Goal: Task Accomplishment & Management: Complete application form

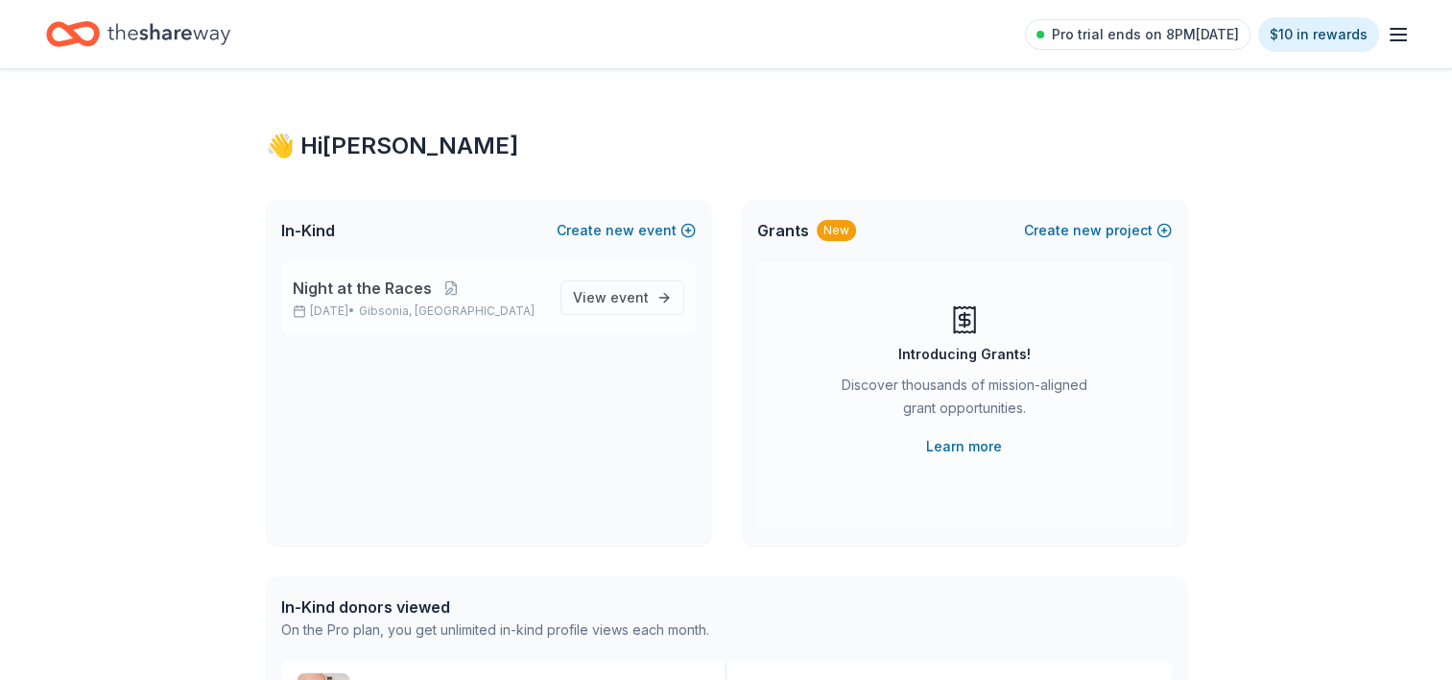
click at [386, 296] on span "Night at the Races" at bounding box center [362, 287] width 139 height 23
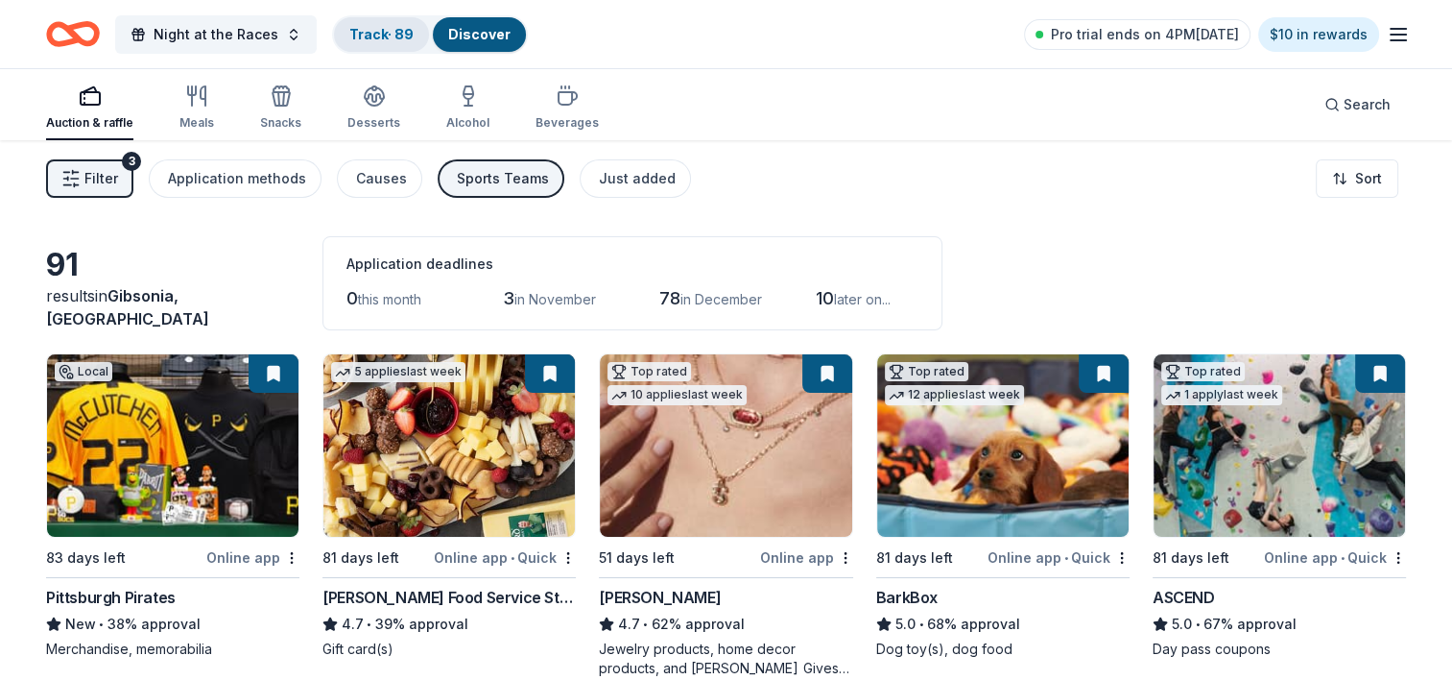
click at [360, 38] on link "Track · 89" at bounding box center [381, 34] width 64 height 16
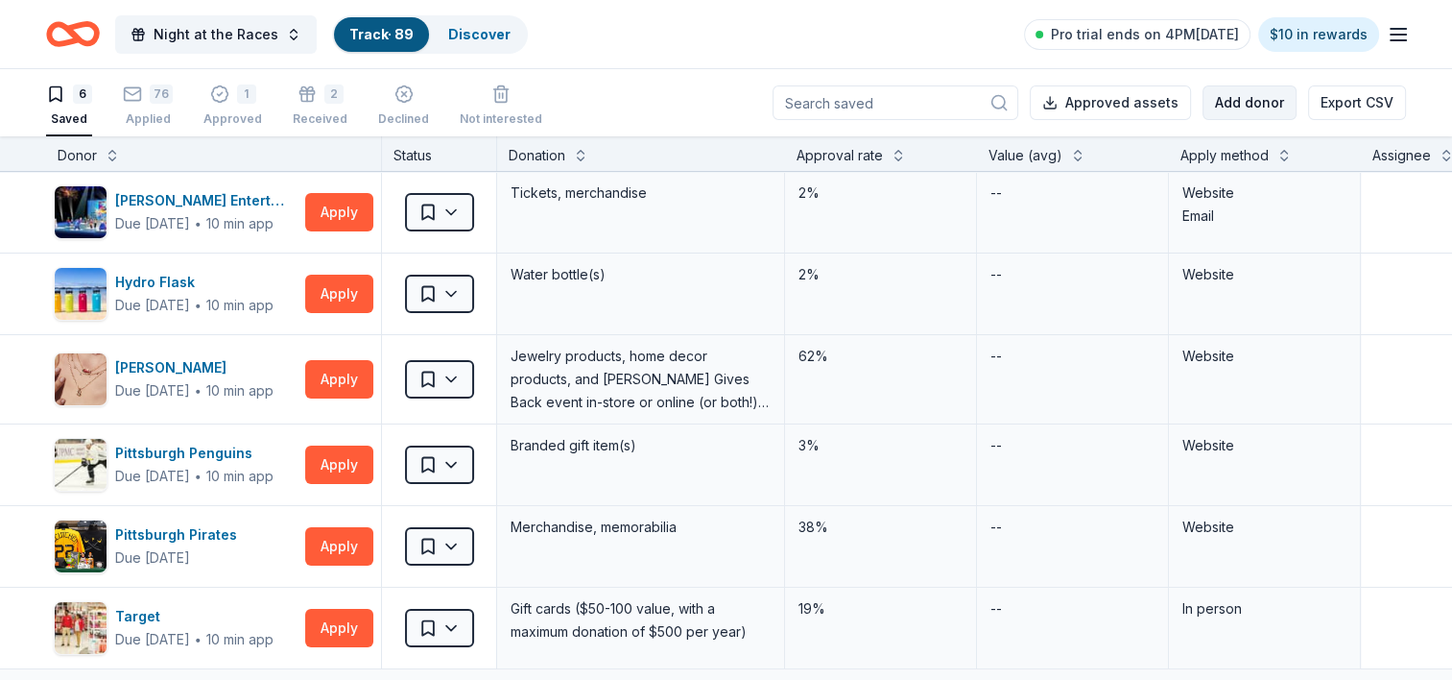
click at [1252, 106] on button "Add donor" at bounding box center [1250, 102] width 94 height 35
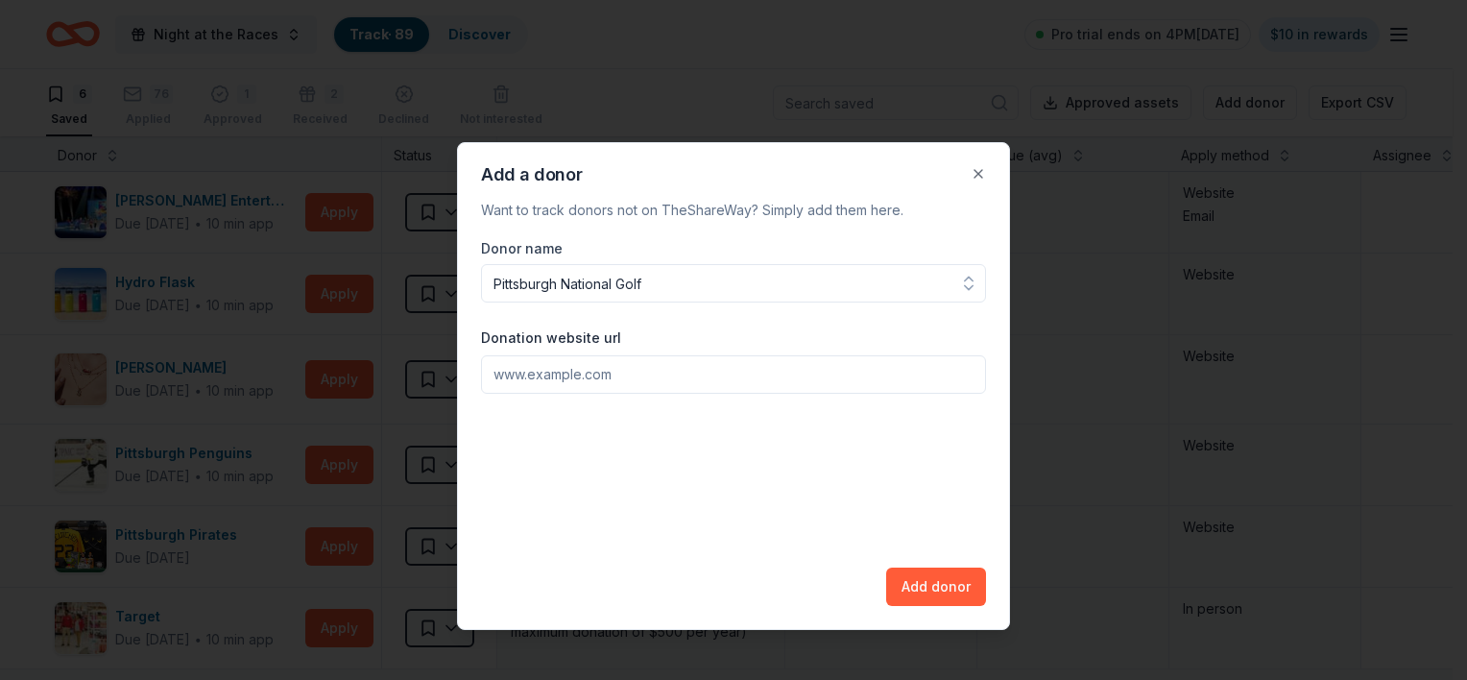
type input "Pittsburgh National Golf"
click at [680, 373] on input "Donation website url" at bounding box center [733, 374] width 505 height 38
paste input "[URL][DOMAIN_NAME]"
type input "[URL][DOMAIN_NAME]"
click at [957, 587] on button "Add donor" at bounding box center [936, 586] width 100 height 38
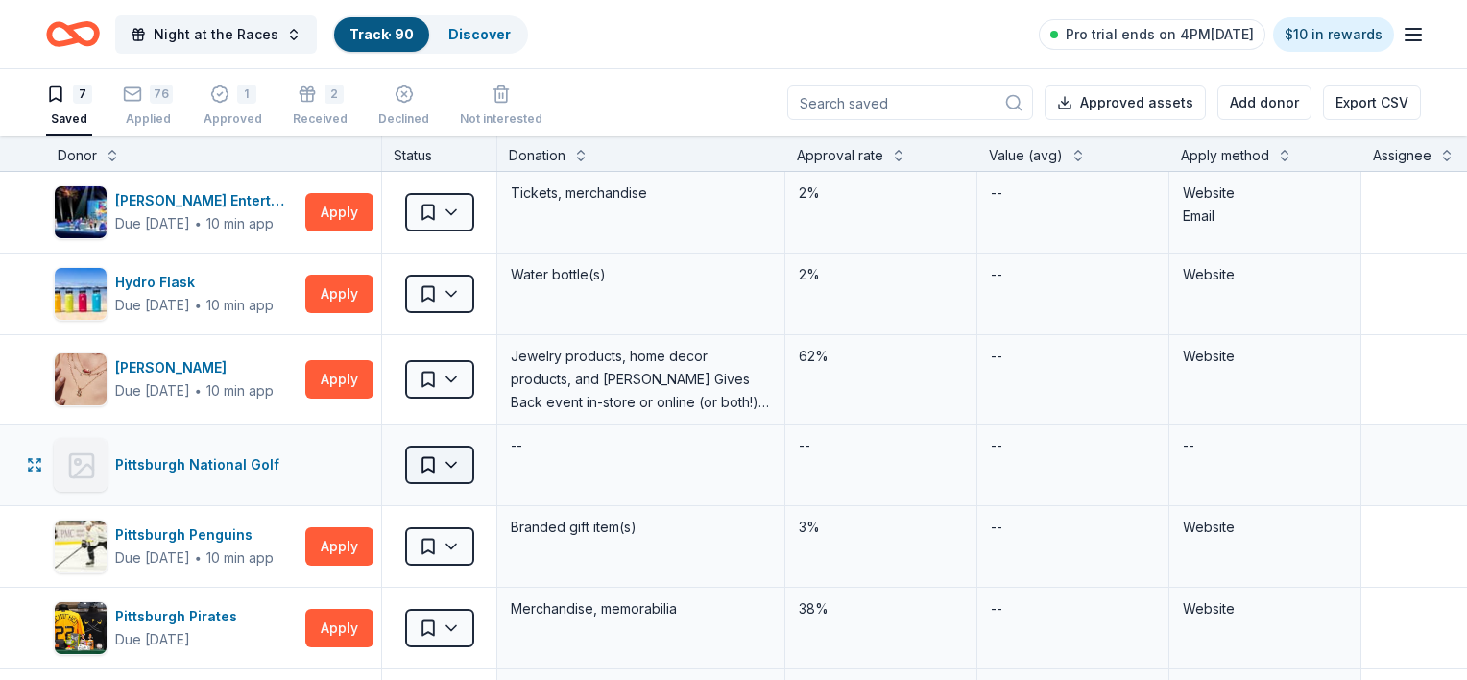
click at [468, 468] on html "Night at the Races Track · 90 Discover Pro trial ends on 4PM[DATE] $10 in rewar…" at bounding box center [733, 340] width 1467 height 680
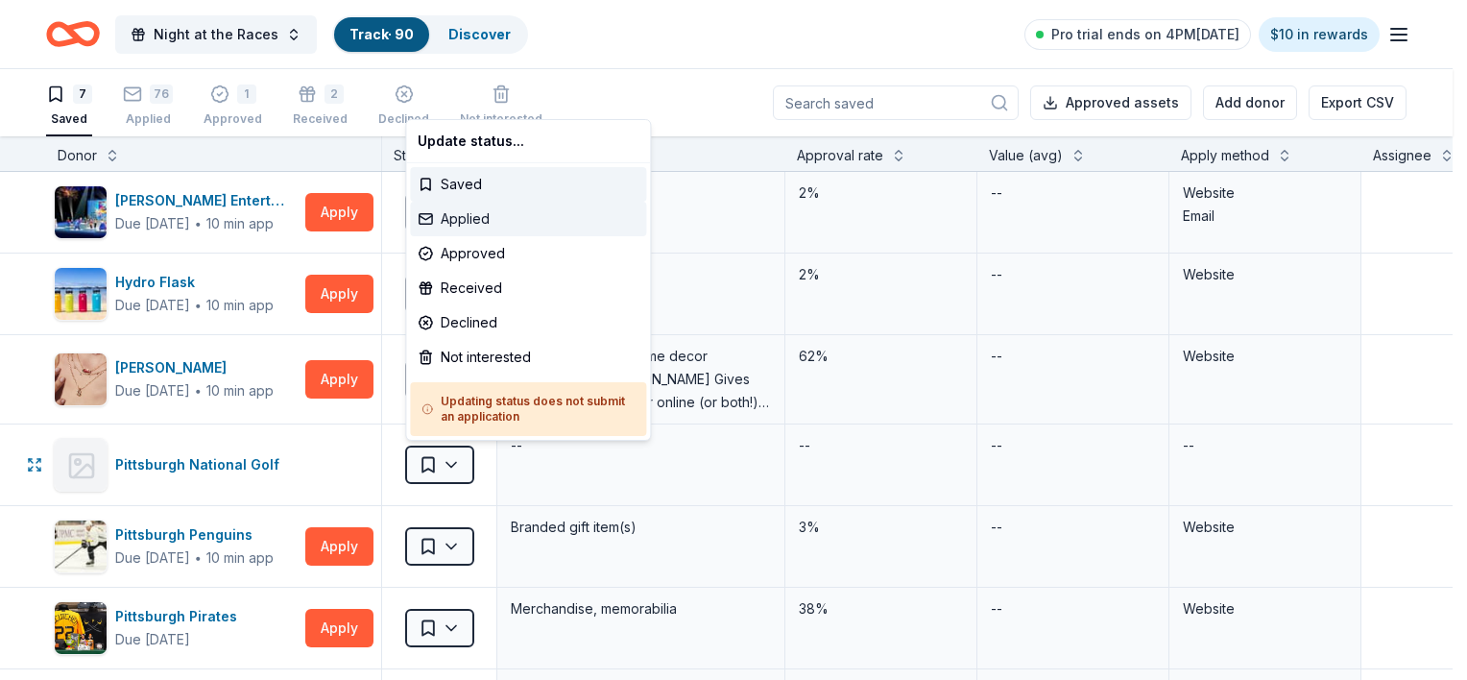
click at [443, 221] on div "Applied" at bounding box center [528, 219] width 236 height 35
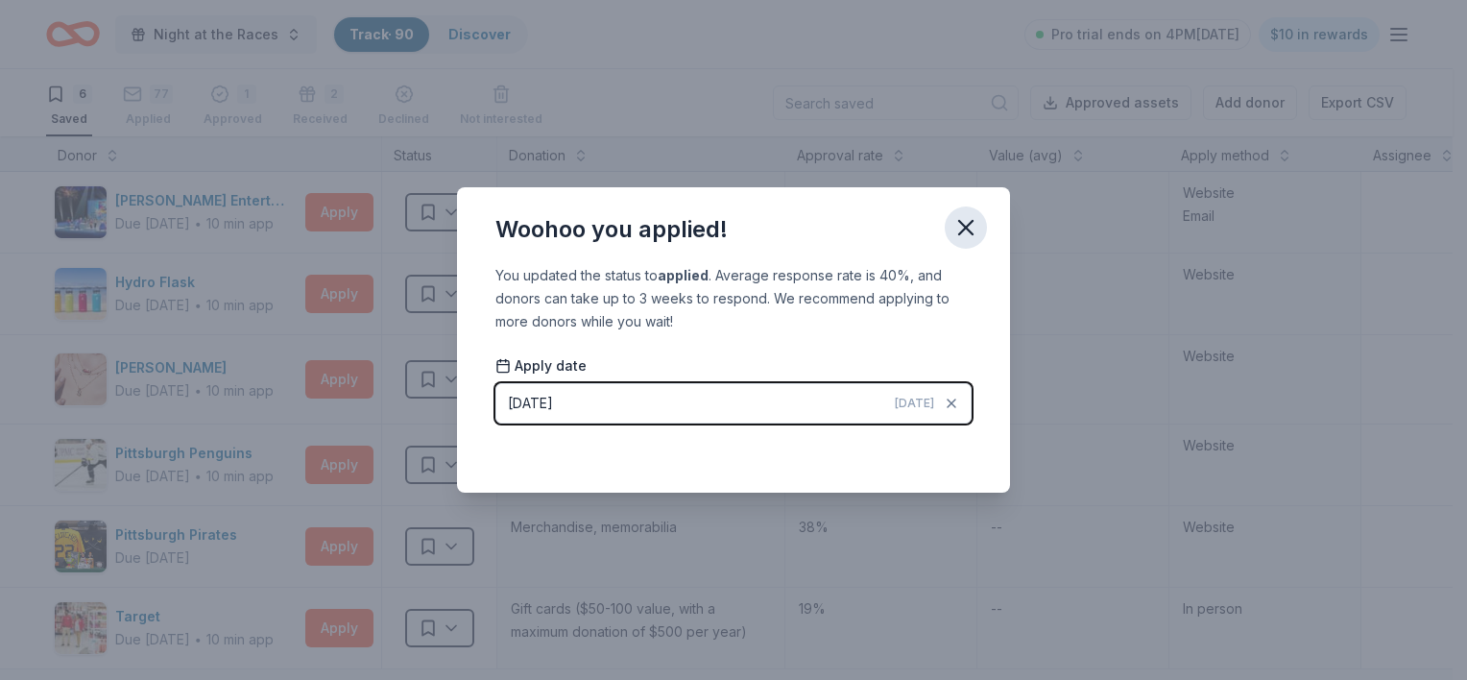
click at [967, 229] on icon "button" at bounding box center [965, 227] width 13 height 13
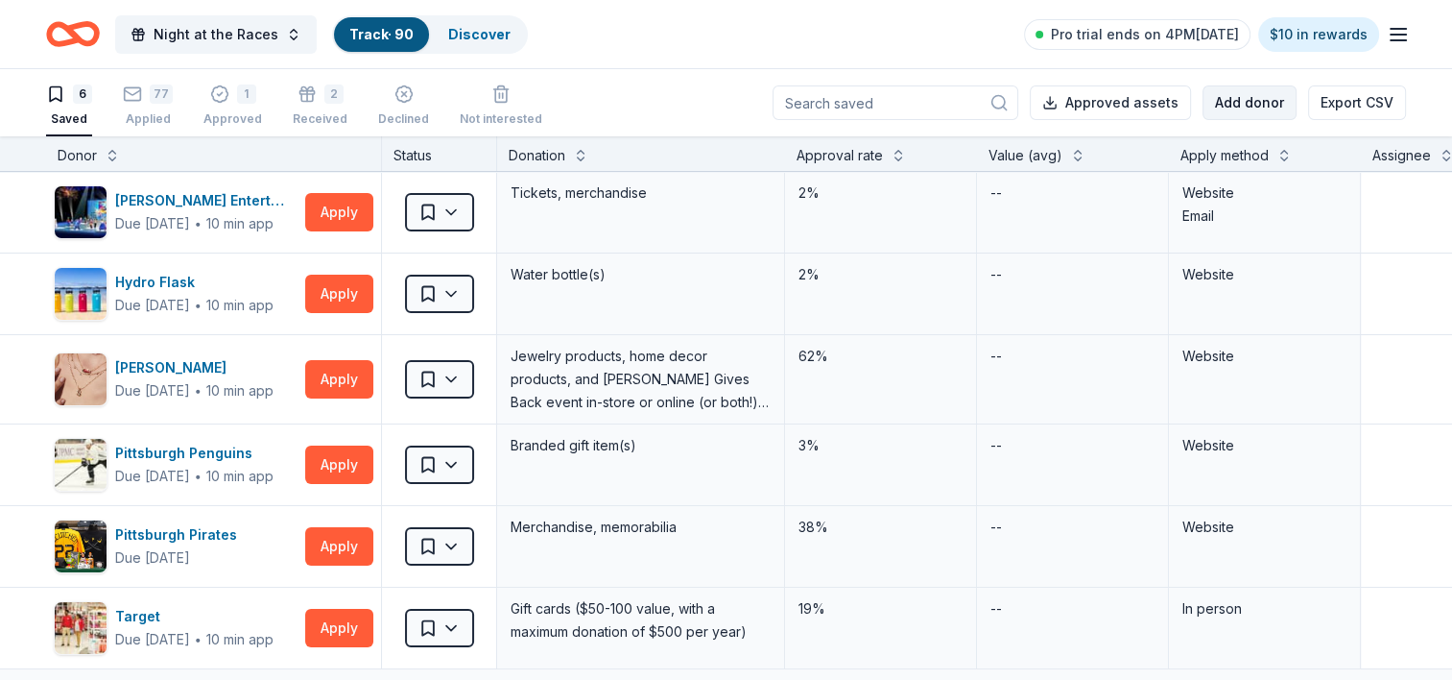
click at [1255, 96] on button "Add donor" at bounding box center [1250, 102] width 94 height 35
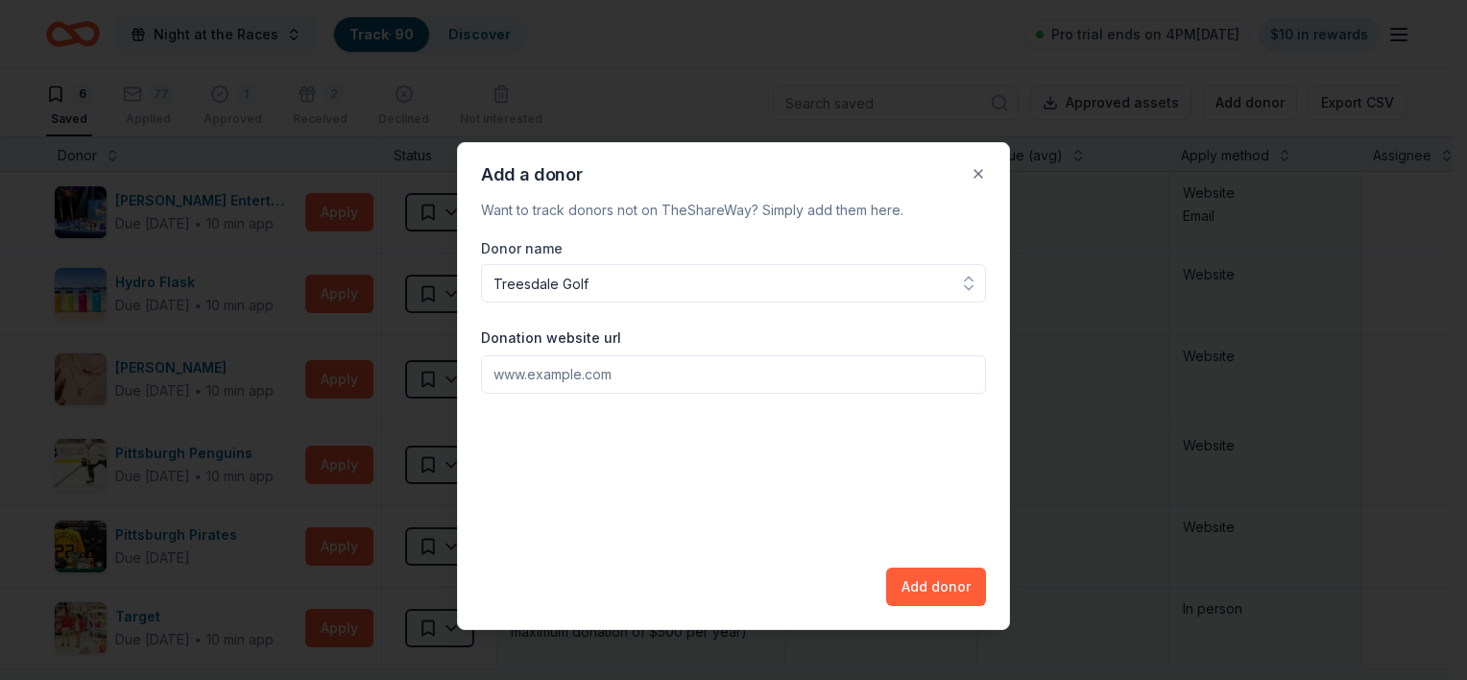
type input "Treesdale Golf"
click at [537, 388] on input "Donation website url" at bounding box center [733, 374] width 505 height 38
paste input "[URL][DOMAIN_NAME]"
type input "[URL][DOMAIN_NAME]"
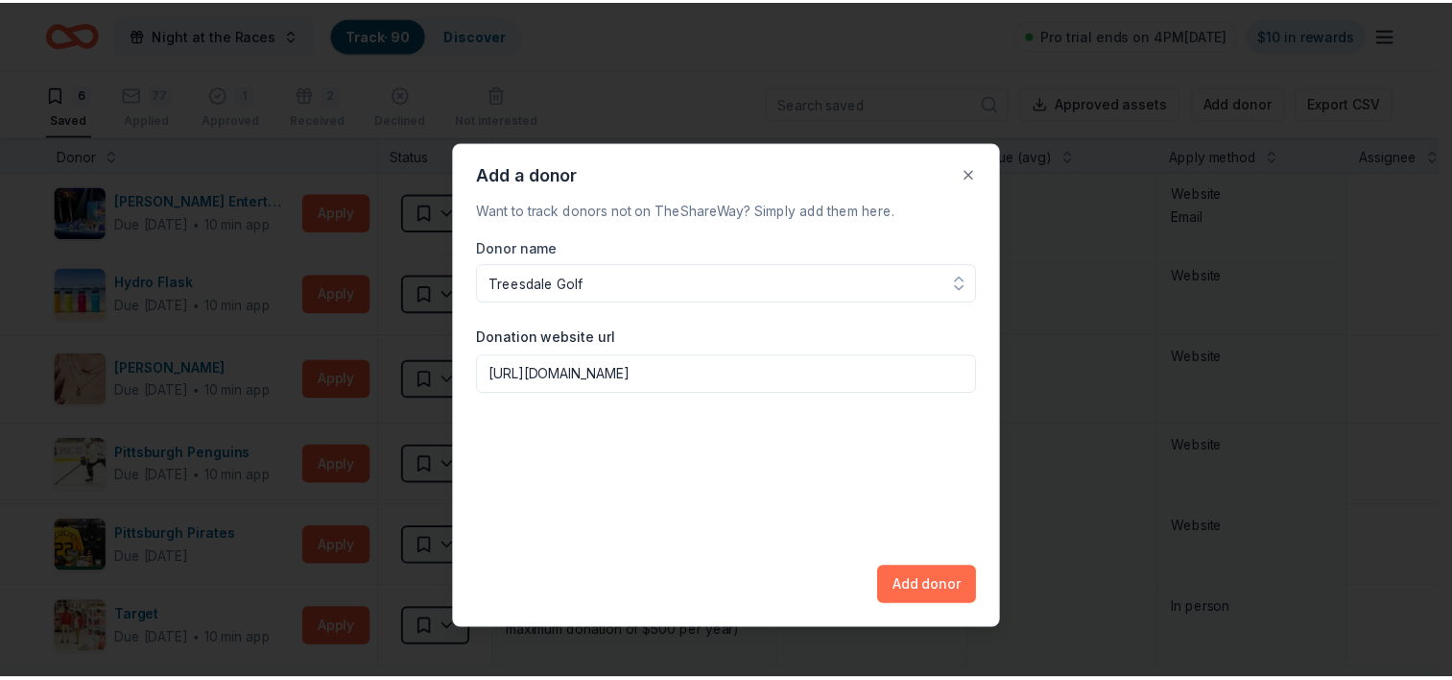
scroll to position [0, 0]
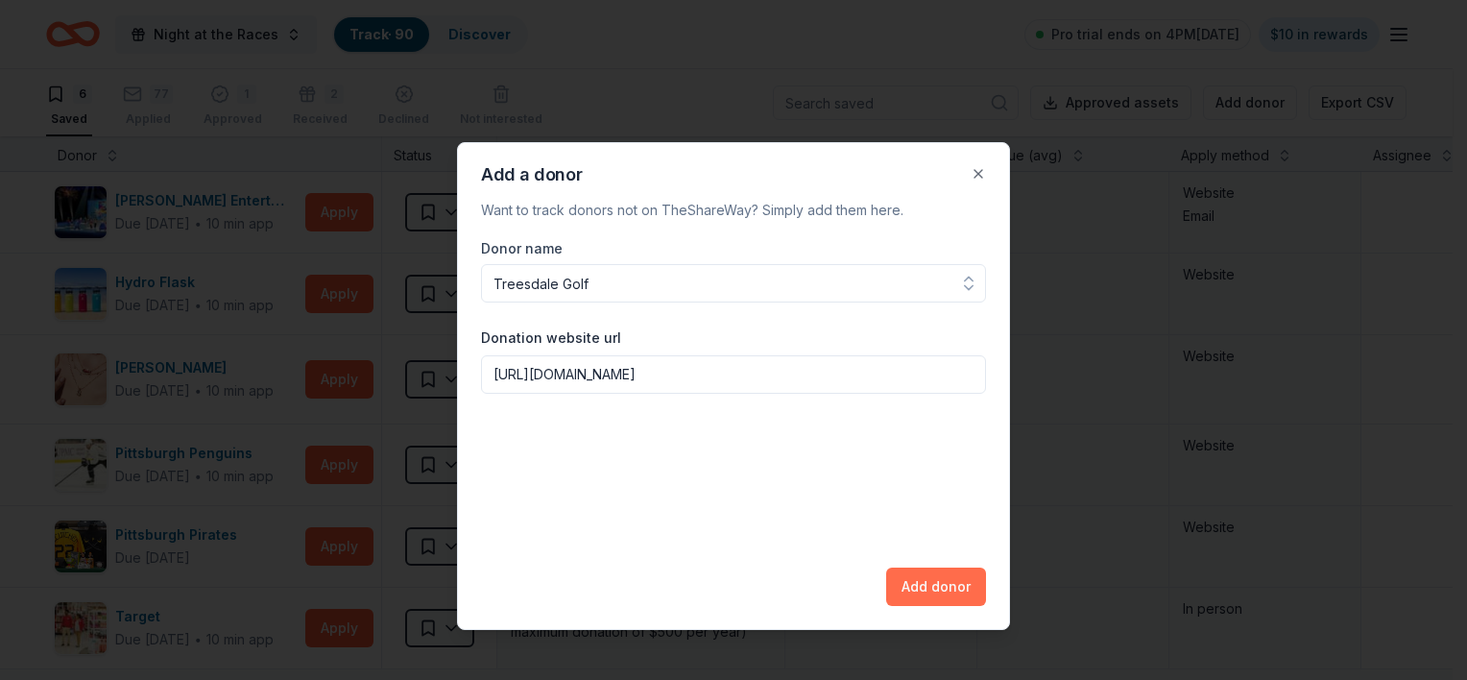
click at [930, 592] on button "Add donor" at bounding box center [936, 586] width 100 height 38
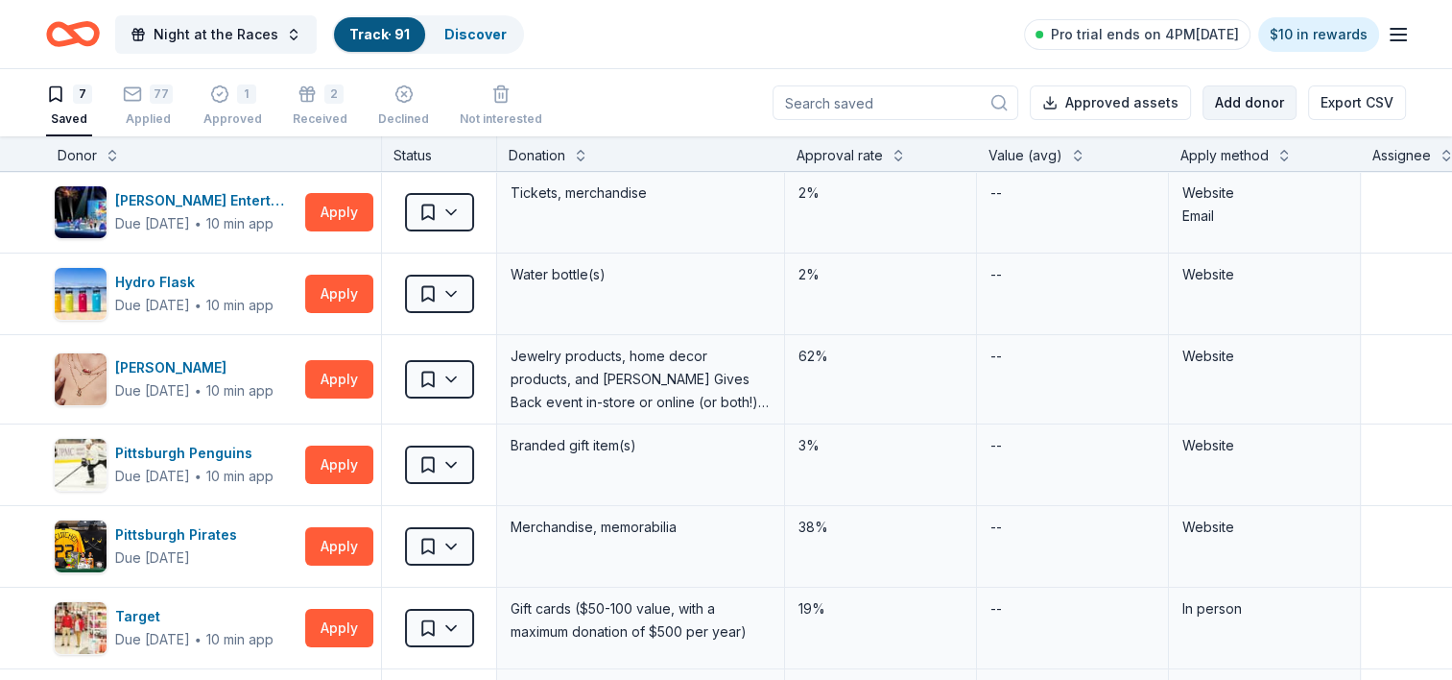
click at [1270, 111] on button "Add donor" at bounding box center [1250, 102] width 94 height 35
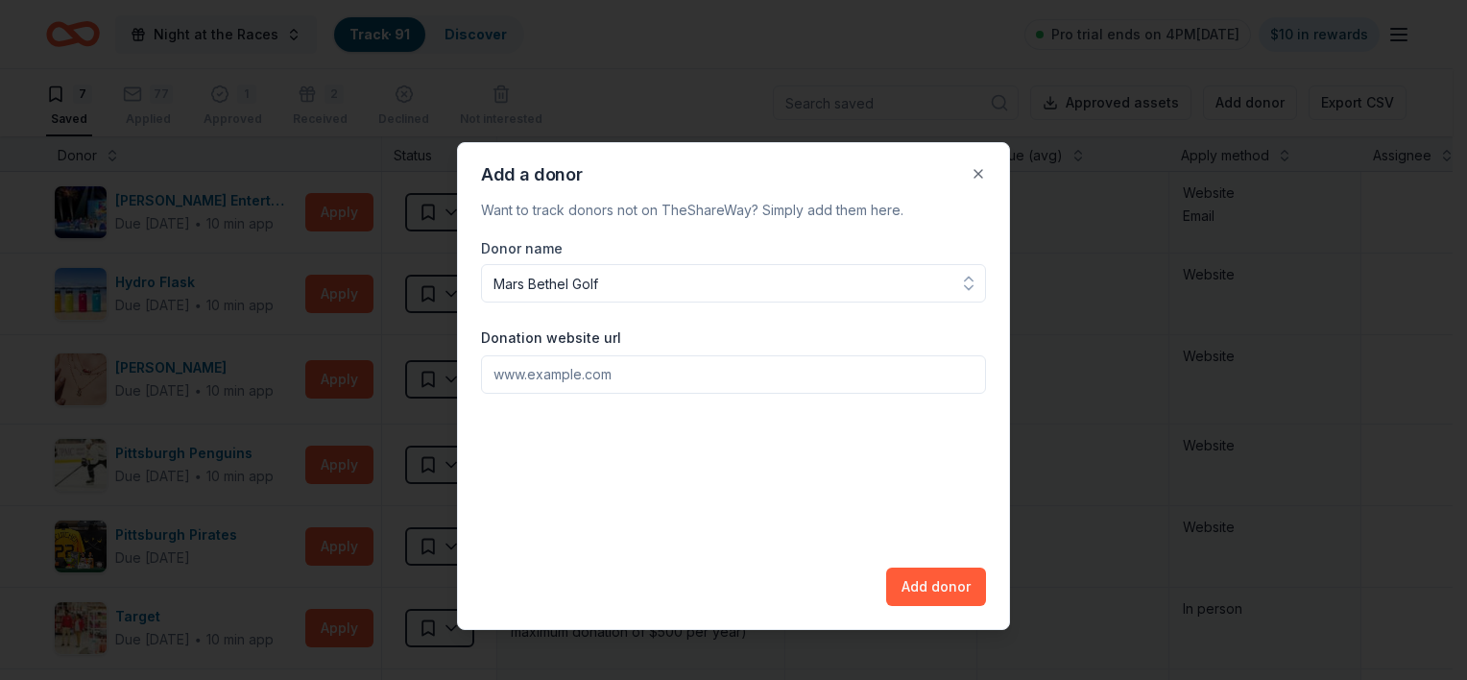
type input "Mars Bethel Golf"
click at [683, 371] on input "Donation website url" at bounding box center [733, 374] width 505 height 38
paste input "[URL][DOMAIN_NAME]"
type input "[URL][DOMAIN_NAME]"
click at [949, 582] on button "Add donor" at bounding box center [936, 586] width 100 height 38
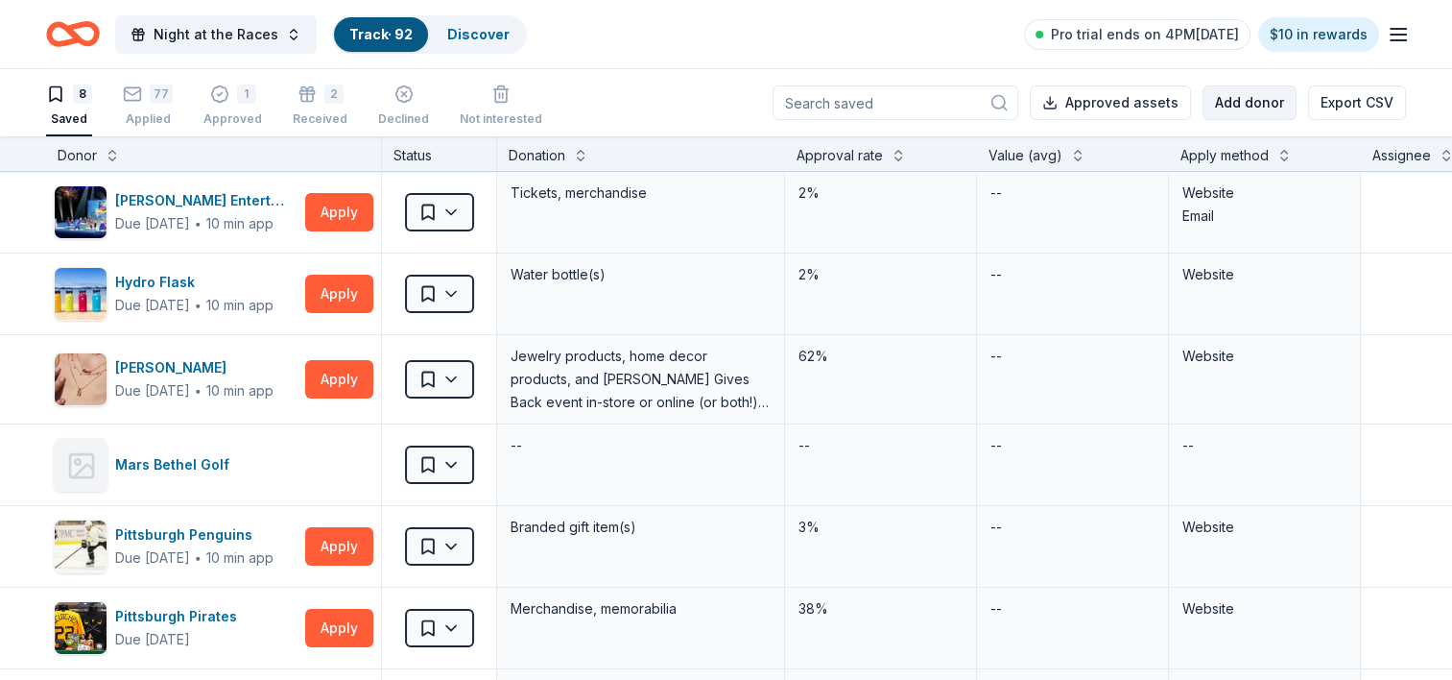
click at [1250, 107] on button "Add donor" at bounding box center [1250, 102] width 94 height 35
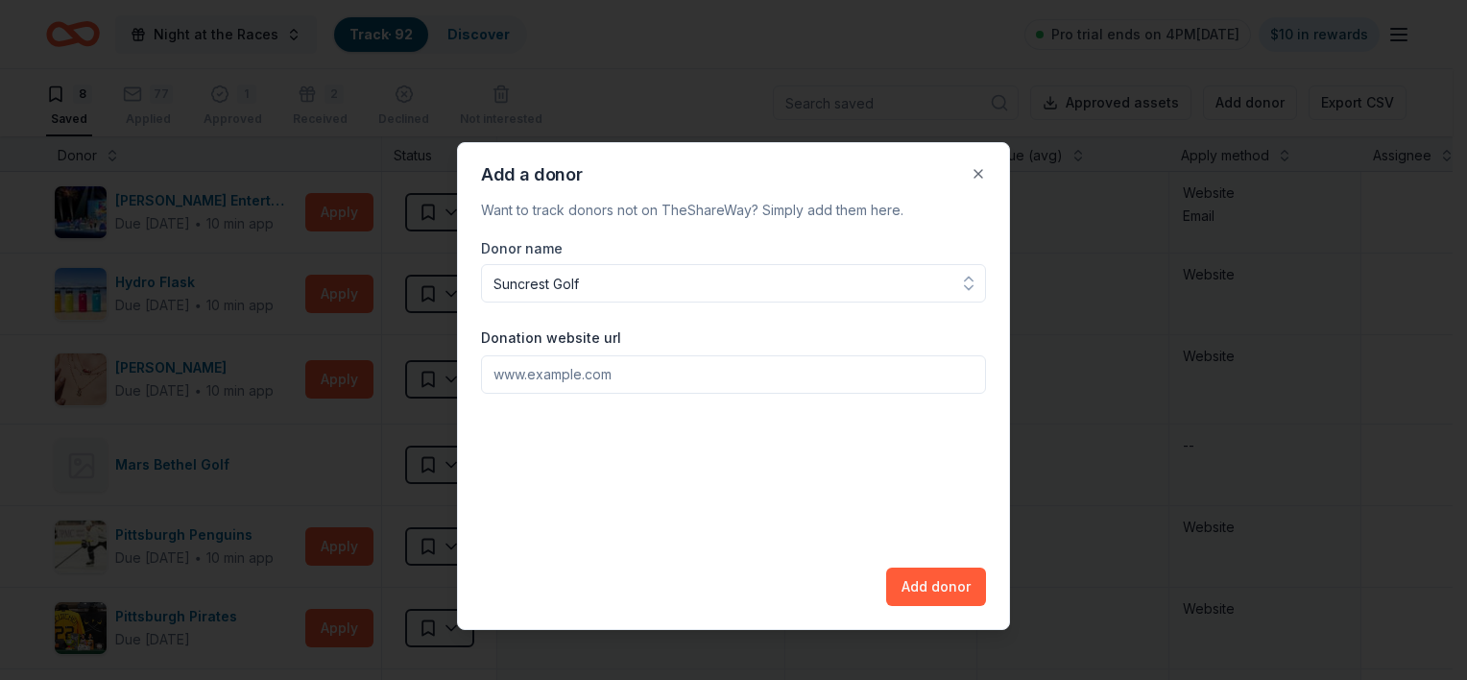
type input "Suncrest Golf"
click at [564, 366] on input "Donation website url" at bounding box center [733, 374] width 505 height 38
paste input "[URL][DOMAIN_NAME]"
type input "[URL][DOMAIN_NAME]"
click at [971, 595] on button "Add donor" at bounding box center [936, 586] width 100 height 38
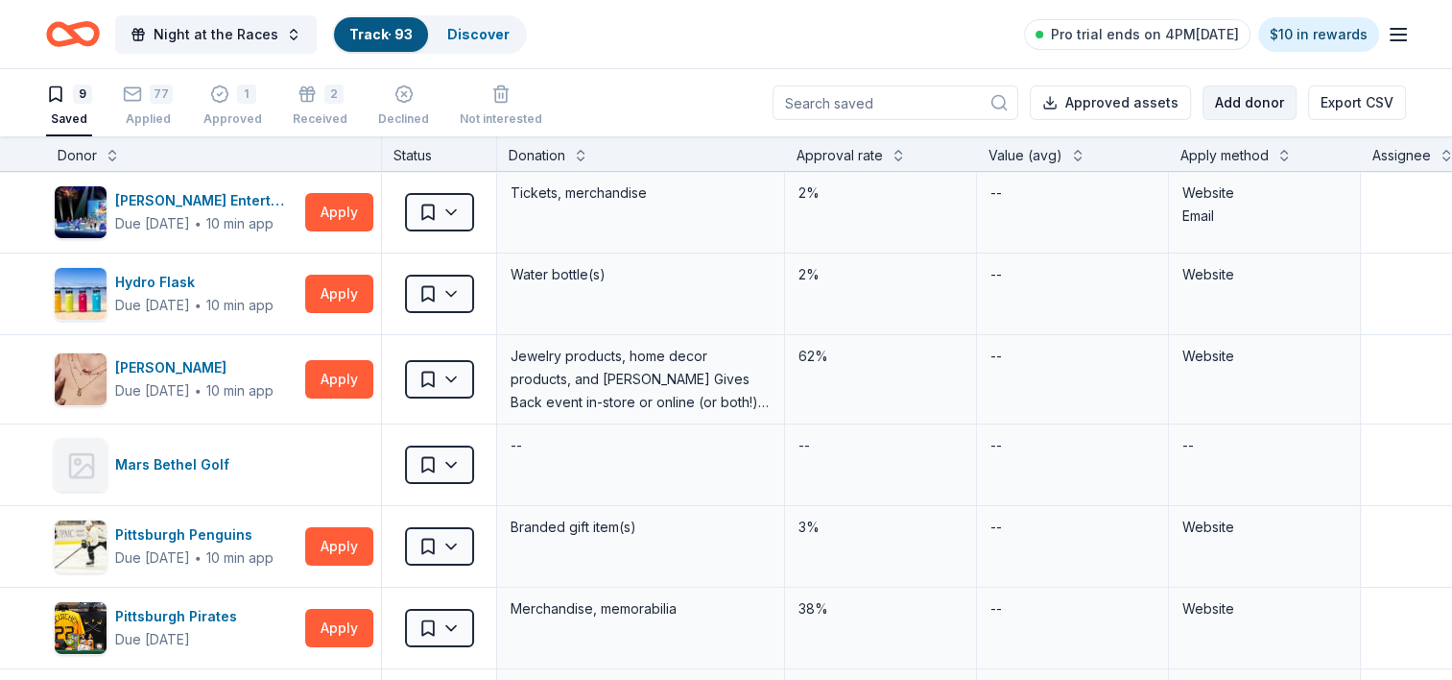
click at [1275, 111] on button "Add donor" at bounding box center [1250, 102] width 94 height 35
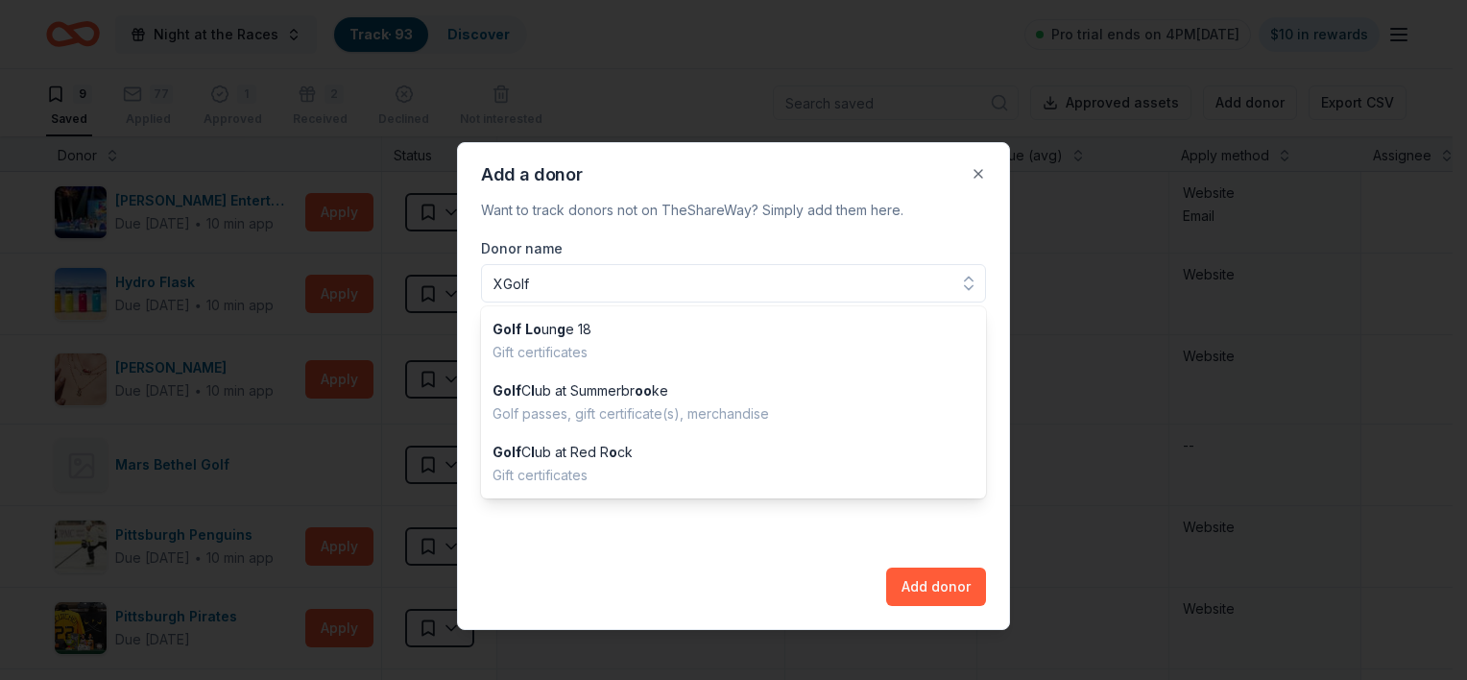
type input "XGolf"
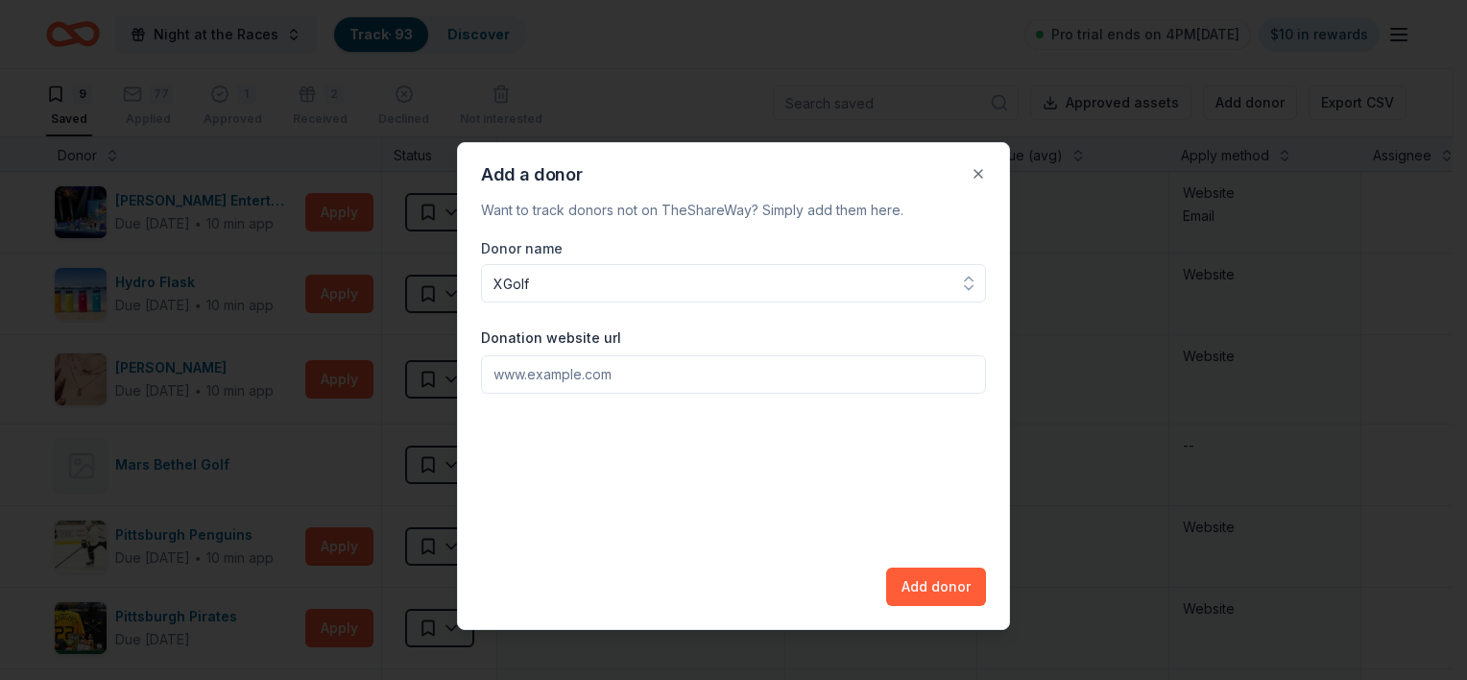
click at [1304, 550] on div at bounding box center [733, 340] width 1467 height 680
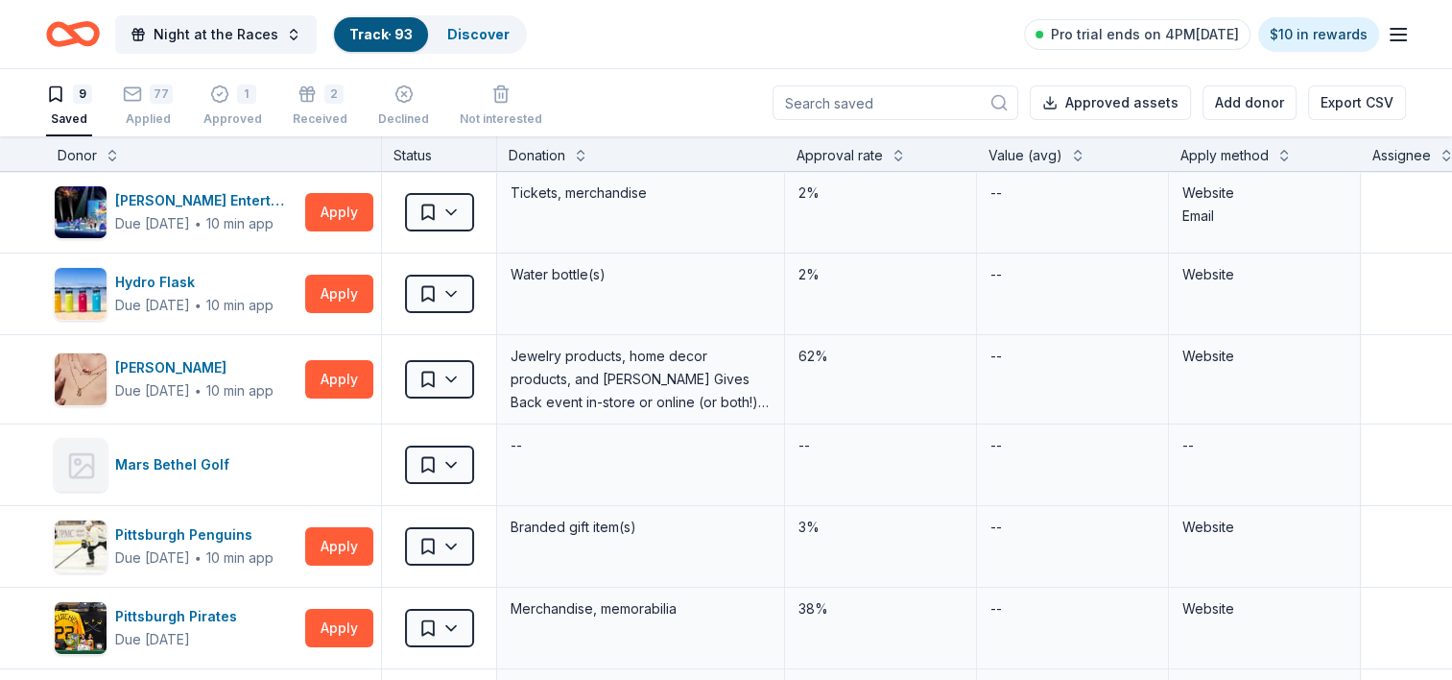
click at [103, 148] on div "Donor" at bounding box center [214, 155] width 312 height 23
click at [111, 154] on button at bounding box center [112, 153] width 15 height 19
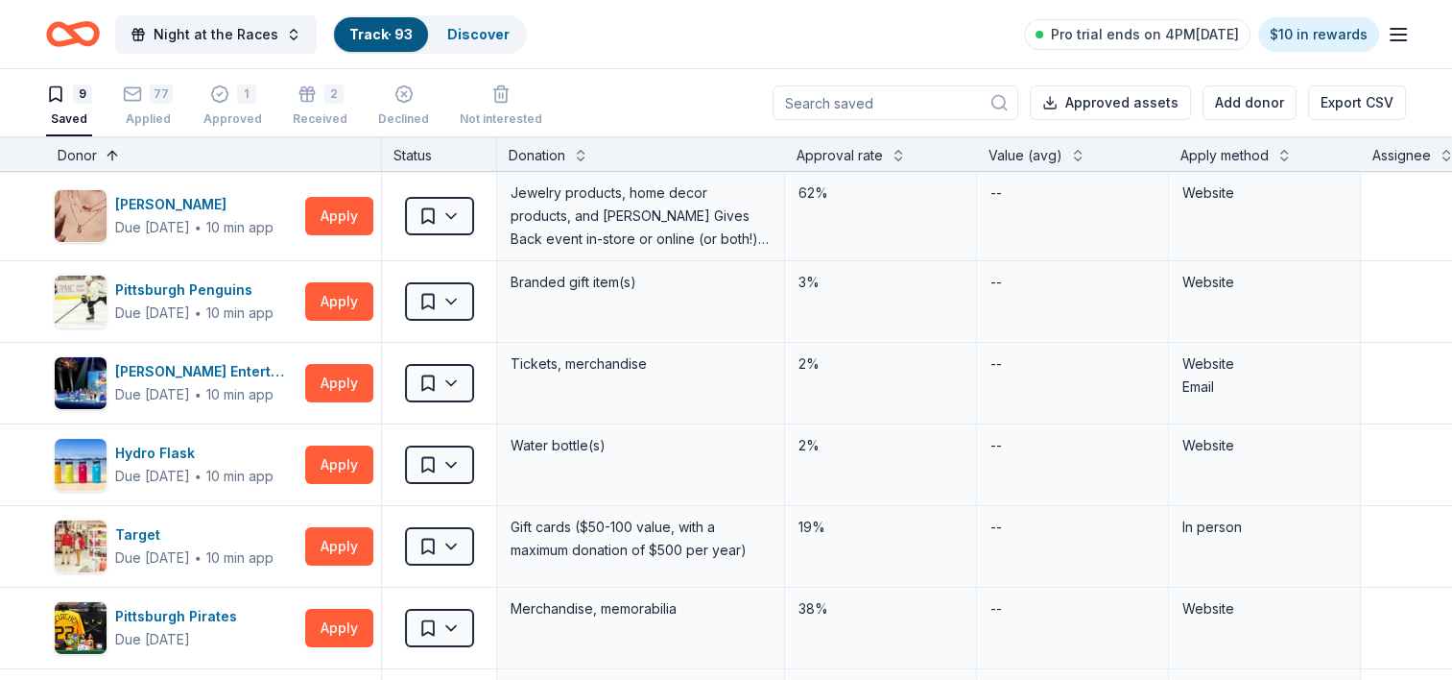
click at [111, 155] on button at bounding box center [112, 153] width 15 height 19
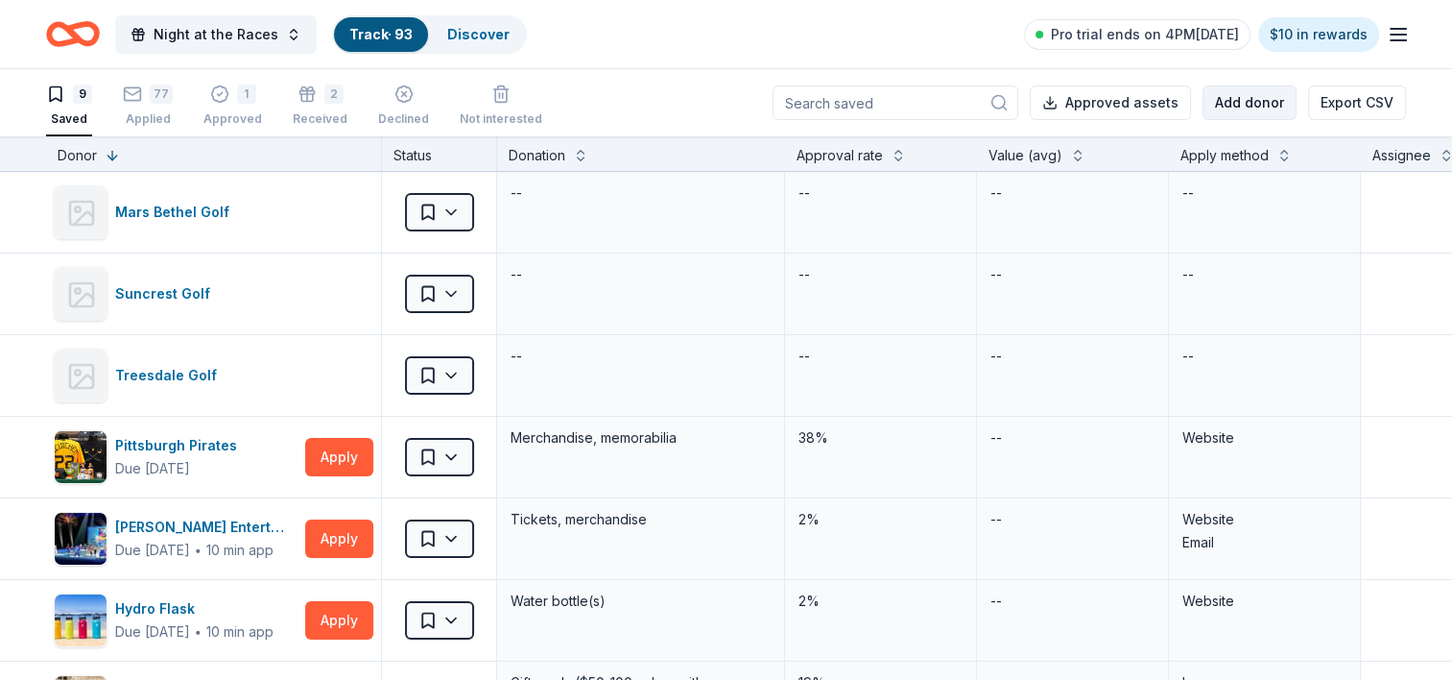
click at [1254, 110] on button "Add donor" at bounding box center [1250, 102] width 94 height 35
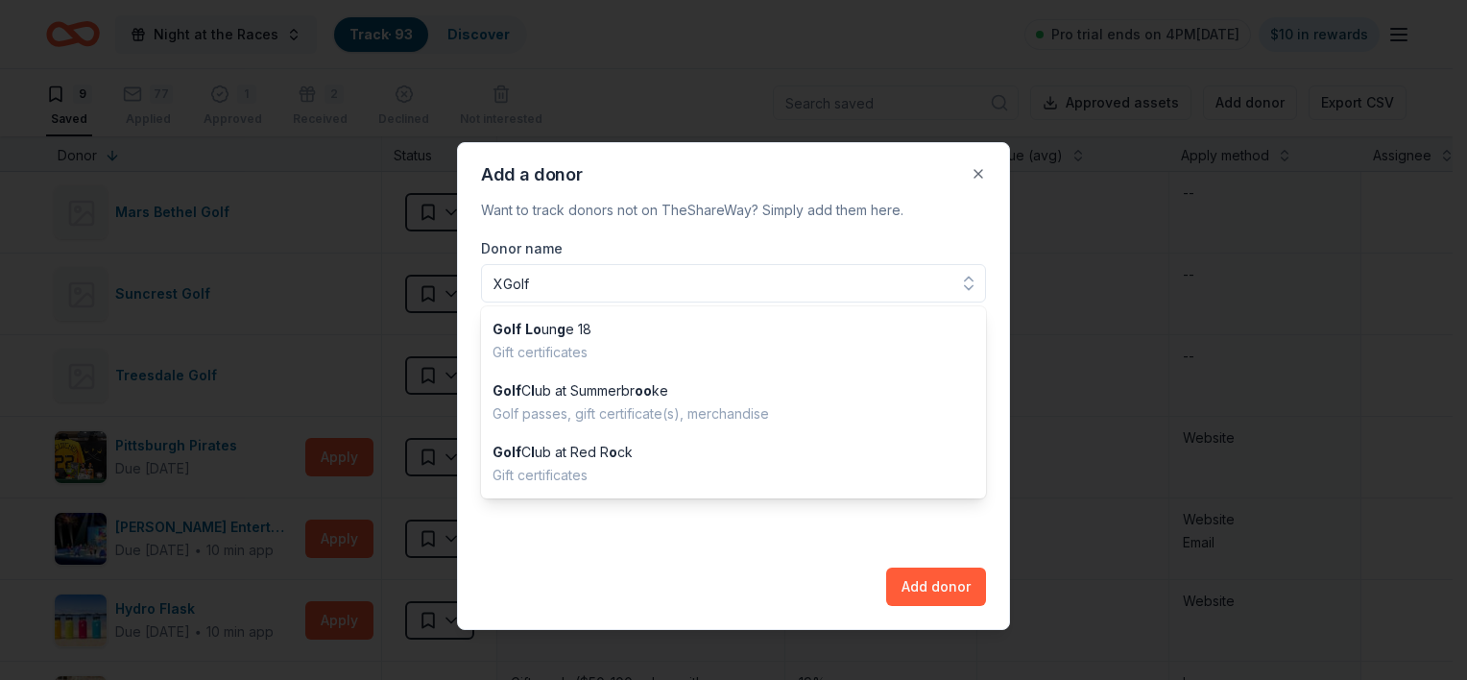
type input "XGolf"
click at [630, 545] on div "Donor name XGolf Golf Lo un g e 18 Gift certificates Golf C l ub at Summerbr oo…" at bounding box center [733, 421] width 505 height 369
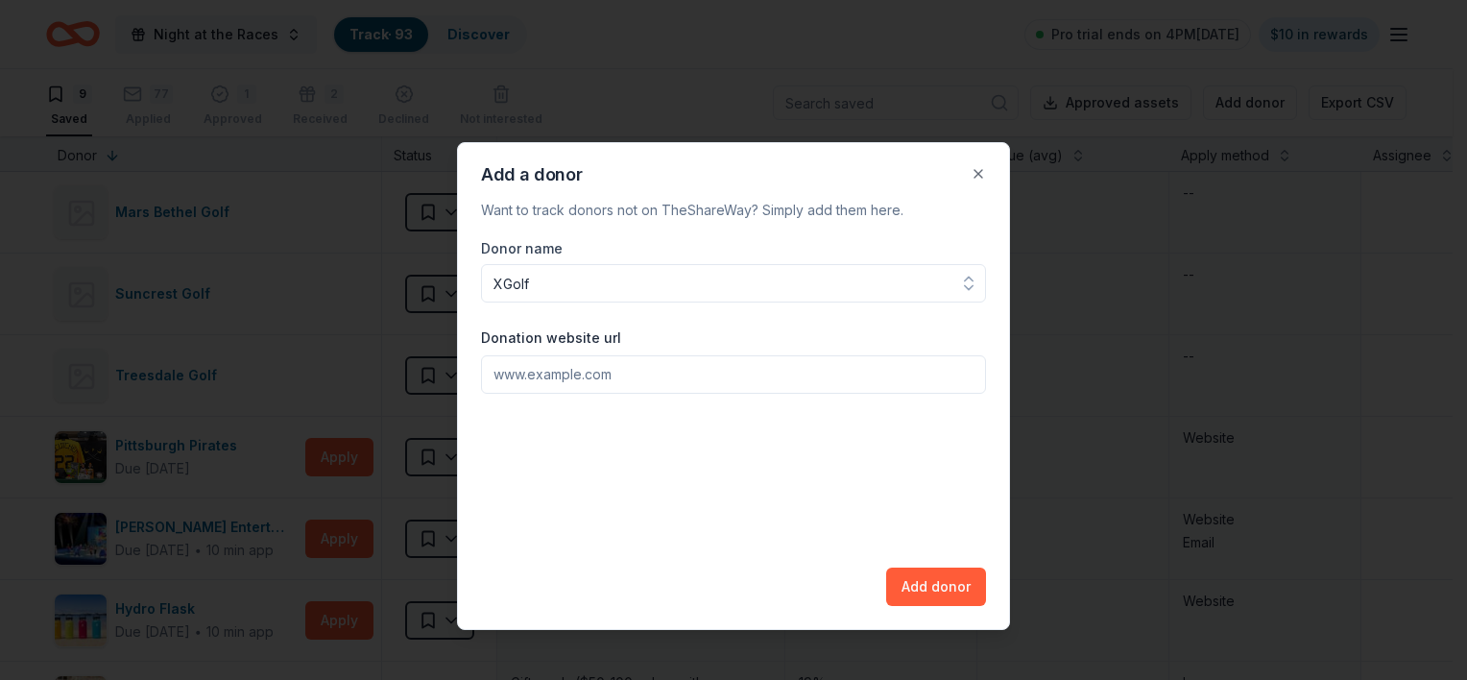
click at [601, 388] on input "Donation website url" at bounding box center [733, 374] width 505 height 38
paste input "[URL][DOMAIN_NAME]"
type input "[URL][DOMAIN_NAME]"
click at [927, 591] on button "Add donor" at bounding box center [936, 586] width 100 height 38
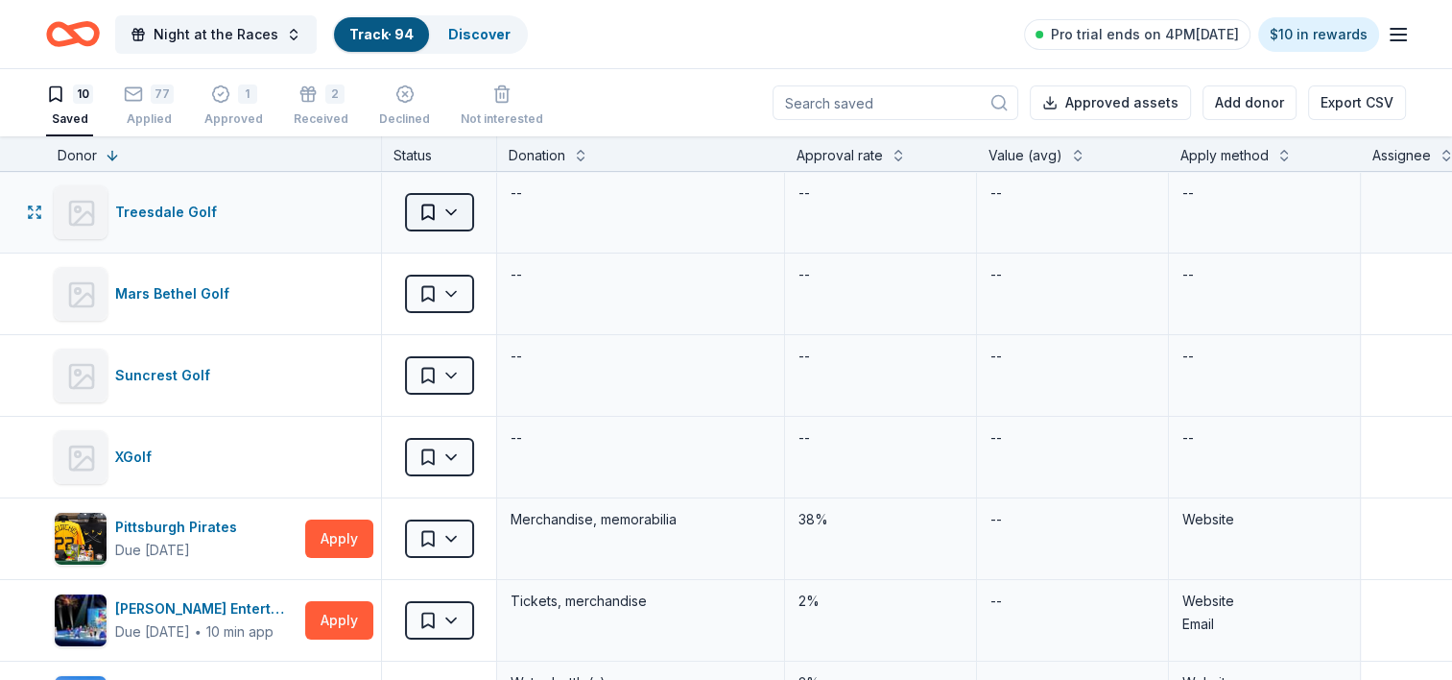
click at [448, 213] on html "Night at the Races Track · 94 Discover Pro trial ends on 4PM[DATE] $10 in rewar…" at bounding box center [726, 340] width 1452 height 680
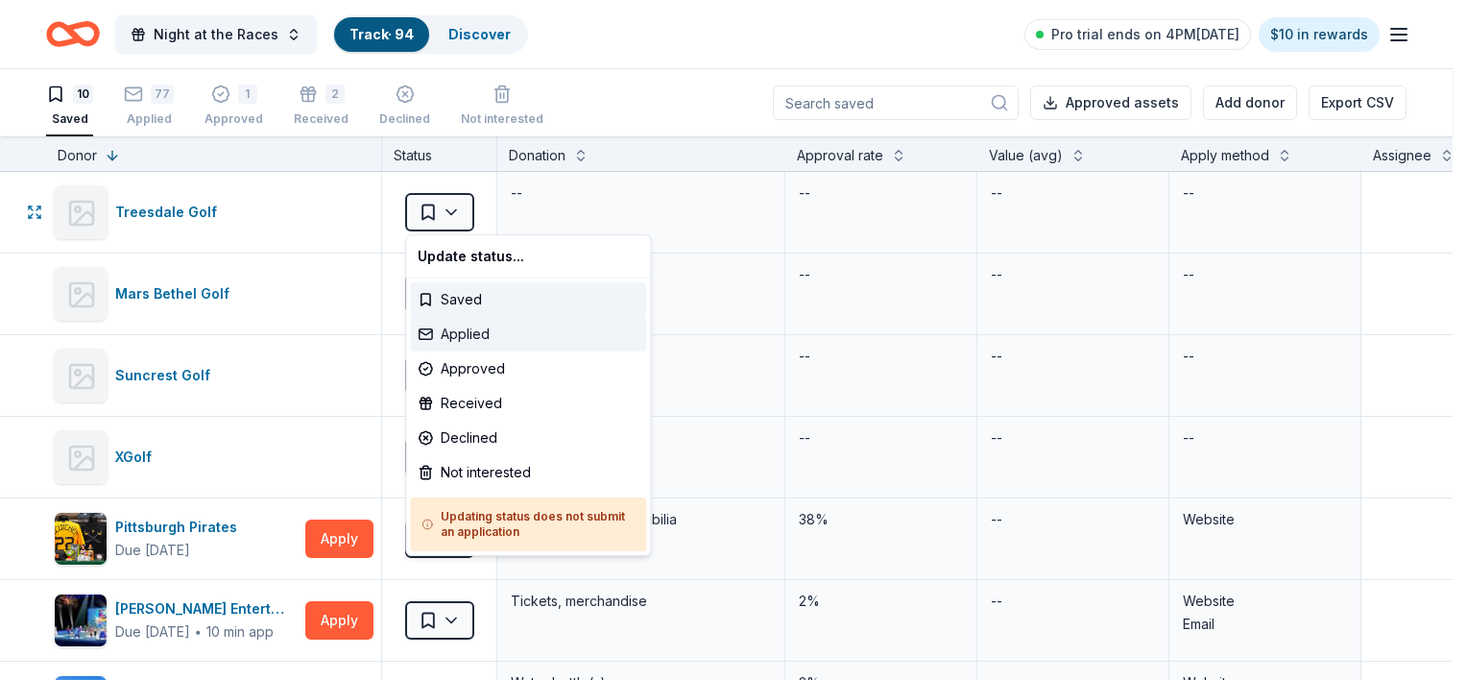
click at [454, 347] on div "Applied" at bounding box center [528, 334] width 236 height 35
click at [453, 334] on div "Applied" at bounding box center [528, 334] width 236 height 35
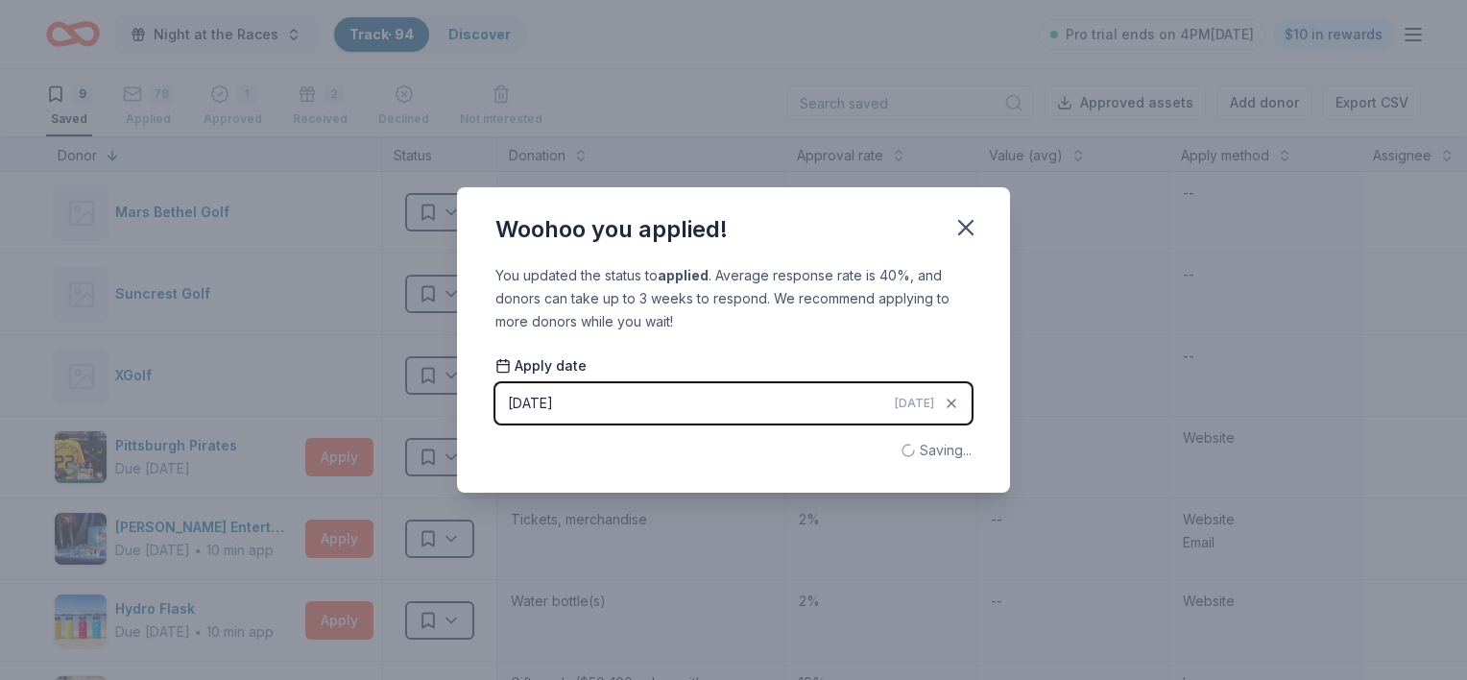
click at [452, 327] on div "Woohoo you applied! You updated the status to applied . Average response rate i…" at bounding box center [733, 340] width 1467 height 680
click at [958, 231] on div "Woohoo you applied! You updated the status to applied . Average response rate i…" at bounding box center [733, 340] width 1467 height 680
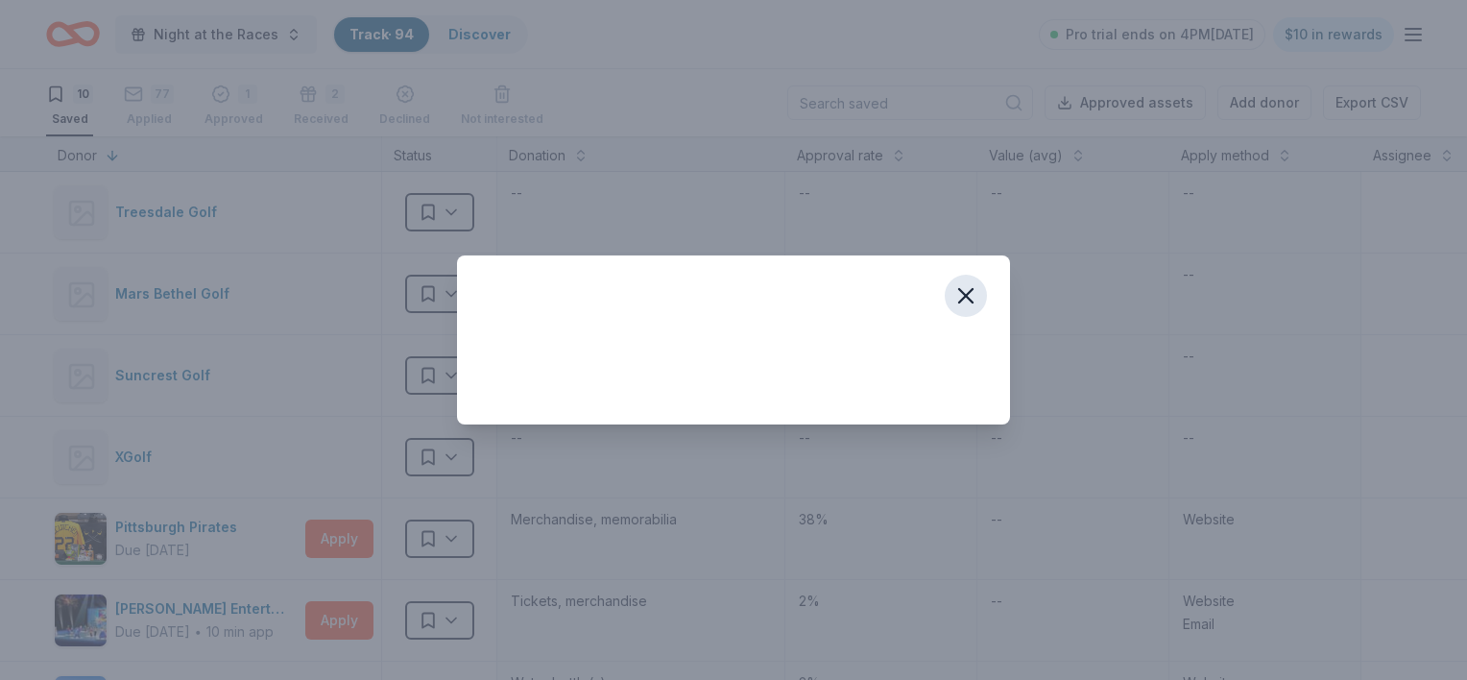
click at [966, 297] on icon "button" at bounding box center [965, 295] width 13 height 13
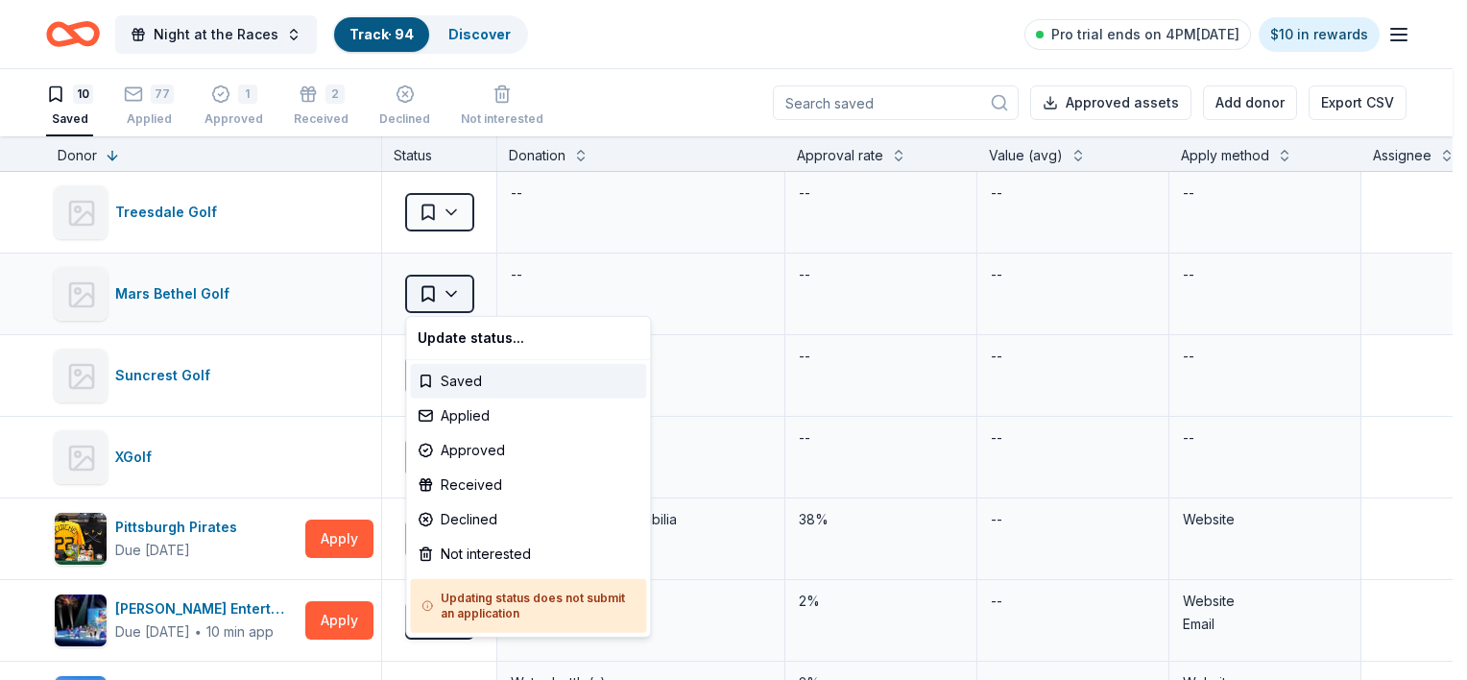
click at [460, 299] on html "Night at the Races Track · 94 Discover Pro trial ends on 4PM[DATE] $10 in rewar…" at bounding box center [733, 340] width 1467 height 680
click at [466, 418] on div "Applied" at bounding box center [528, 415] width 236 height 35
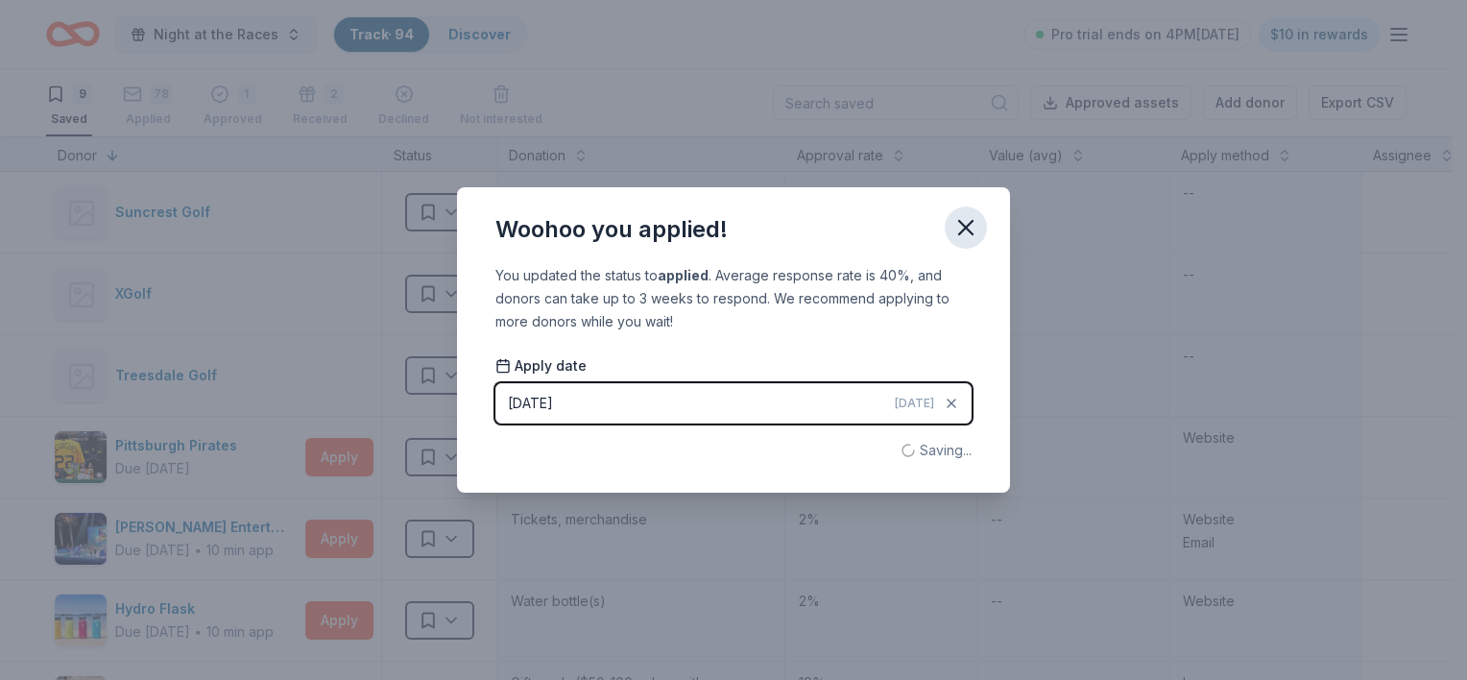
click at [958, 220] on icon "button" at bounding box center [965, 227] width 27 height 27
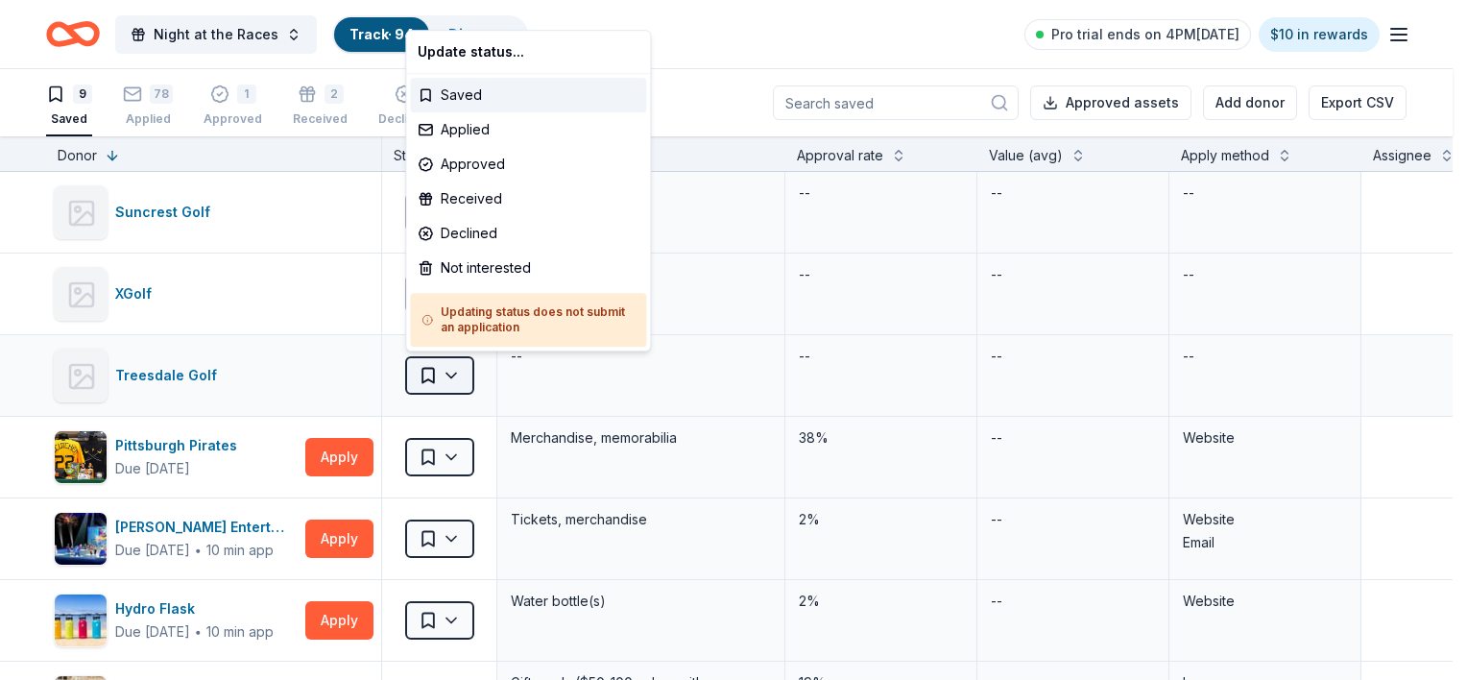
click at [460, 370] on html "Night at the Races Track · 94 Discover Pro trial ends on 4PM[DATE] $10 in rewar…" at bounding box center [733, 340] width 1467 height 680
click at [454, 135] on div "Applied" at bounding box center [528, 129] width 236 height 35
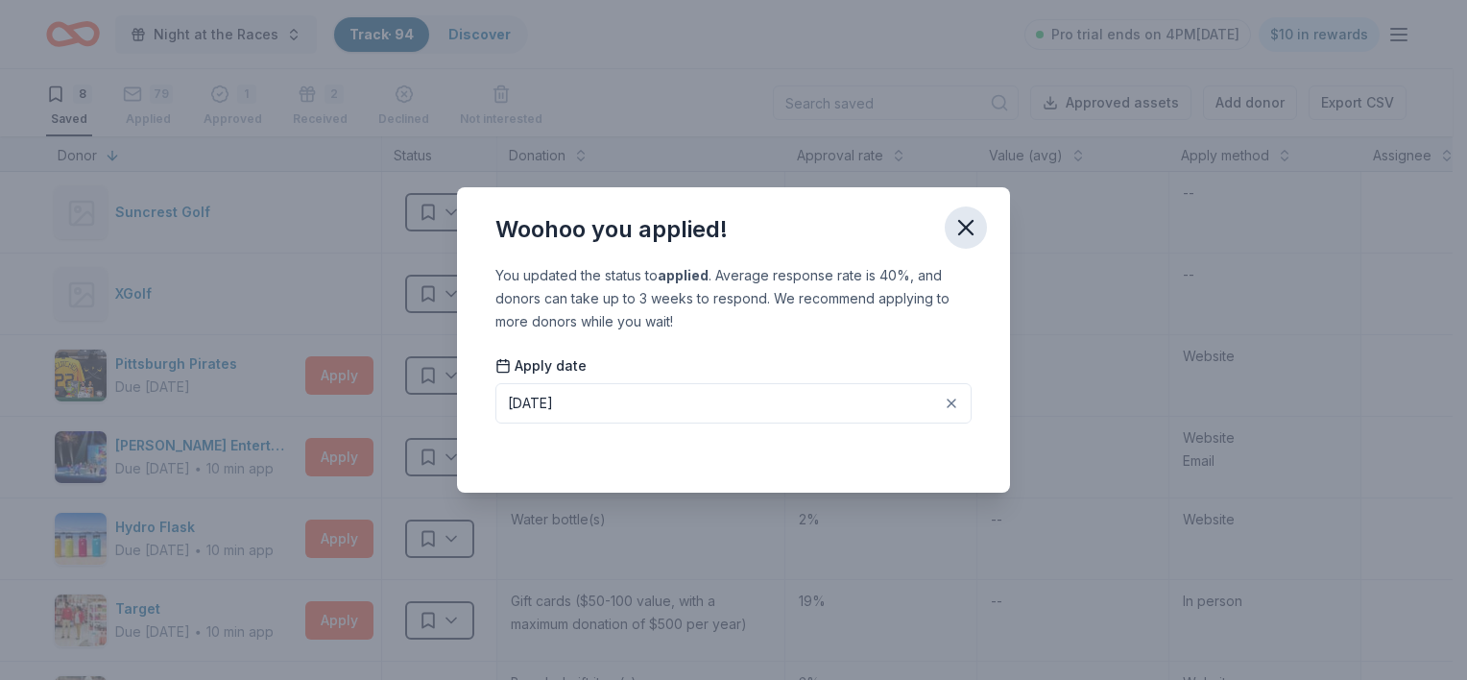
click at [971, 238] on icon "button" at bounding box center [965, 227] width 27 height 27
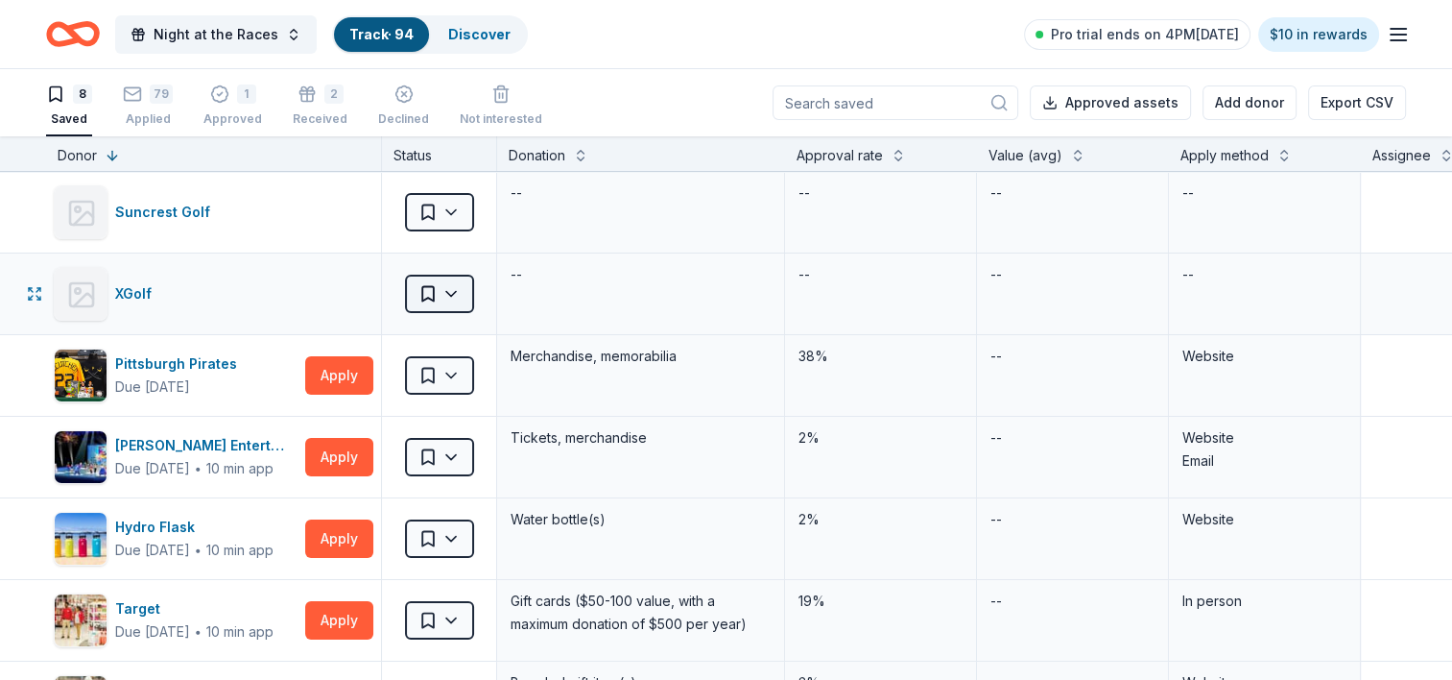
click at [451, 296] on html "Night at the Races Track · 94 Discover Pro trial ends on 4PM[DATE] $10 in rewar…" at bounding box center [726, 340] width 1452 height 680
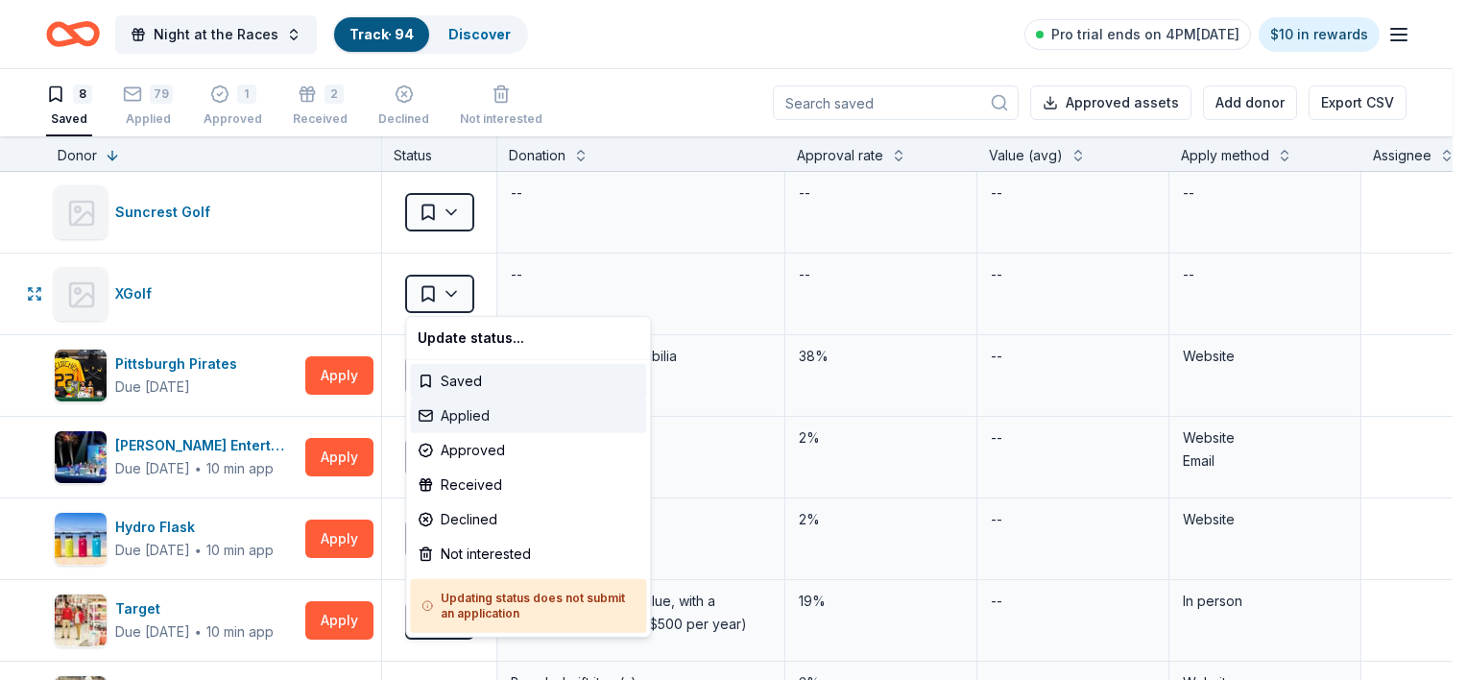
click at [497, 418] on div "Applied" at bounding box center [528, 415] width 236 height 35
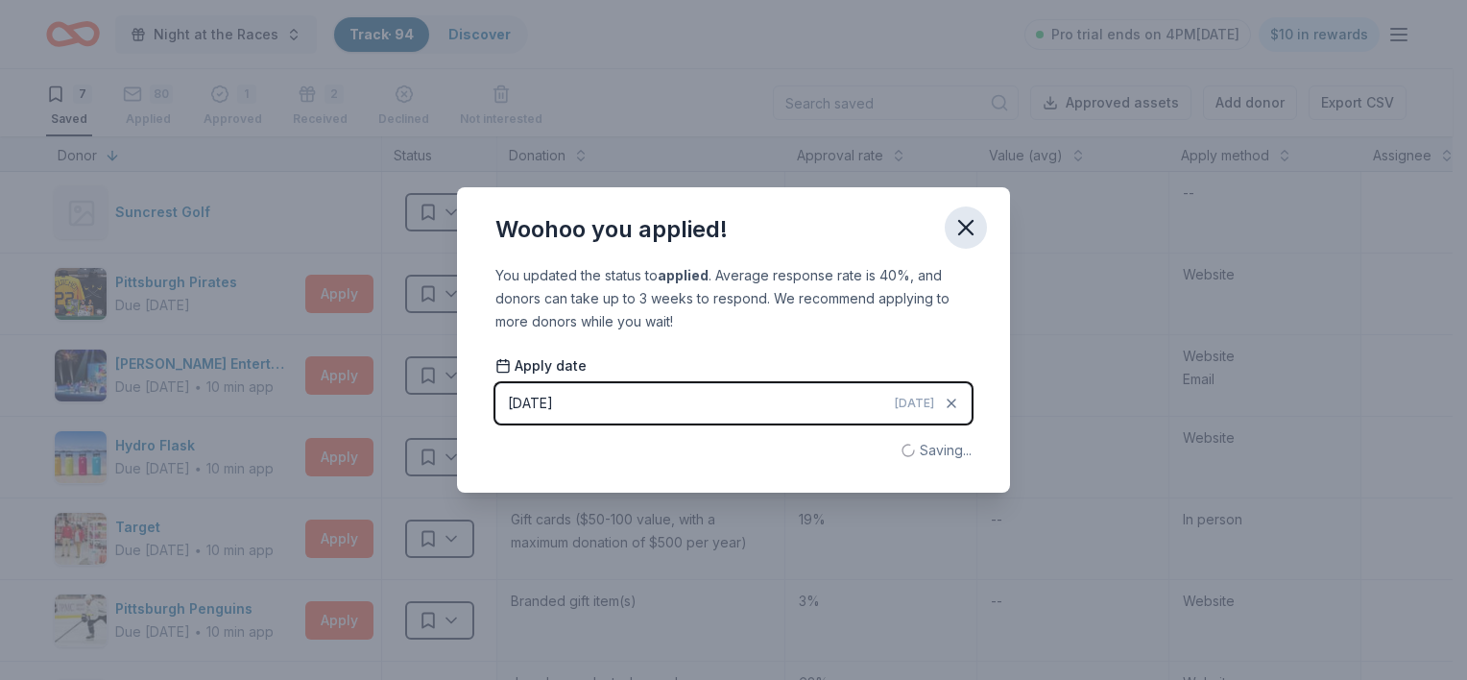
click at [960, 238] on icon "button" at bounding box center [965, 227] width 27 height 27
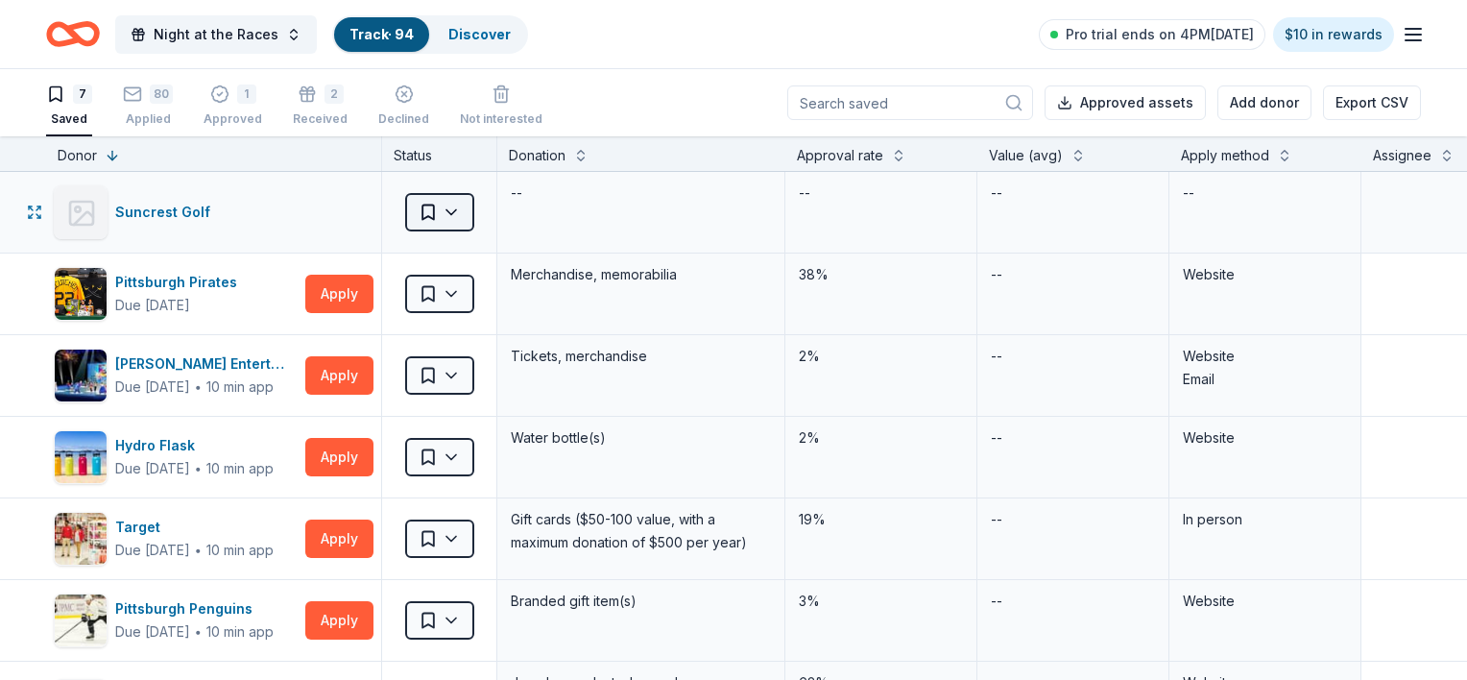
click at [467, 215] on html "Night at the Races Track · 94 Discover Pro trial ends on 4PM[DATE] $10 in rewar…" at bounding box center [733, 340] width 1467 height 680
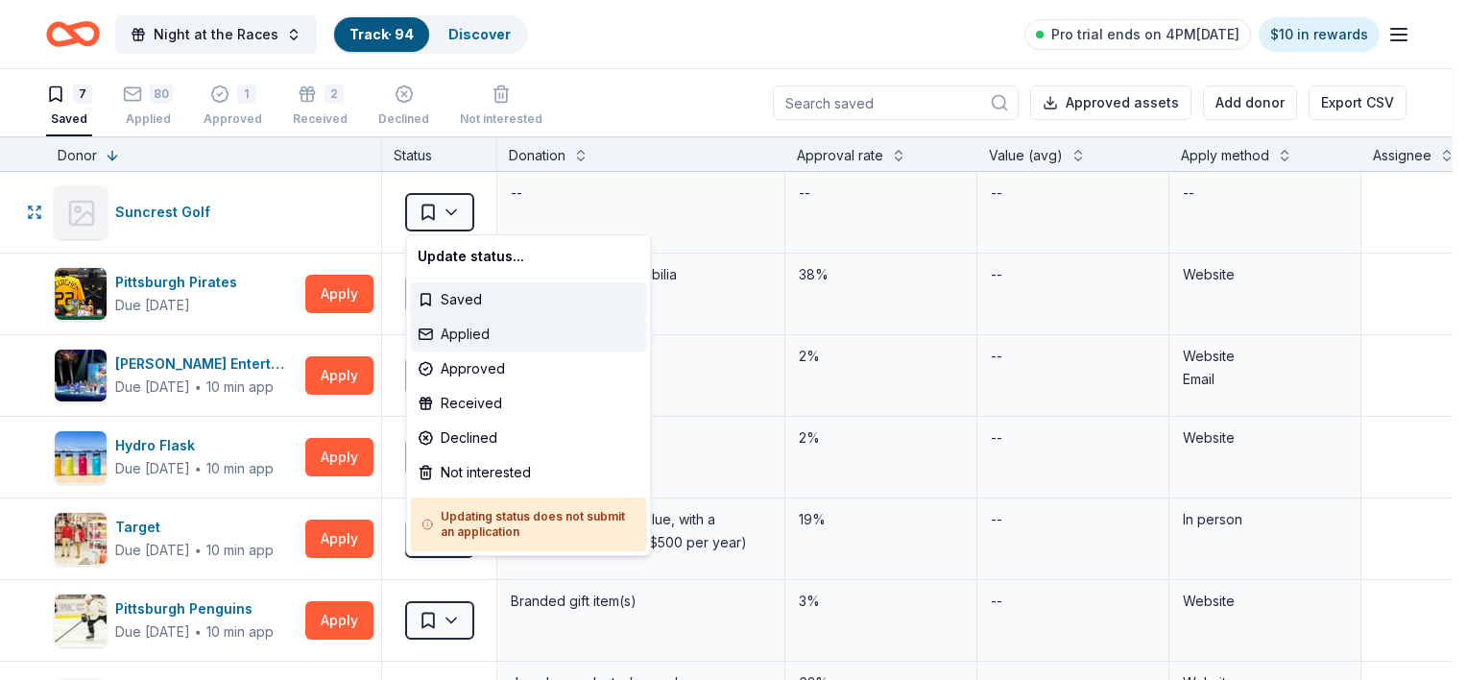
click at [457, 331] on div "Applied" at bounding box center [528, 334] width 236 height 35
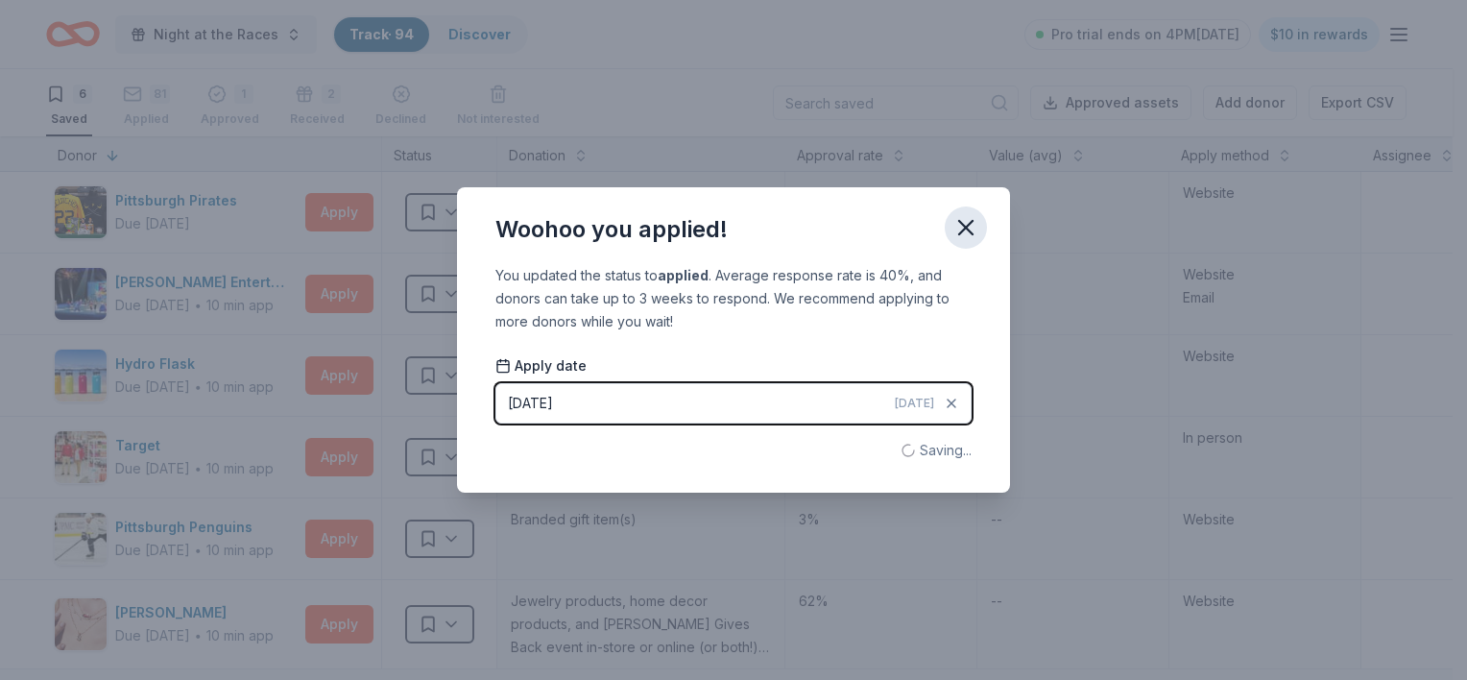
click at [969, 230] on icon "button" at bounding box center [965, 227] width 13 height 13
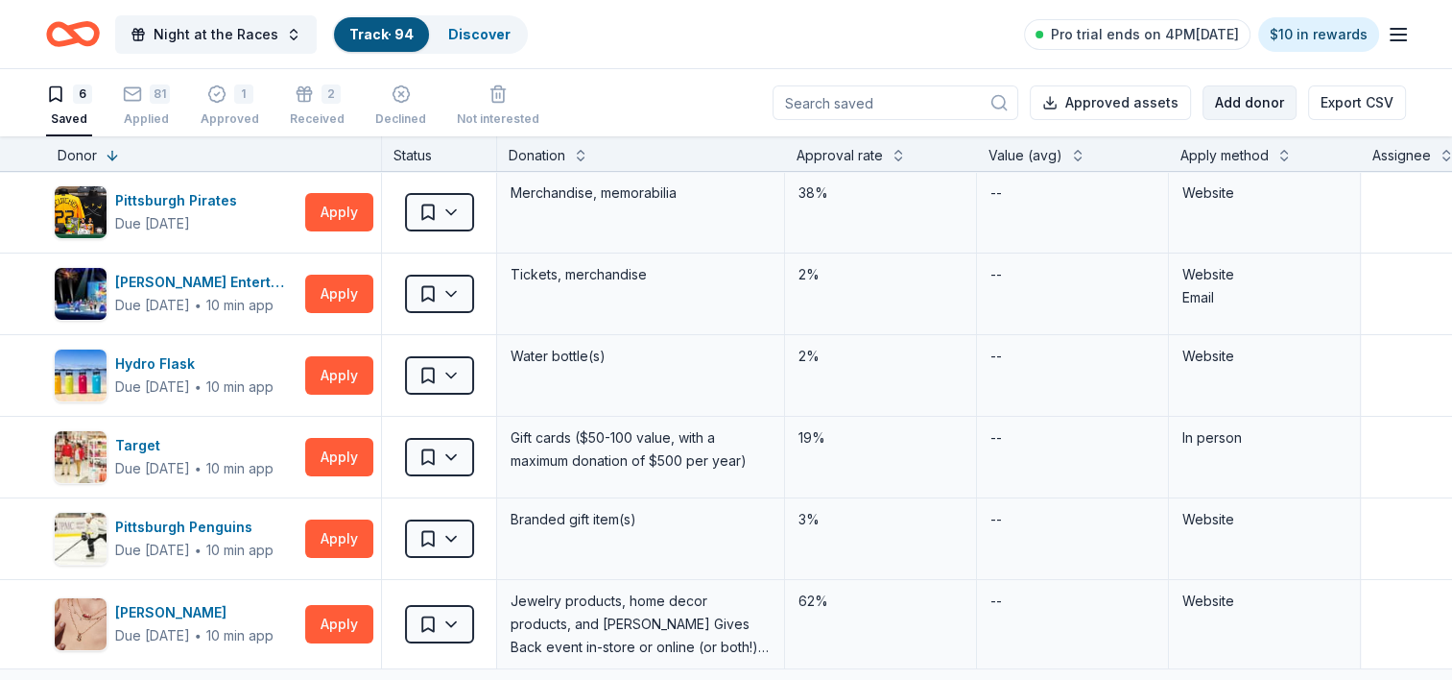
click at [1232, 106] on button "Add donor" at bounding box center [1250, 102] width 94 height 35
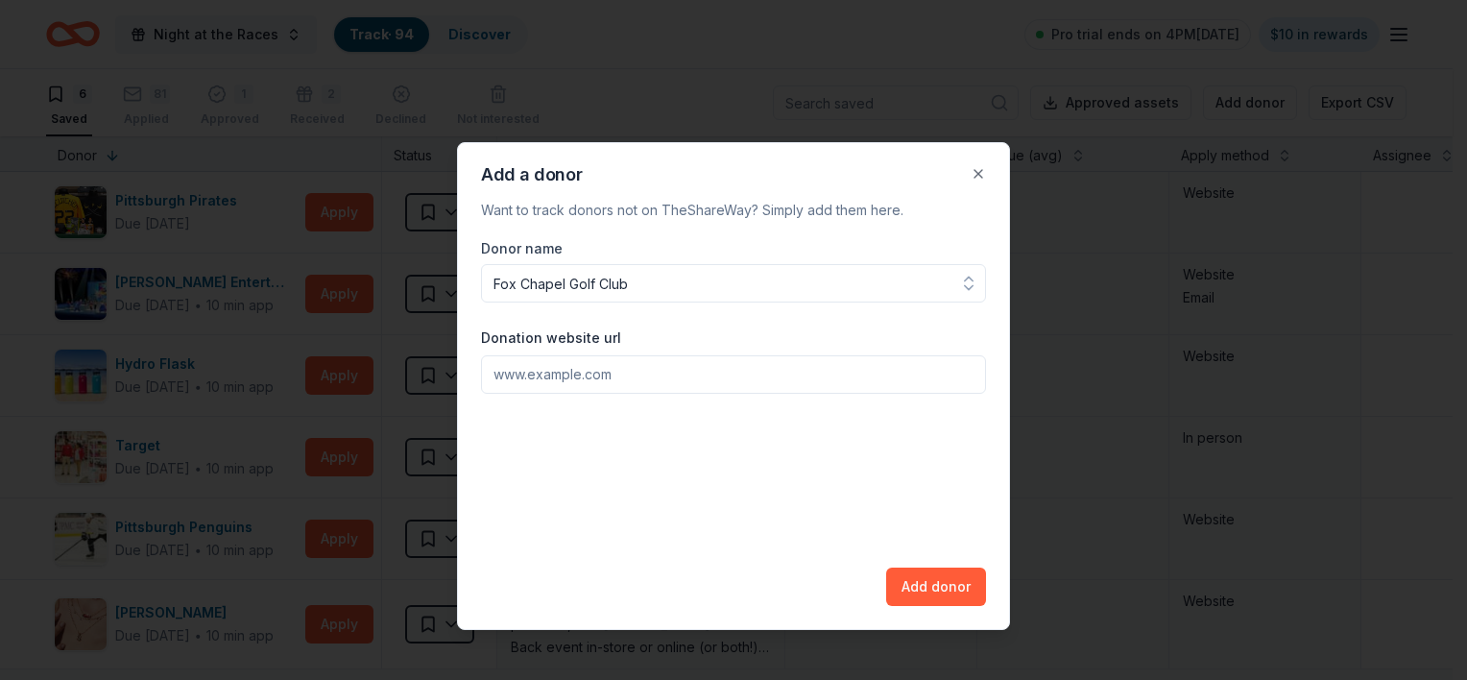
type input "Fox Chapel Golf Club"
click at [680, 362] on input "Donation website url" at bounding box center [733, 374] width 505 height 38
paste input "[URL][DOMAIN_NAME]"
type input "[URL][DOMAIN_NAME]"
click at [934, 586] on button "Add donor" at bounding box center [936, 586] width 100 height 38
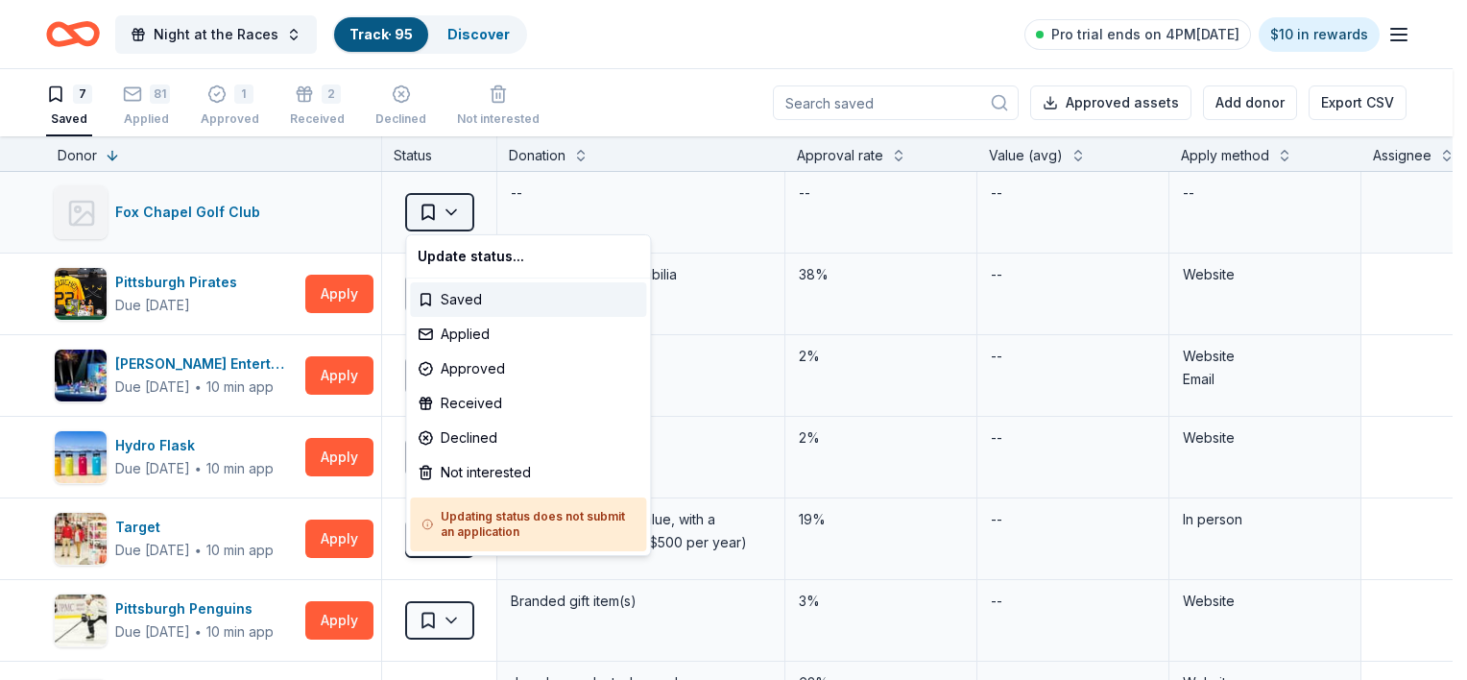
click at [458, 215] on html "Night at the Races Track · 95 Discover Pro trial ends on 4PM[DATE] $10 in rewar…" at bounding box center [733, 340] width 1467 height 680
click at [464, 328] on div "Applied" at bounding box center [528, 334] width 236 height 35
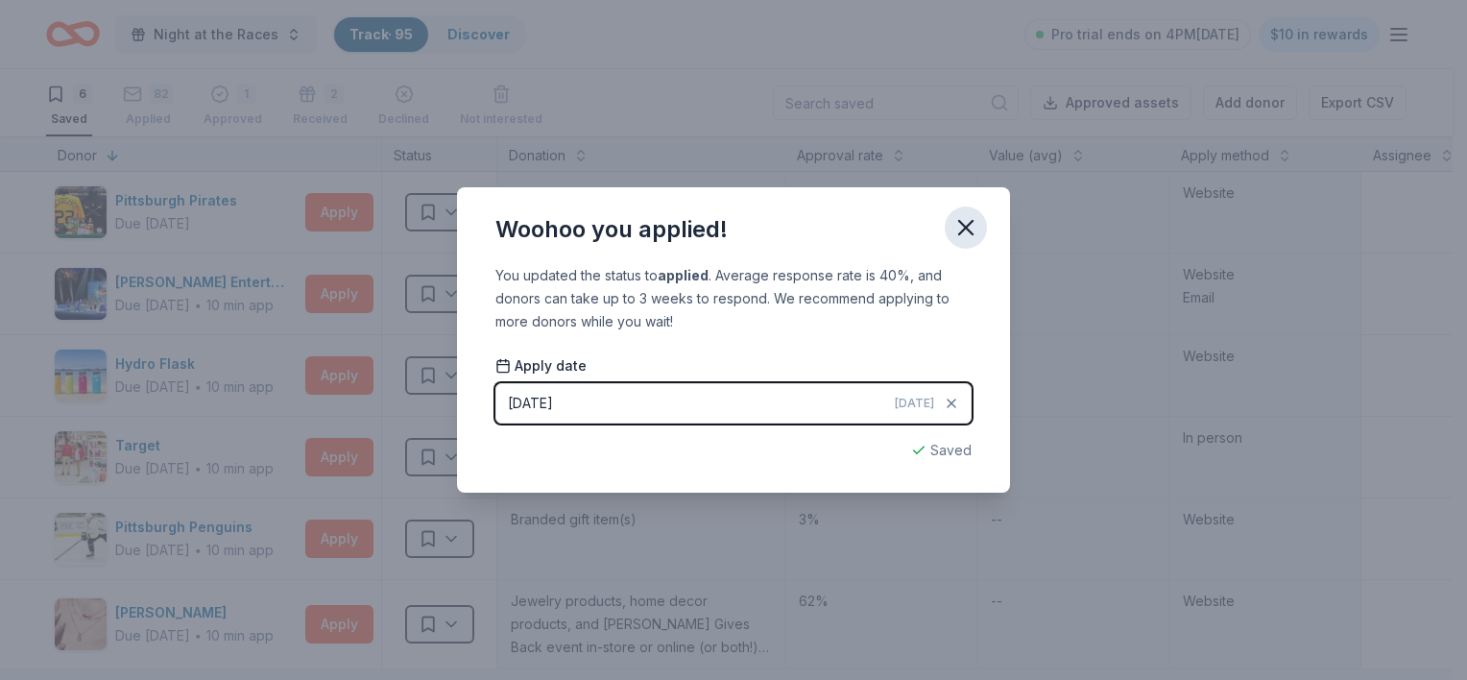
click at [968, 213] on button "button" at bounding box center [965, 227] width 42 height 42
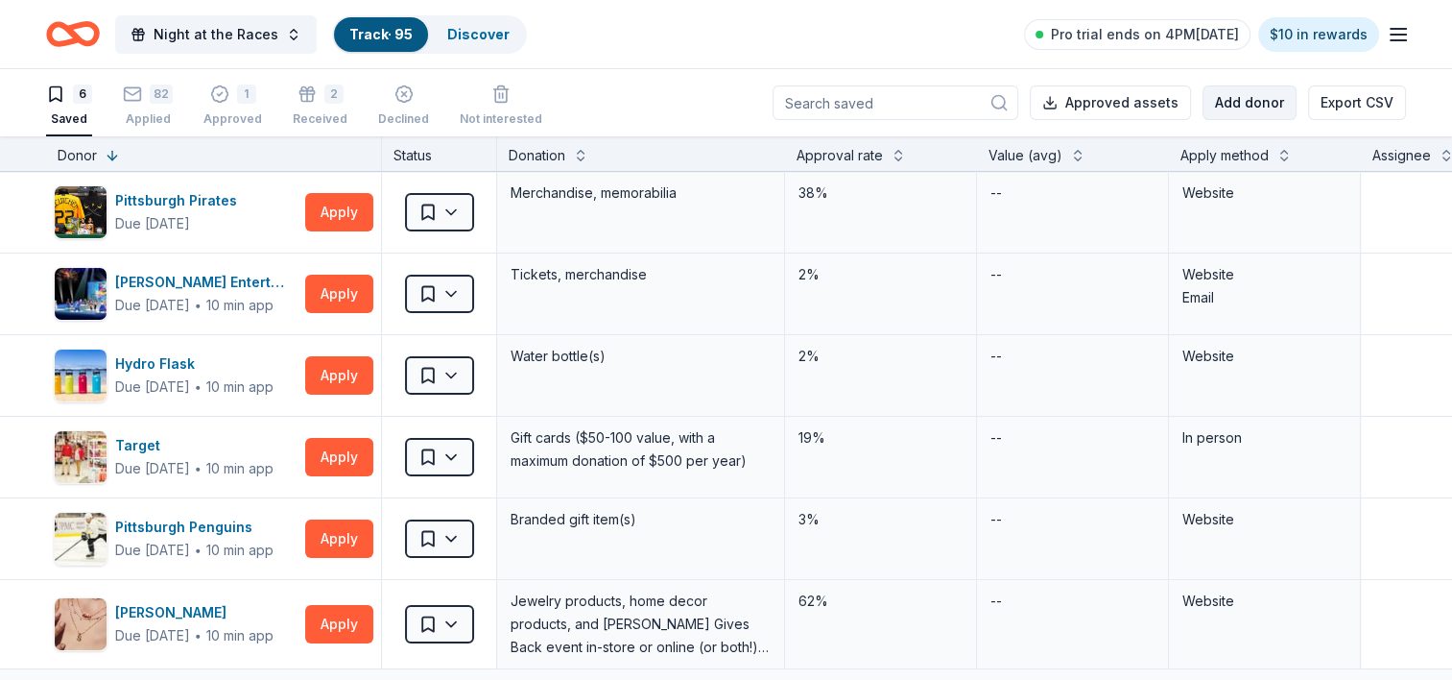
click at [1259, 91] on button "Add donor" at bounding box center [1250, 102] width 94 height 35
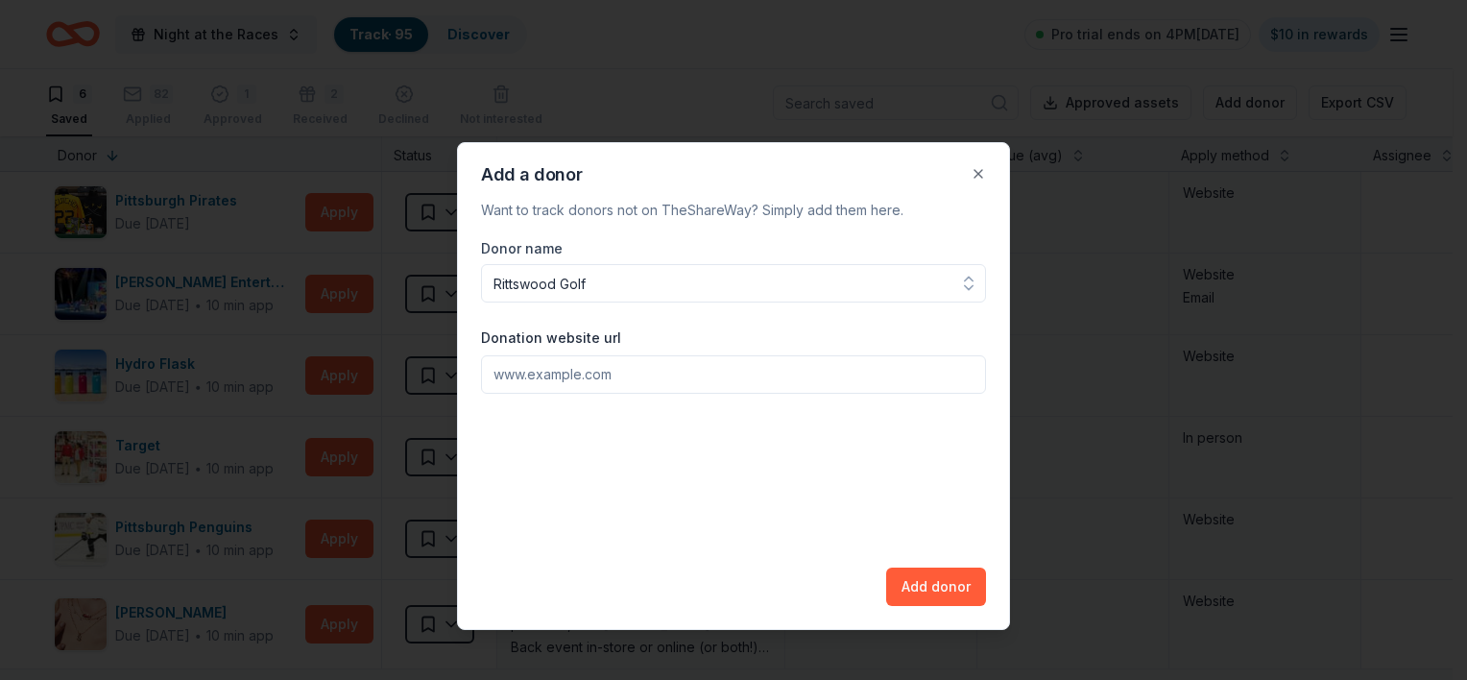
type input "Rittswood Golf"
click at [550, 375] on input "Donation website url" at bounding box center [733, 374] width 505 height 38
paste input "[URL][DOMAIN_NAME]"
type input "[URL][DOMAIN_NAME]"
click at [934, 595] on button "Add donor" at bounding box center [936, 586] width 100 height 38
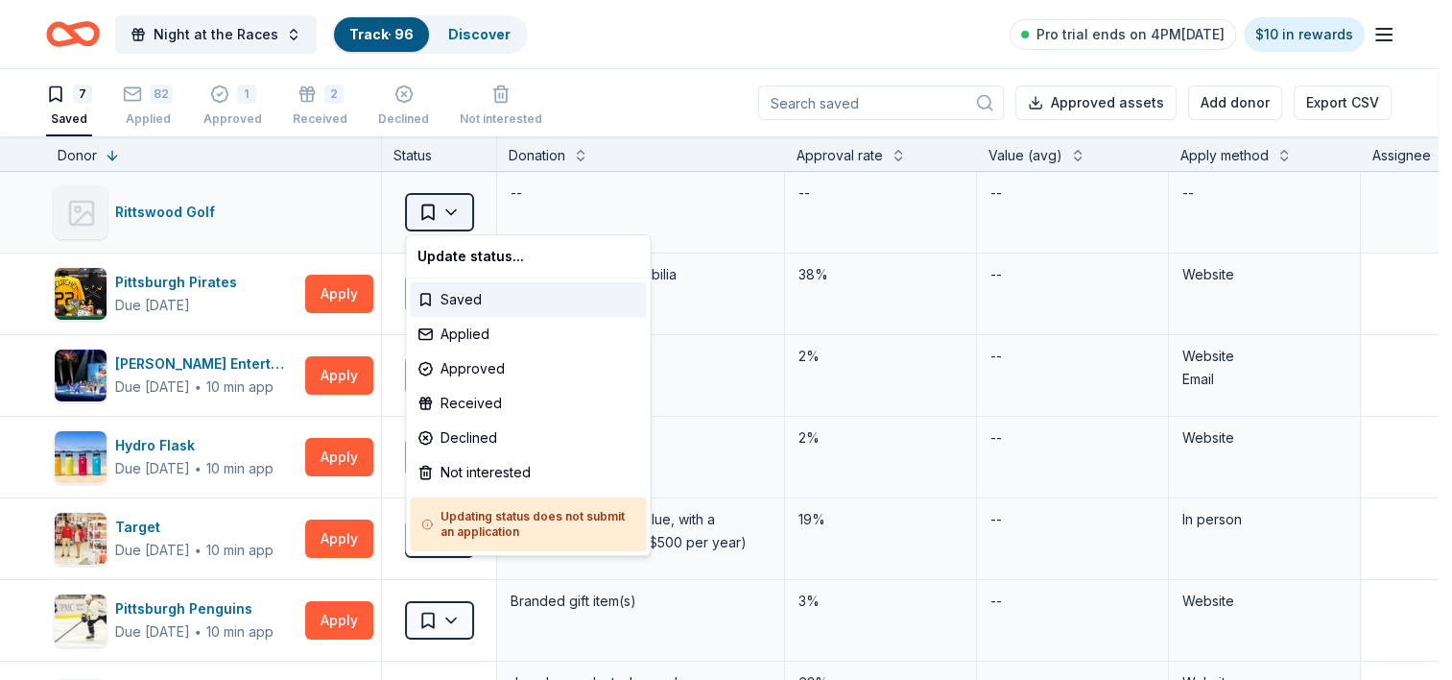
click at [450, 210] on html "Night at the Races Track · 96 Discover Pro trial ends on 4PM[DATE] $10 in rewar…" at bounding box center [726, 340] width 1452 height 680
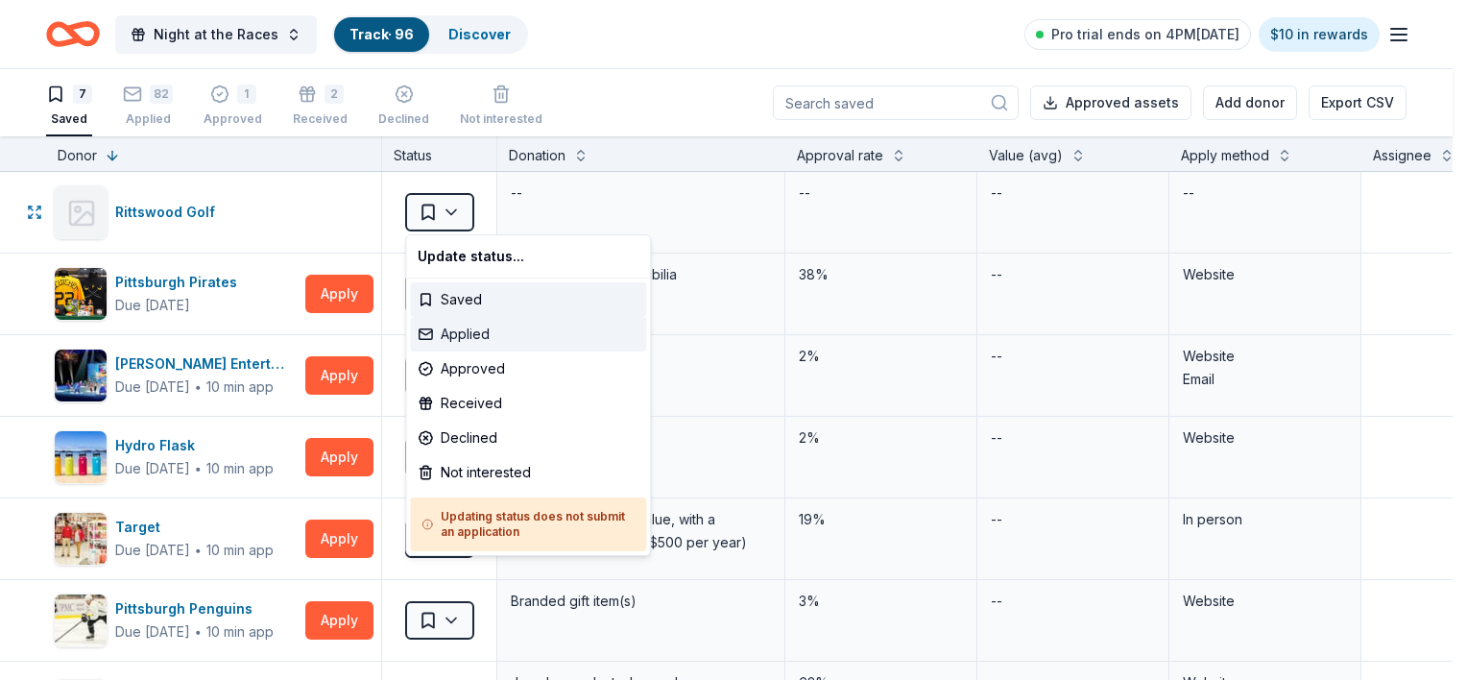
click at [461, 326] on div "Applied" at bounding box center [528, 334] width 236 height 35
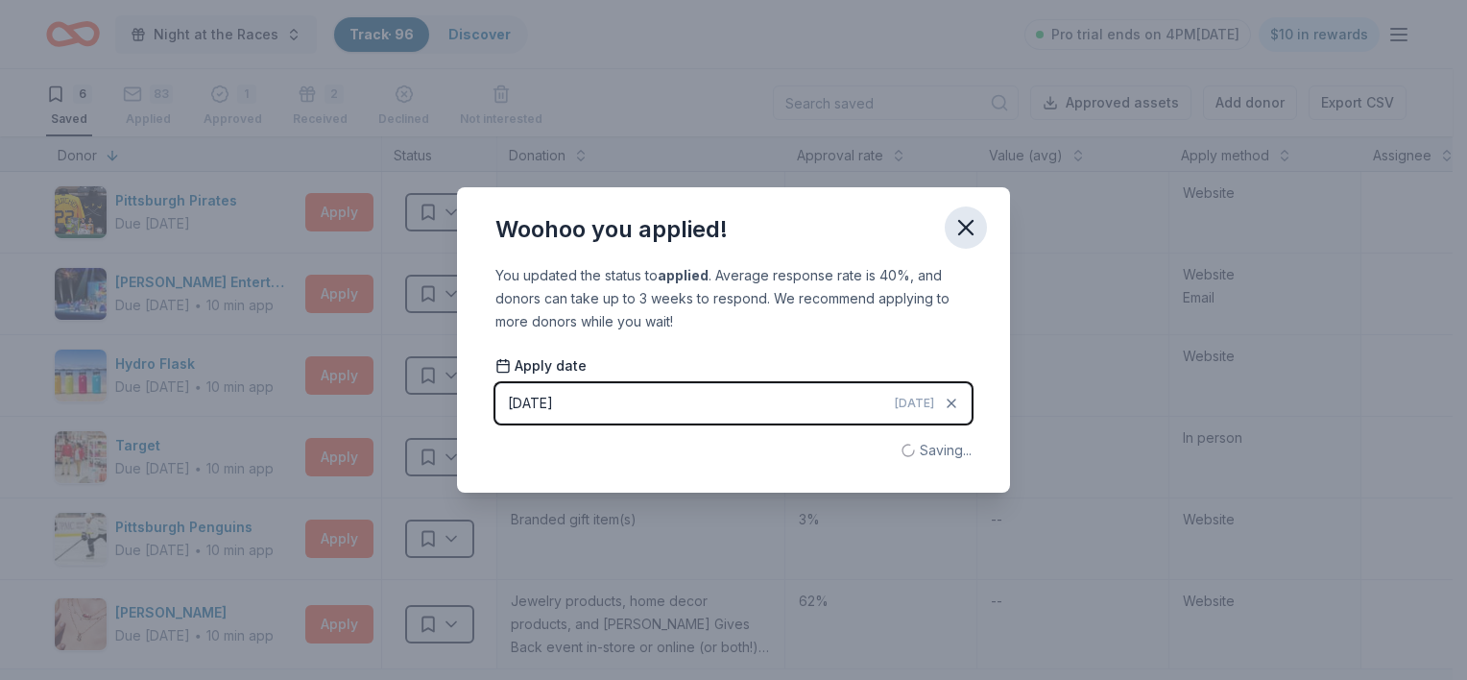
click at [964, 227] on icon "button" at bounding box center [965, 227] width 13 height 13
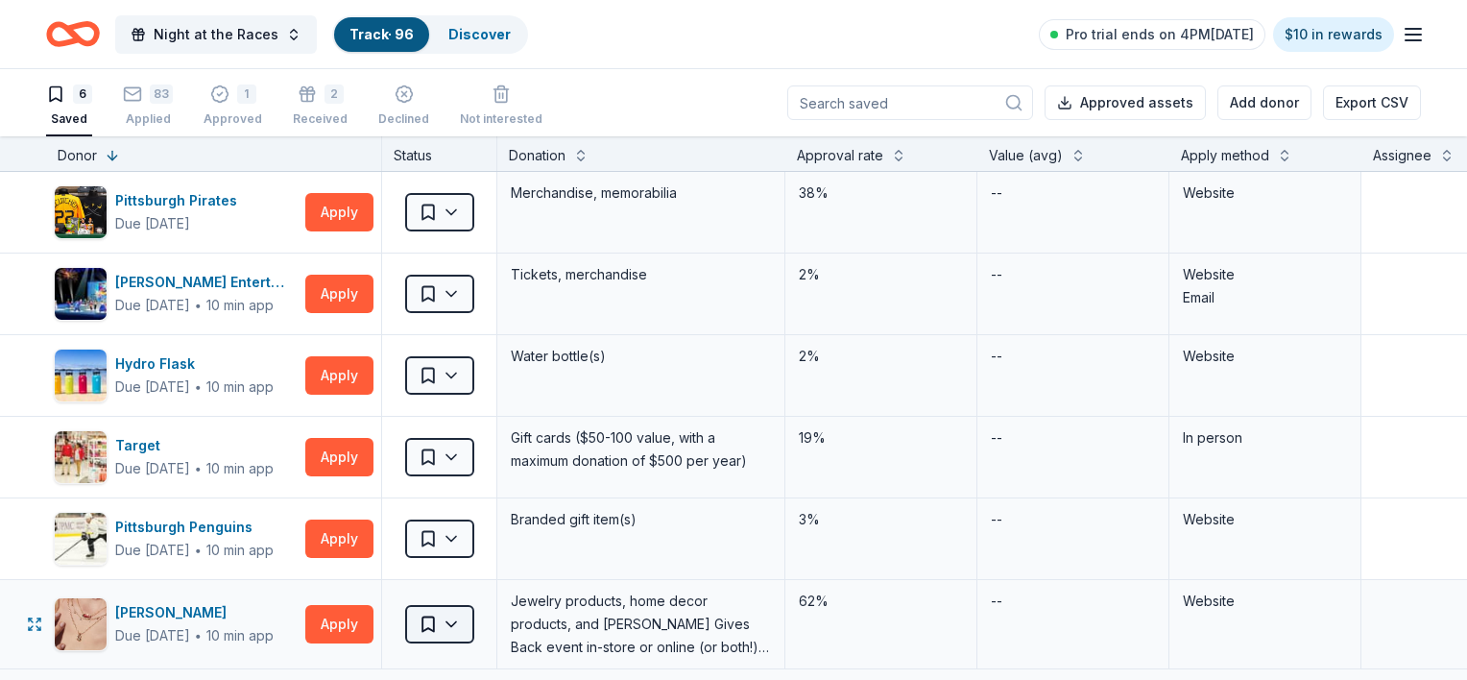
click at [455, 630] on html "Night at the Races Track · 96 Discover Pro trial ends on 4PM[DATE] $10 in rewar…" at bounding box center [733, 340] width 1467 height 680
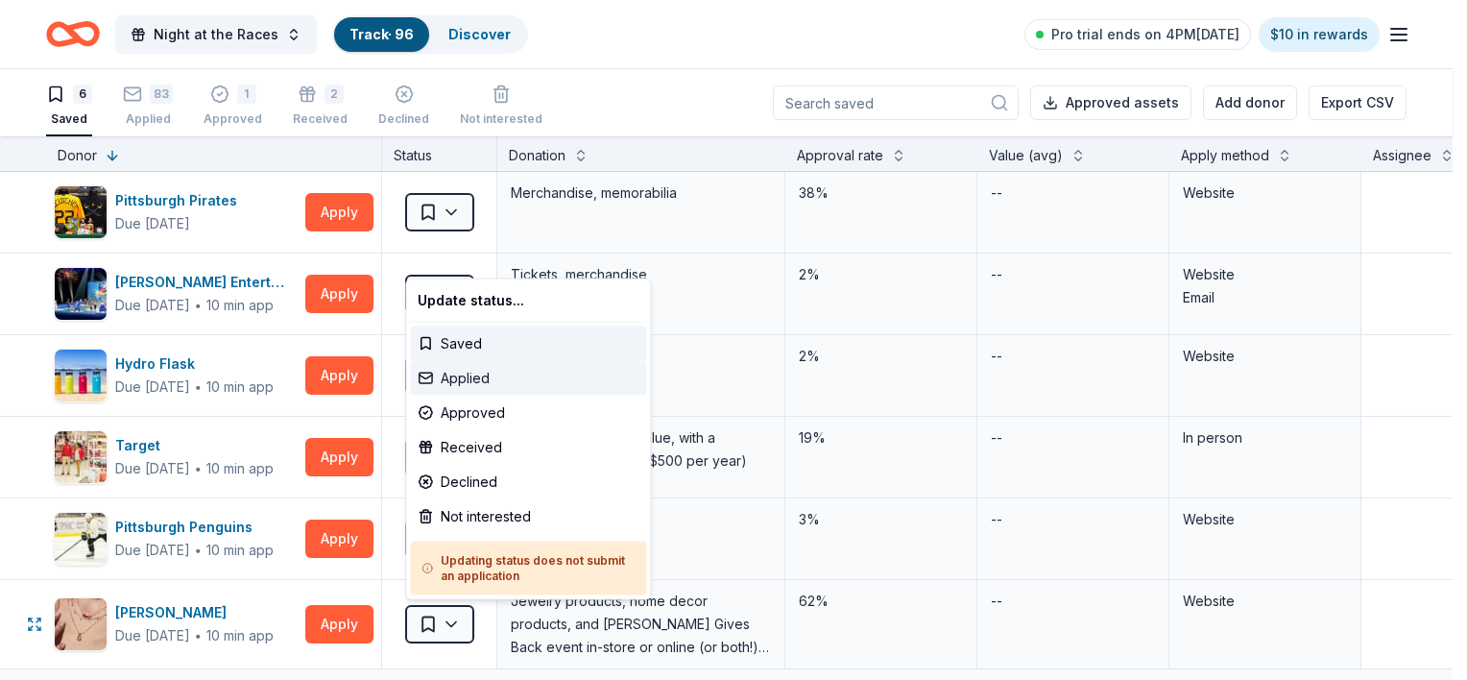
click at [466, 380] on div "Applied" at bounding box center [528, 378] width 236 height 35
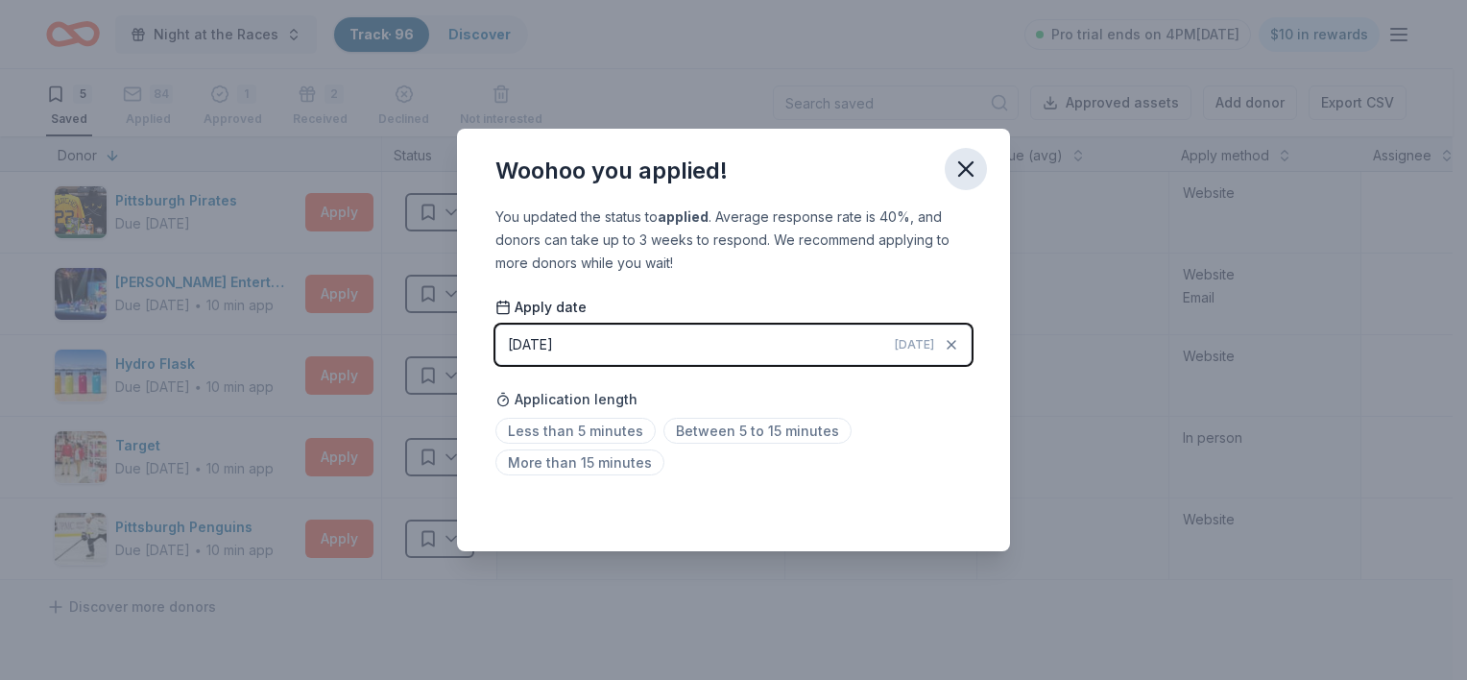
click at [951, 169] on button "button" at bounding box center [965, 169] width 42 height 42
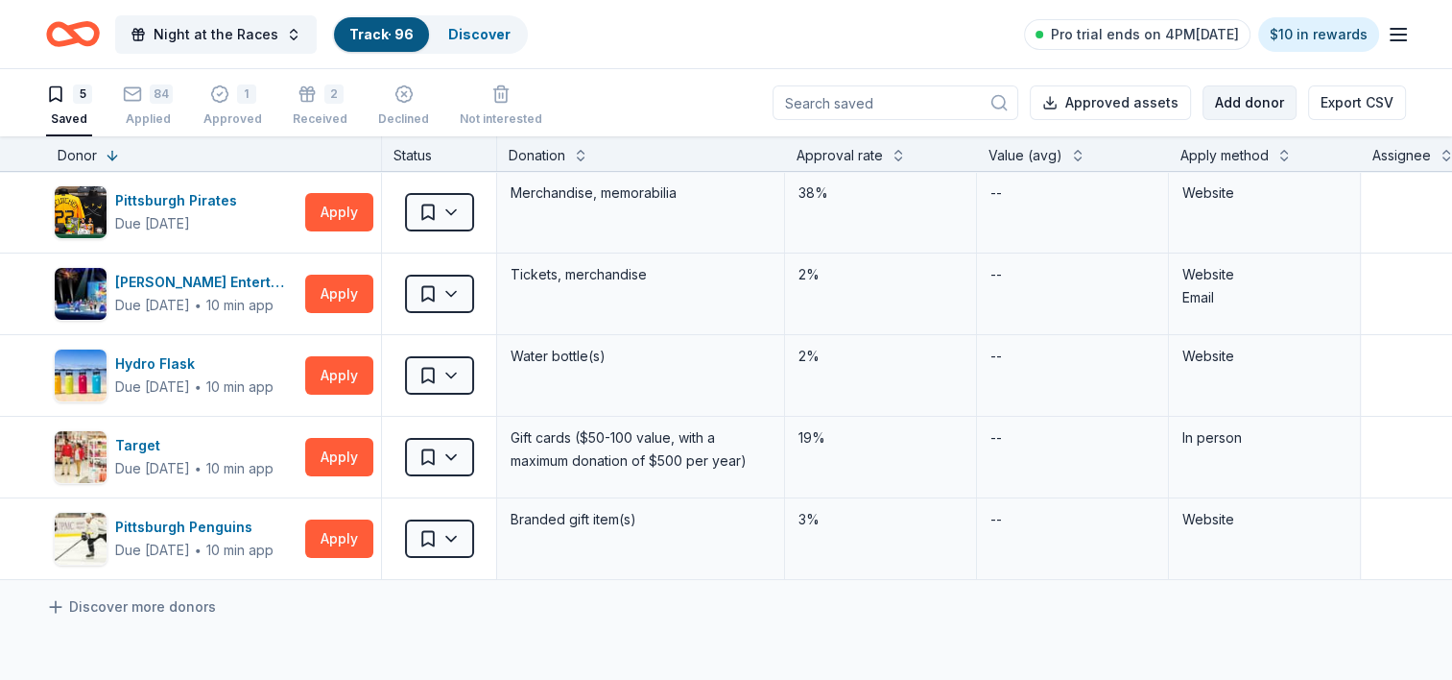
click at [1247, 104] on button "Add donor" at bounding box center [1250, 102] width 94 height 35
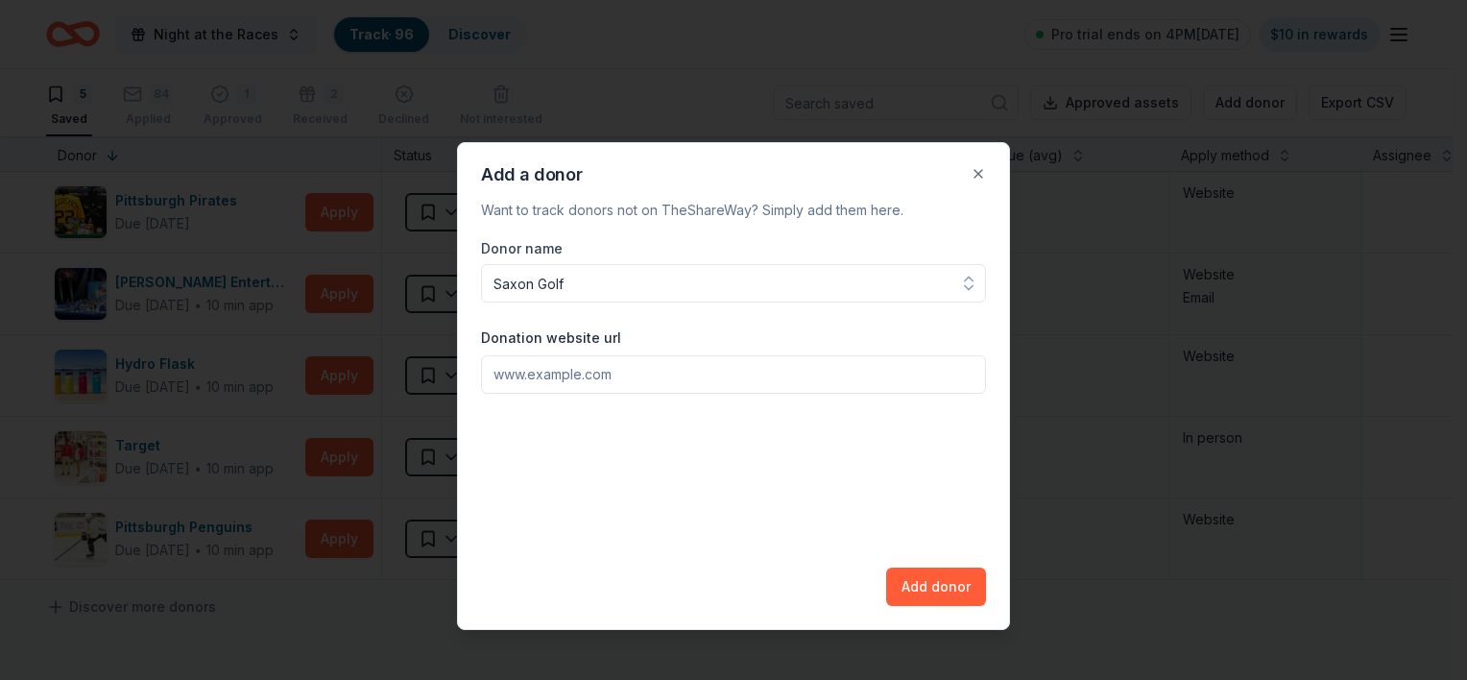
type input "Saxon Golf"
click at [592, 369] on input "Donation website url" at bounding box center [733, 374] width 505 height 38
paste input "[URL][DOMAIN_NAME]"
type input "[URL][DOMAIN_NAME]"
click at [946, 593] on button "Add donor" at bounding box center [936, 586] width 100 height 38
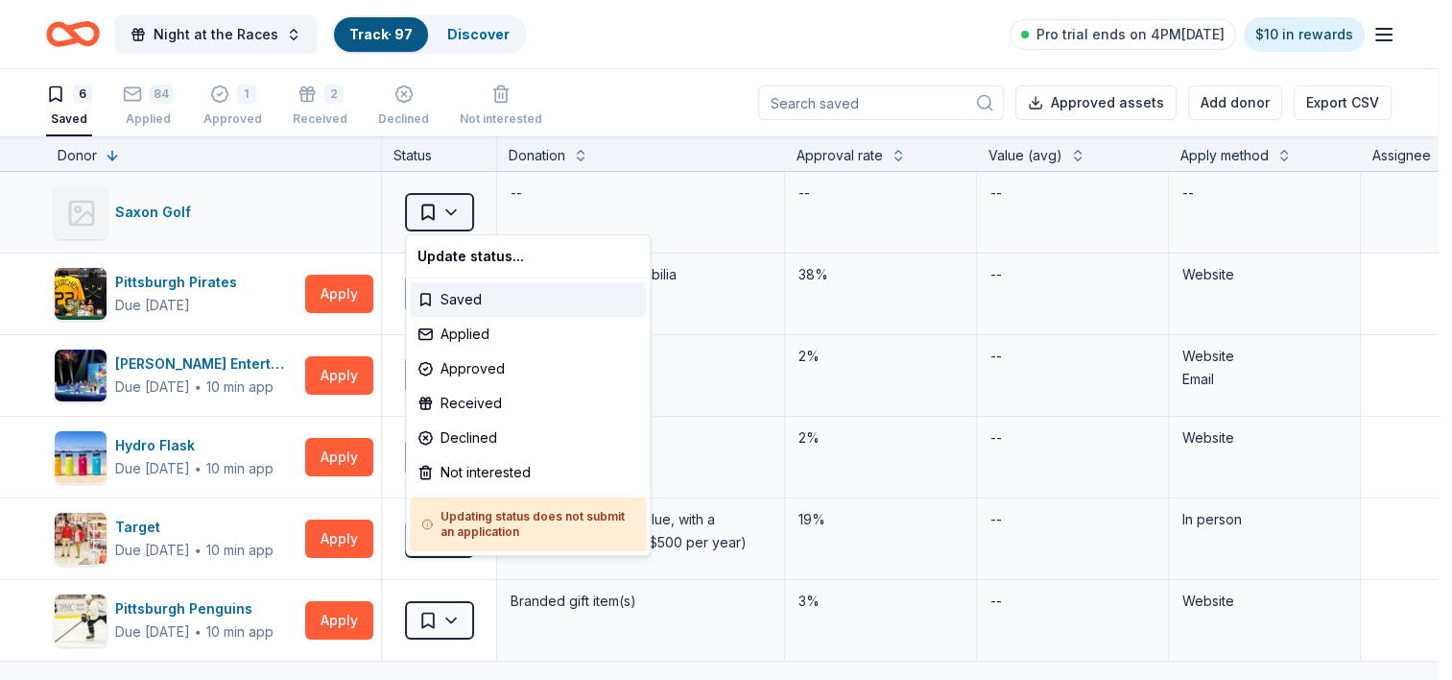
click at [450, 215] on html "Night at the Races Track · 97 Discover Pro trial ends on 4PM[DATE] $10 in rewar…" at bounding box center [726, 340] width 1452 height 680
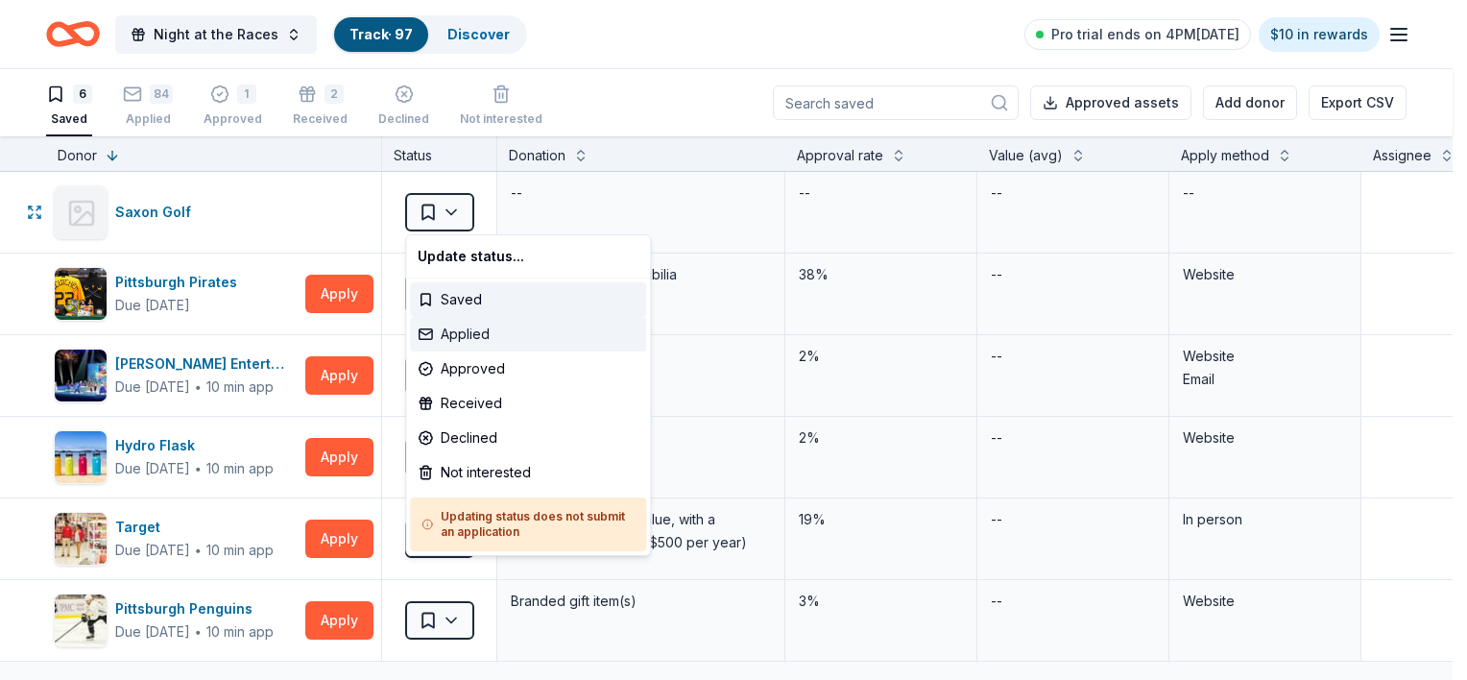
click at [445, 324] on div "Applied" at bounding box center [528, 334] width 236 height 35
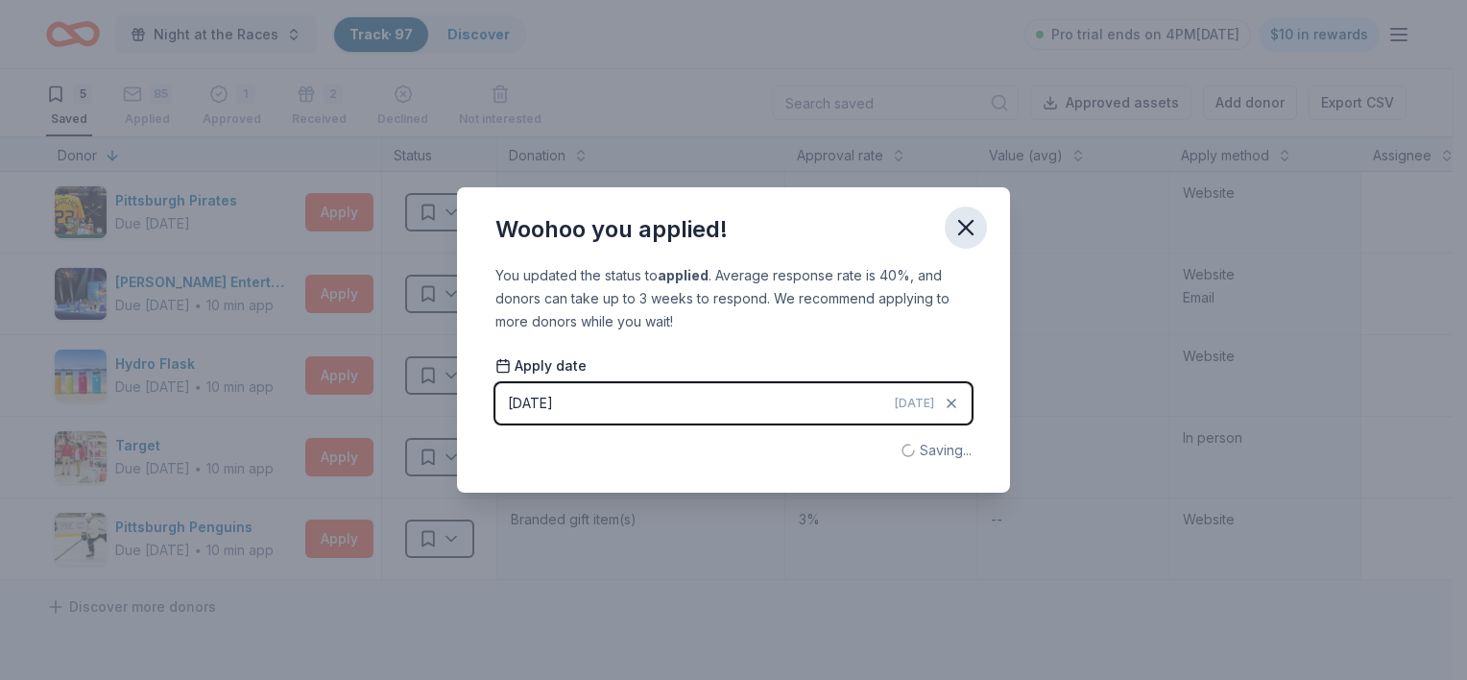
click at [975, 228] on icon "button" at bounding box center [965, 227] width 27 height 27
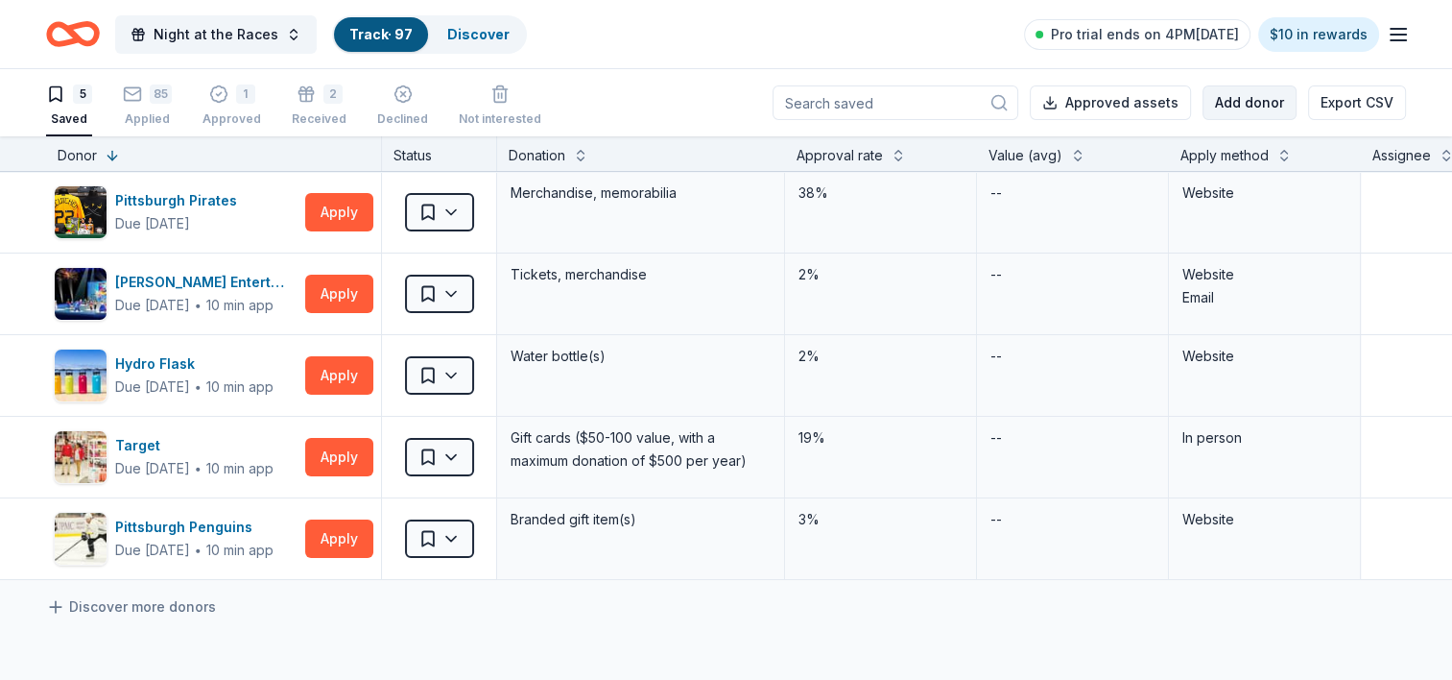
click at [1259, 111] on button "Add donor" at bounding box center [1250, 102] width 94 height 35
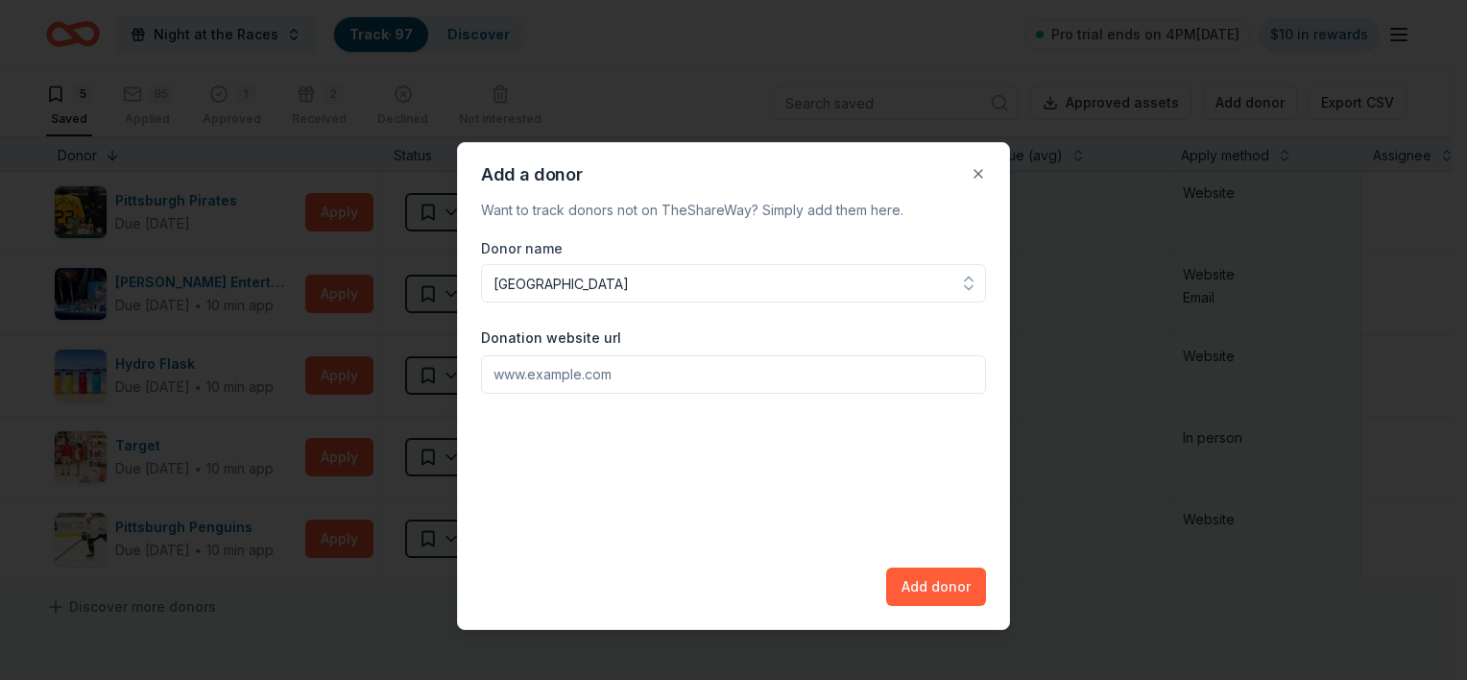
type input "[GEOGRAPHIC_DATA]"
click at [530, 373] on input "Donation website url" at bounding box center [733, 374] width 505 height 38
paste input "[URL][DOMAIN_NAME]"
type input "[URL][DOMAIN_NAME]"
click at [969, 582] on button "Add donor" at bounding box center [936, 586] width 100 height 38
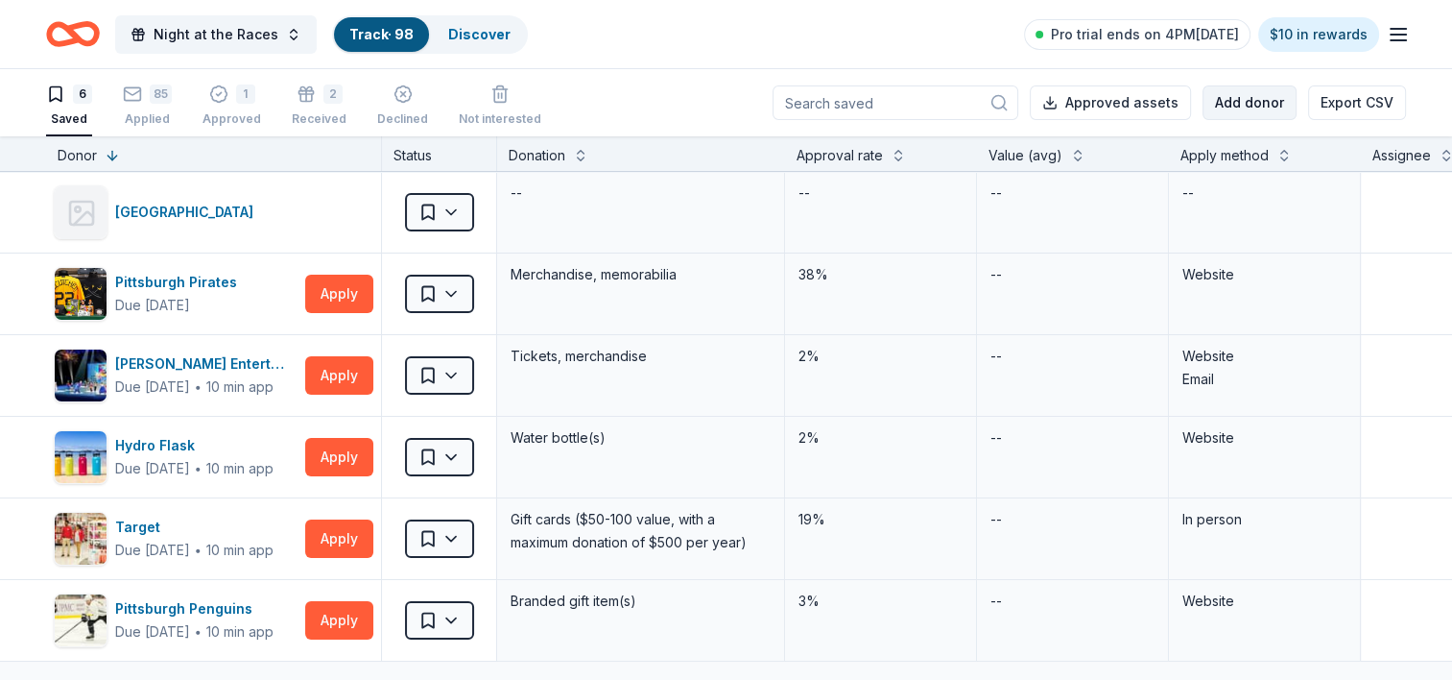
click at [1286, 105] on button "Add donor" at bounding box center [1250, 102] width 94 height 35
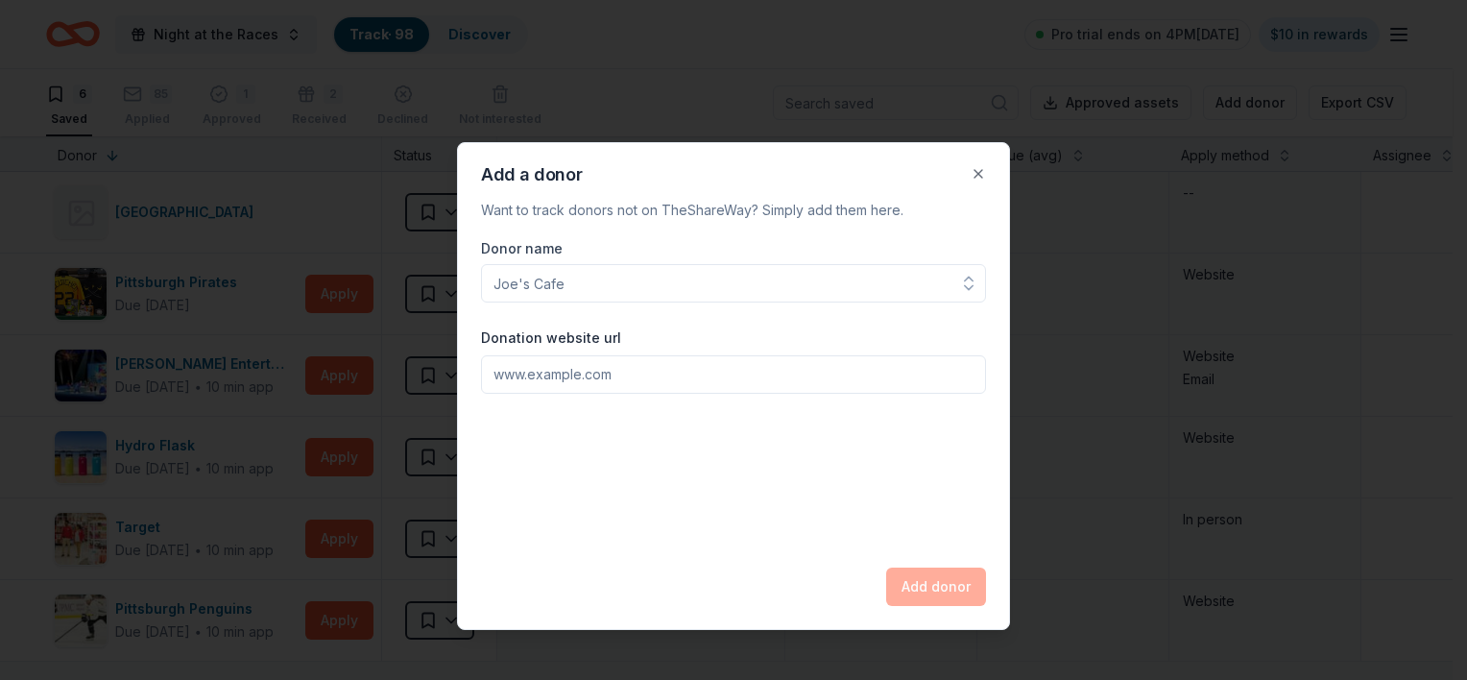
click at [518, 382] on input "Donation website url" at bounding box center [733, 374] width 505 height 38
paste input "[URL][DOMAIN_NAME]"
type input "[URL][DOMAIN_NAME]"
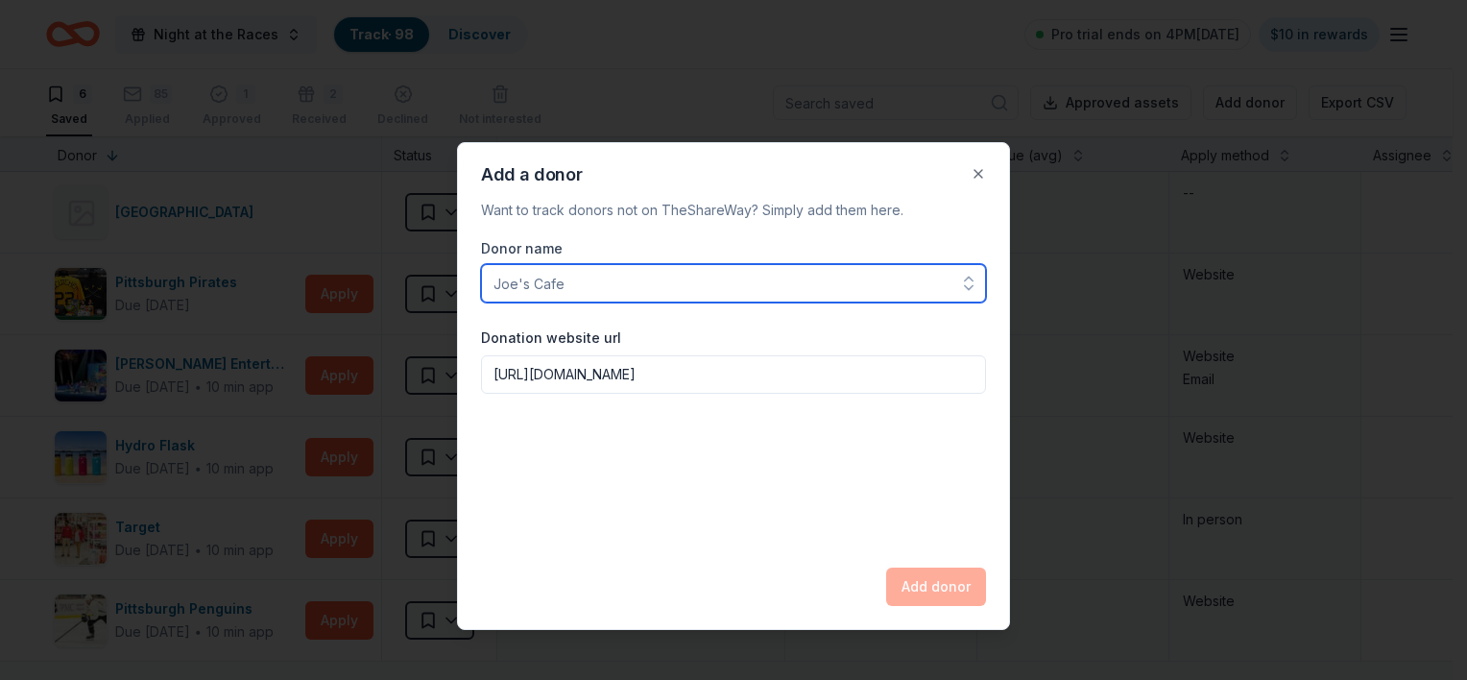
click at [511, 269] on input "Donor name" at bounding box center [733, 283] width 505 height 38
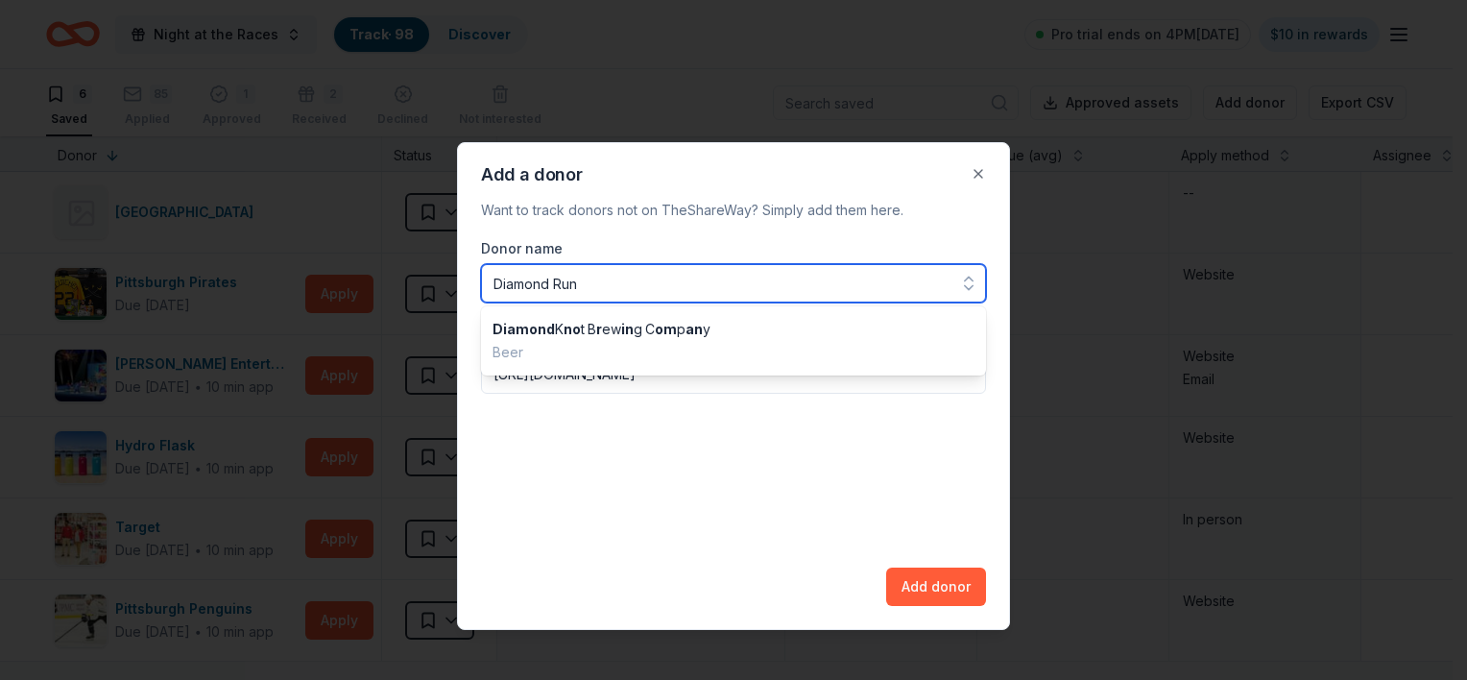
type input "Diamond Run"
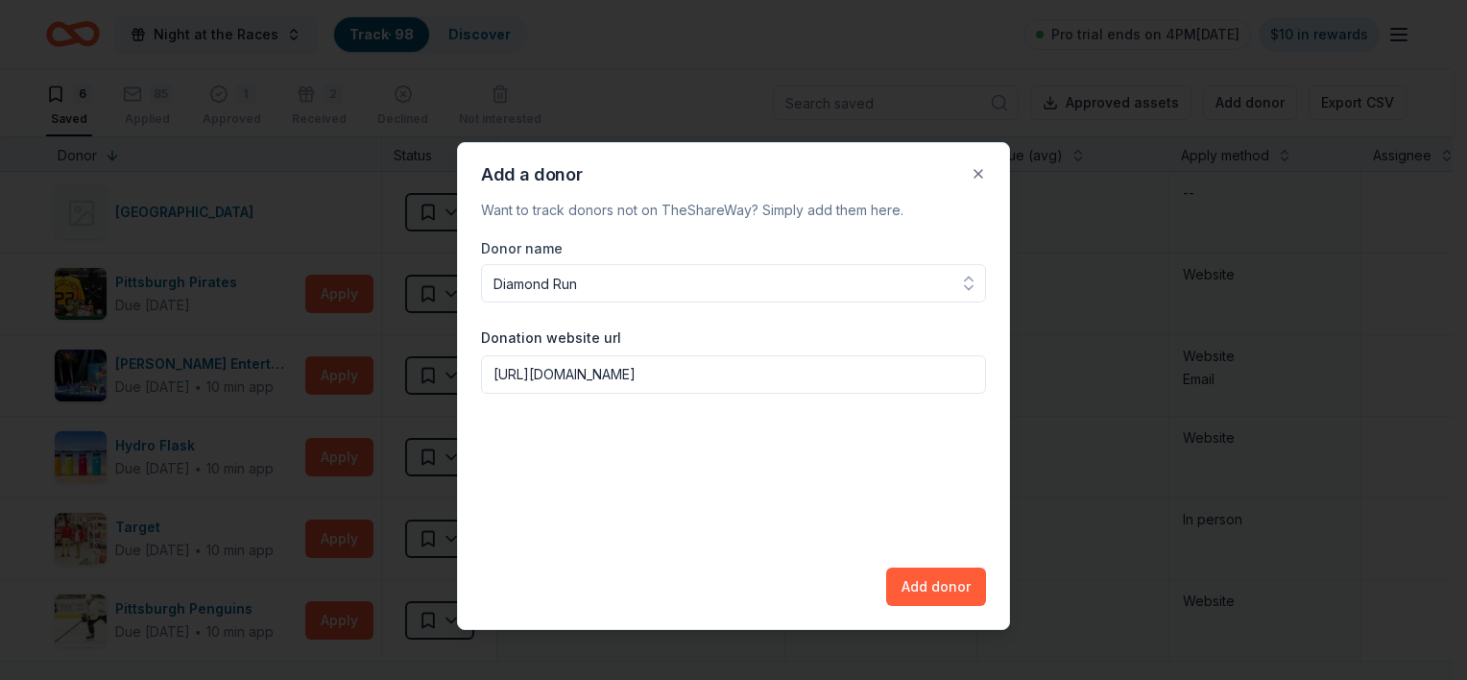
click at [951, 584] on div "Donor name Diamond Run Donation website url [URL][DOMAIN_NAME] Add donor" at bounding box center [733, 421] width 505 height 369
click at [919, 587] on button "Add donor" at bounding box center [936, 586] width 100 height 38
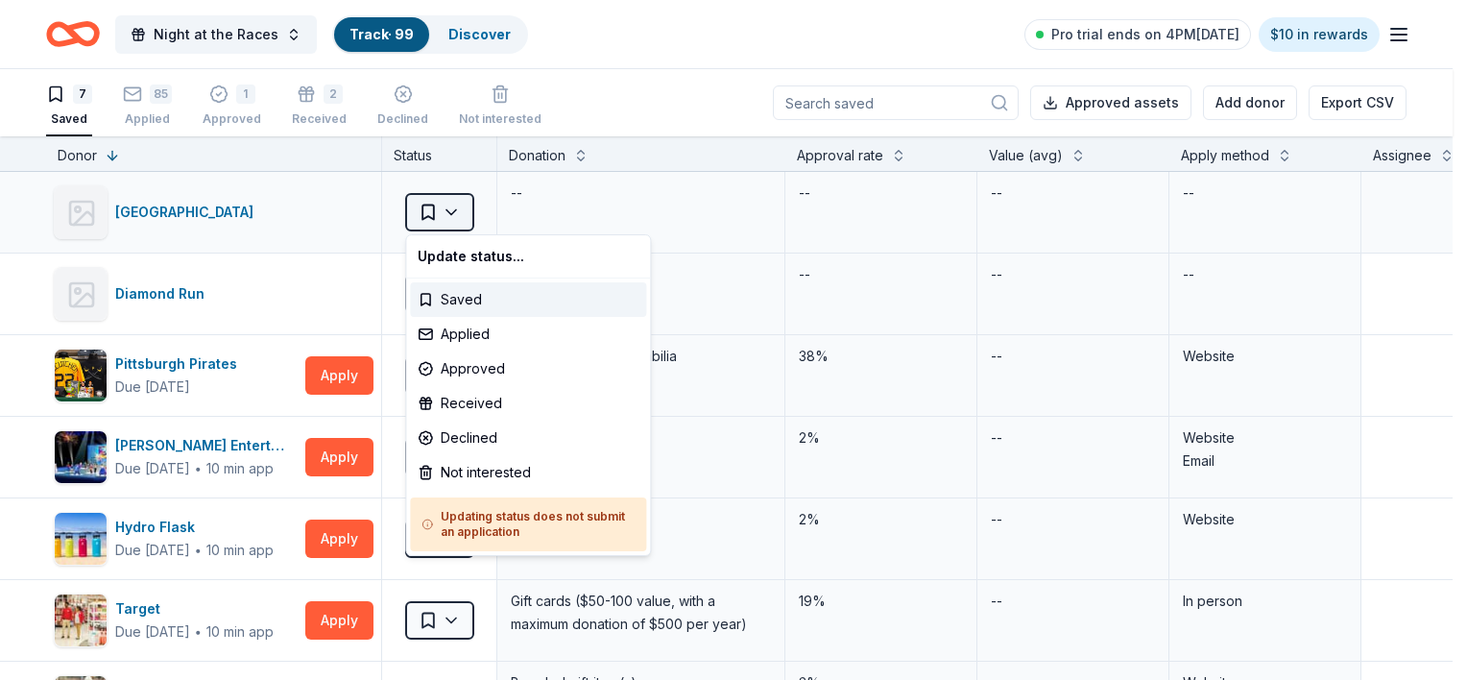
click at [463, 208] on html "Night at the Races Track · 99 Discover Pro trial ends on 4PM[DATE] $10 in rewar…" at bounding box center [733, 340] width 1467 height 680
click at [476, 325] on div "Applied" at bounding box center [528, 334] width 236 height 35
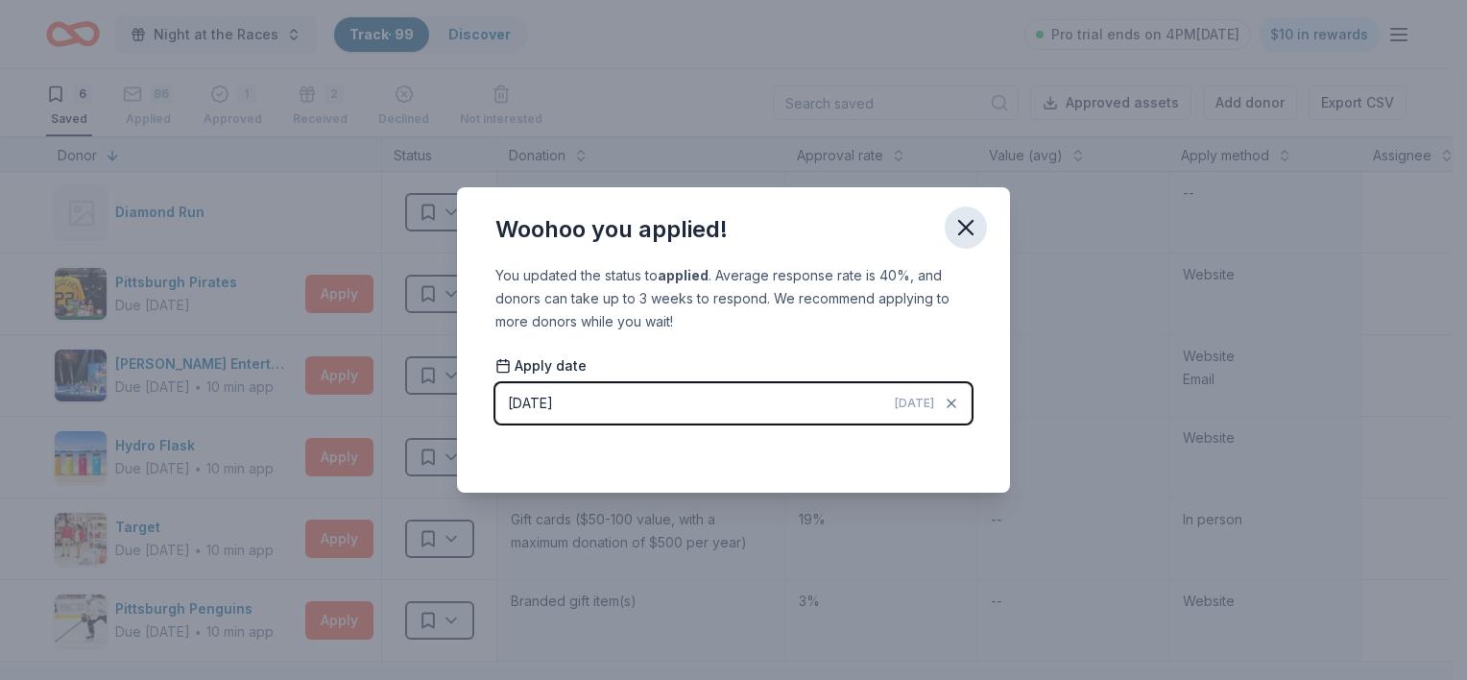
click at [970, 223] on icon "button" at bounding box center [965, 227] width 13 height 13
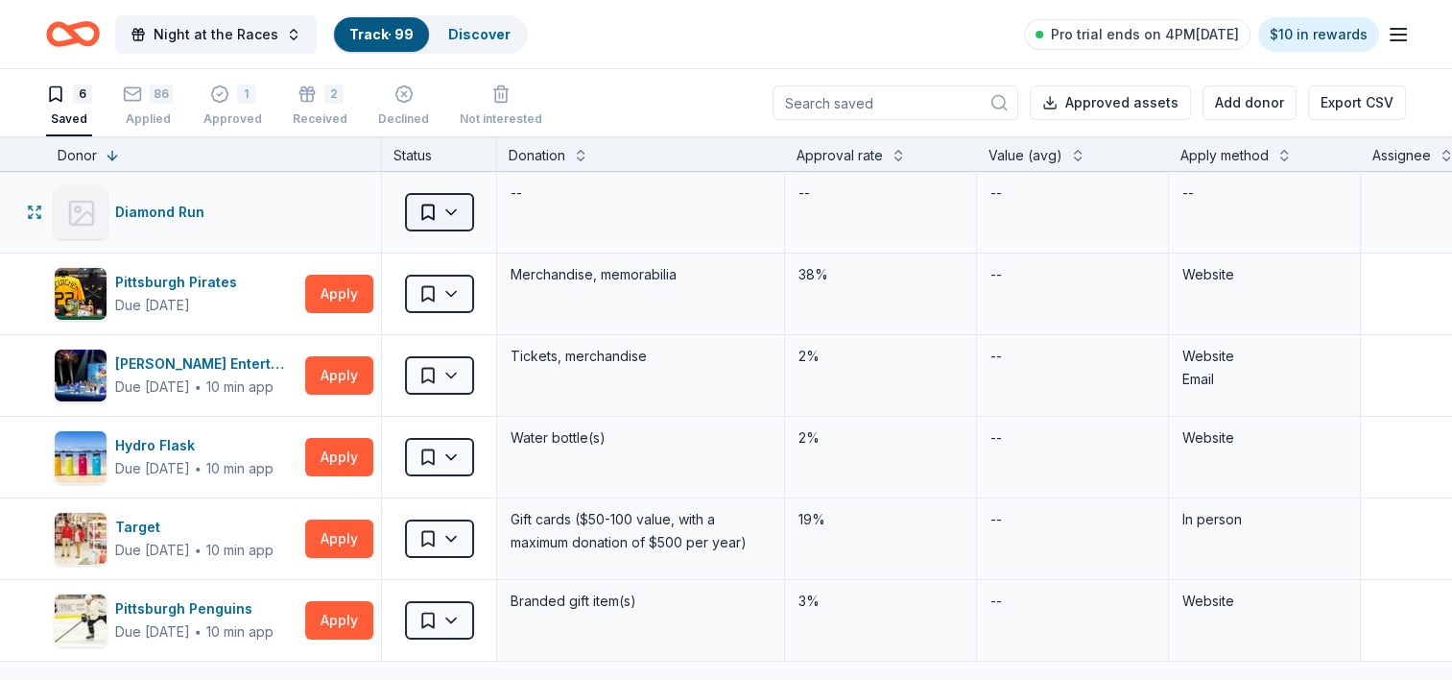
click at [462, 211] on html "Night at the Races Track · 99 Discover Pro trial ends on 4PM[DATE] $10 in rewar…" at bounding box center [726, 340] width 1452 height 680
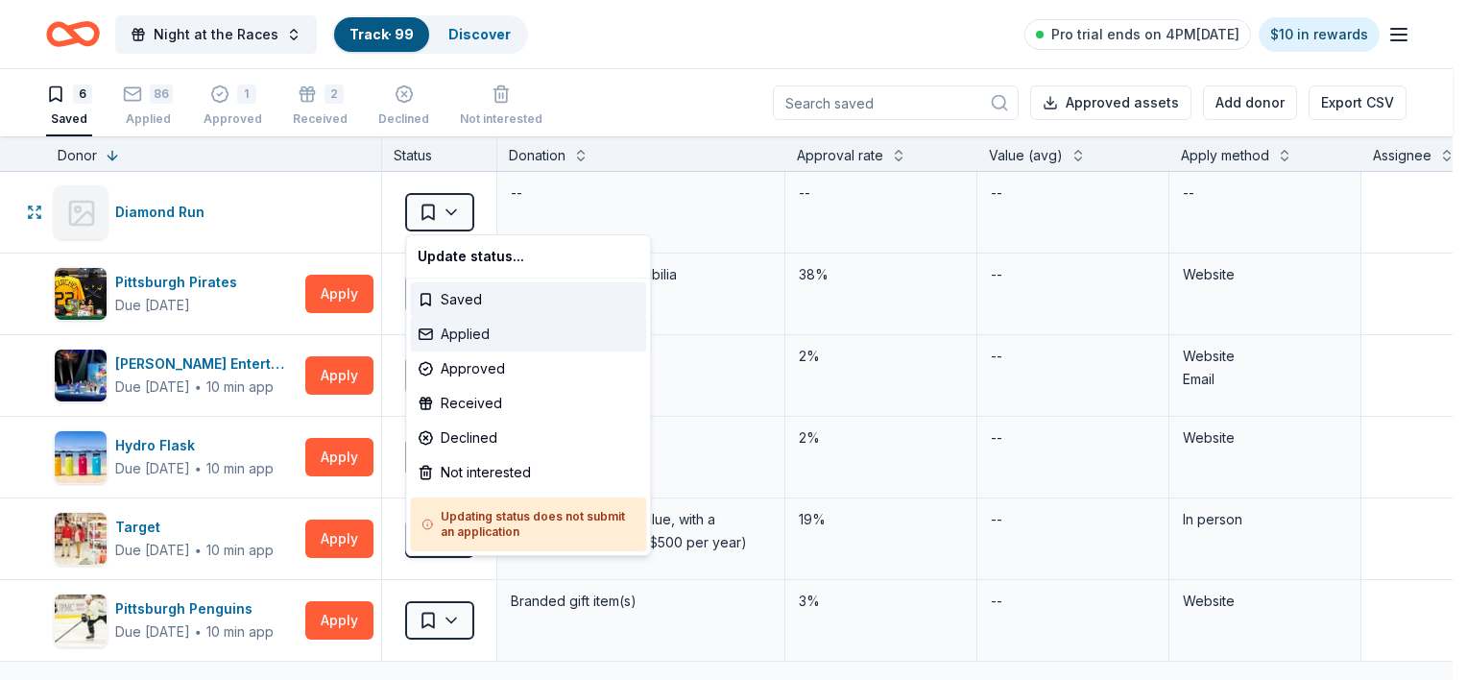
click at [456, 341] on div "Applied" at bounding box center [528, 334] width 236 height 35
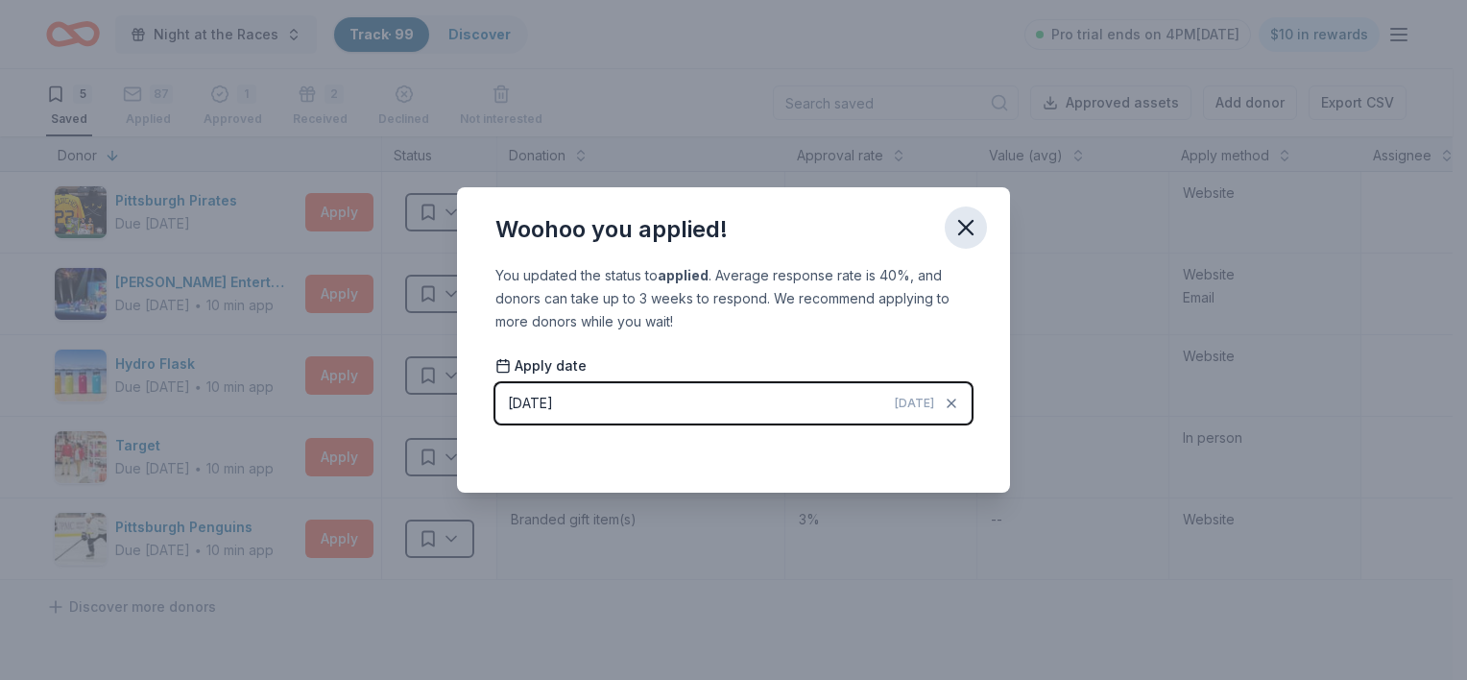
click at [956, 229] on icon "button" at bounding box center [965, 227] width 27 height 27
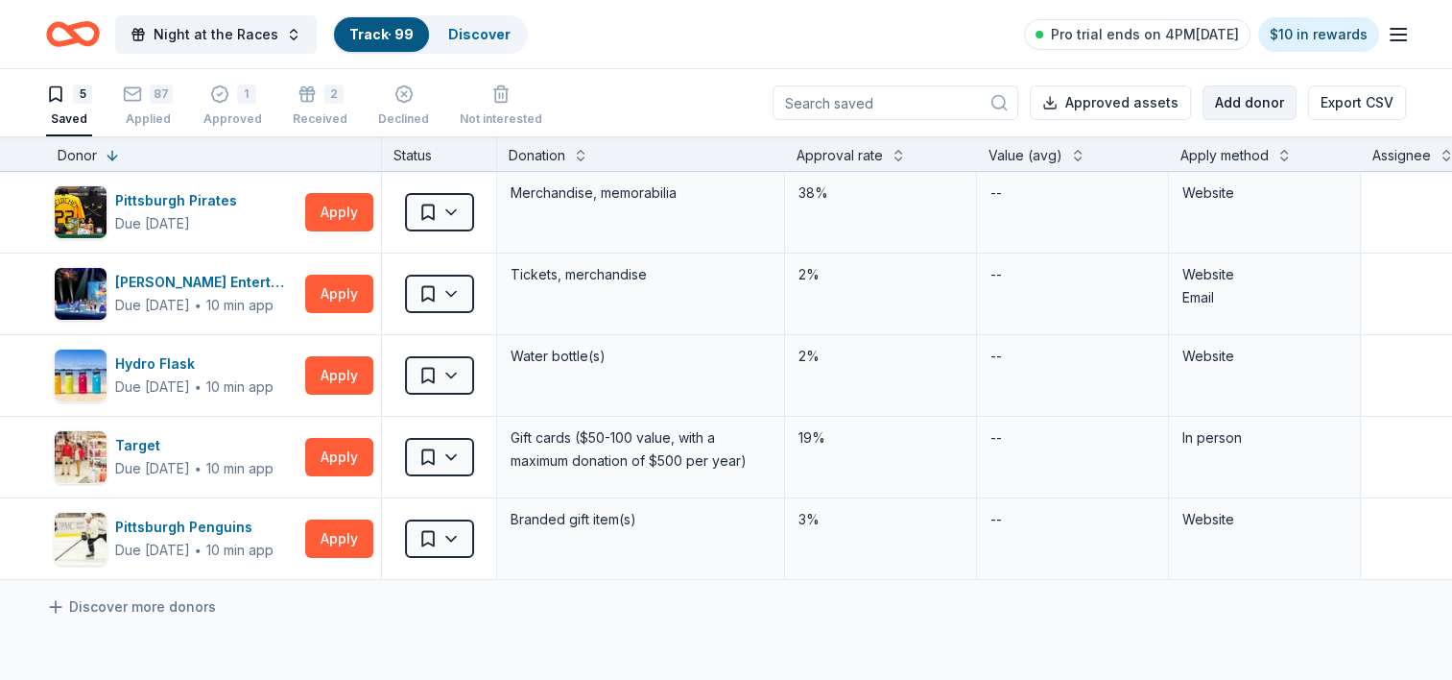
click at [1209, 111] on button "Add donor" at bounding box center [1250, 102] width 94 height 35
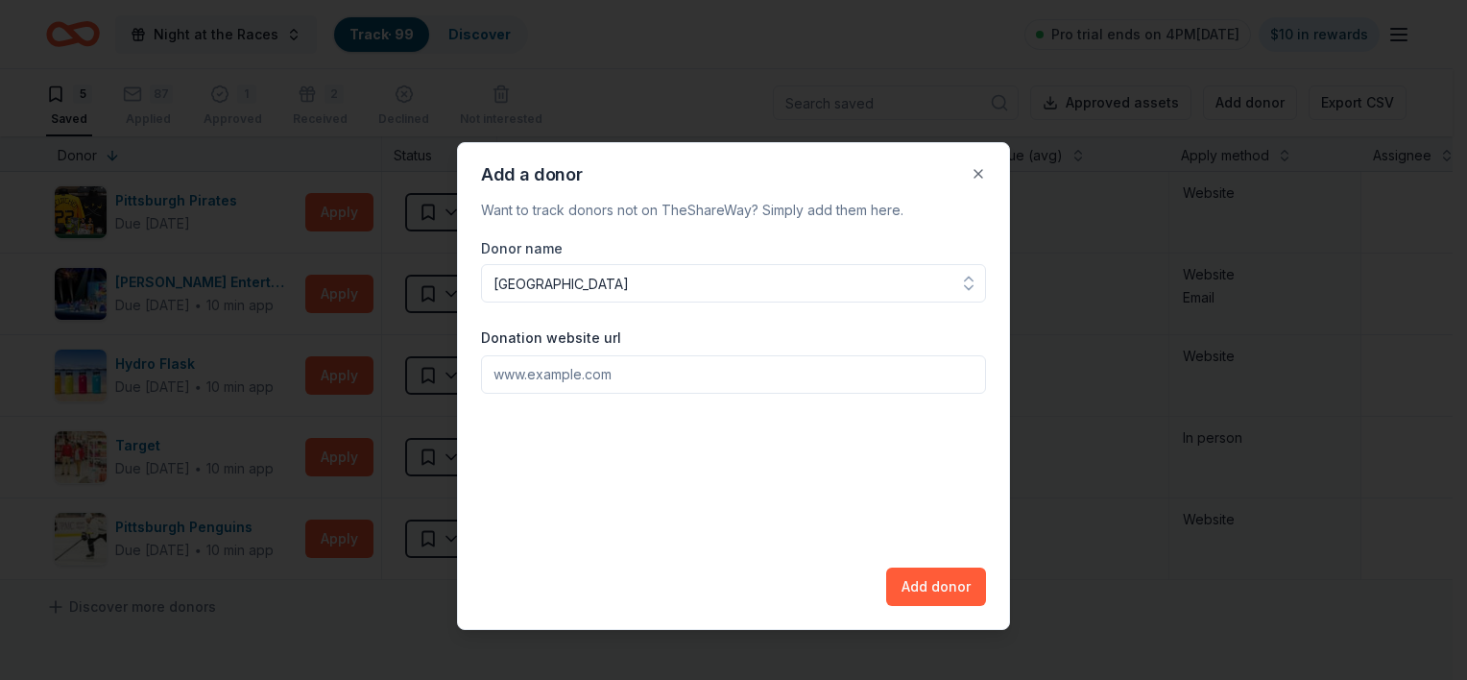
type input "[GEOGRAPHIC_DATA]"
click at [659, 371] on input "Donation website url" at bounding box center [733, 374] width 505 height 38
click at [584, 376] on input "Donation website url" at bounding box center [733, 374] width 505 height 38
paste input "[URL][DOMAIN_NAME]"
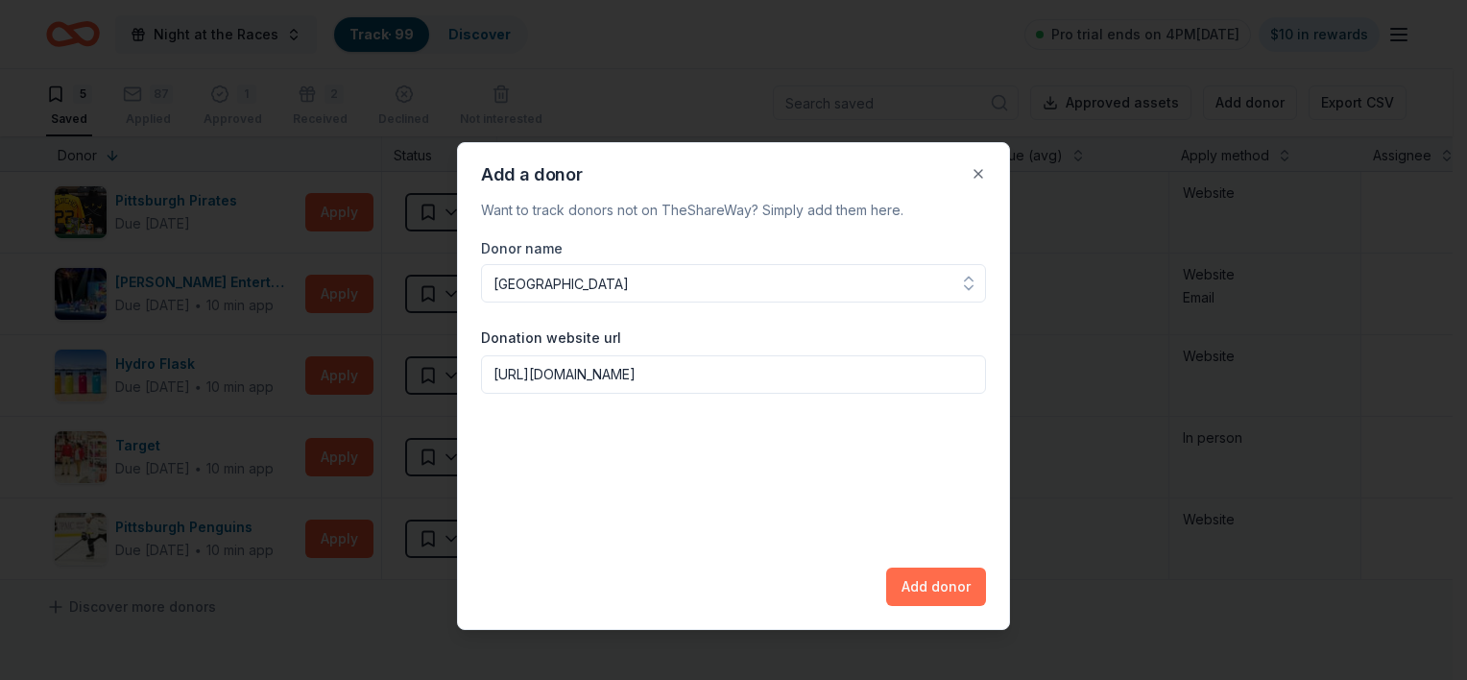
type input "[URL][DOMAIN_NAME]"
click at [936, 580] on button "Add donor" at bounding box center [936, 586] width 100 height 38
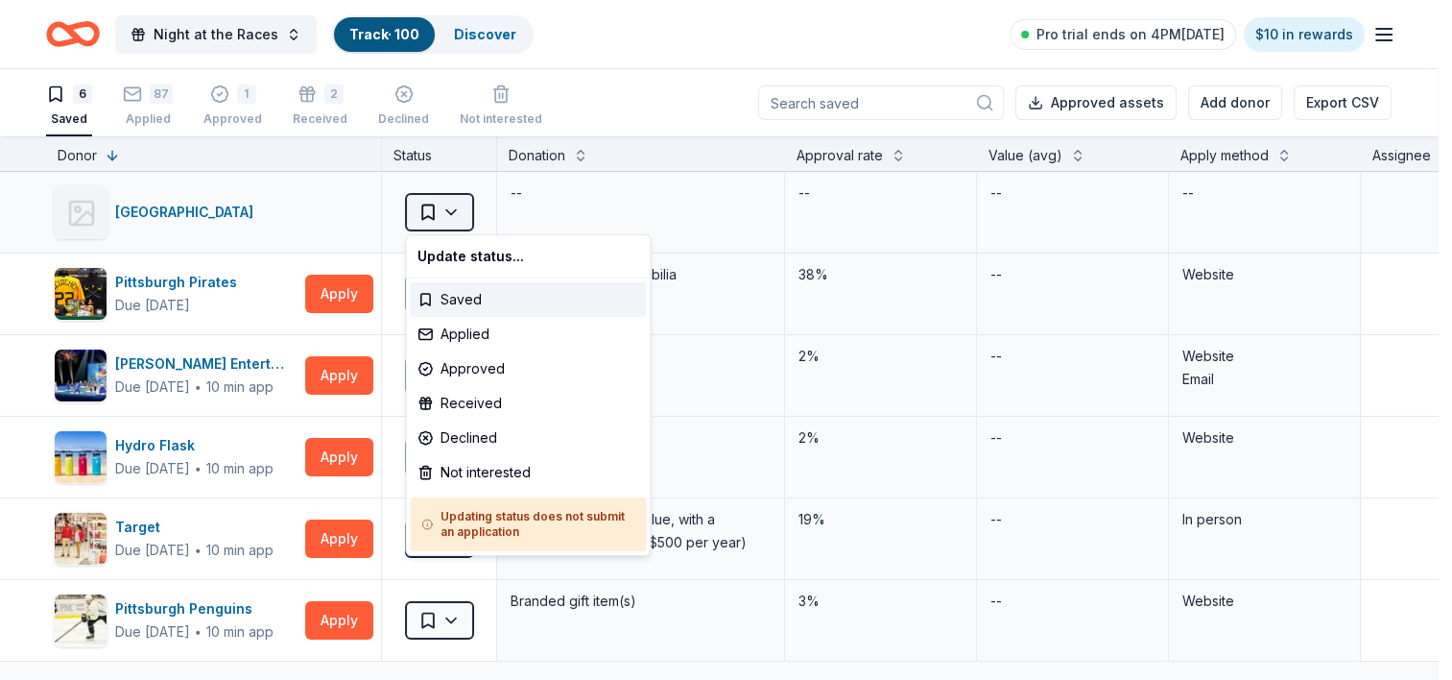
click at [455, 215] on html "Night at the Races Track · 100 Discover Pro trial ends on 4PM[DATE] $10 in rewa…" at bounding box center [726, 340] width 1452 height 680
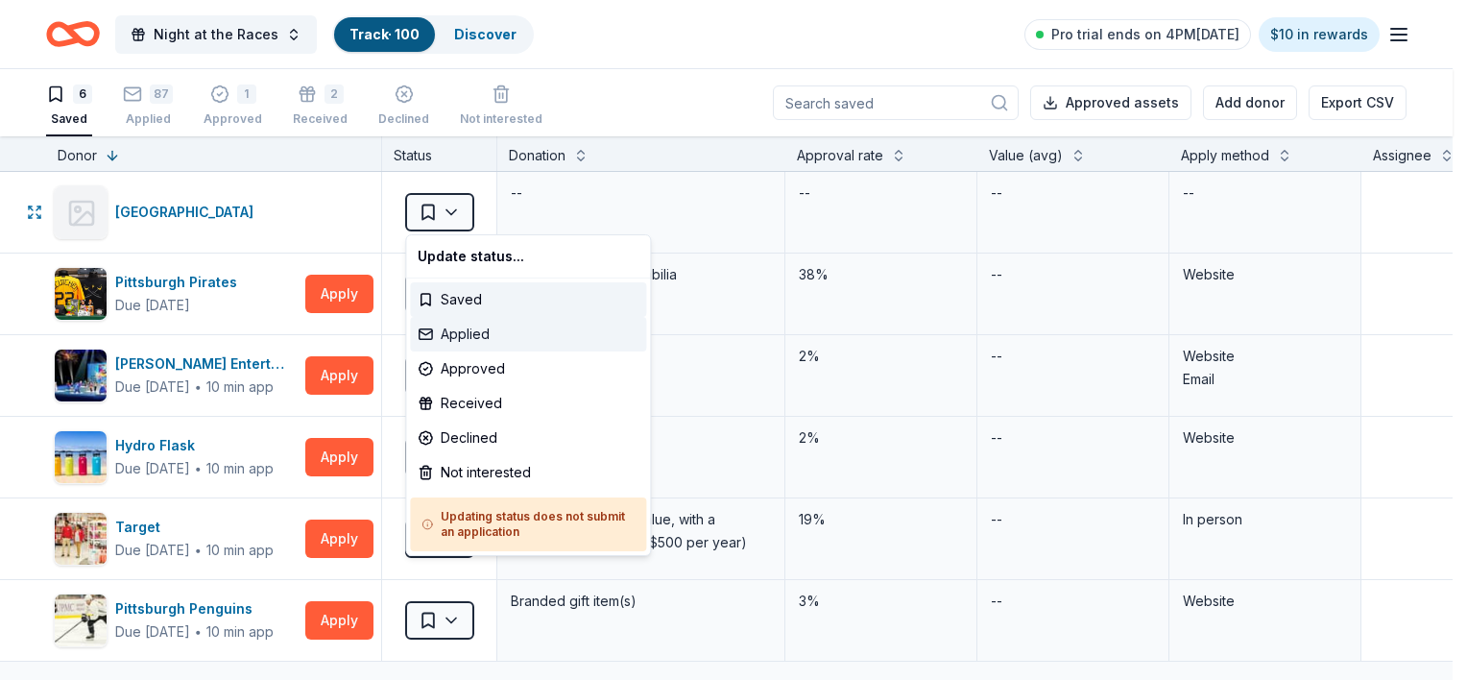
click at [467, 331] on div "Applied" at bounding box center [528, 334] width 236 height 35
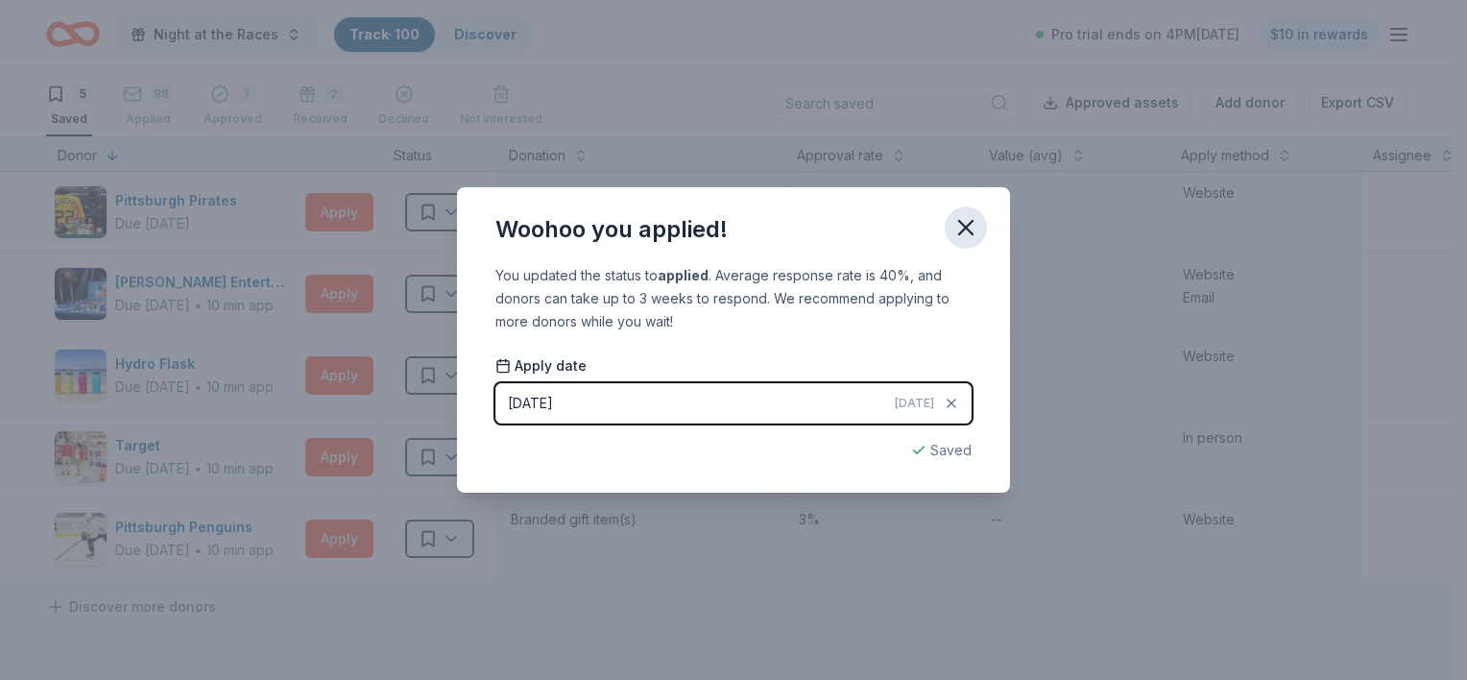
click at [957, 225] on icon "button" at bounding box center [965, 227] width 27 height 27
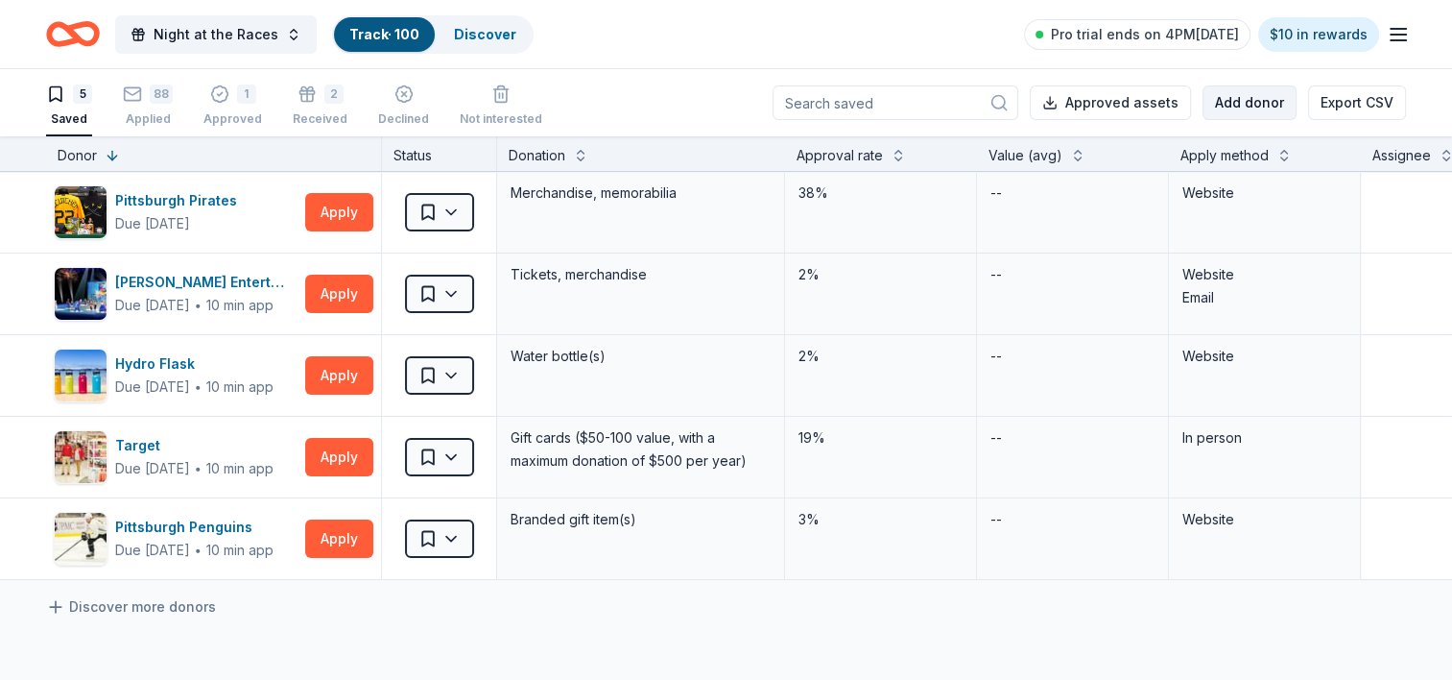
click at [1280, 107] on button "Add donor" at bounding box center [1250, 102] width 94 height 35
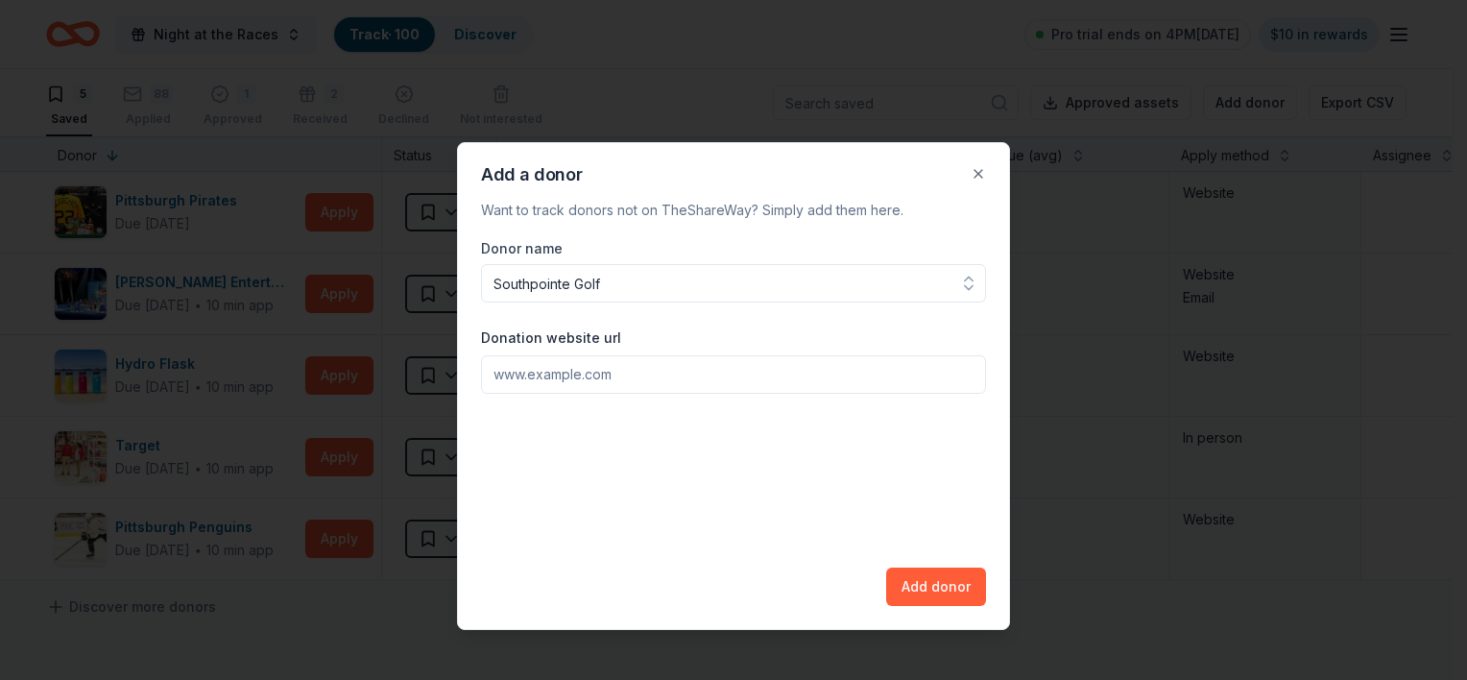
type input "Southpointe Golf"
click at [620, 376] on input "Donation website url" at bounding box center [733, 374] width 505 height 38
paste input "[URL][DOMAIN_NAME]"
type input "[URL][DOMAIN_NAME]"
click at [921, 581] on button "Add donor" at bounding box center [936, 586] width 100 height 38
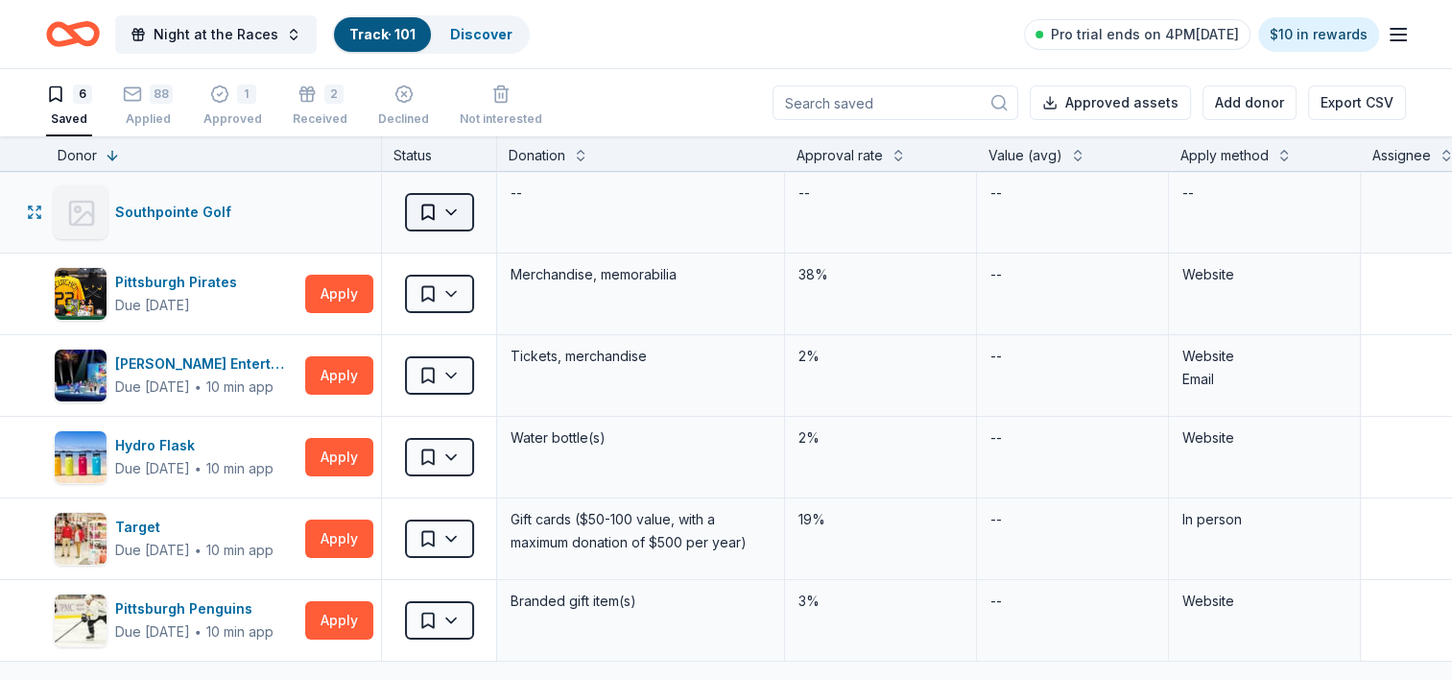
click at [466, 215] on html "Night at the Races Track · 101 Discover Pro trial ends on 4PM[DATE] $10 in rewa…" at bounding box center [726, 340] width 1452 height 680
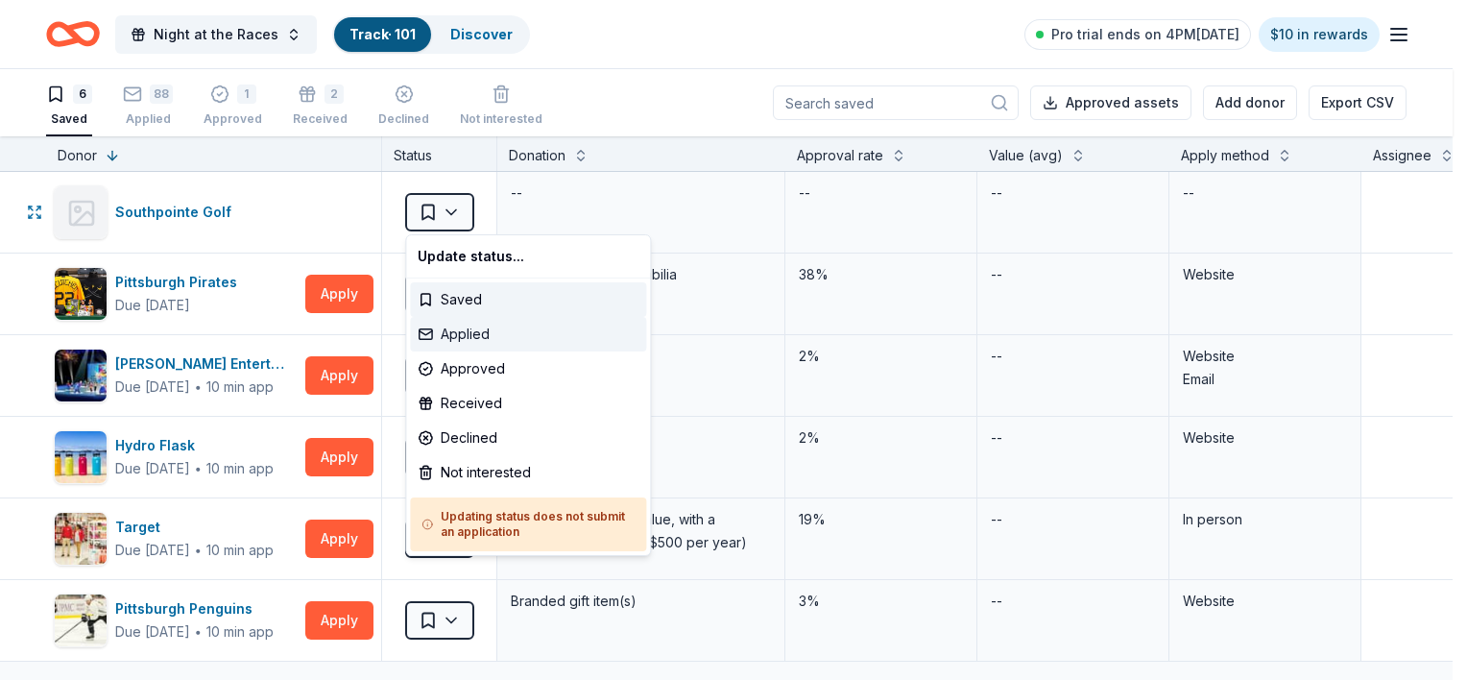
click at [465, 327] on div "Applied" at bounding box center [528, 334] width 236 height 35
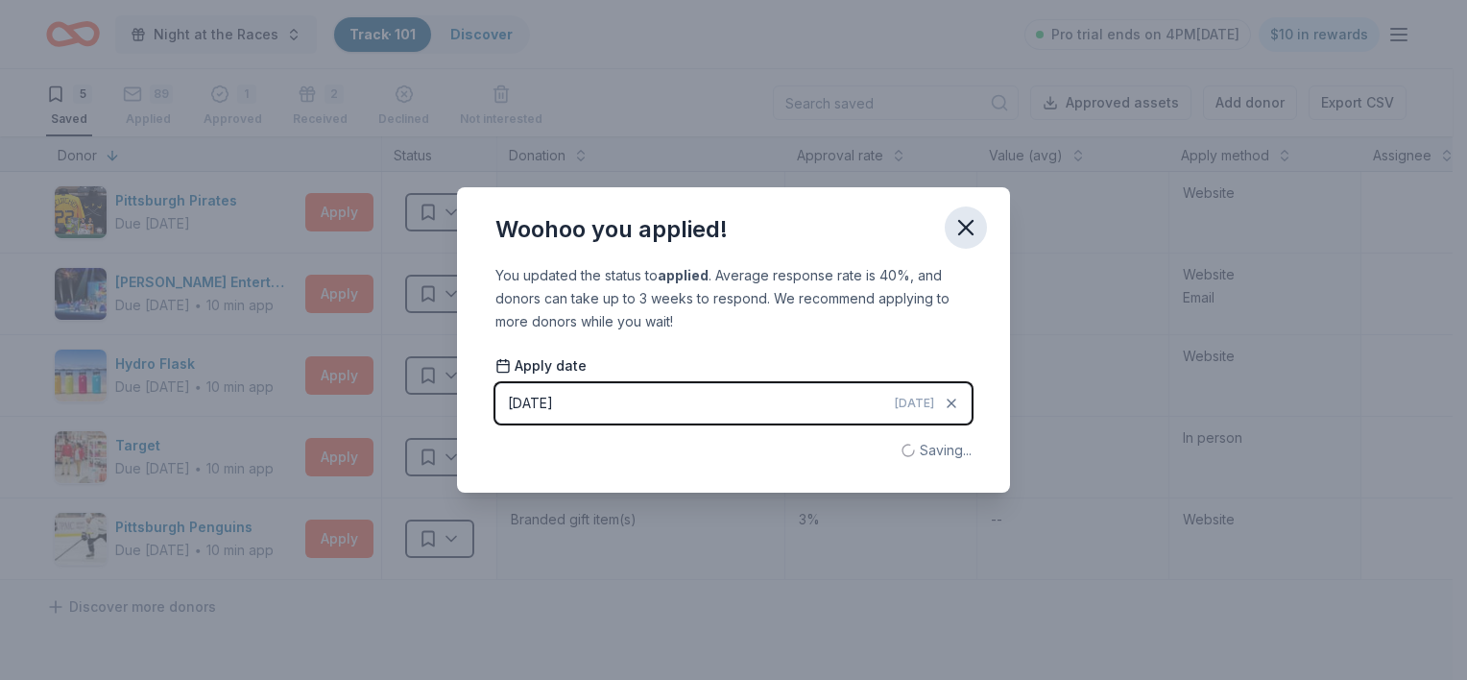
click at [959, 233] on icon "button" at bounding box center [965, 227] width 13 height 13
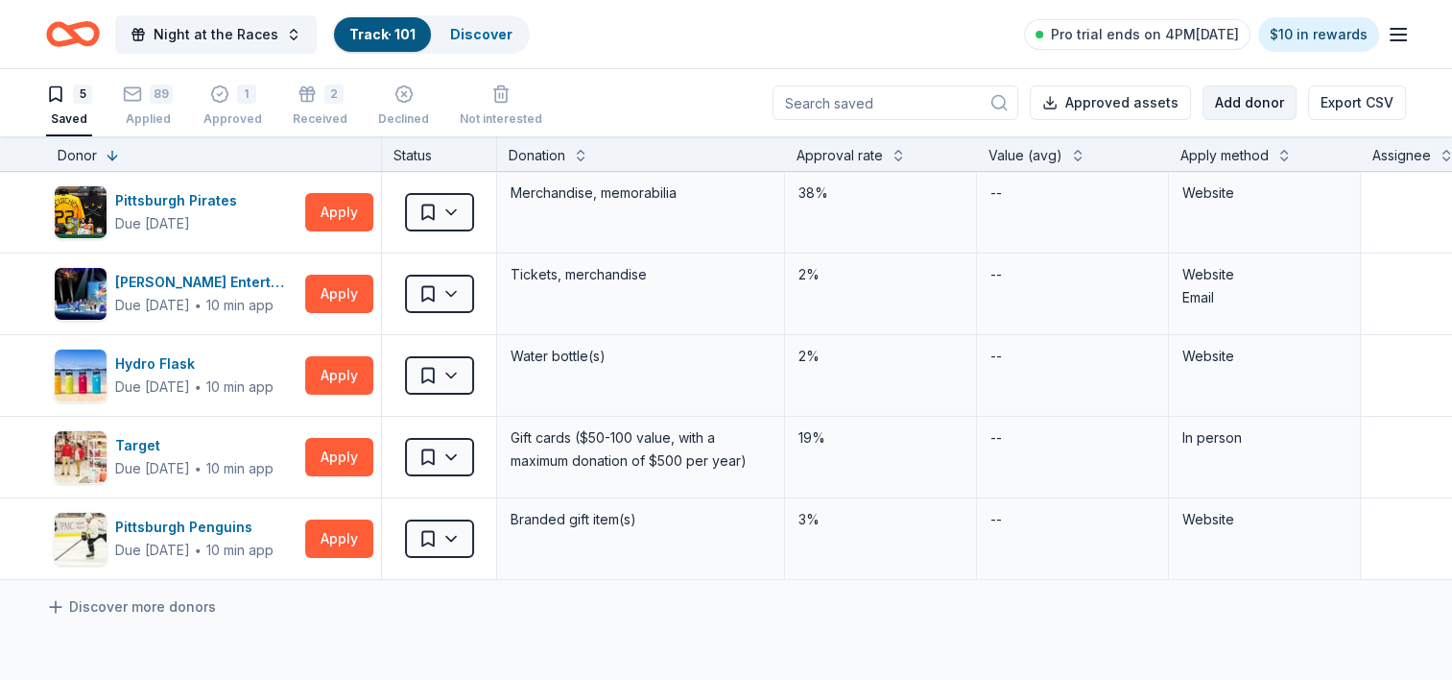
click at [1241, 93] on button "Add donor" at bounding box center [1250, 102] width 94 height 35
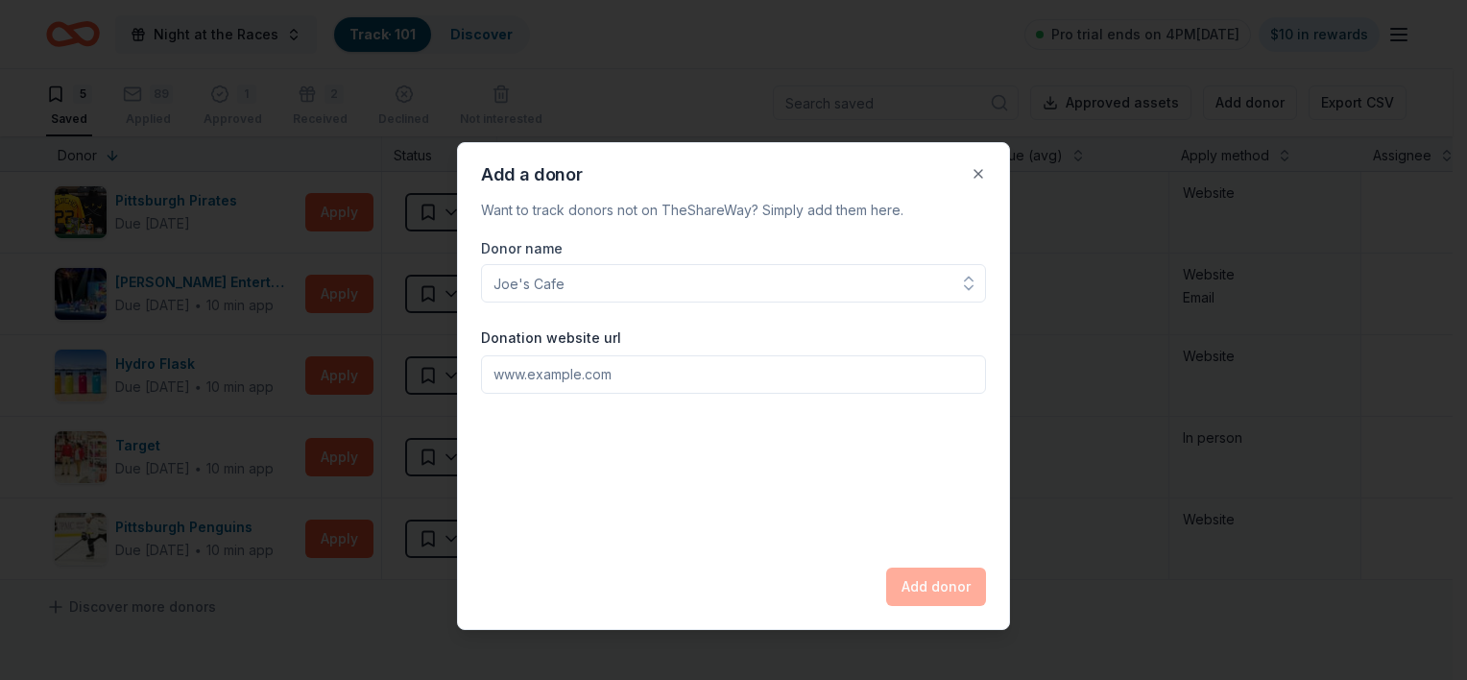
click at [737, 269] on input "Donor name" at bounding box center [733, 283] width 505 height 38
type input "Lindenwood Golf"
click at [645, 384] on input "Donation website url" at bounding box center [733, 374] width 505 height 38
paste input "[URL][DOMAIN_NAME]"
type input "[URL][DOMAIN_NAME]"
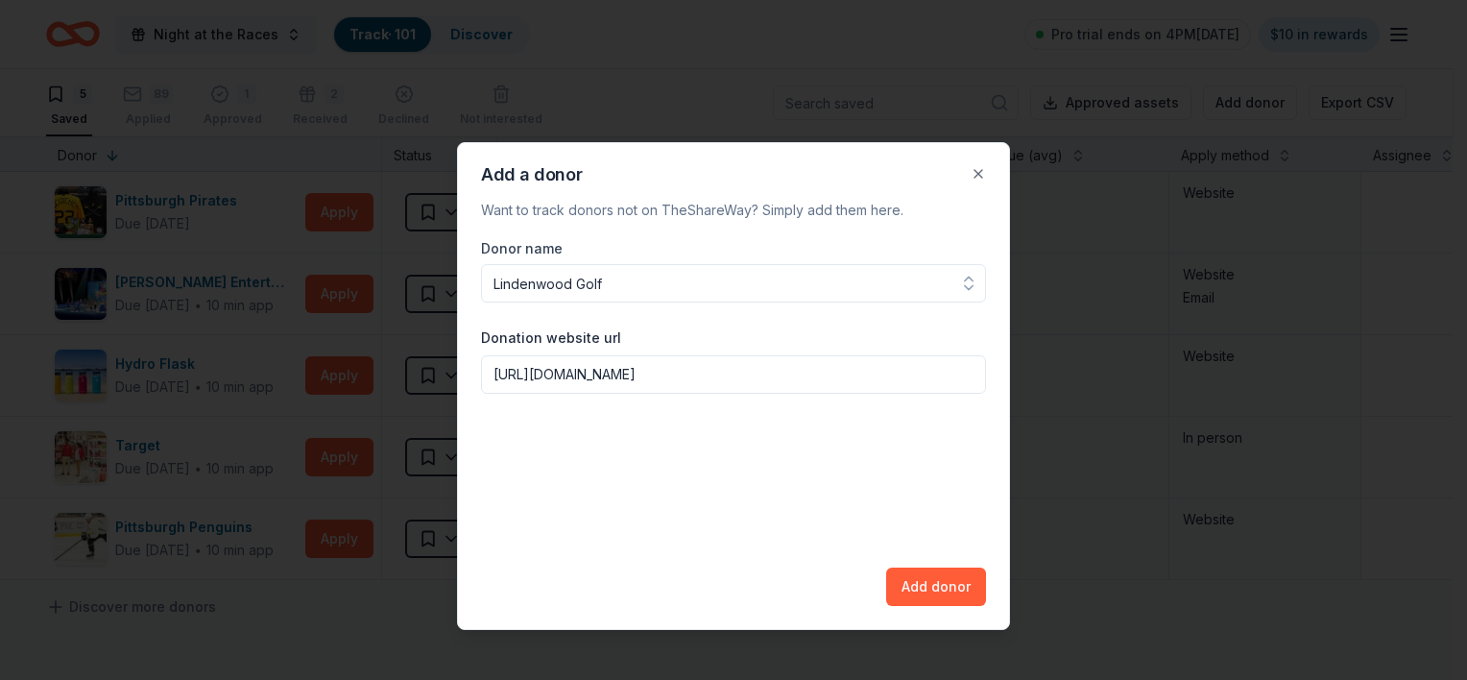
click at [925, 585] on button "Add donor" at bounding box center [936, 586] width 100 height 38
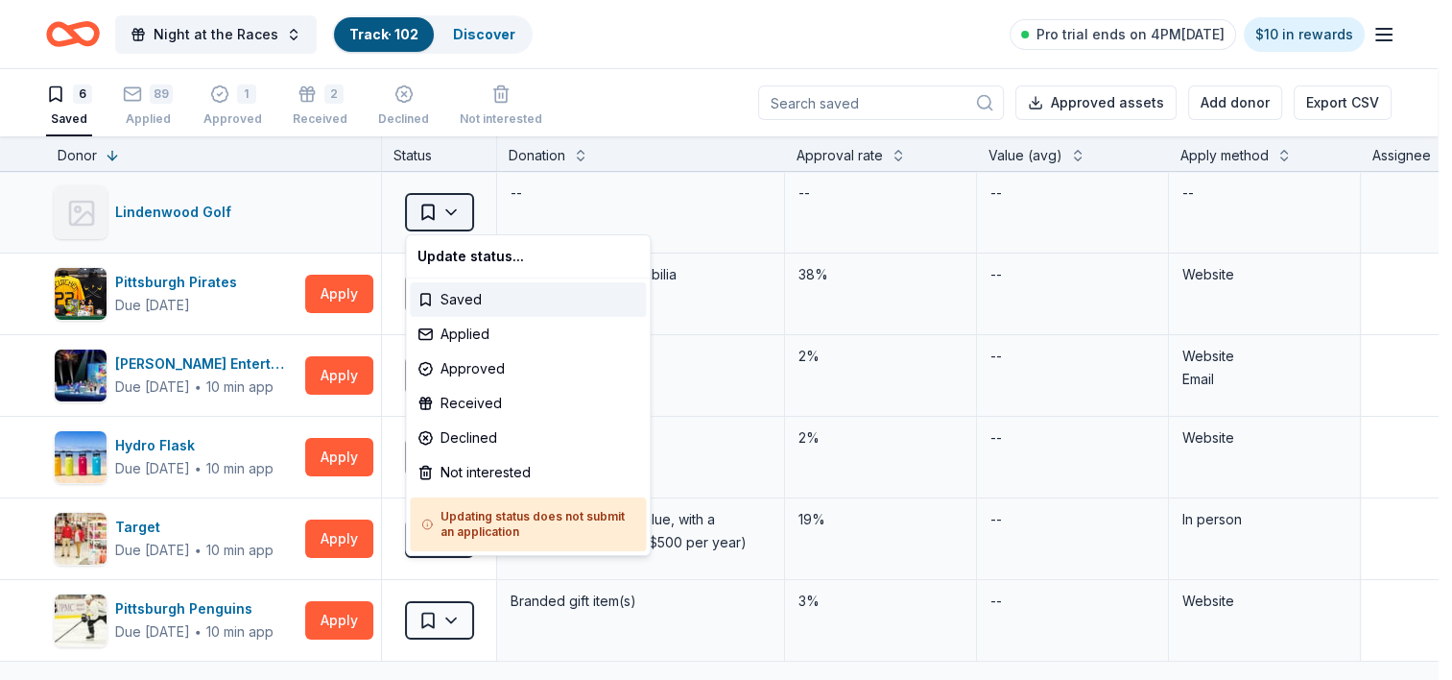
click at [459, 223] on html "Night at the Races Track · 102 Discover Pro trial ends on 4PM[DATE] $10 in rewa…" at bounding box center [726, 340] width 1452 height 680
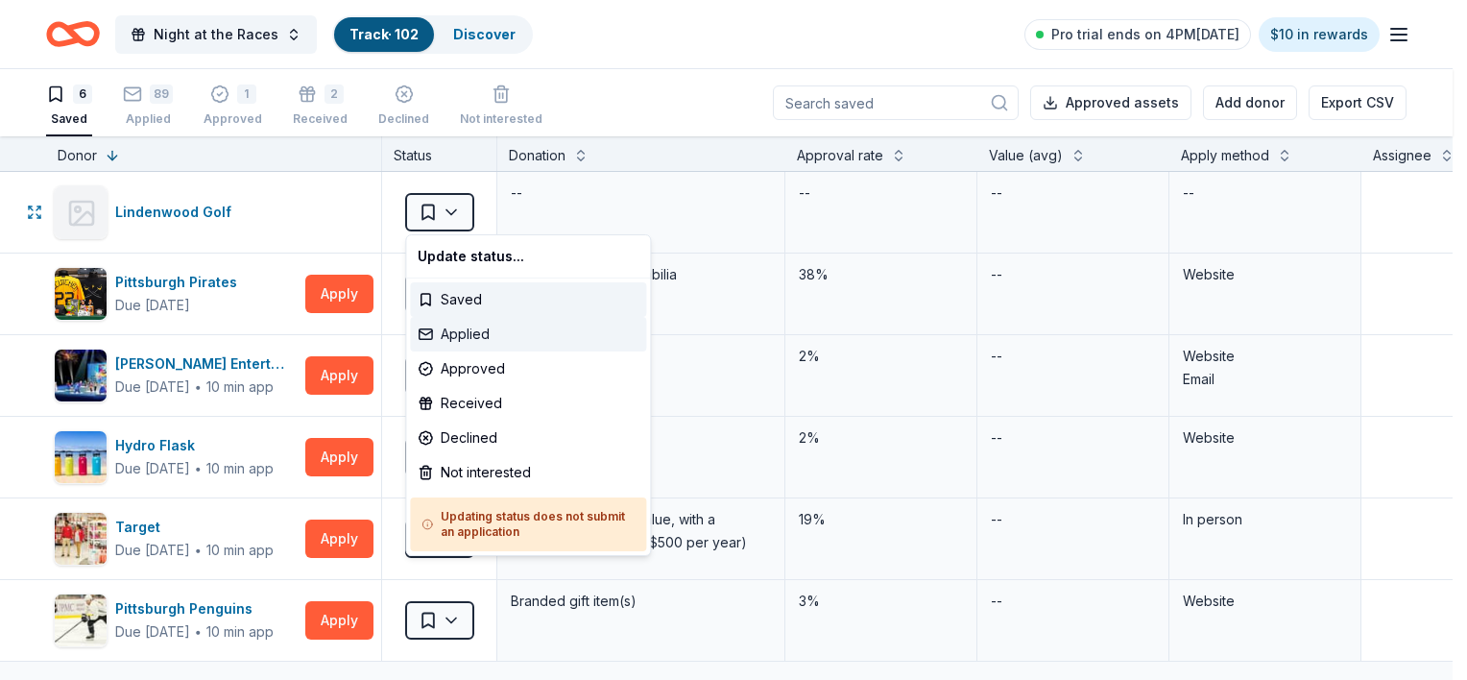
click at [465, 330] on div "Applied" at bounding box center [528, 334] width 236 height 35
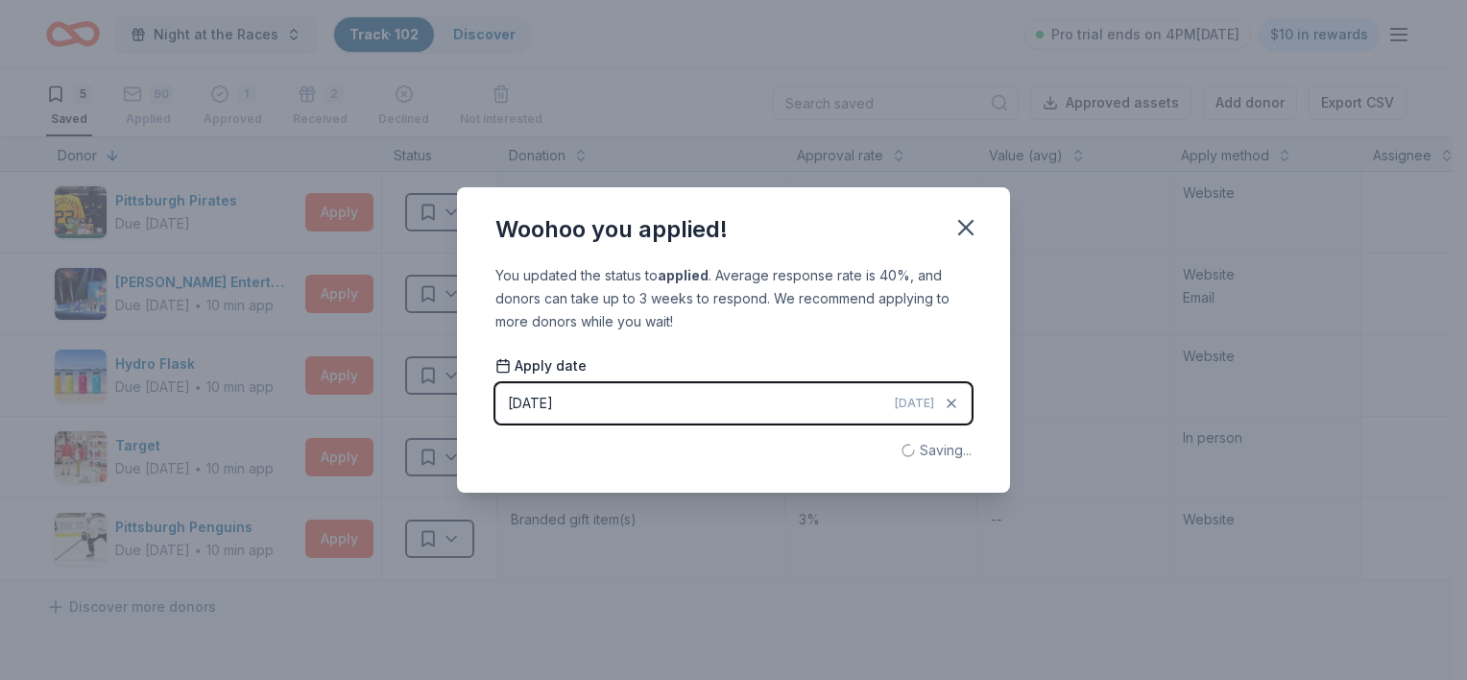
click at [988, 220] on div "Woohoo you applied!" at bounding box center [733, 225] width 553 height 77
click at [974, 226] on icon "button" at bounding box center [965, 227] width 27 height 27
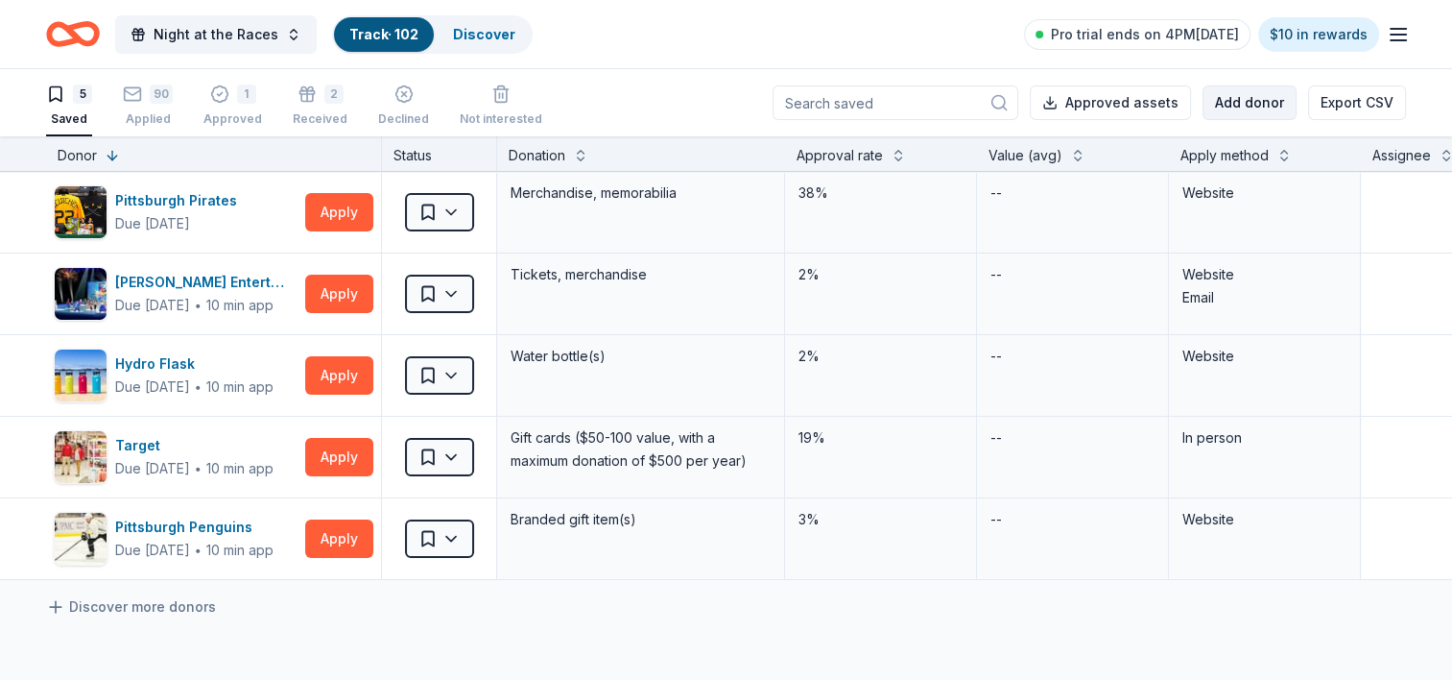
click at [1235, 107] on button "Add donor" at bounding box center [1250, 102] width 94 height 35
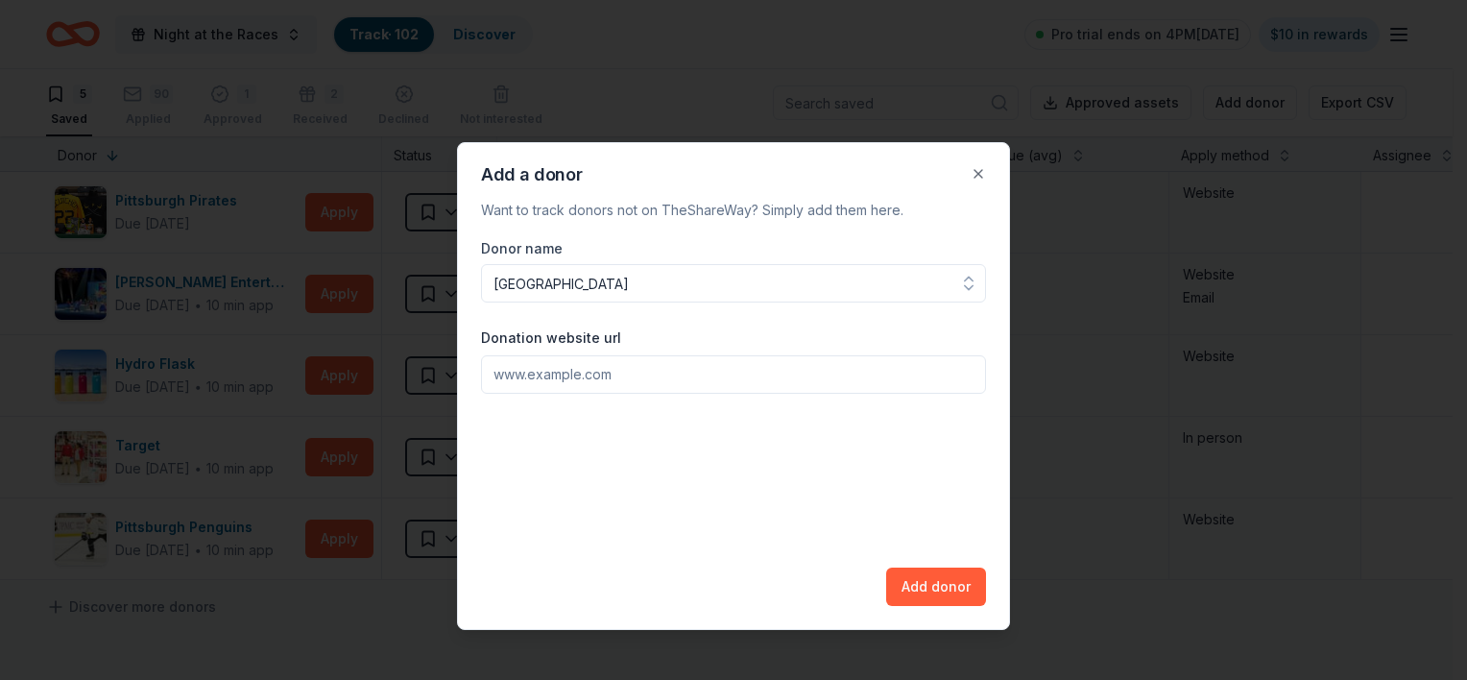
type input "[GEOGRAPHIC_DATA]"
click at [550, 373] on input "Donation website url" at bounding box center [733, 374] width 505 height 38
paste input "[URL][DOMAIN_NAME]"
type input "[URL][DOMAIN_NAME]"
click at [929, 587] on button "Add donor" at bounding box center [936, 586] width 100 height 38
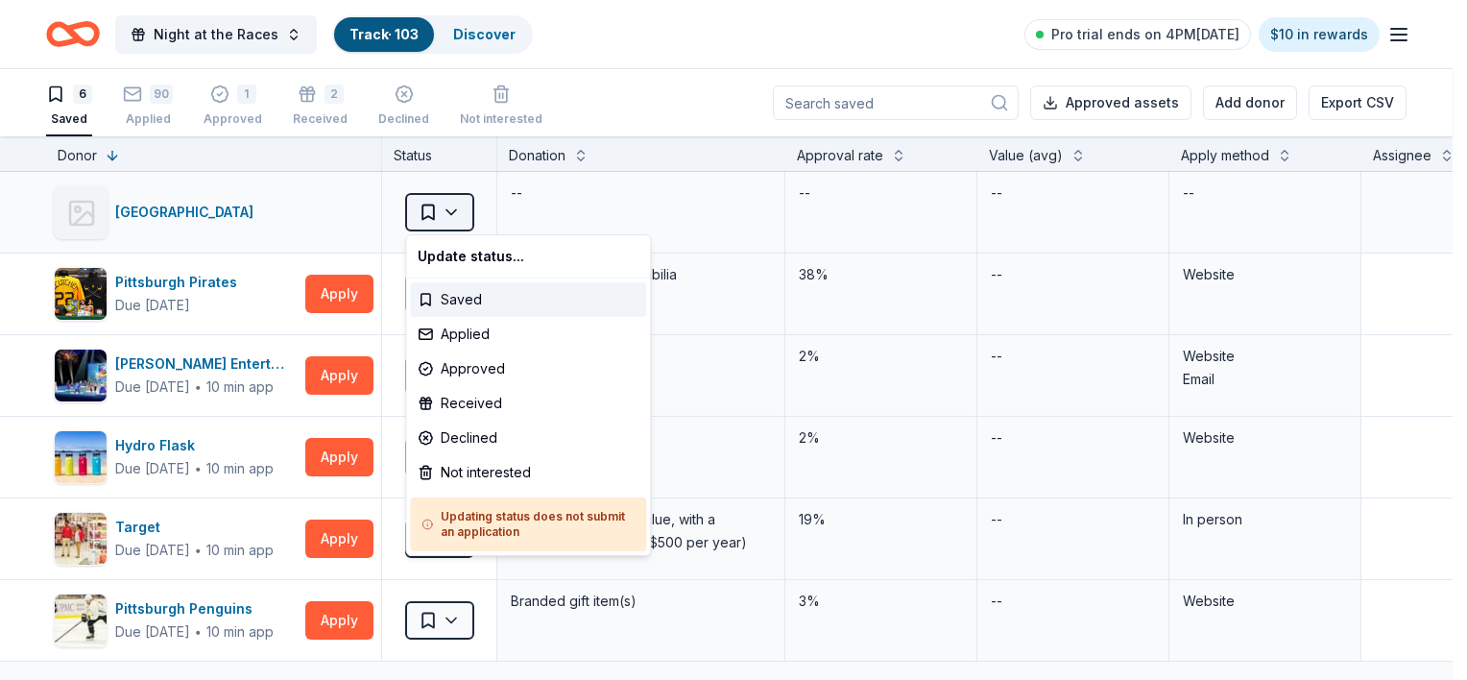
click at [461, 212] on html "Night at the Races Track · 103 Discover Pro trial ends on 4PM[DATE] $10 in rewa…" at bounding box center [733, 340] width 1467 height 680
click at [451, 332] on div "Applied" at bounding box center [528, 334] width 236 height 35
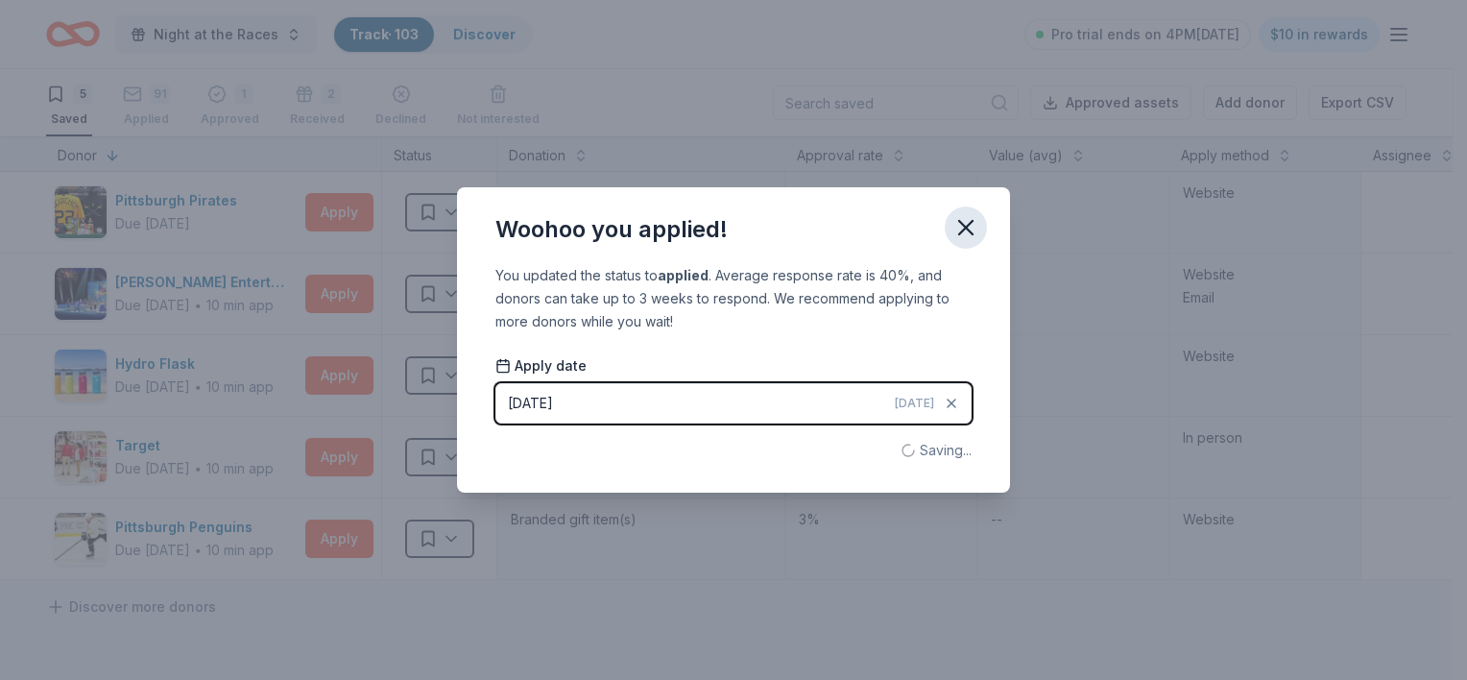
click at [975, 222] on icon "button" at bounding box center [965, 227] width 27 height 27
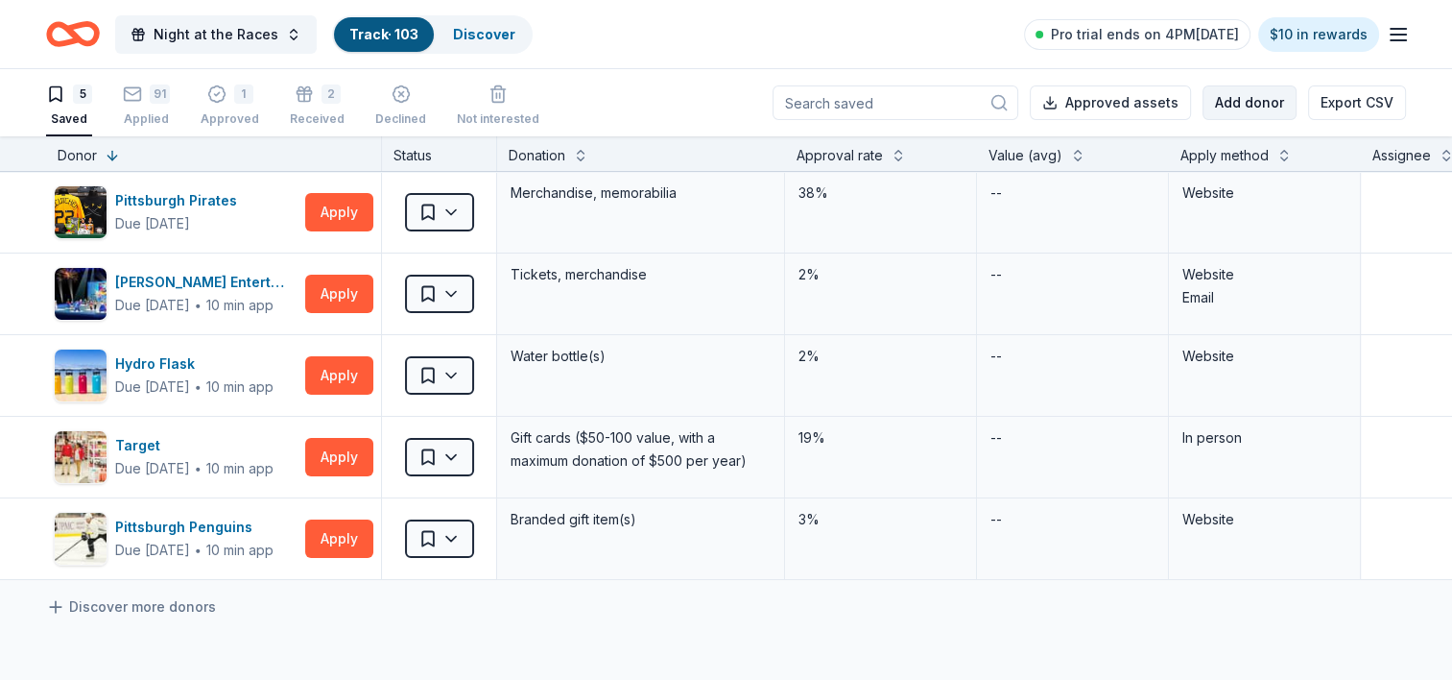
click at [1247, 102] on button "Add donor" at bounding box center [1250, 102] width 94 height 35
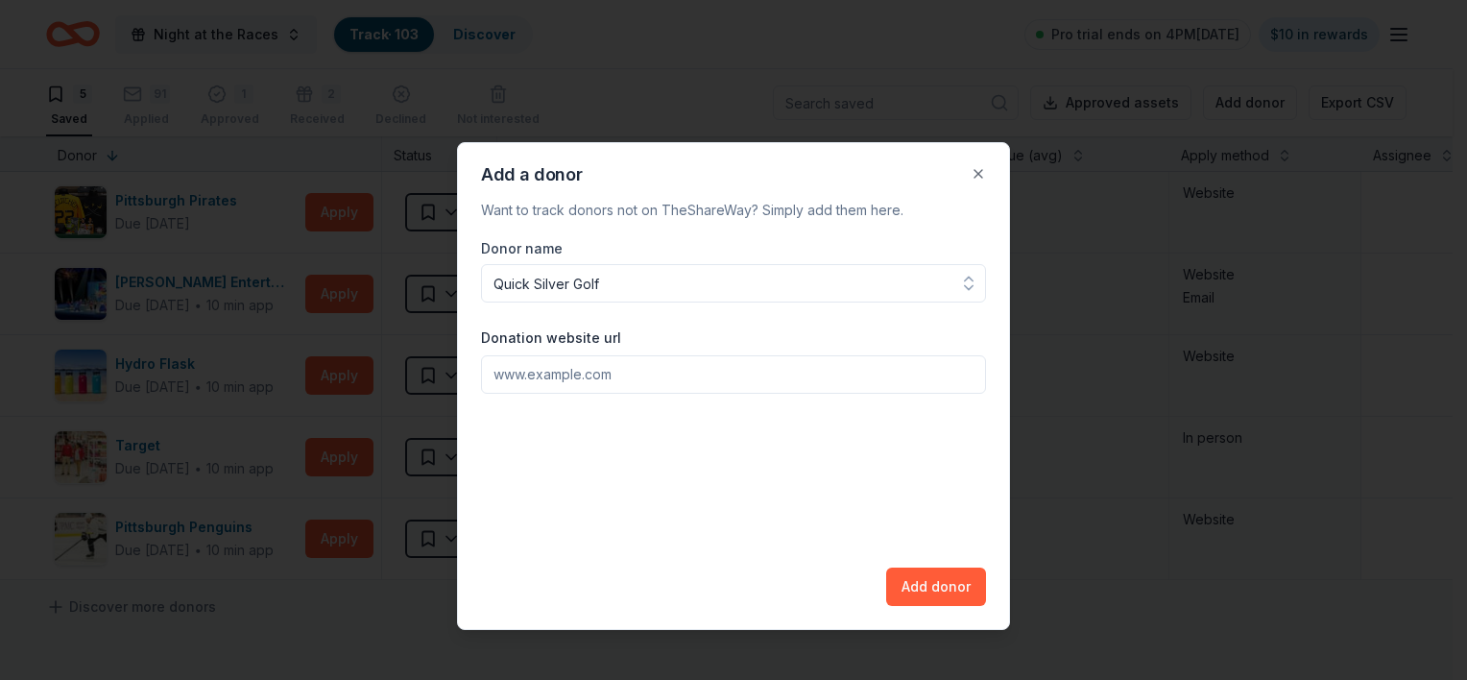
type input "Quick Silver Golf"
click at [676, 390] on input "Donation website url" at bounding box center [733, 374] width 505 height 38
paste input "[URL][DOMAIN_NAME]"
type input "[URL][DOMAIN_NAME]"
click at [920, 598] on button "Add donor" at bounding box center [936, 586] width 100 height 38
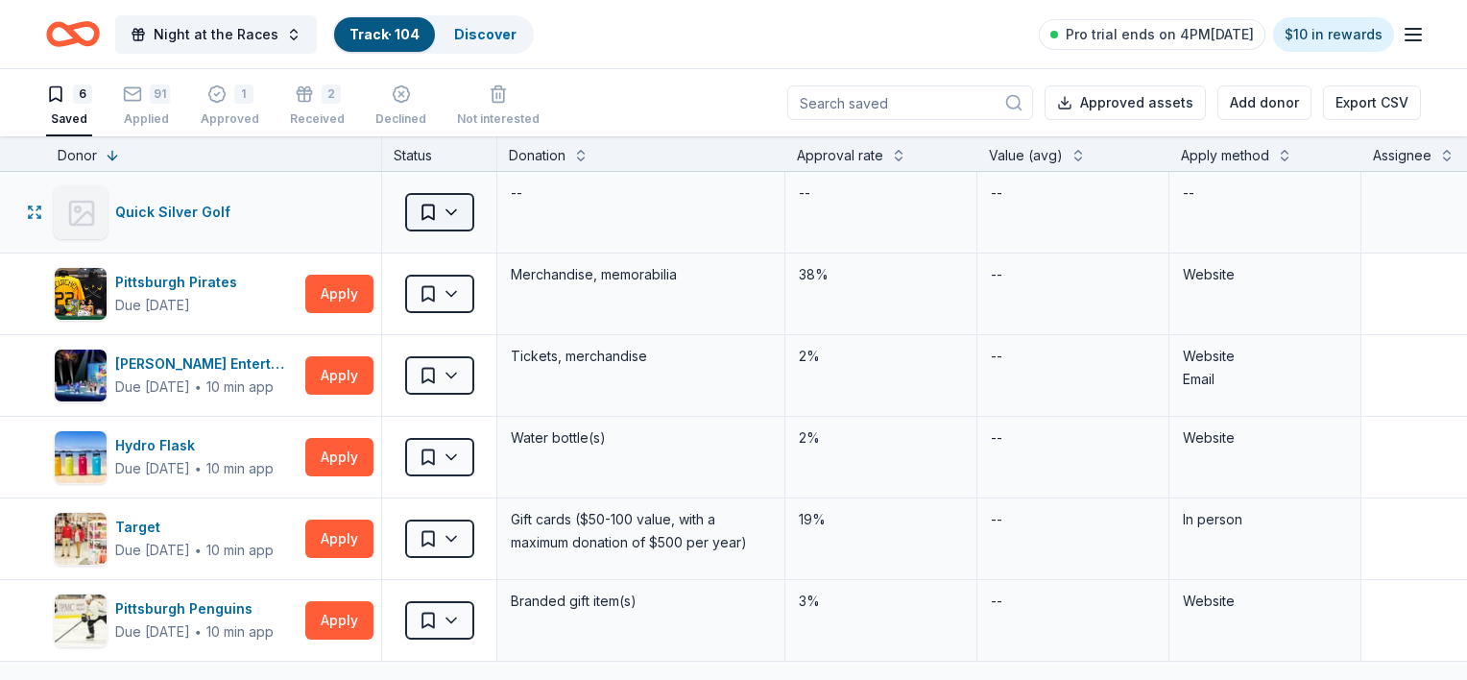
click at [456, 207] on html "Night at the Races Track · 104 Discover Pro trial ends on 4PM[DATE] $10 in rewa…" at bounding box center [733, 340] width 1467 height 680
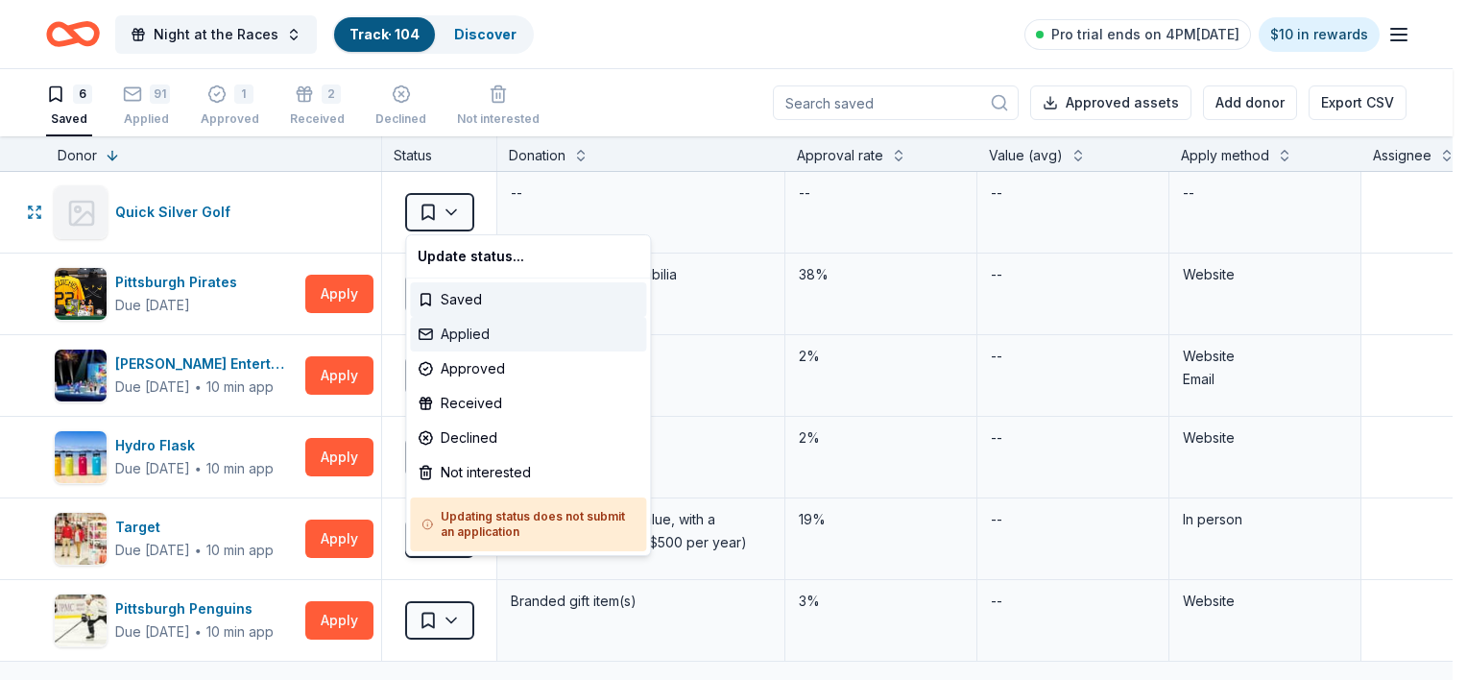
click at [453, 344] on div "Applied" at bounding box center [528, 334] width 236 height 35
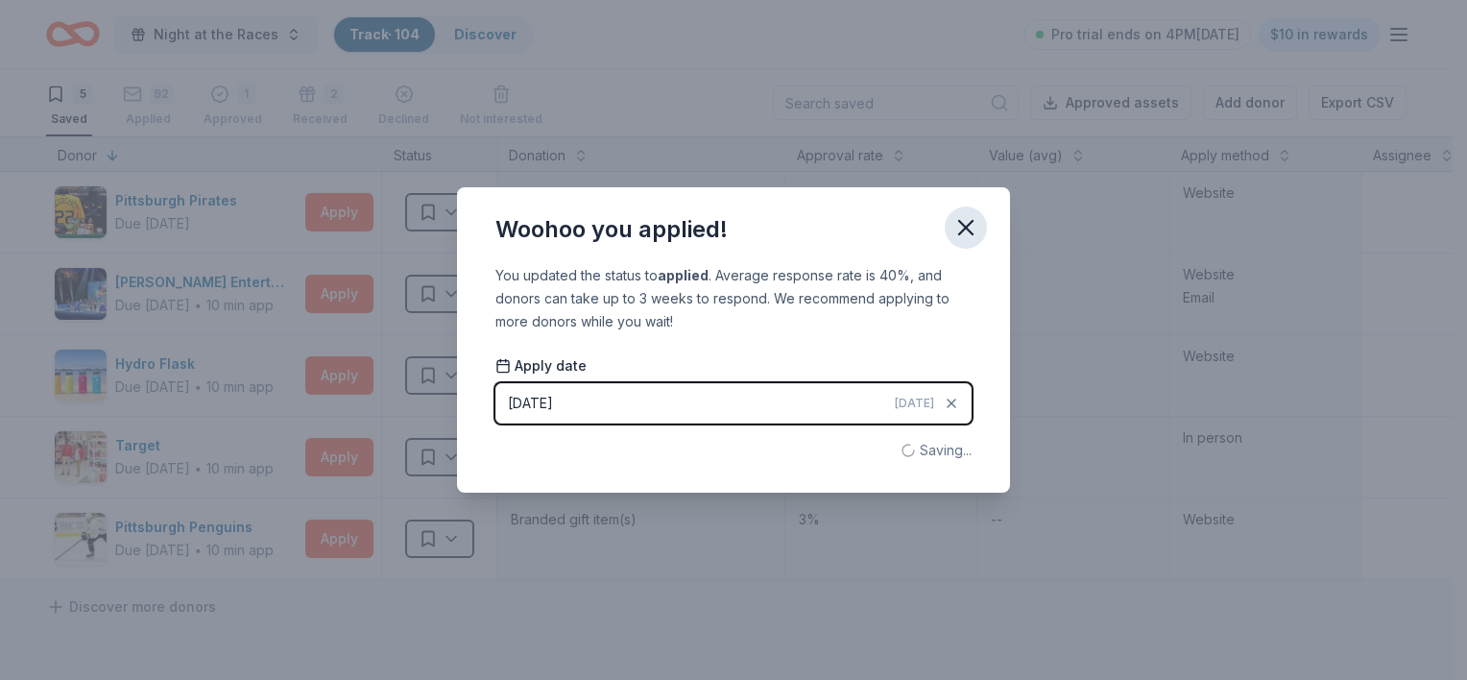
click at [966, 235] on icon "button" at bounding box center [965, 227] width 27 height 27
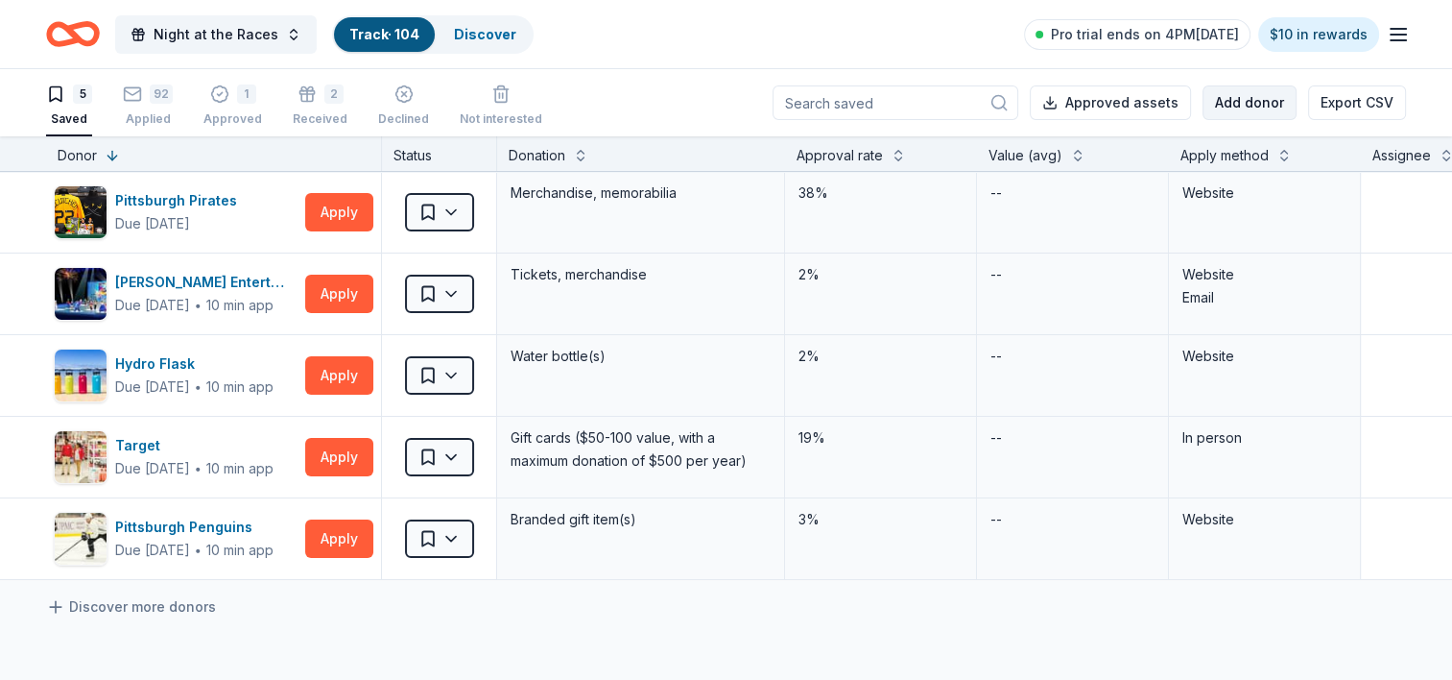
click at [1214, 114] on button "Add donor" at bounding box center [1250, 102] width 94 height 35
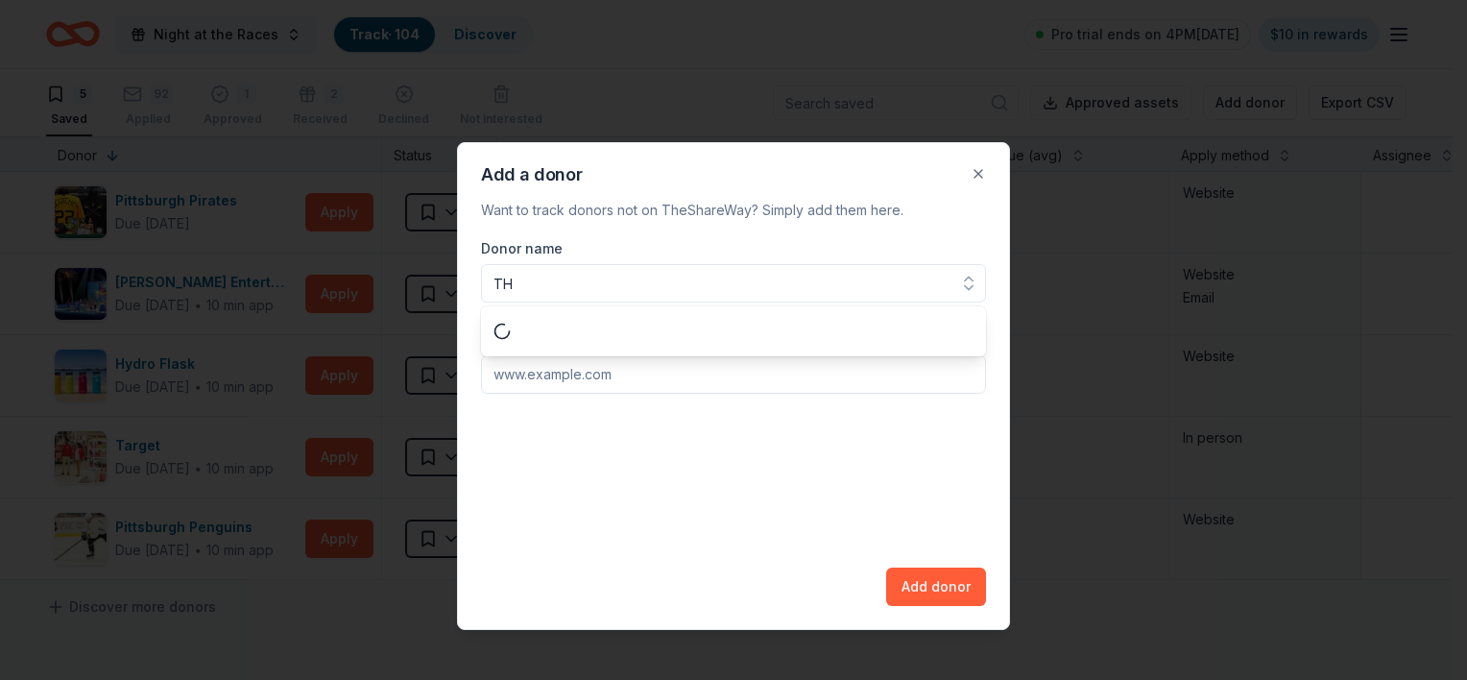
type input "T"
type input "Madison Club"
click at [622, 391] on input "Donation website url" at bounding box center [733, 374] width 505 height 38
paste input "[URL][DOMAIN_NAME]"
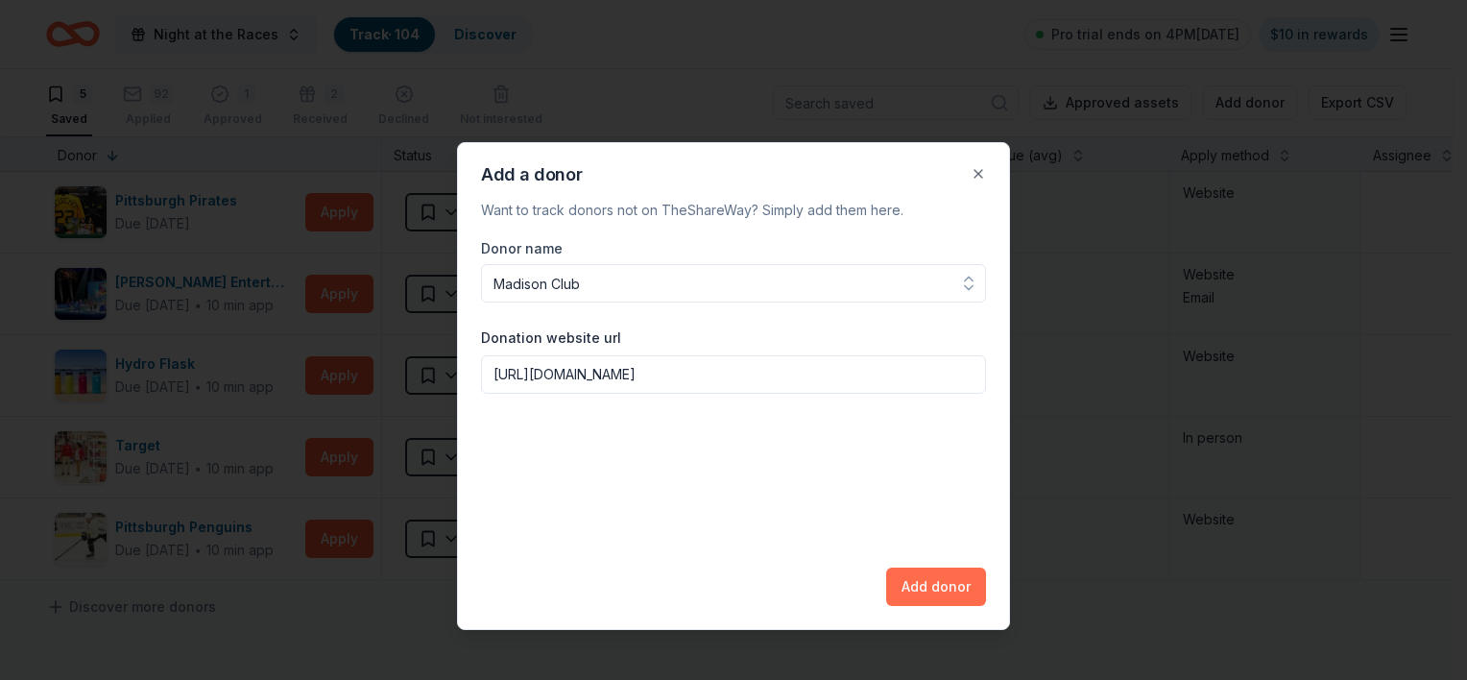
type input "[URL][DOMAIN_NAME]"
click at [926, 580] on button "Add donor" at bounding box center [936, 586] width 100 height 38
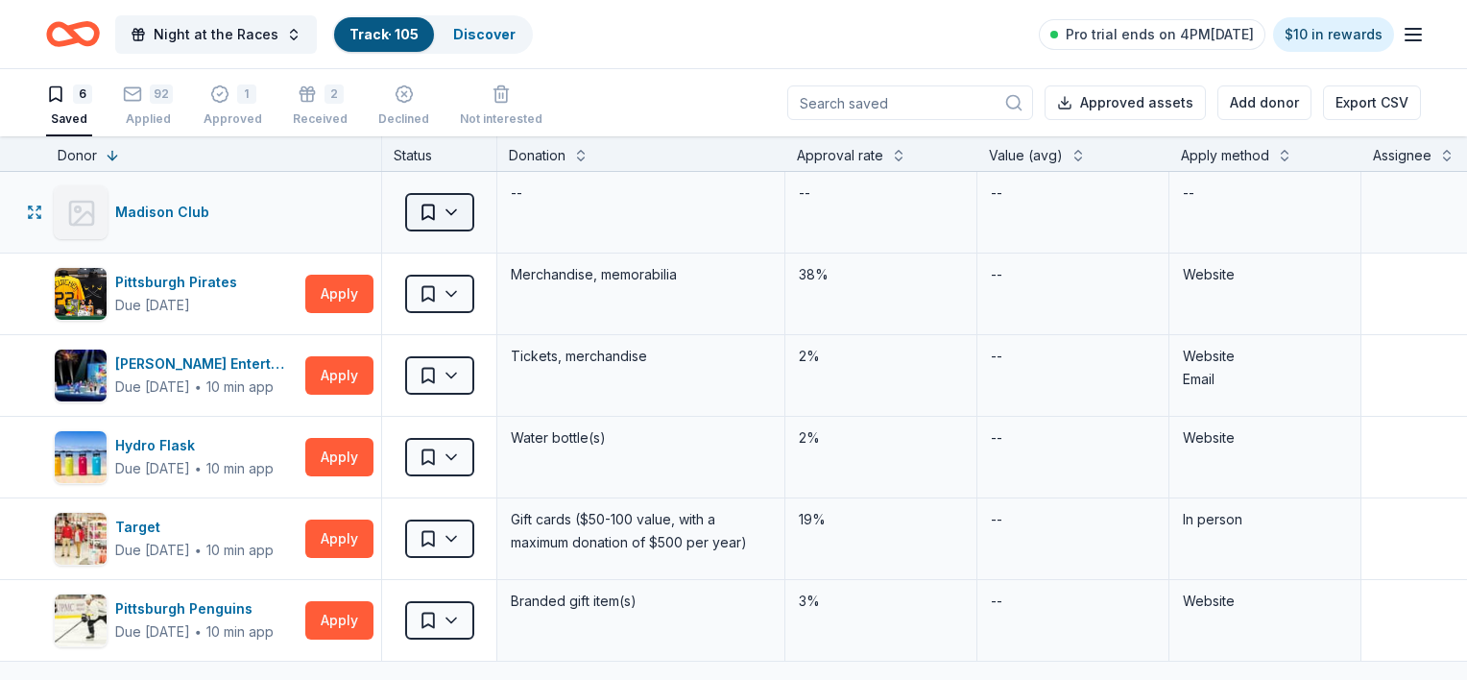
click at [447, 207] on html "Night at the Races Track · 105 Discover Pro trial ends on 4PM[DATE] $10 in rewa…" at bounding box center [733, 340] width 1467 height 680
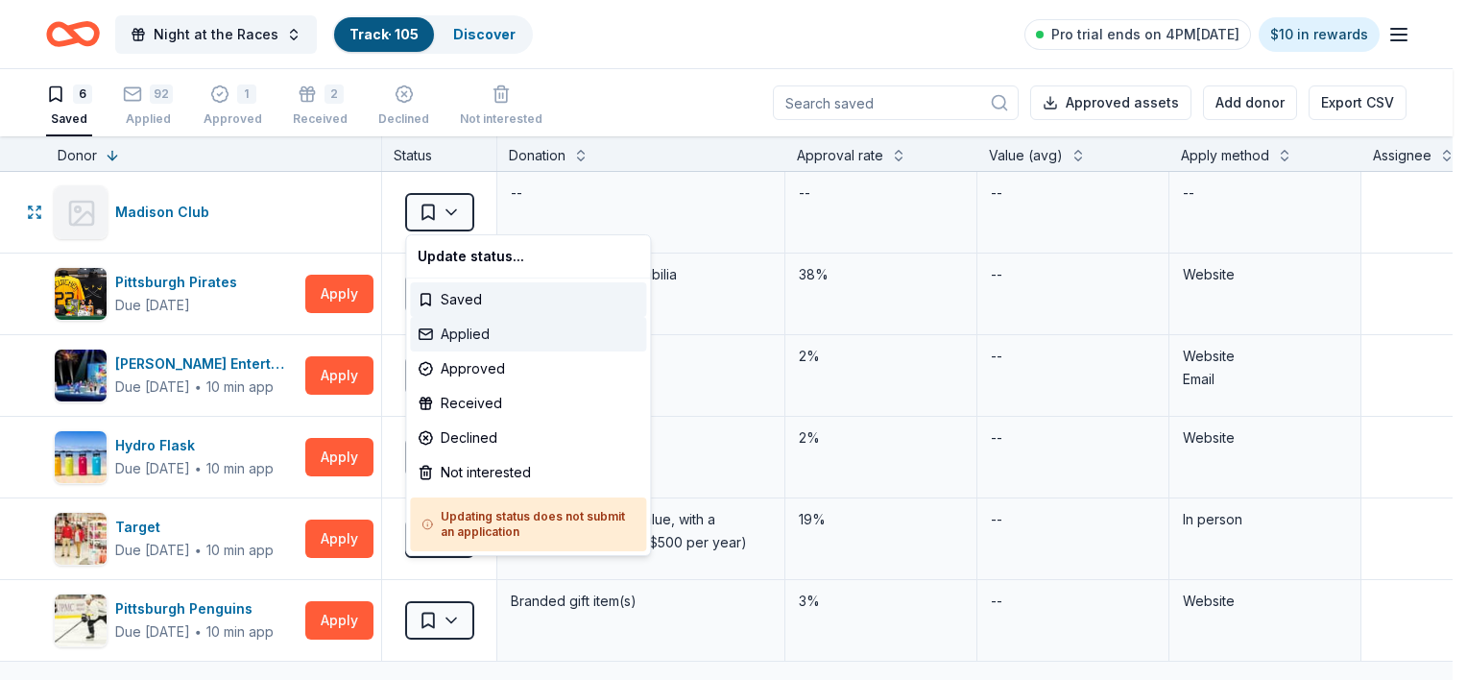
click at [457, 326] on div "Applied" at bounding box center [528, 334] width 236 height 35
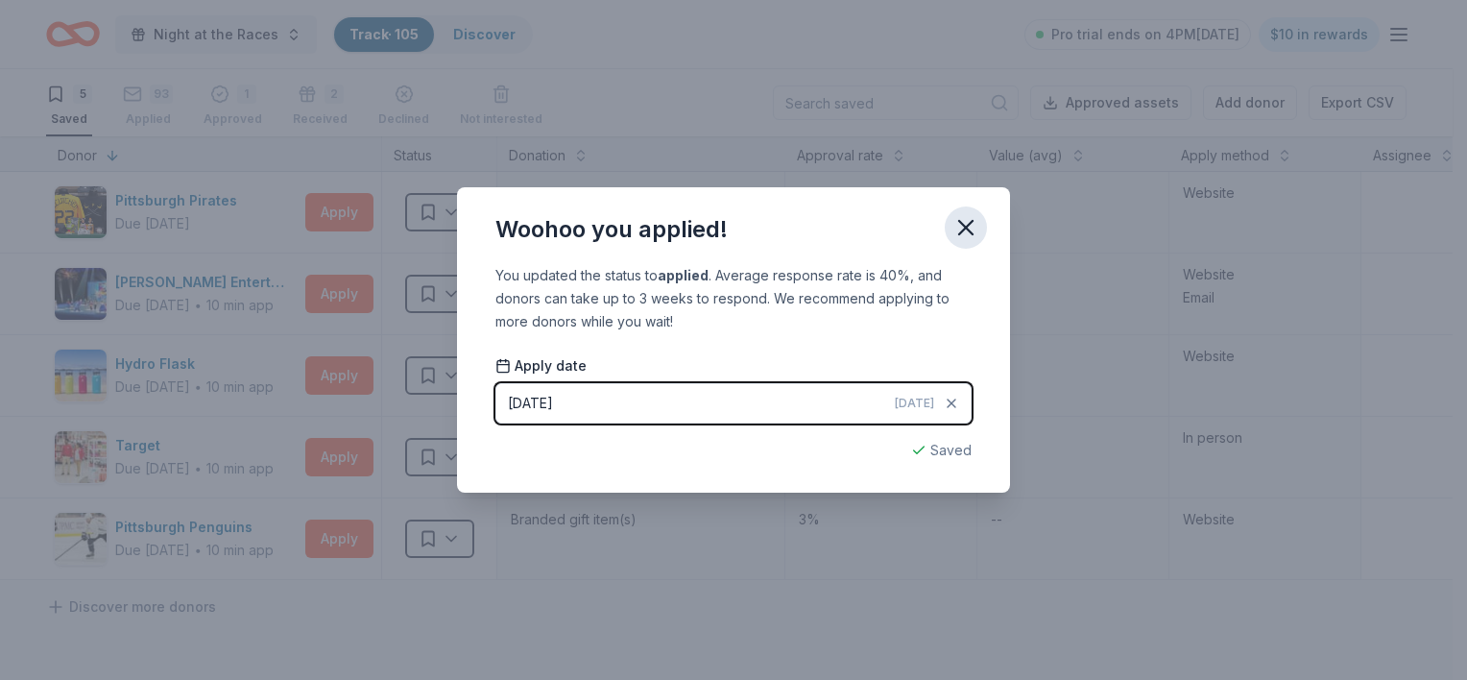
click at [959, 209] on button "button" at bounding box center [965, 227] width 42 height 42
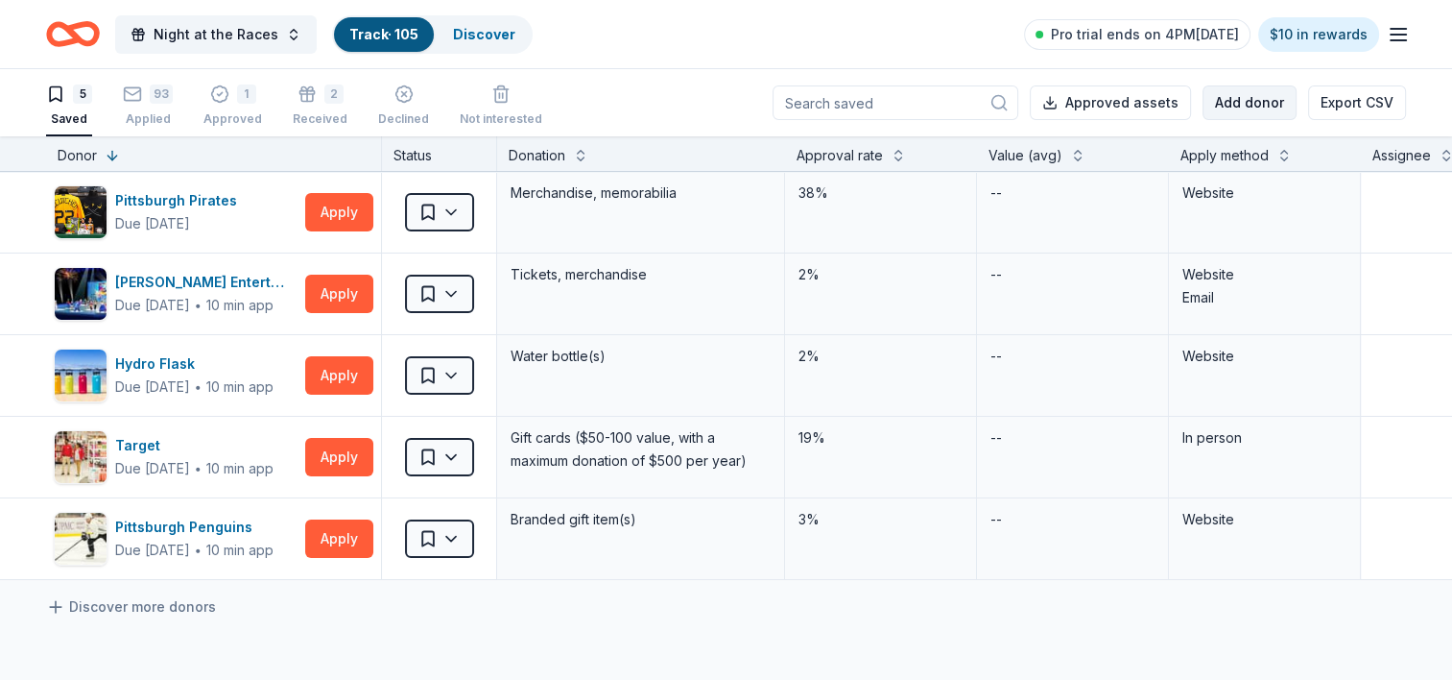
click at [1260, 100] on button "Add donor" at bounding box center [1250, 102] width 94 height 35
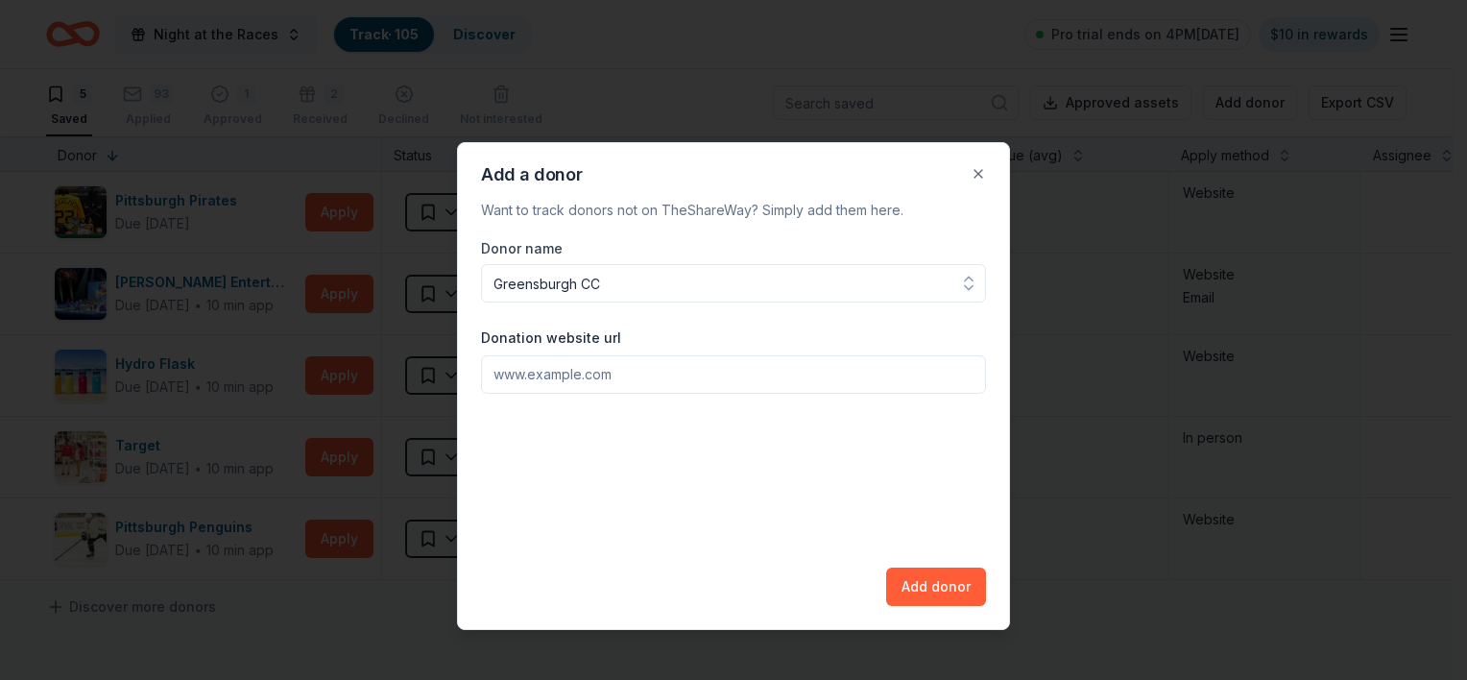
type input "Greensburgh CC"
click at [542, 378] on input "Donation website url" at bounding box center [733, 374] width 505 height 38
paste input "[URL][DOMAIN_NAME]"
type input "[URL][DOMAIN_NAME]"
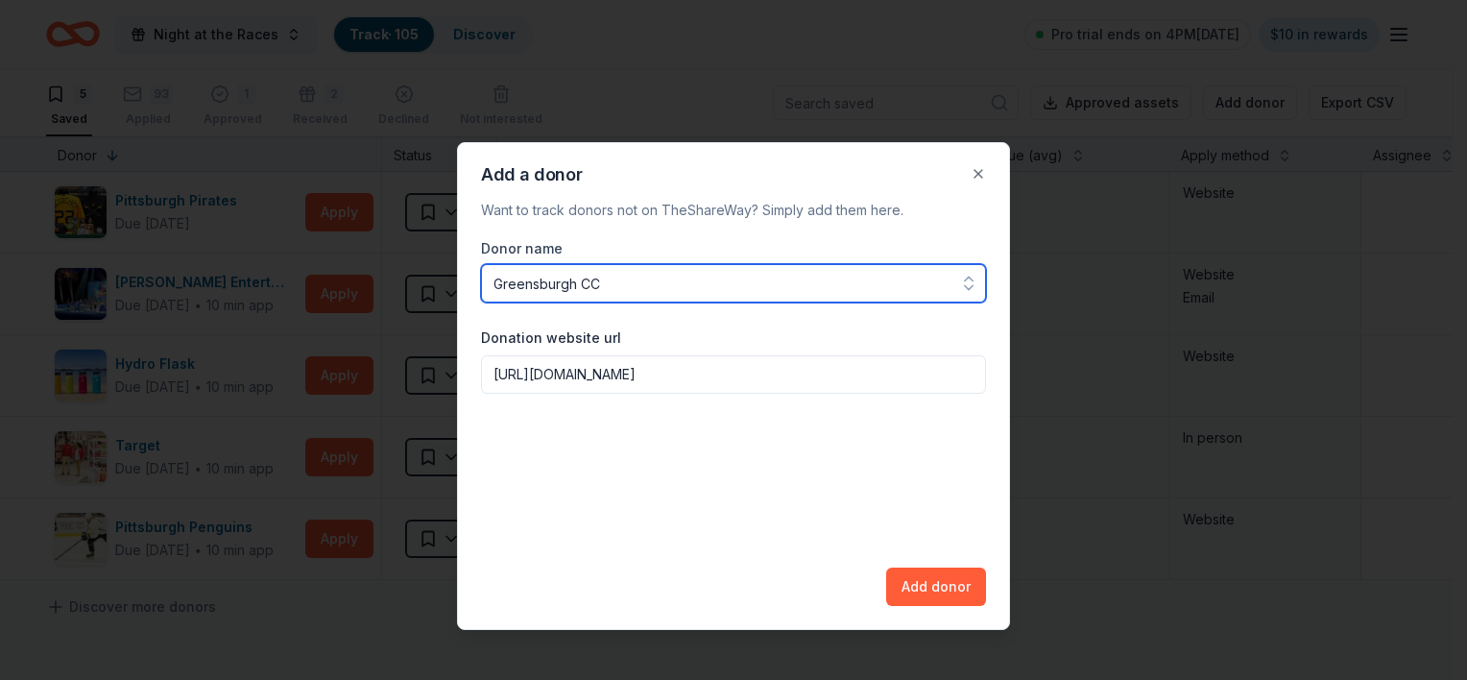
click at [575, 288] on input "Greensburgh CC" at bounding box center [733, 283] width 505 height 38
type input "Greensburg CC"
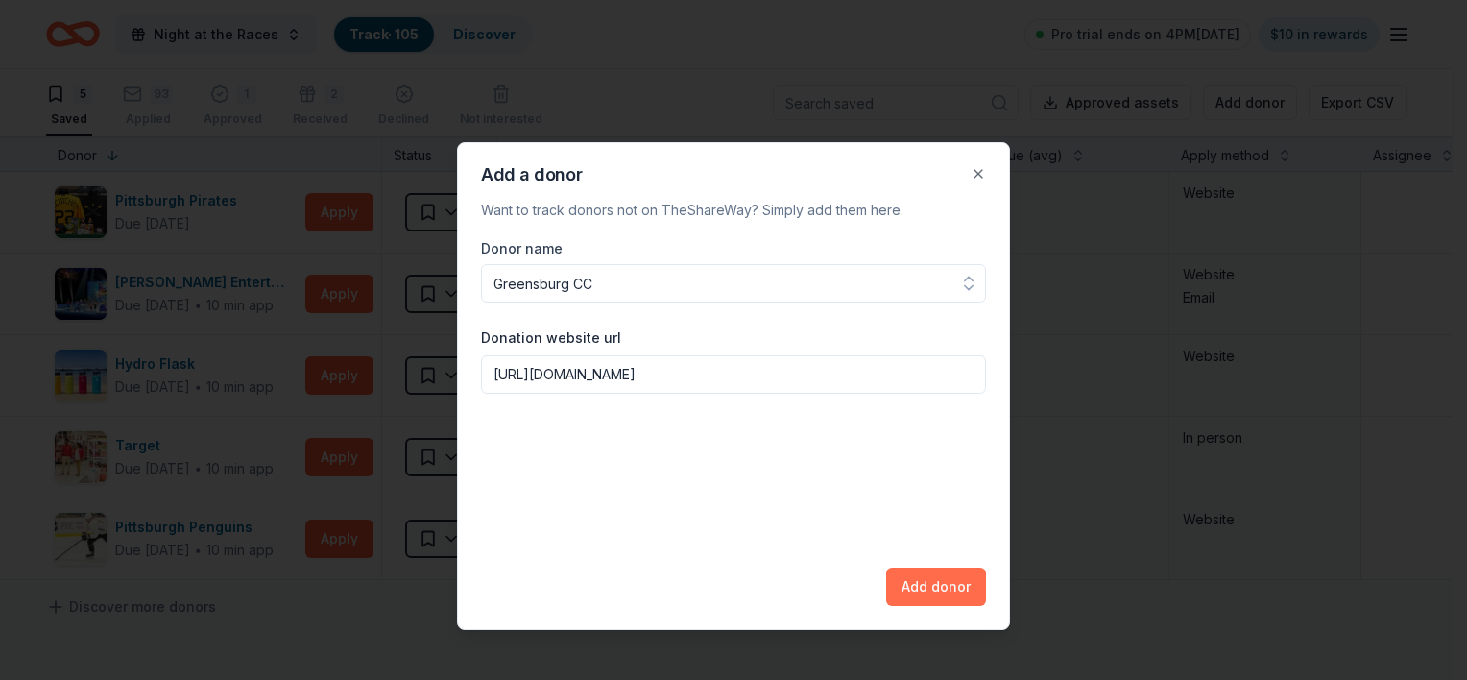
click at [904, 572] on button "Add donor" at bounding box center [936, 586] width 100 height 38
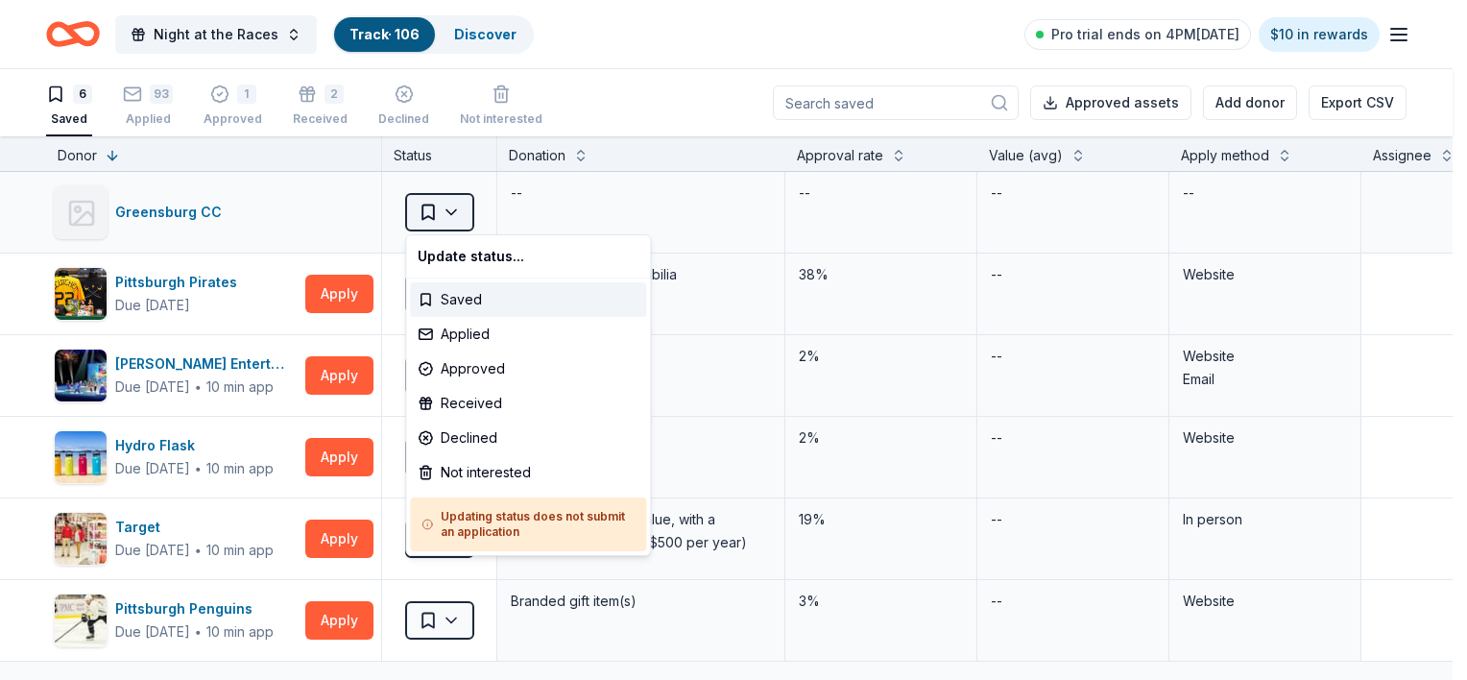
click at [442, 210] on html "Night at the Races Track · 106 Discover Pro trial ends on 4PM[DATE] $10 in rewa…" at bounding box center [733, 340] width 1467 height 680
click at [466, 347] on div "Applied" at bounding box center [528, 334] width 236 height 35
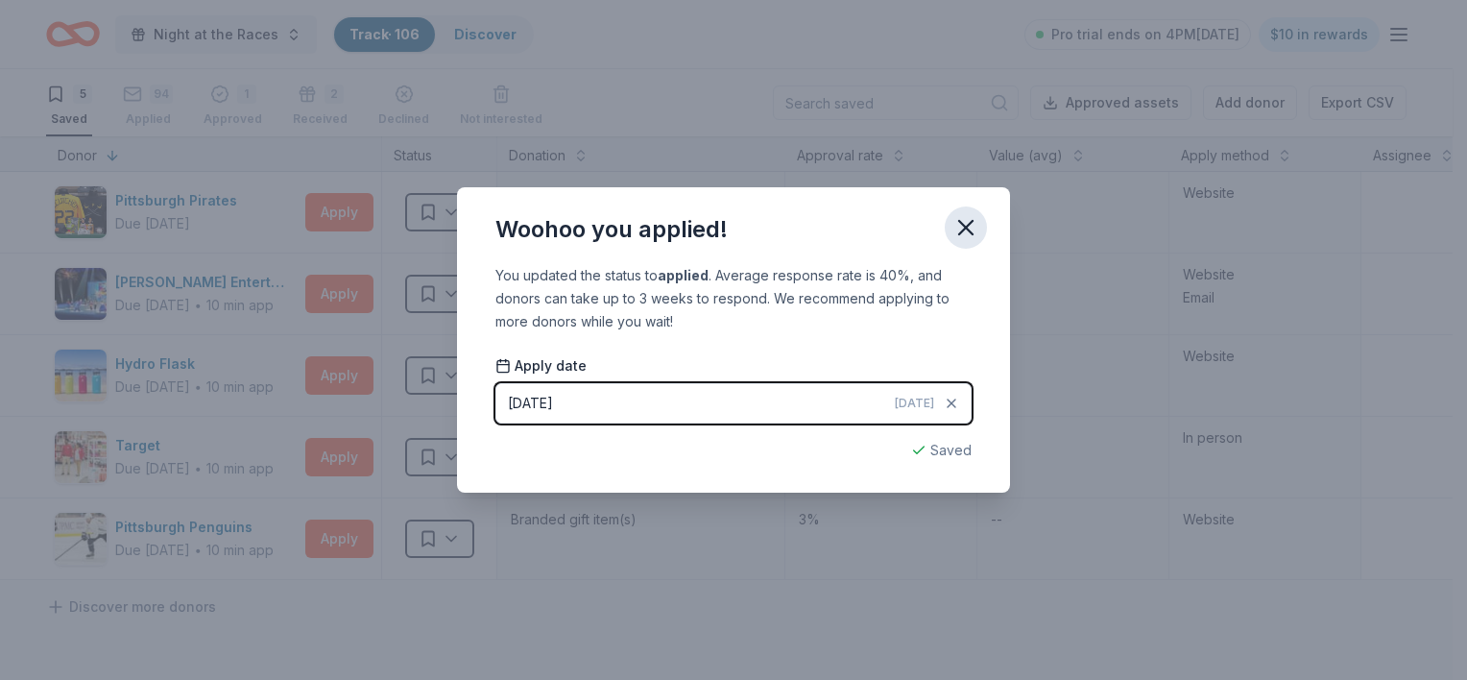
click at [973, 220] on icon "button" at bounding box center [965, 227] width 27 height 27
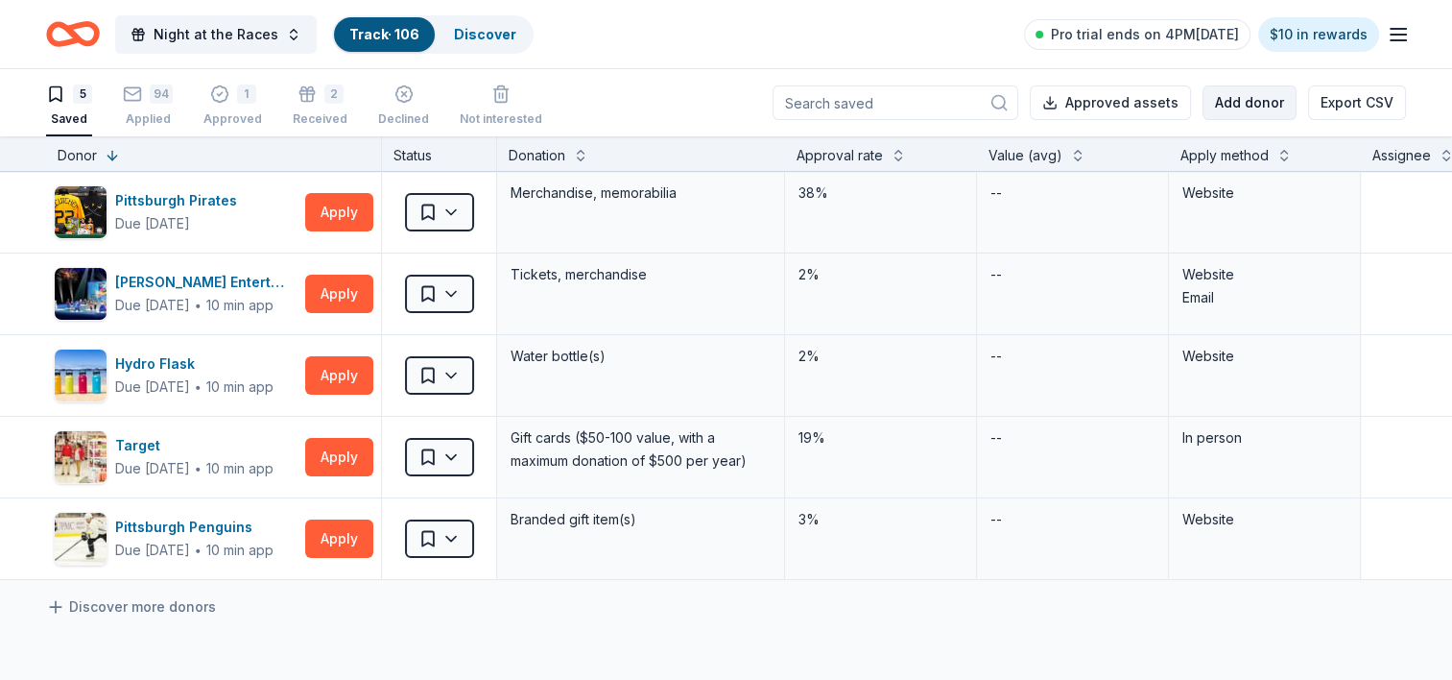
click at [1227, 109] on button "Add donor" at bounding box center [1250, 102] width 94 height 35
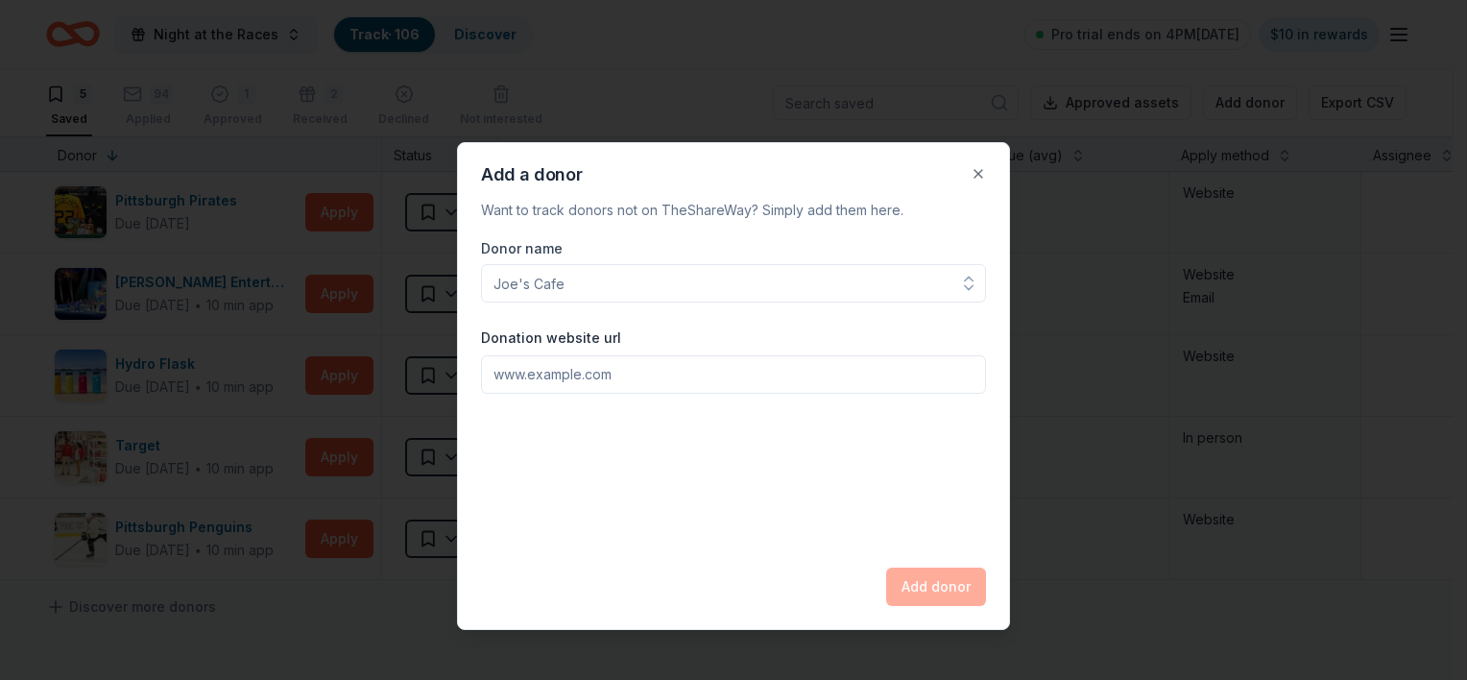
click at [613, 284] on input "Donor name" at bounding box center [733, 283] width 505 height 38
type input "Butlers Golf"
click at [502, 368] on input "Donation website url" at bounding box center [733, 374] width 505 height 38
paste input "[URL][DOMAIN_NAME]"
type input "[URL][DOMAIN_NAME]"
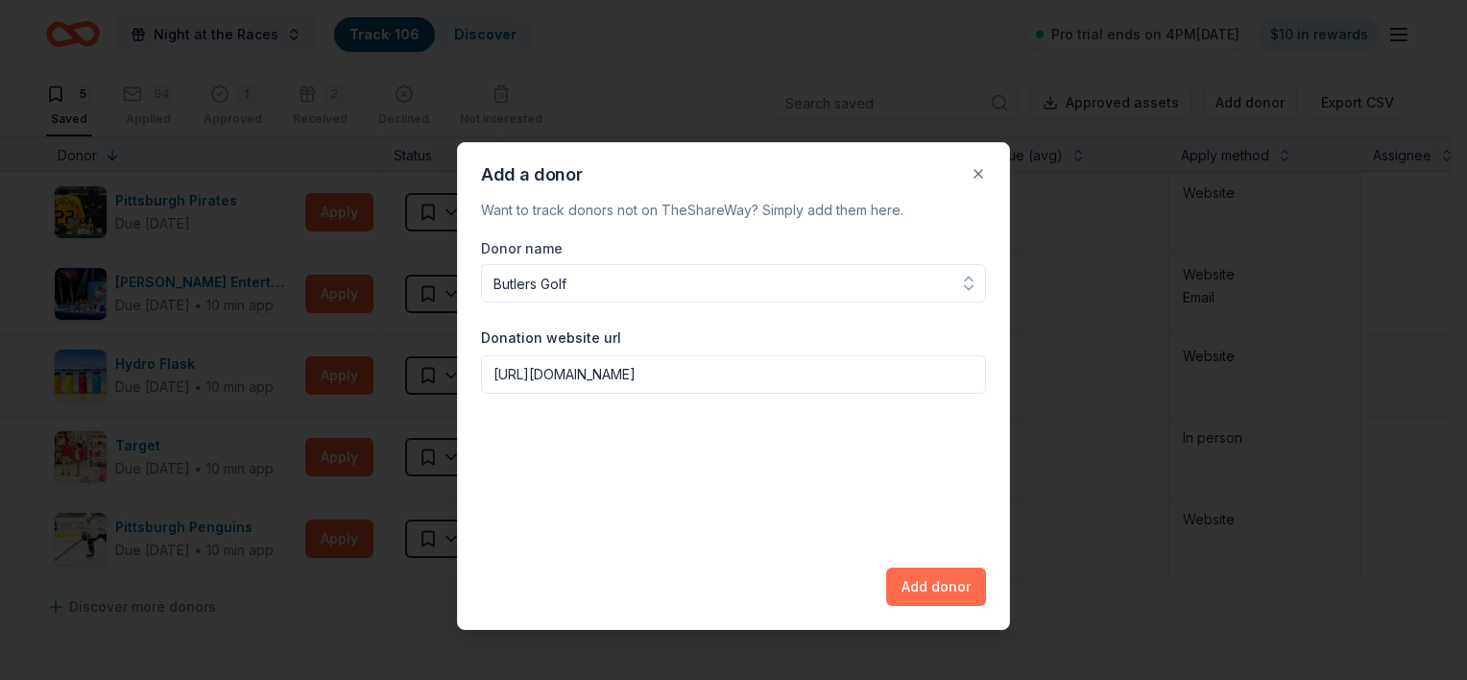
click at [921, 572] on button "Add donor" at bounding box center [936, 586] width 100 height 38
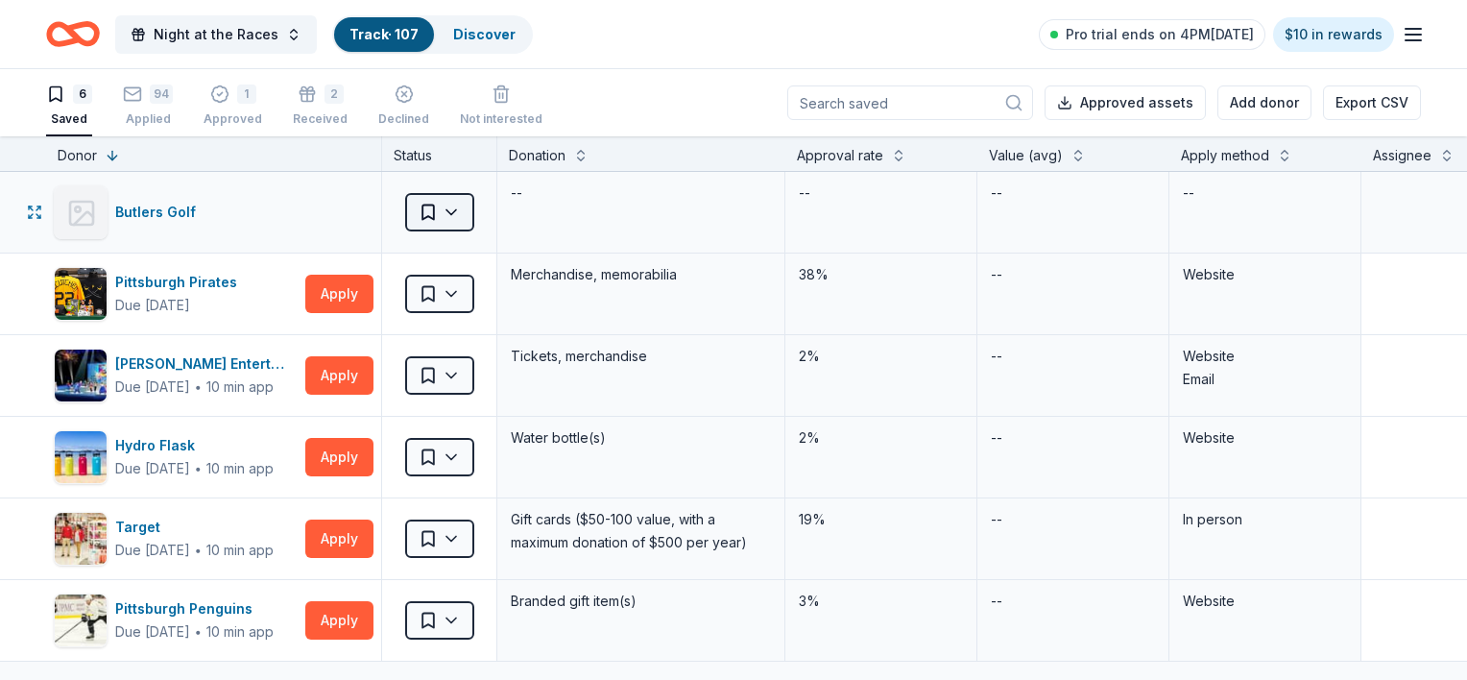
click at [461, 196] on html "Night at the Races Track · 107 Discover Pro trial ends on 4PM[DATE] $10 in rewa…" at bounding box center [733, 340] width 1467 height 680
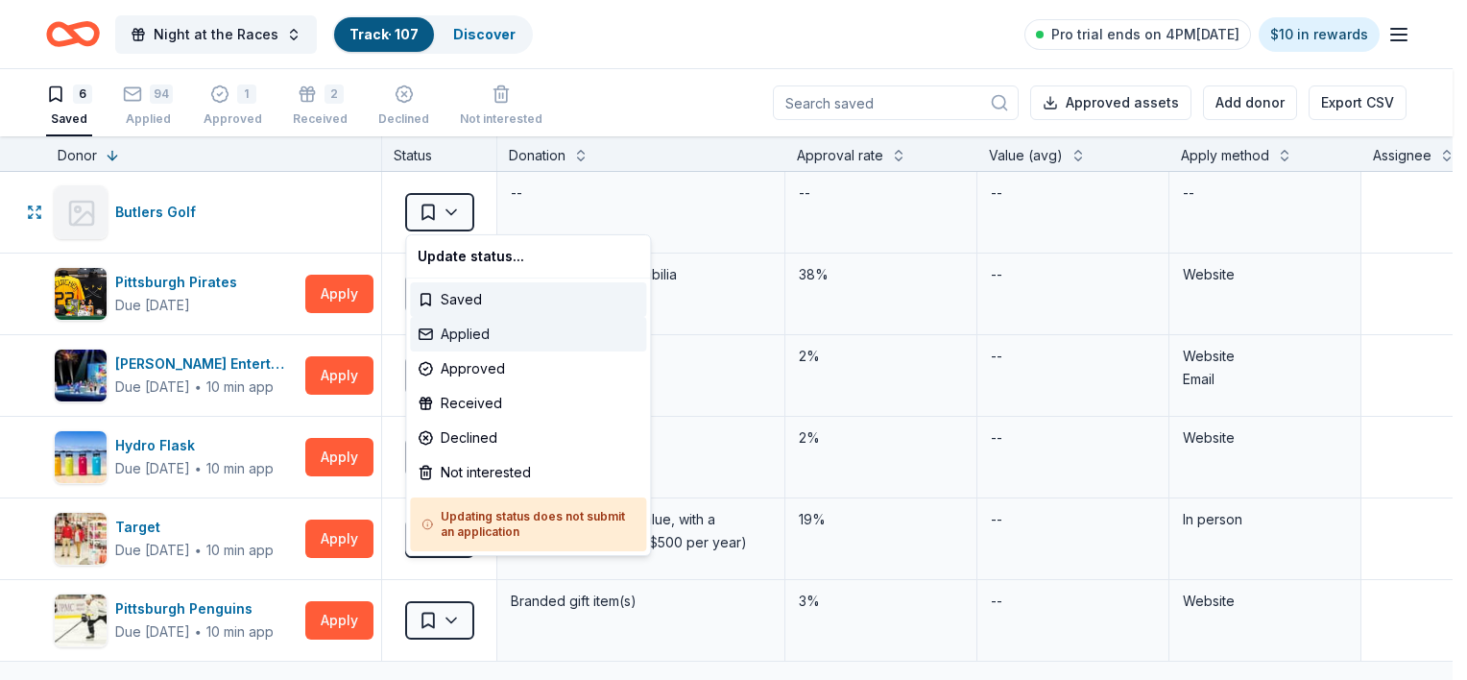
click at [460, 333] on div "Applied" at bounding box center [528, 334] width 236 height 35
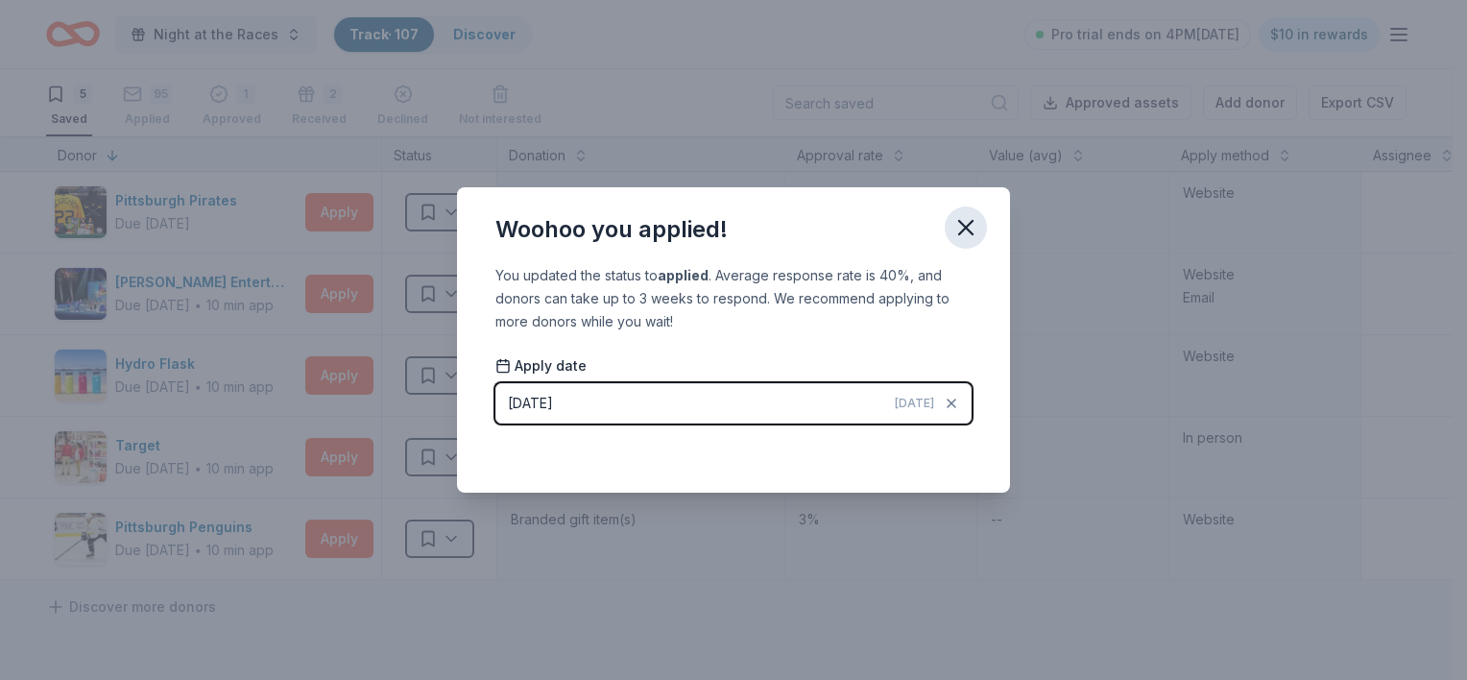
click at [953, 230] on icon "button" at bounding box center [965, 227] width 27 height 27
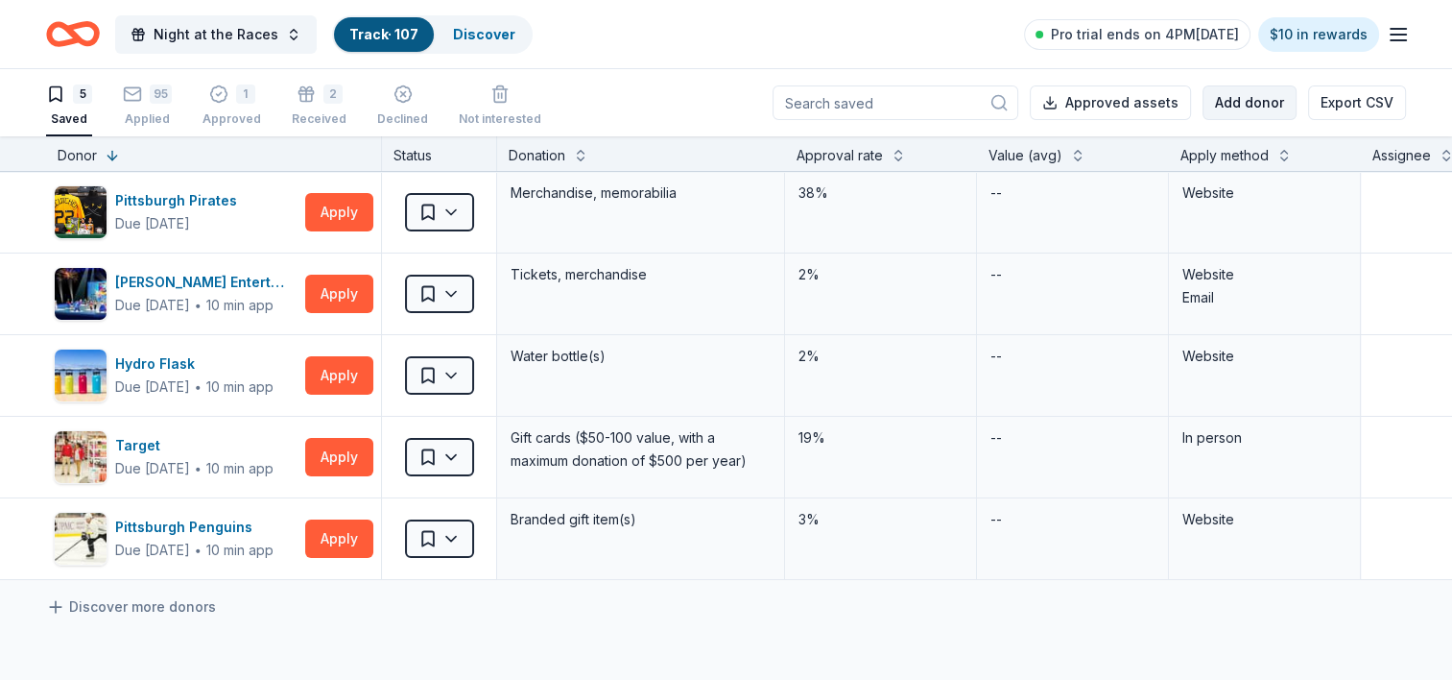
click at [1228, 107] on button "Add donor" at bounding box center [1250, 102] width 94 height 35
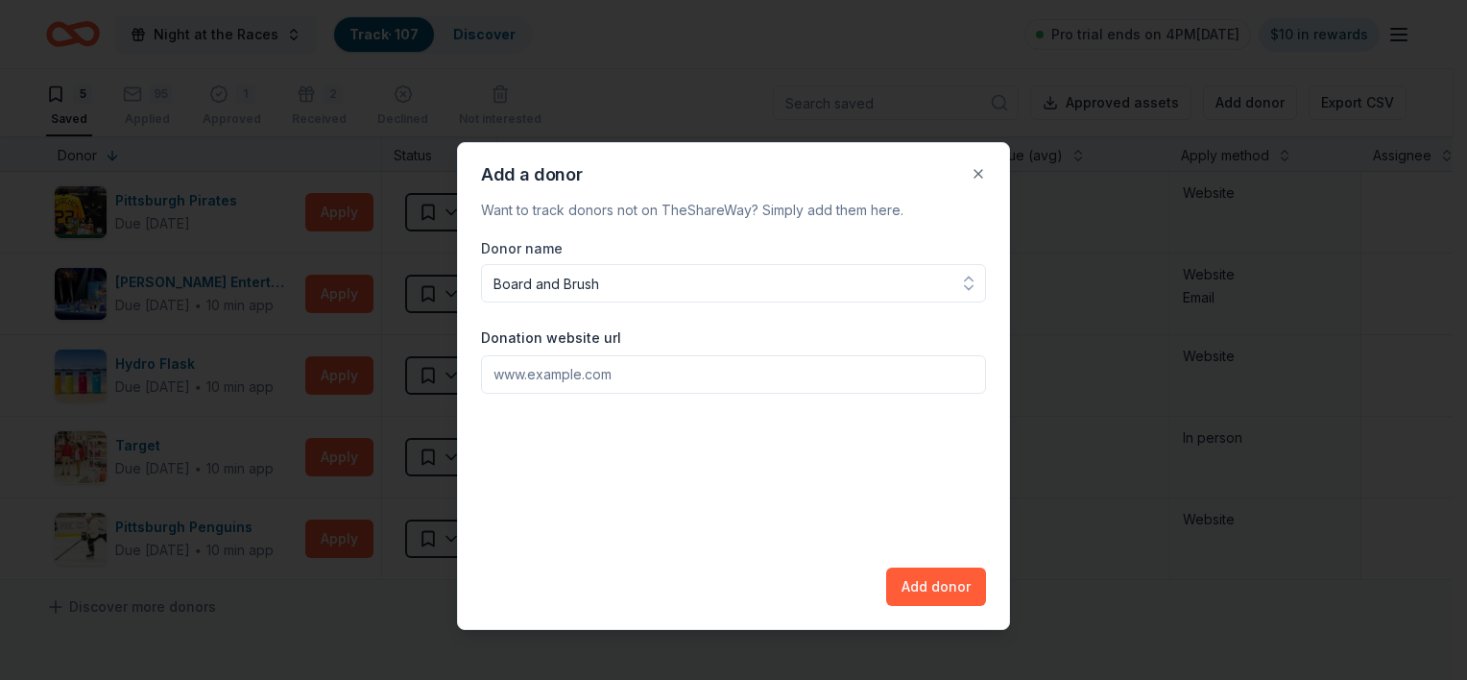
type input "Board and Brush"
click at [527, 373] on input "Donation website url" at bounding box center [733, 374] width 505 height 38
click at [529, 370] on input "Donation website url" at bounding box center [733, 374] width 505 height 38
paste input "[URL][DOMAIN_NAME]"
type input "[URL][DOMAIN_NAME]"
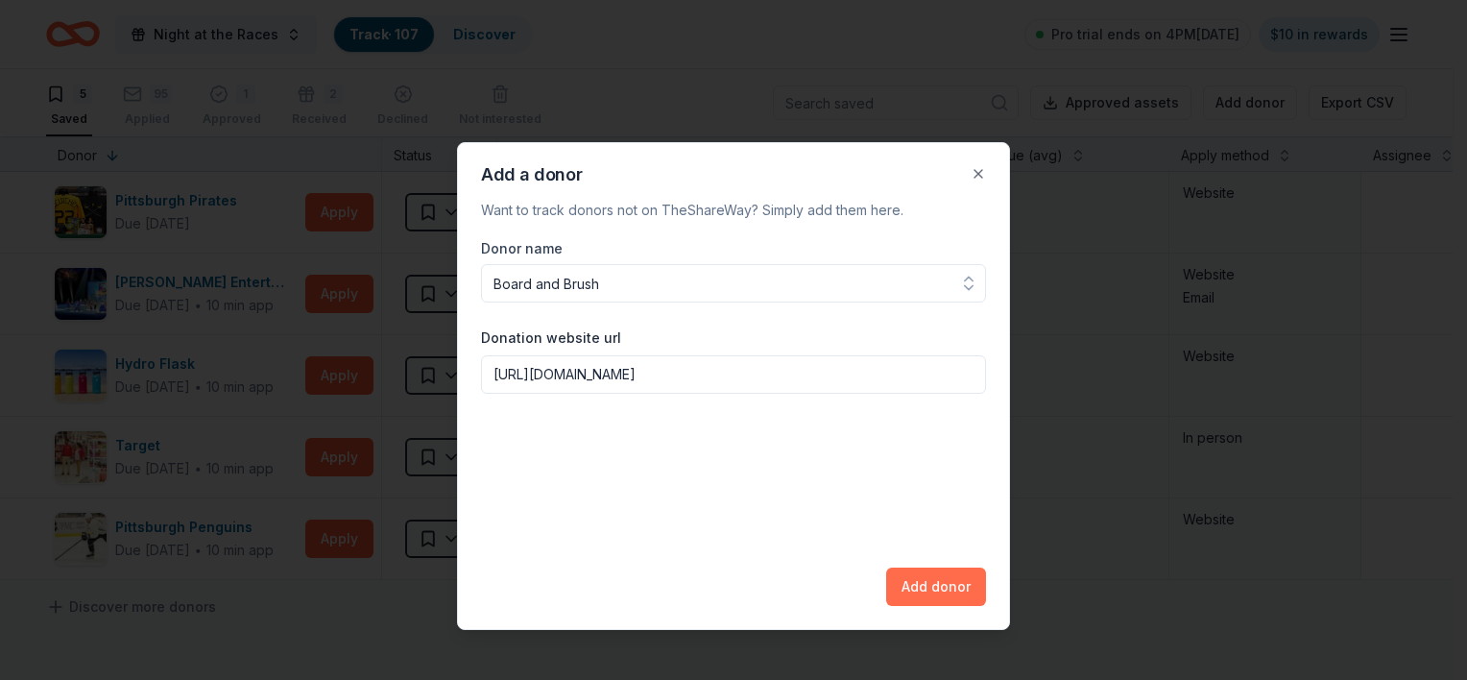
click at [963, 590] on button "Add donor" at bounding box center [936, 586] width 100 height 38
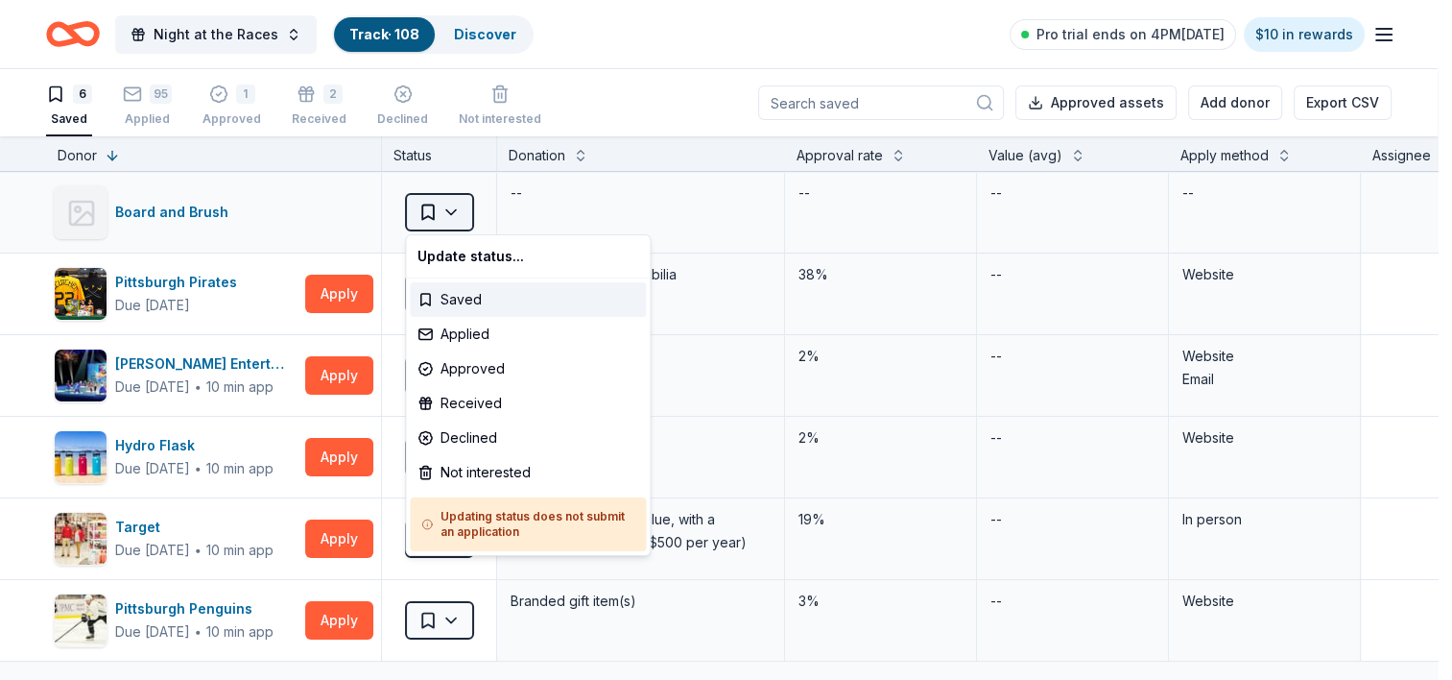
click at [465, 211] on html "Night at the Races Track · 108 Discover Pro trial ends on 4PM[DATE] $10 in rewa…" at bounding box center [726, 340] width 1452 height 680
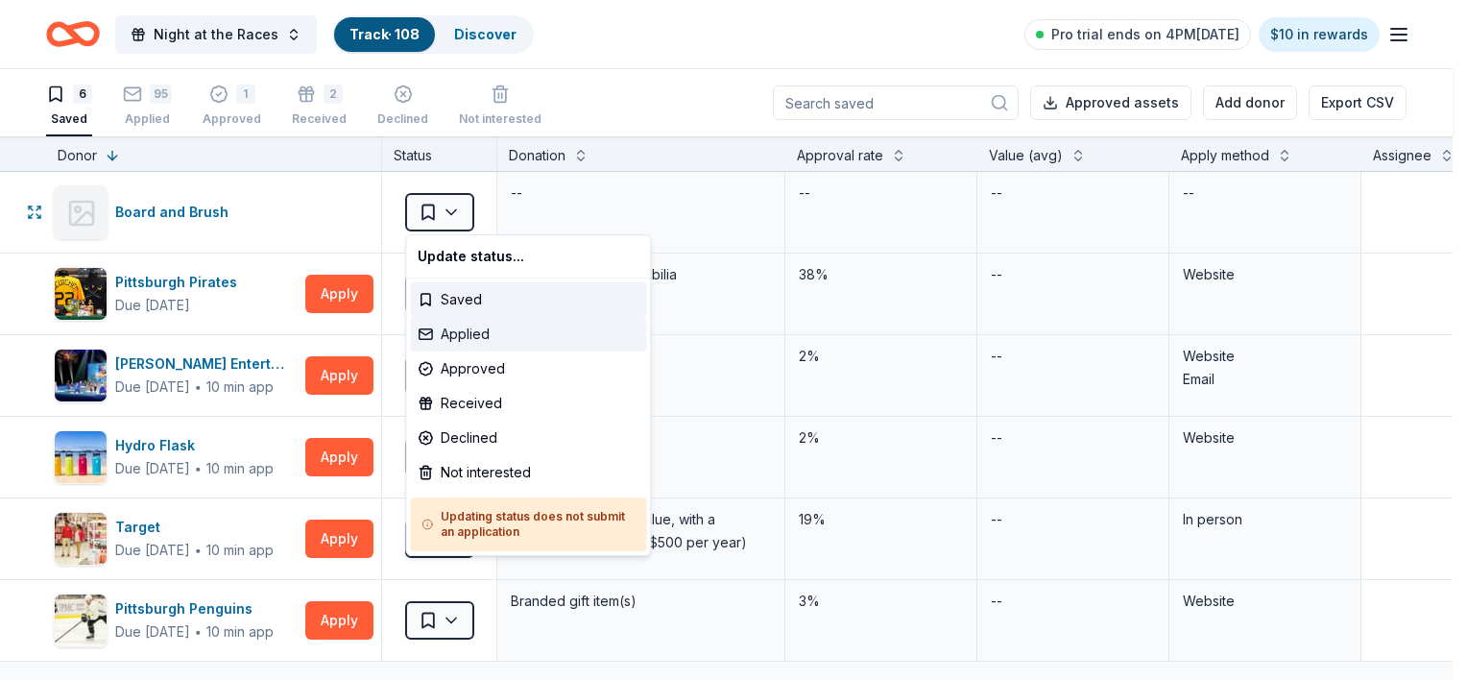
click at [473, 336] on div "Applied" at bounding box center [528, 334] width 236 height 35
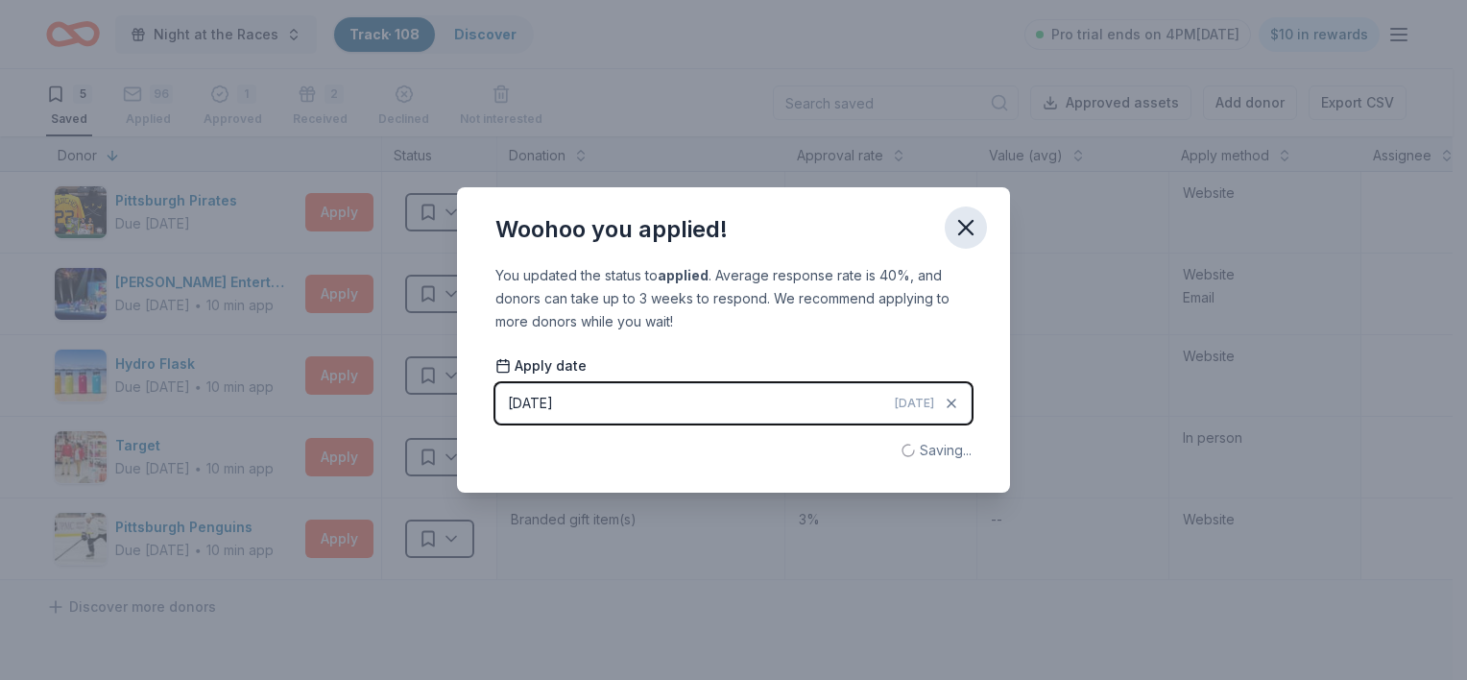
click at [975, 231] on icon "button" at bounding box center [965, 227] width 27 height 27
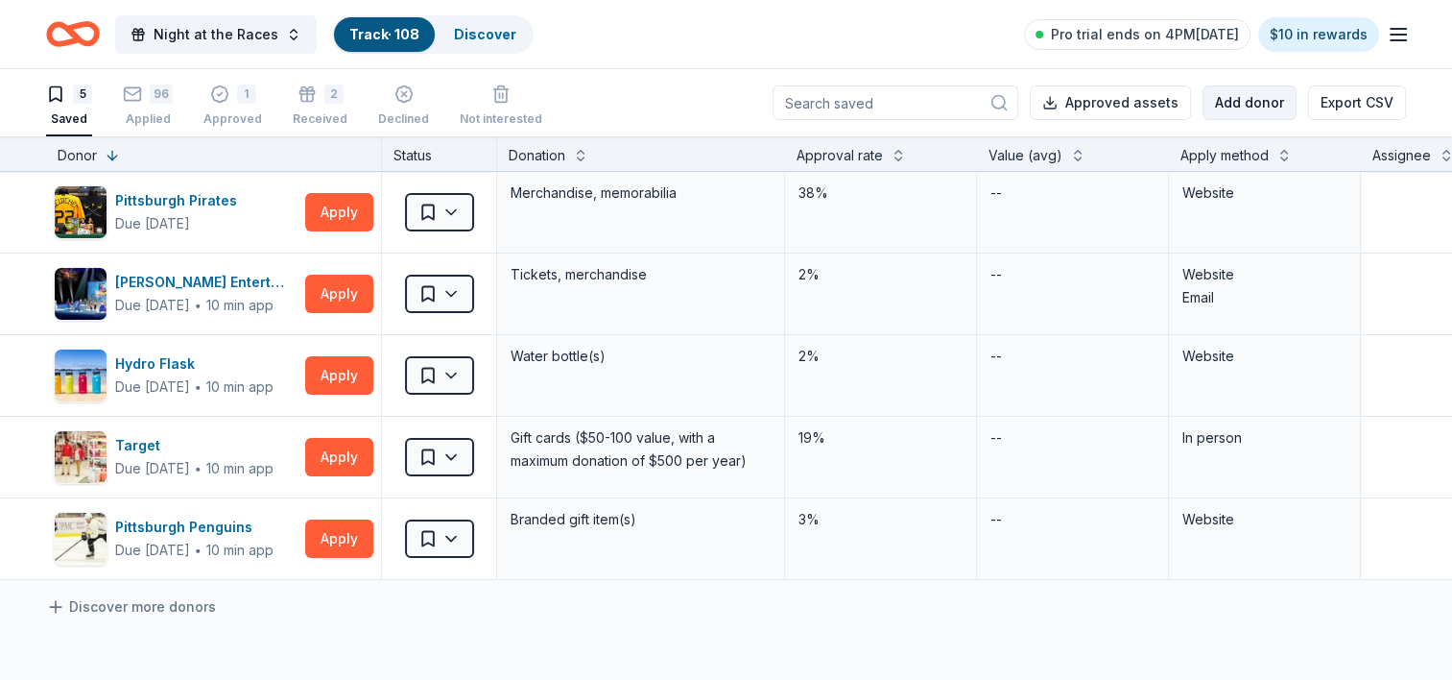
click at [1232, 106] on button "Add donor" at bounding box center [1250, 102] width 94 height 35
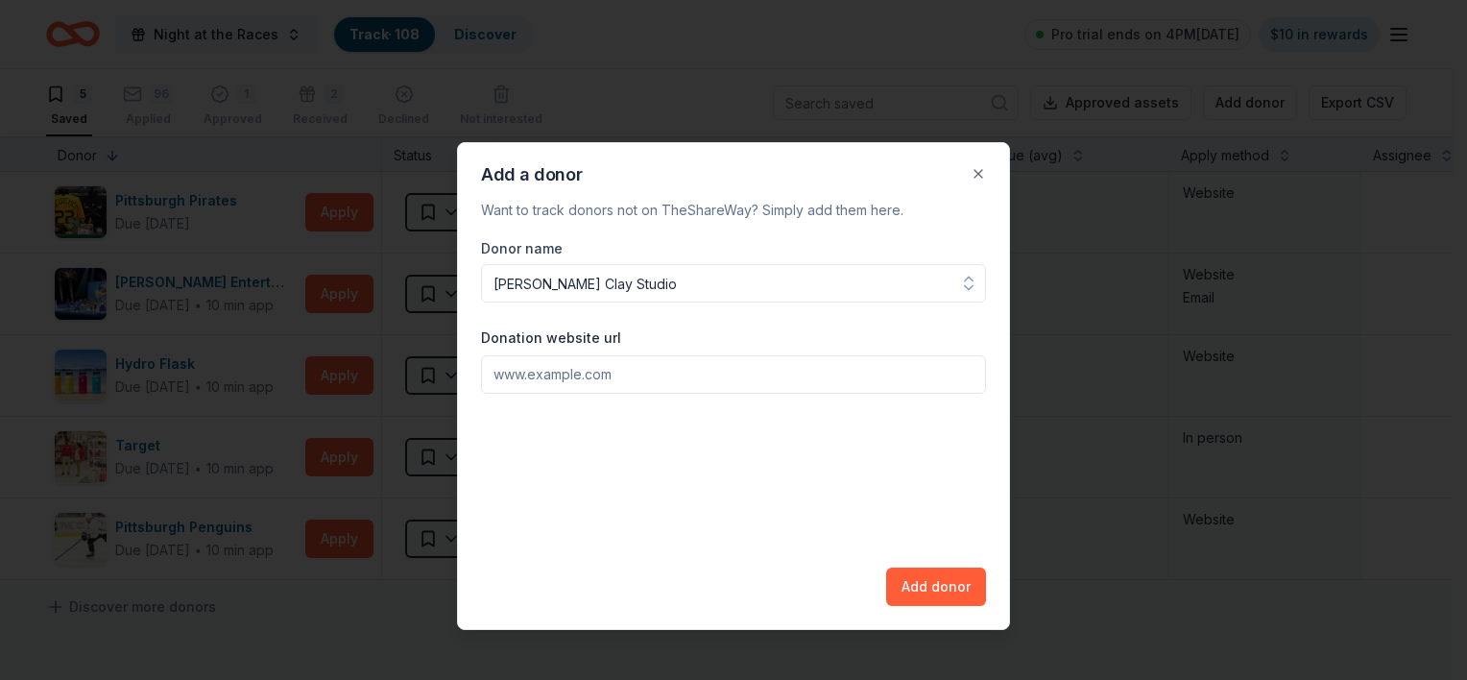
type input "[PERSON_NAME] Clay Studio"
click at [633, 371] on input "Donation website url" at bounding box center [733, 374] width 505 height 38
paste input "Lo ipsu do Sitame Conse, adi E se doe Temporin ut Laboreetdol mag ali Enim-Admi…"
type input "Lo ipsu do Sitame Conse, adi E se doe Temporin ut Laboreetdol mag ali Enim-Admi…"
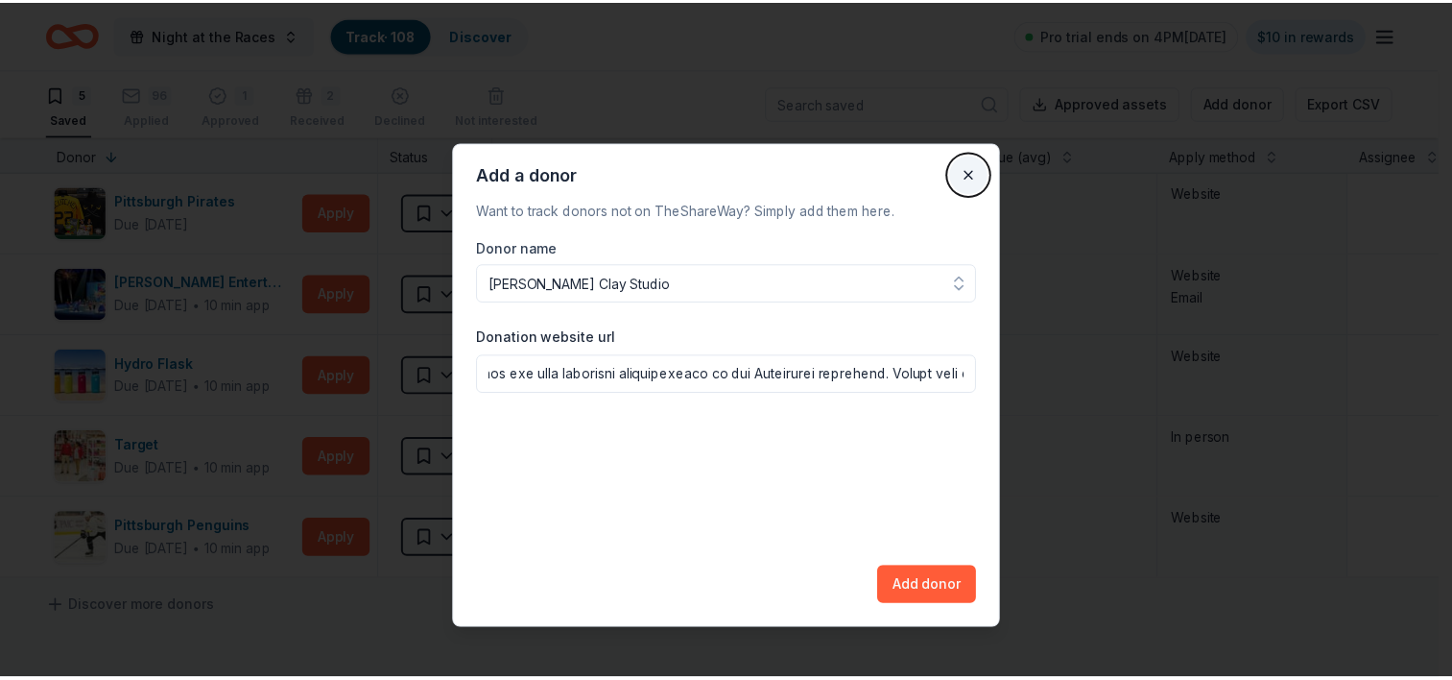
scroll to position [0, 0]
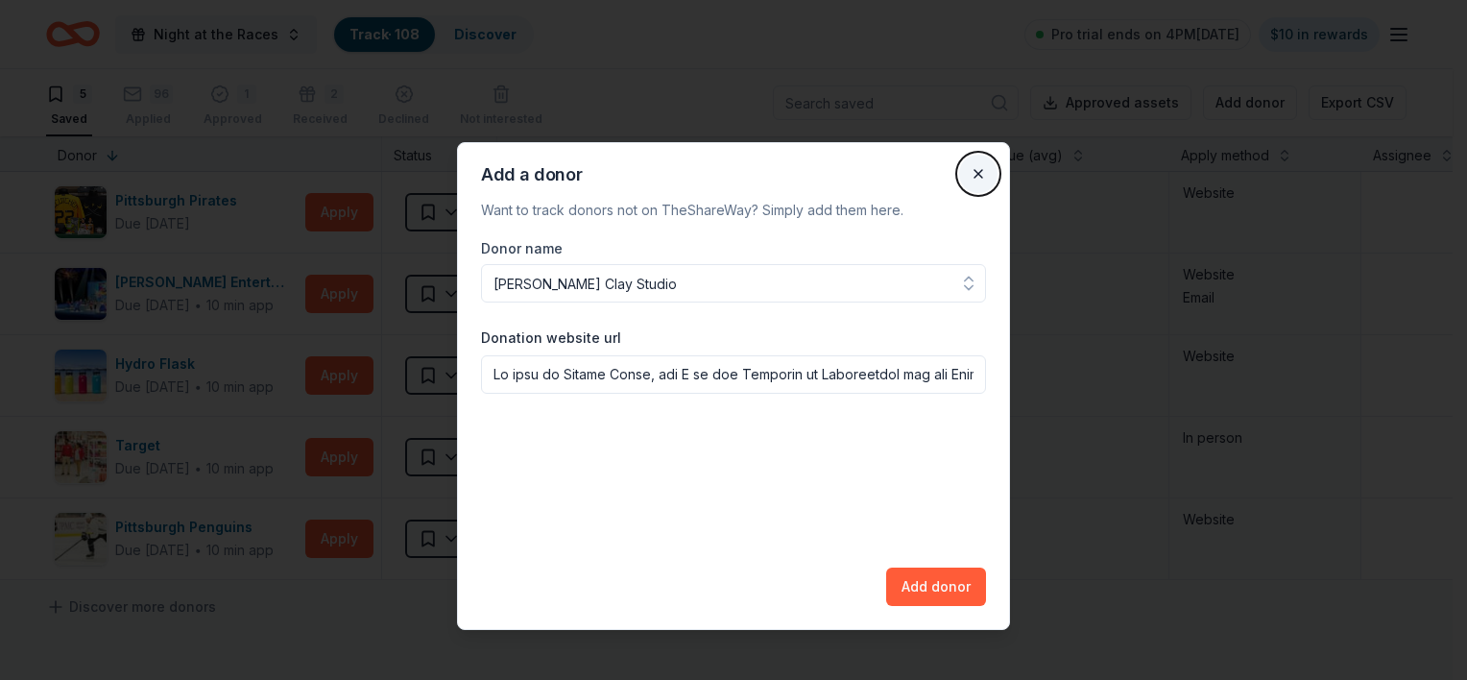
click at [983, 176] on button "Close" at bounding box center [978, 174] width 38 height 38
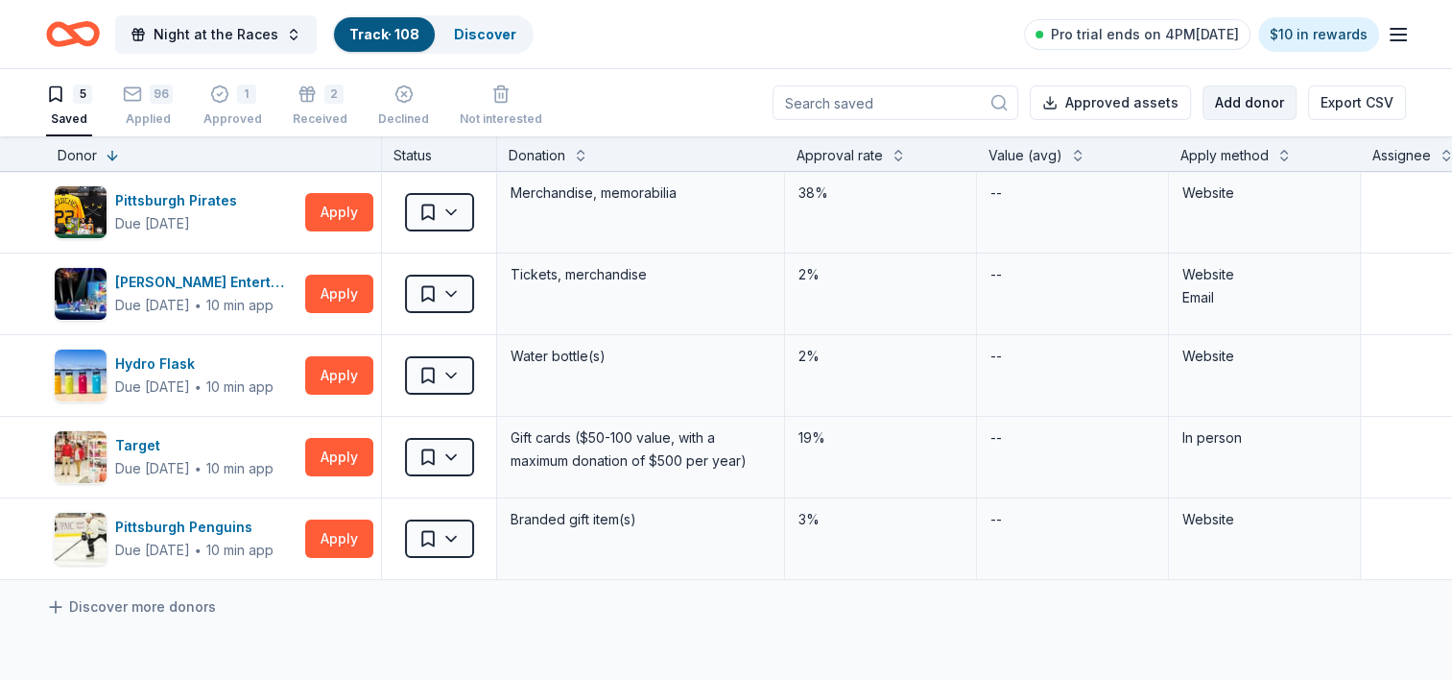
click at [1230, 96] on button "Add donor" at bounding box center [1250, 102] width 94 height 35
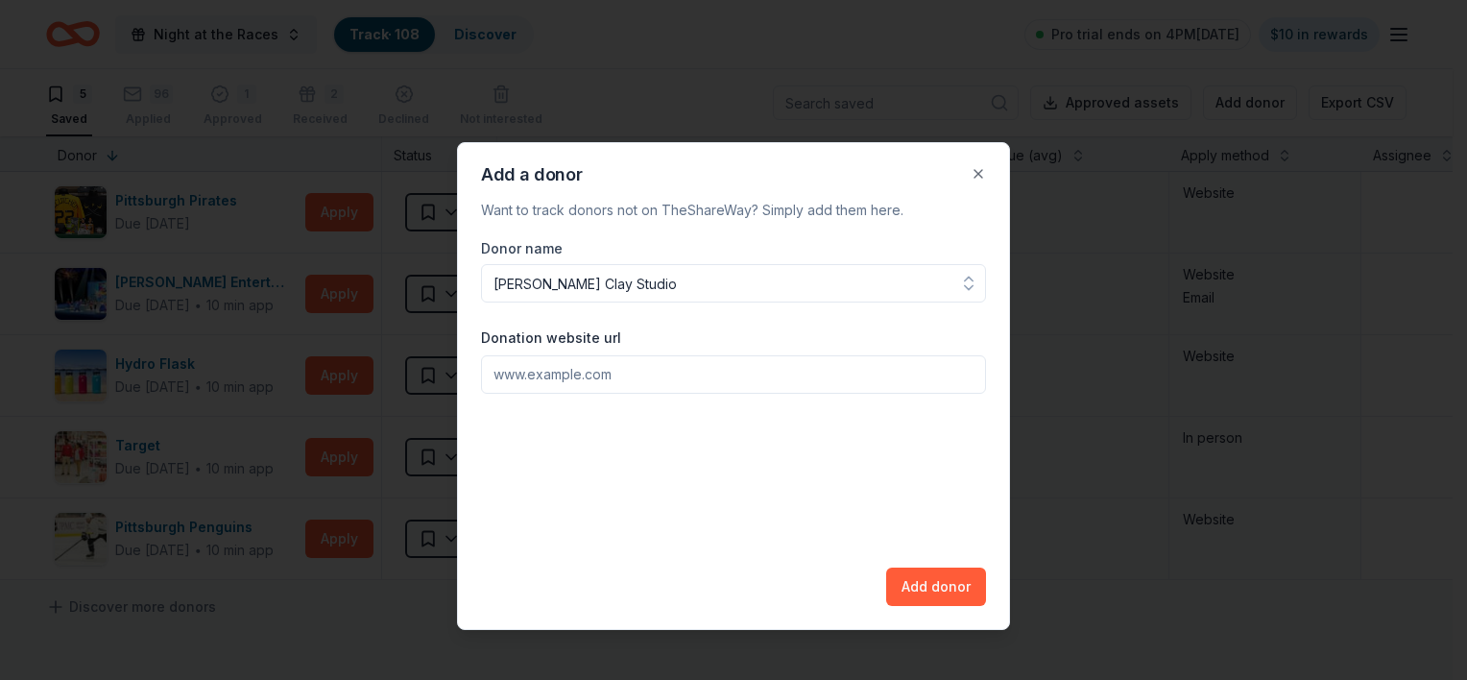
type input "[PERSON_NAME] Clay Studio"
click at [612, 380] on input "Donation website url" at bounding box center [733, 374] width 505 height 38
paste input "[URL][DOMAIN_NAME]"
type input "[URL][DOMAIN_NAME]"
click at [935, 580] on button "Add donor" at bounding box center [936, 586] width 100 height 38
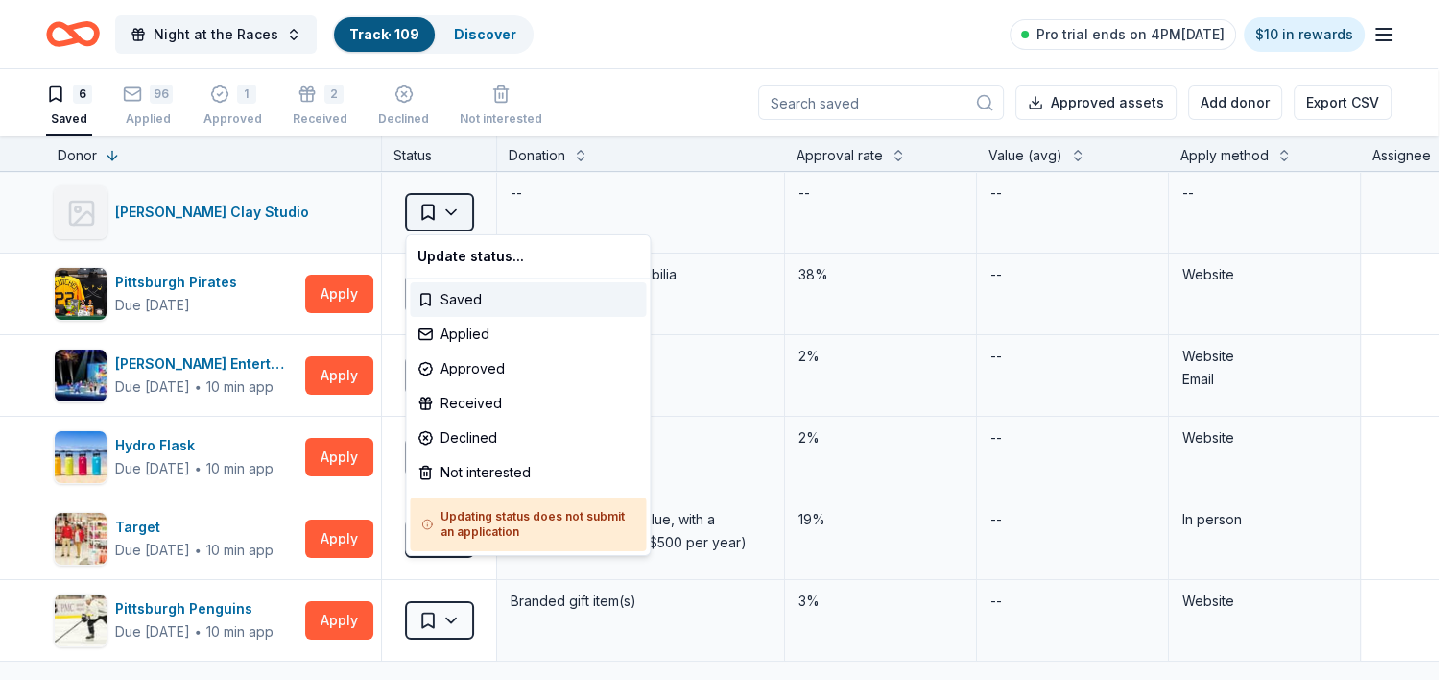
click at [449, 216] on html "Night at the Races Track · 109 Discover Pro trial ends on 4PM[DATE] $10 in rewa…" at bounding box center [726, 340] width 1452 height 680
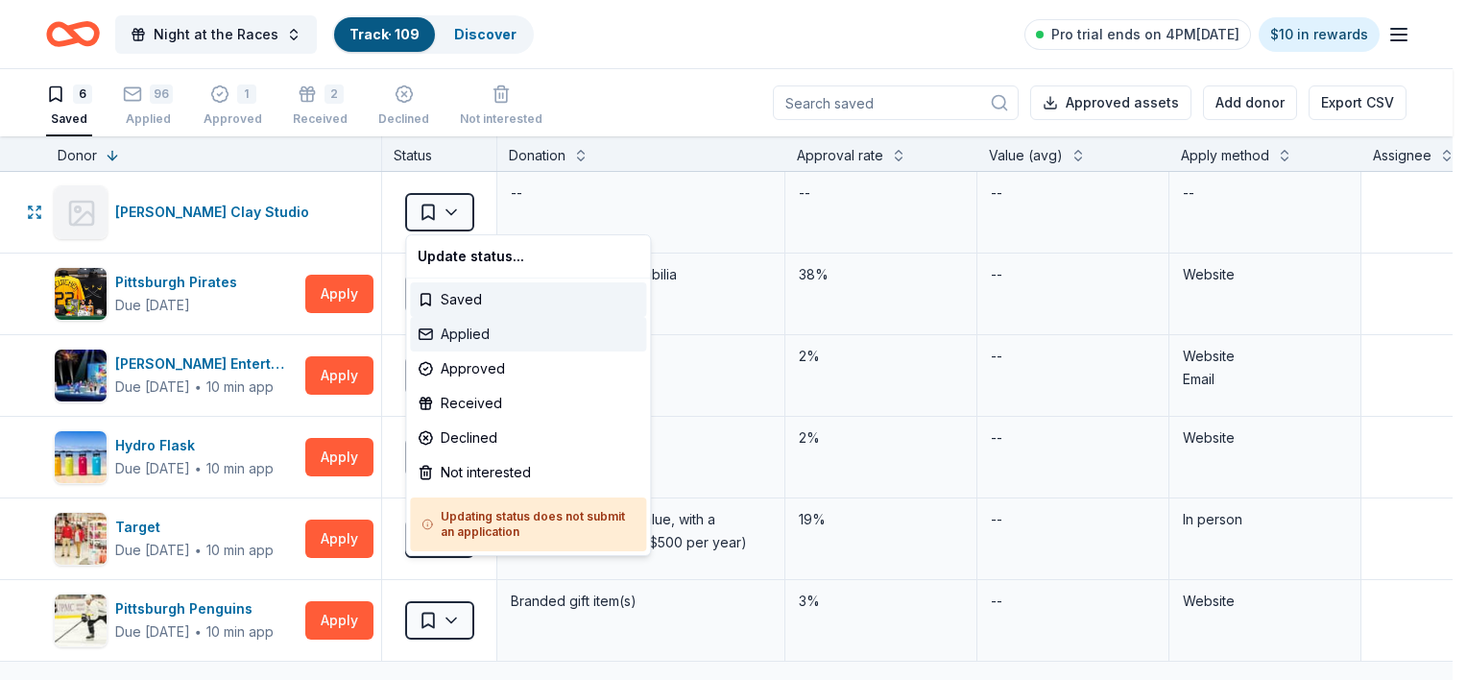
click at [477, 345] on div "Applied" at bounding box center [528, 334] width 236 height 35
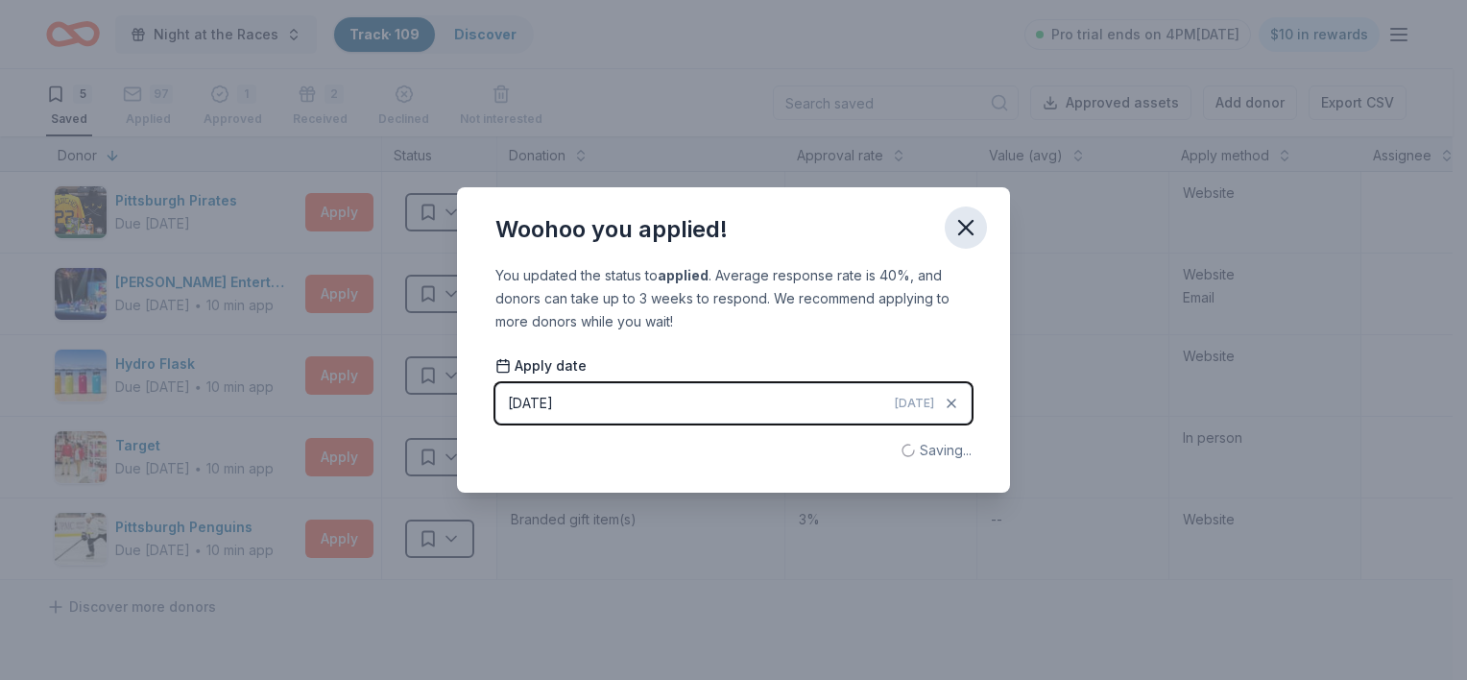
click at [960, 219] on icon "button" at bounding box center [965, 227] width 27 height 27
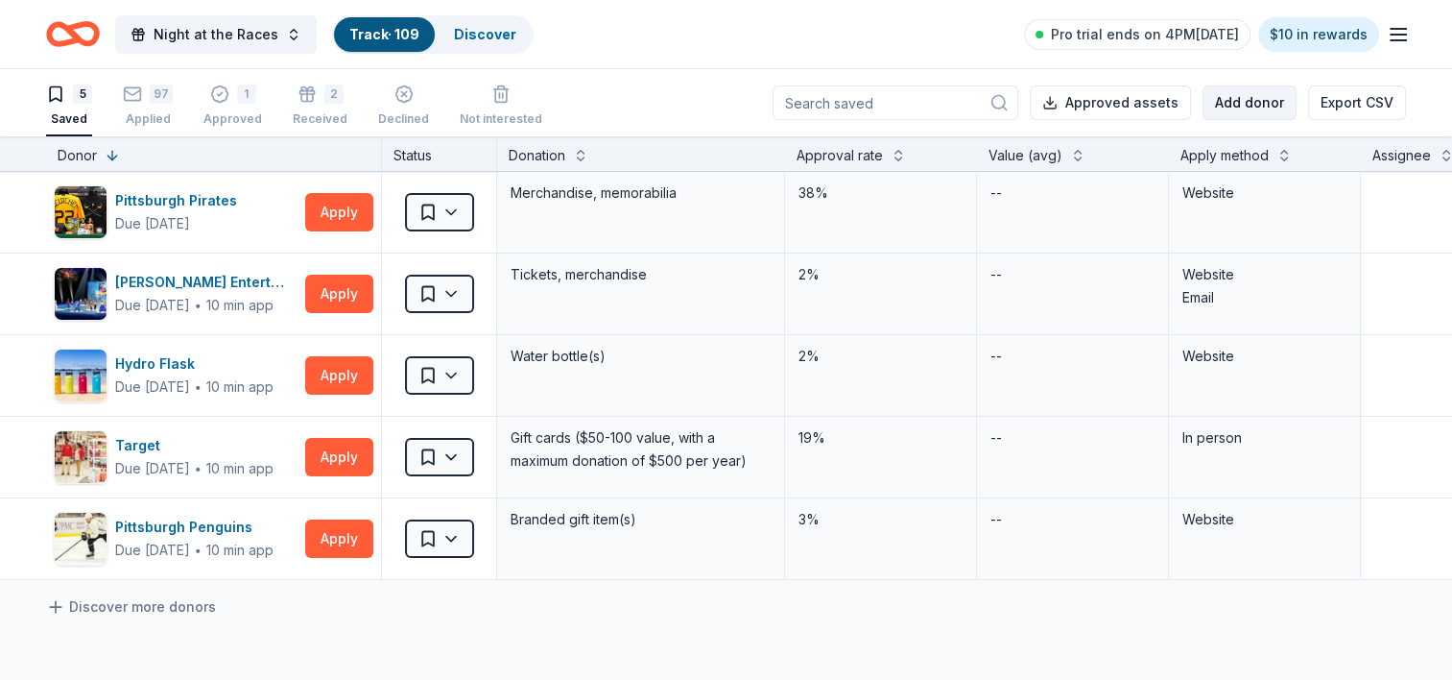
click at [1229, 107] on button "Add donor" at bounding box center [1250, 102] width 94 height 35
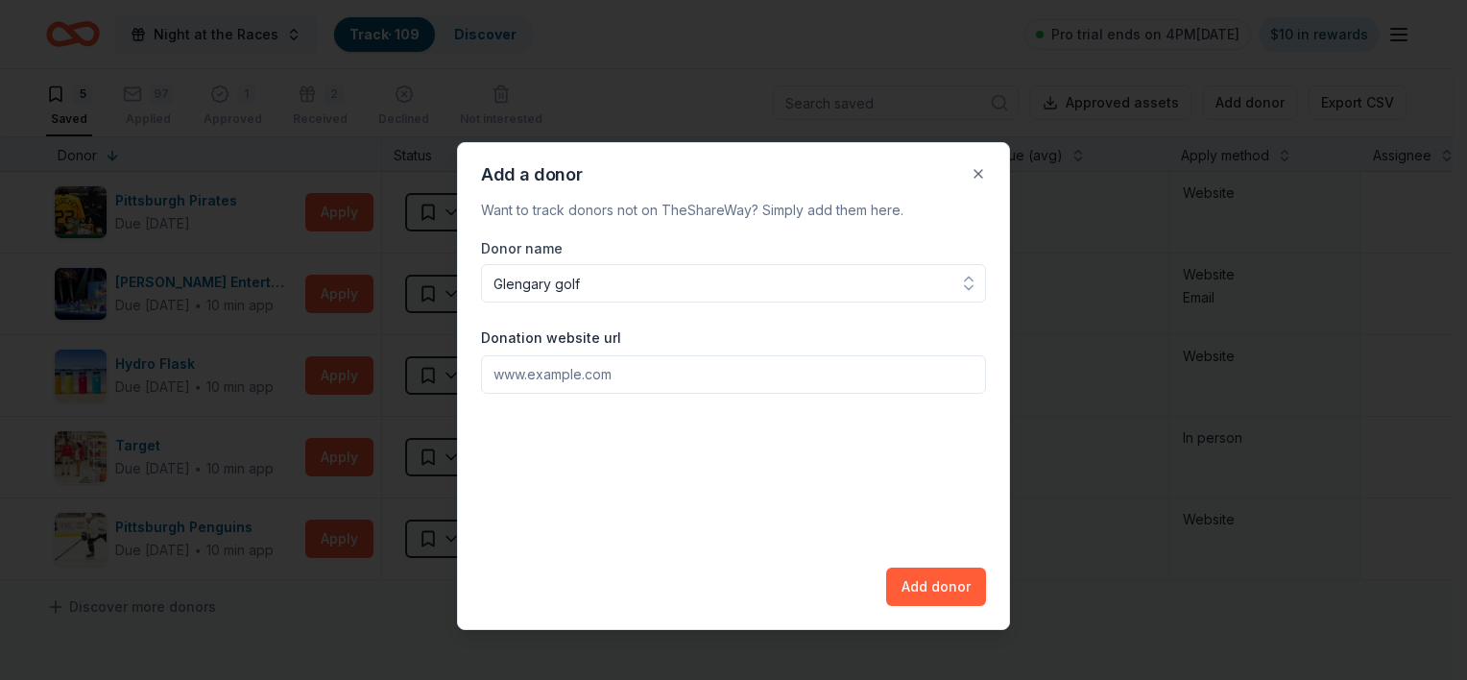
type input "Glengary golf"
click at [609, 369] on input "Donation website url" at bounding box center [733, 374] width 505 height 38
paste input "[URL][DOMAIN_NAME]"
type input "[URL][DOMAIN_NAME]"
click at [929, 587] on button "Add donor" at bounding box center [936, 586] width 100 height 38
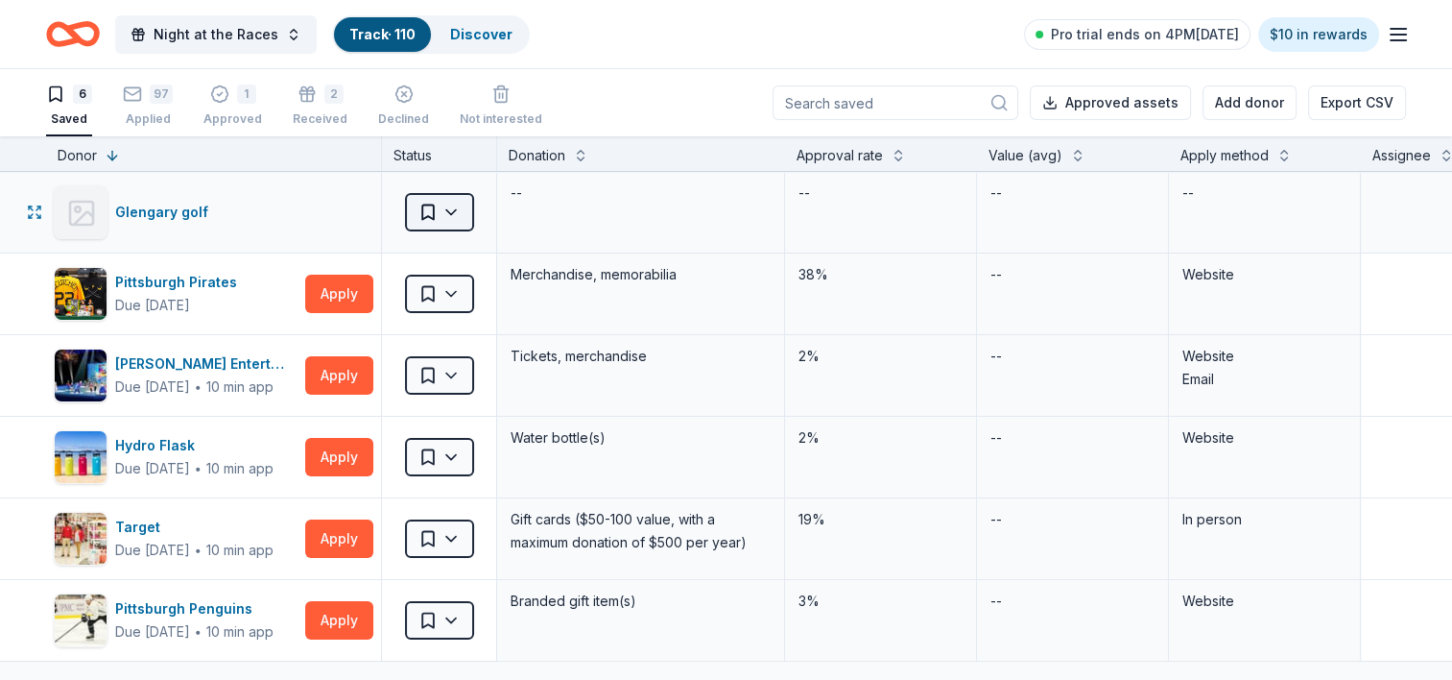
click at [442, 213] on html "Night at the Races Track · 110 Discover Pro trial ends on 4PM[DATE] $10 in rewa…" at bounding box center [726, 340] width 1452 height 680
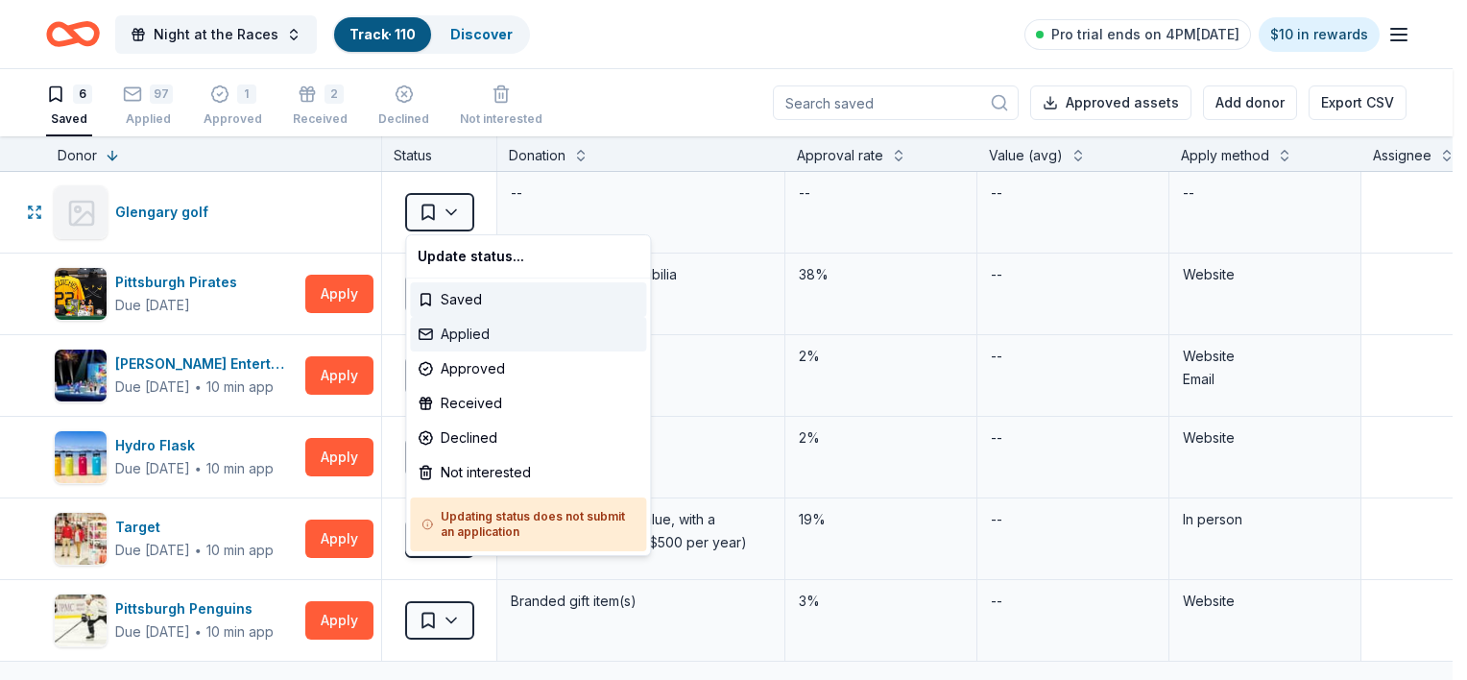
click at [473, 329] on div "Applied" at bounding box center [528, 334] width 236 height 35
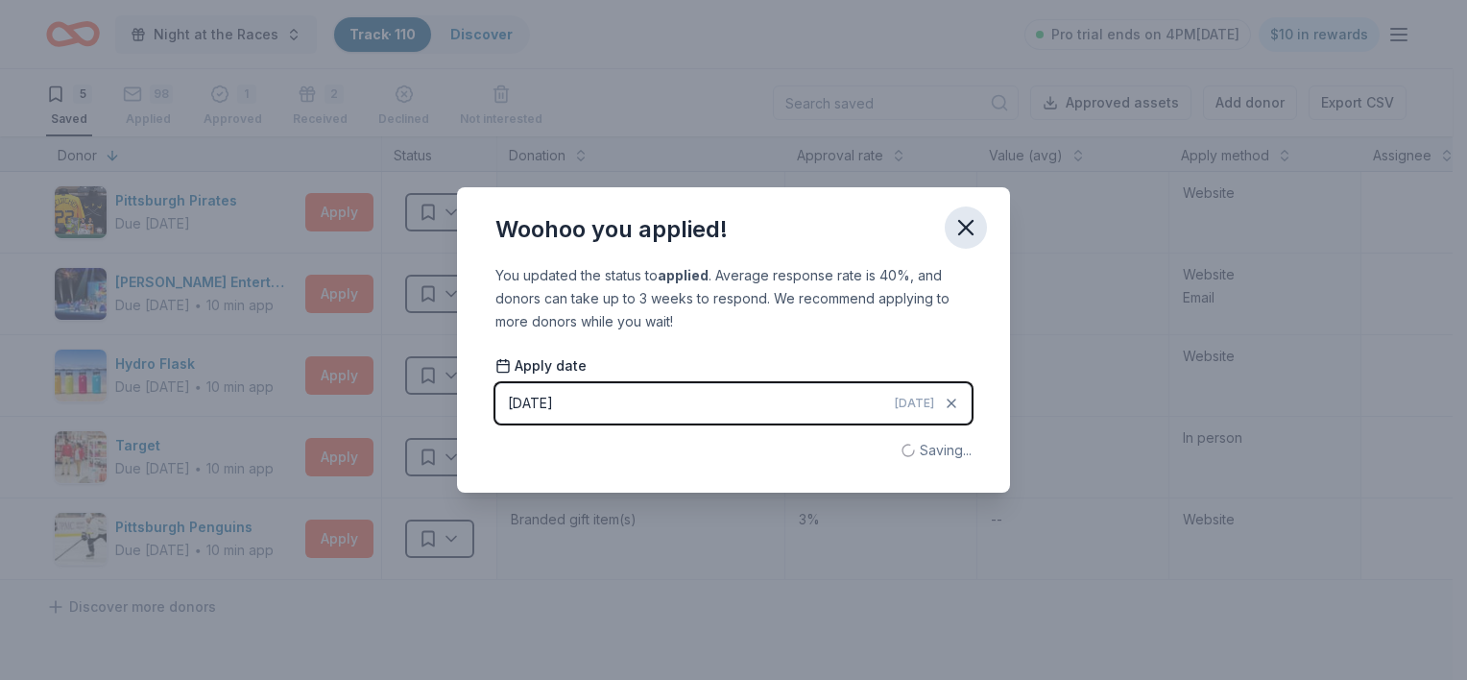
click at [950, 229] on button "button" at bounding box center [965, 227] width 42 height 42
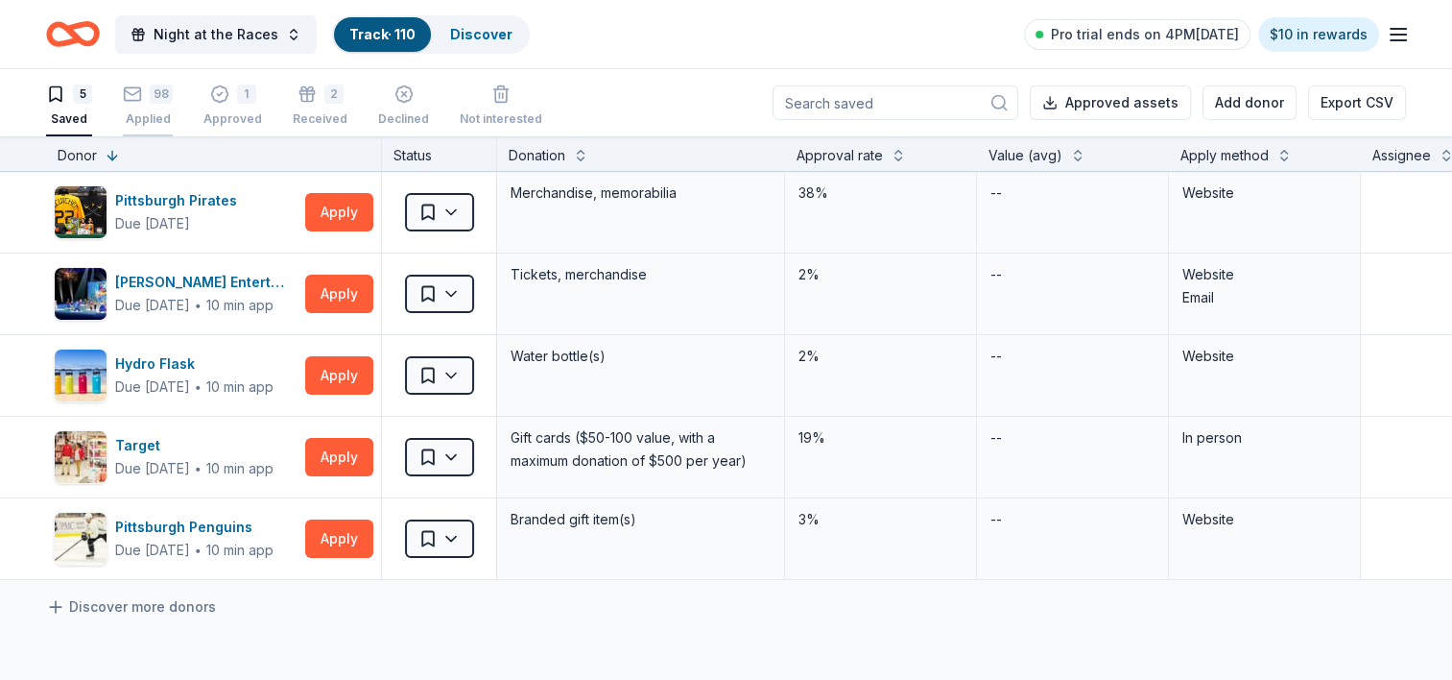
click at [149, 105] on div "98 Applied" at bounding box center [148, 95] width 50 height 42
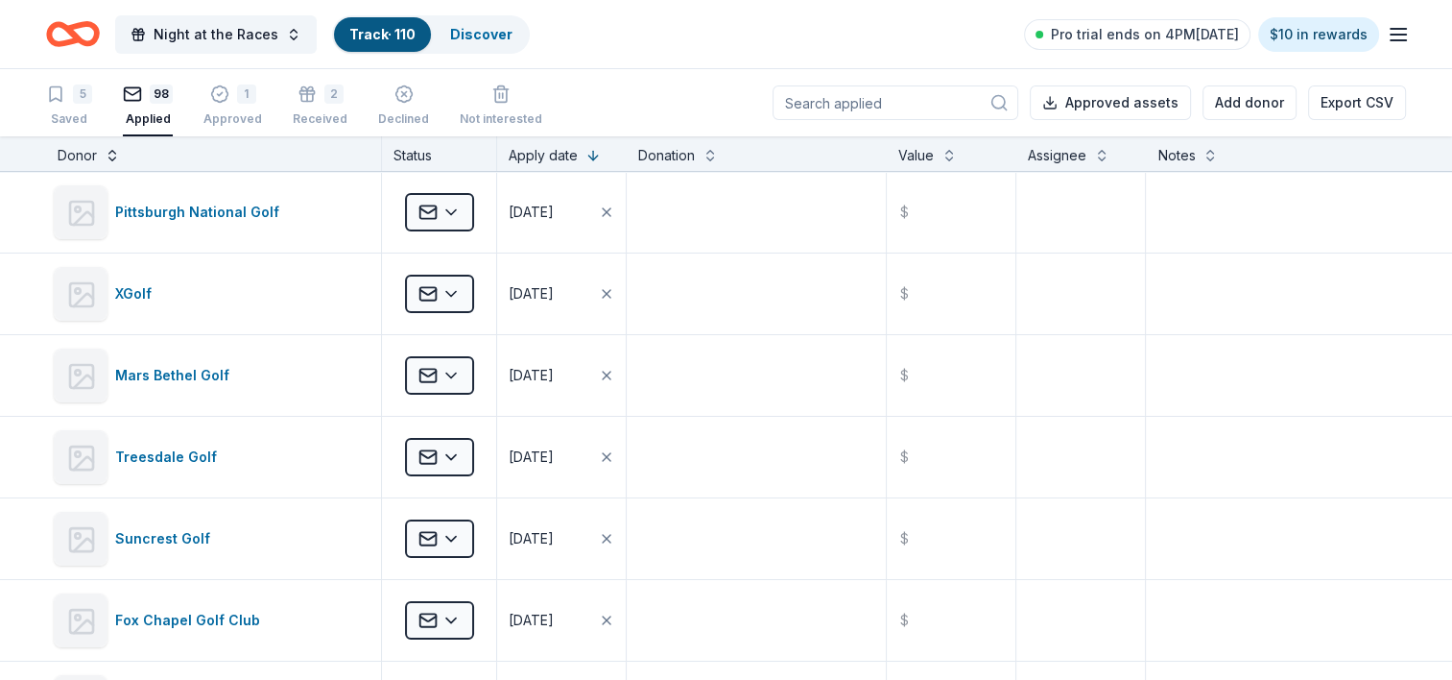
click at [109, 156] on button at bounding box center [112, 153] width 15 height 19
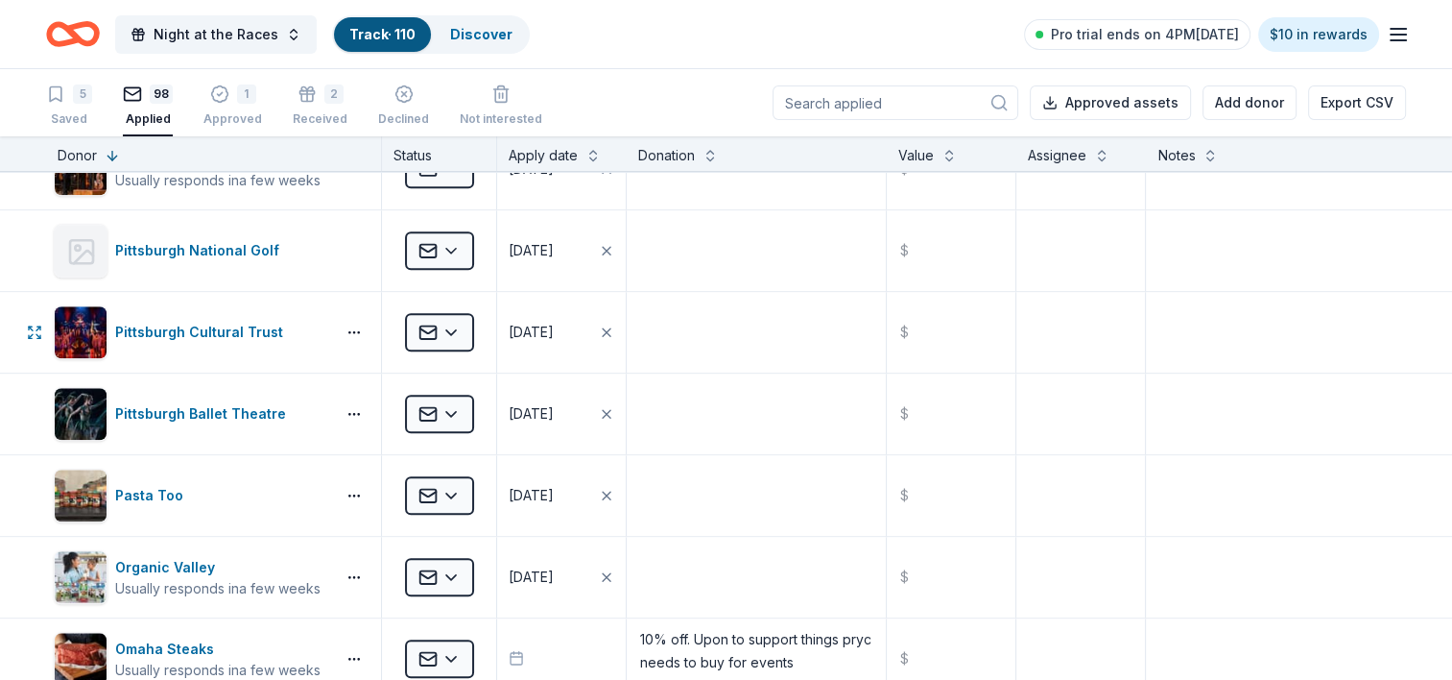
scroll to position [2304, 0]
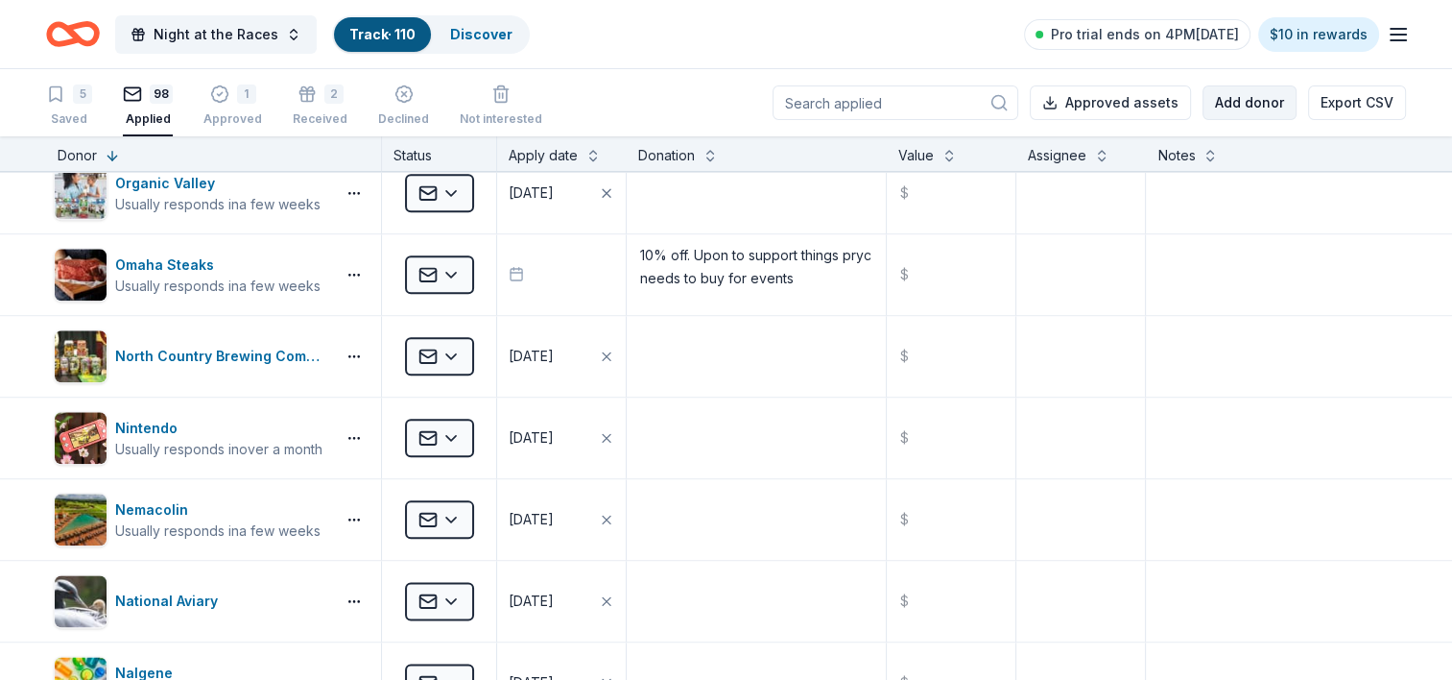
click at [1283, 107] on button "Add donor" at bounding box center [1250, 102] width 94 height 35
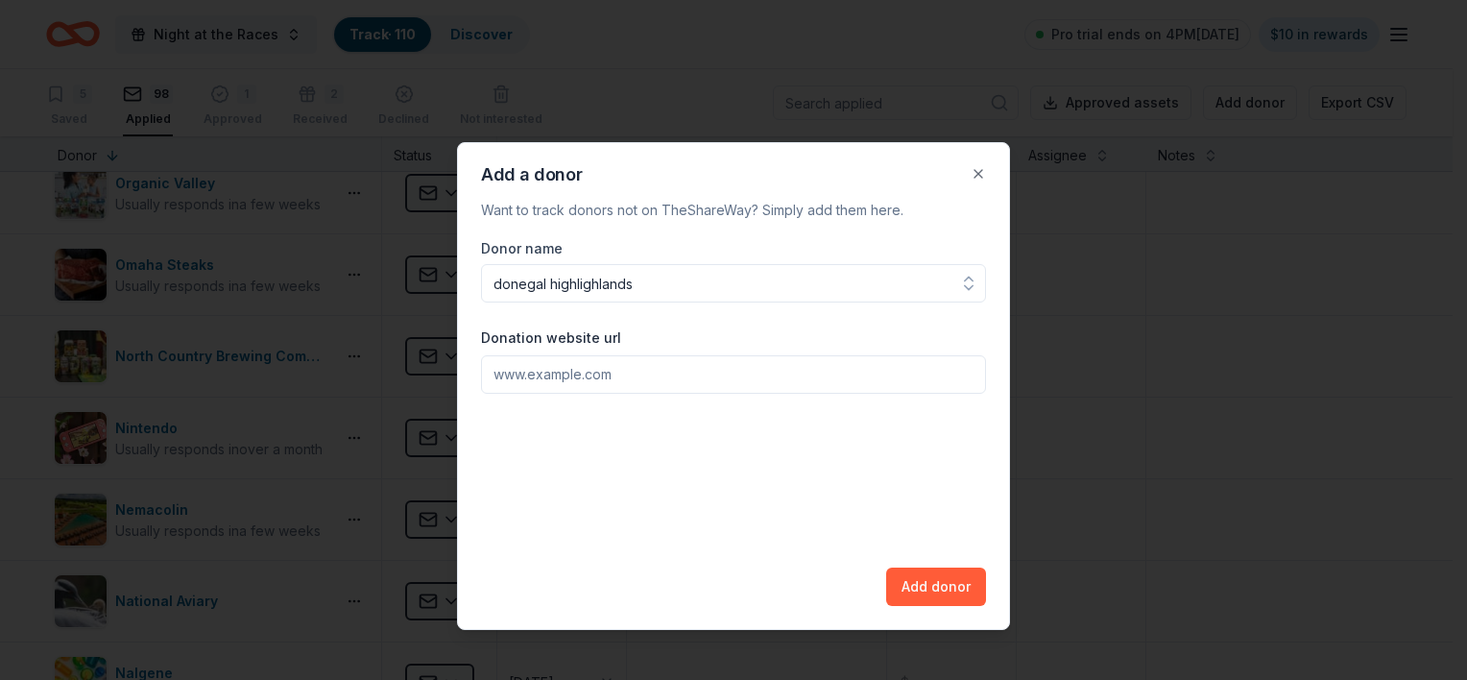
type input "donegal highlighlands"
click at [609, 382] on input "Donation website url" at bounding box center [733, 374] width 505 height 38
paste input "[URL][DOMAIN_NAME]"
type input "[URL][DOMAIN_NAME]"
click at [925, 585] on button "Add donor" at bounding box center [936, 586] width 100 height 38
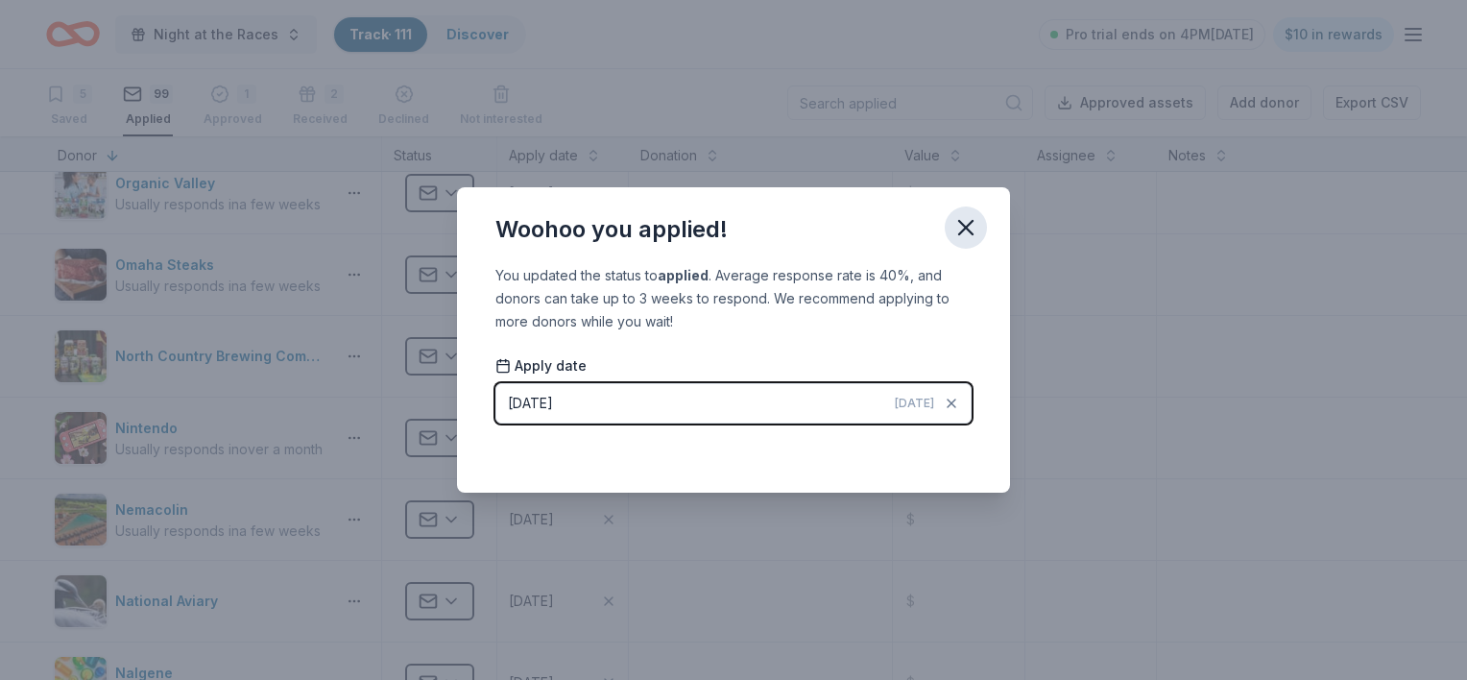
click at [968, 220] on icon "button" at bounding box center [965, 227] width 27 height 27
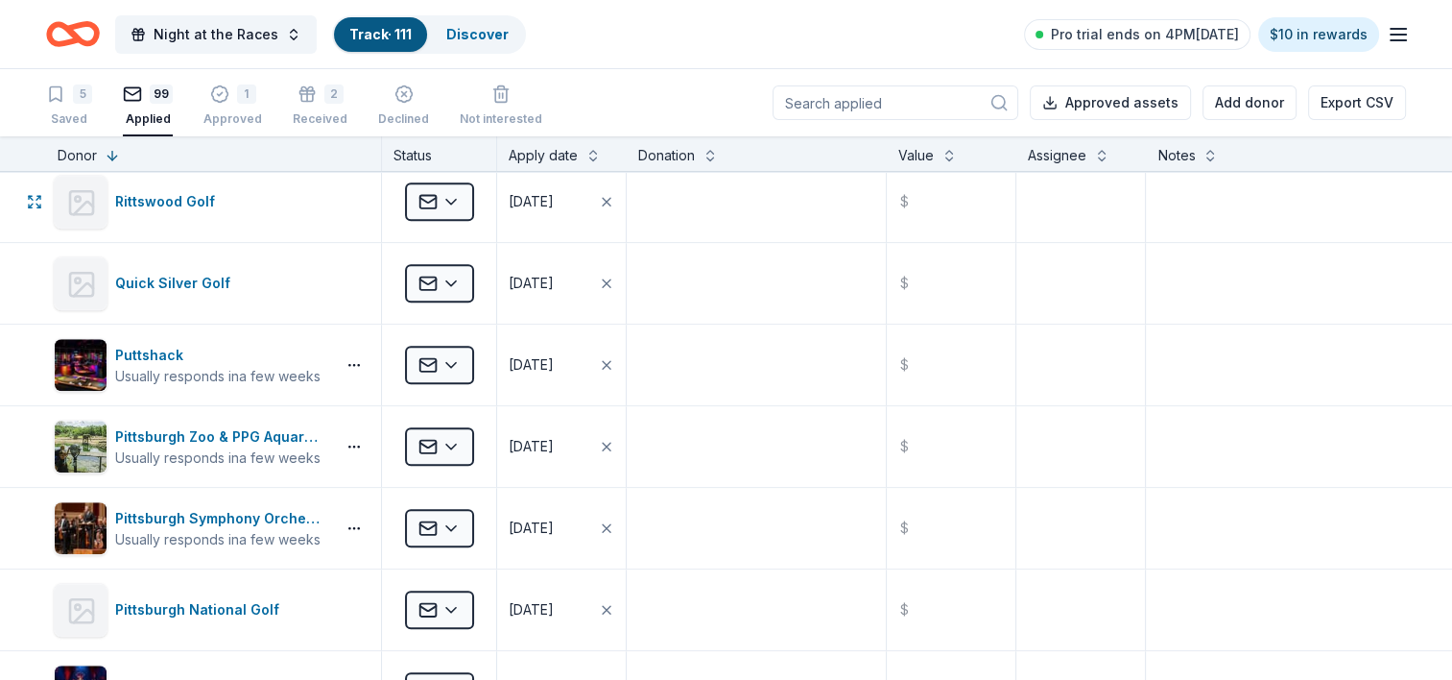
scroll to position [1536, 0]
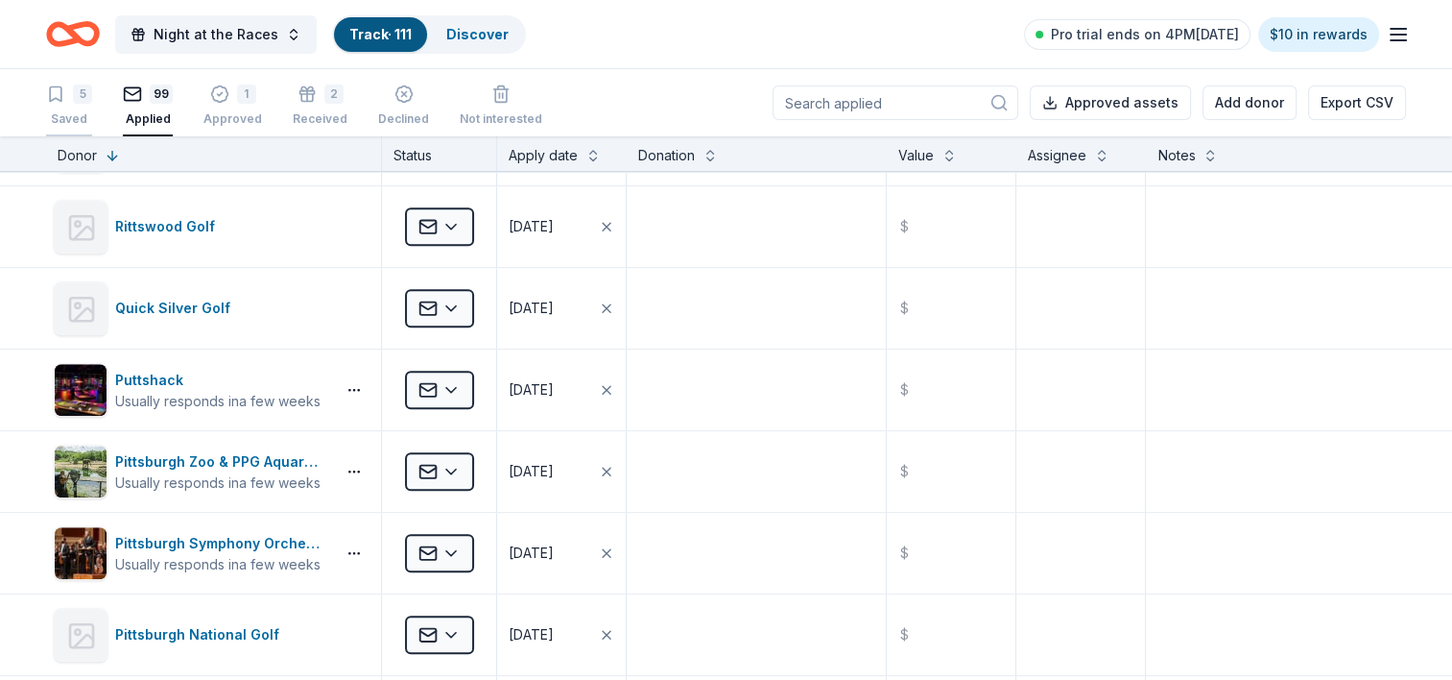
click at [87, 104] on div "5 Saved" at bounding box center [69, 105] width 46 height 42
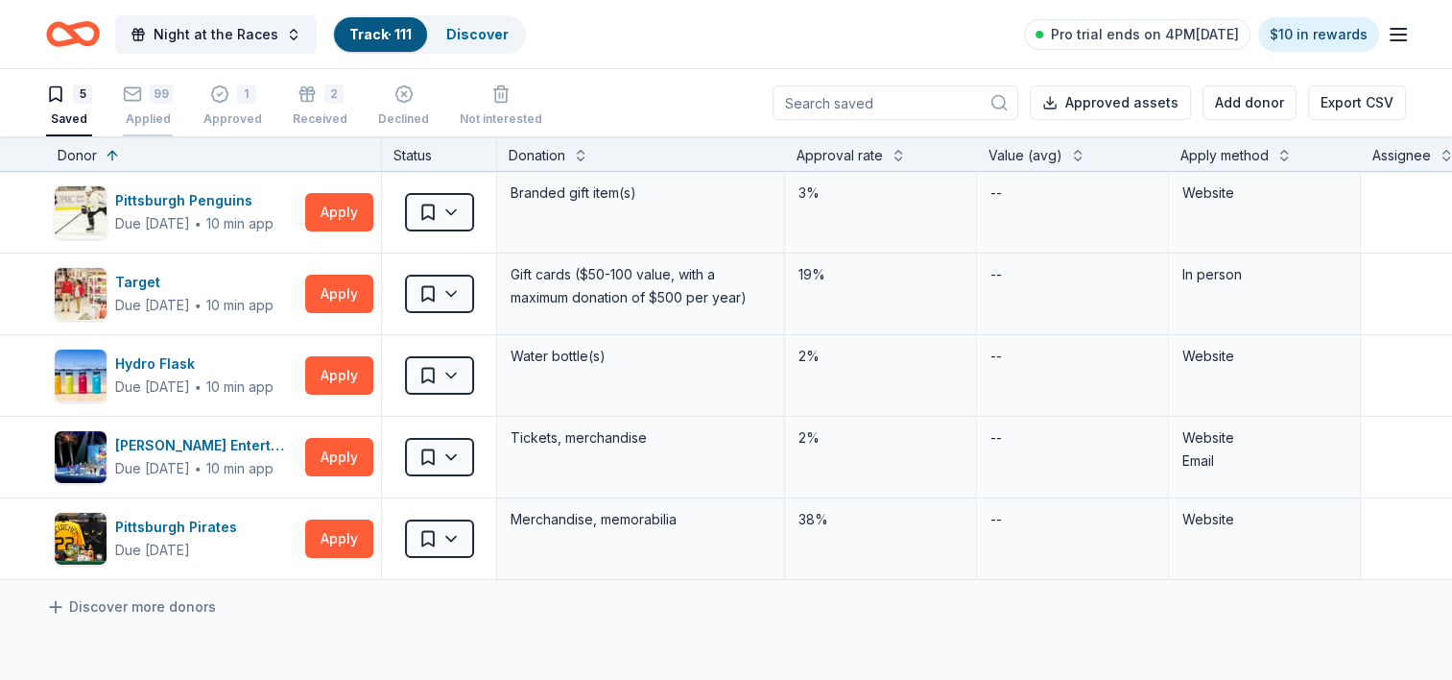
click at [146, 97] on div "99" at bounding box center [148, 87] width 50 height 19
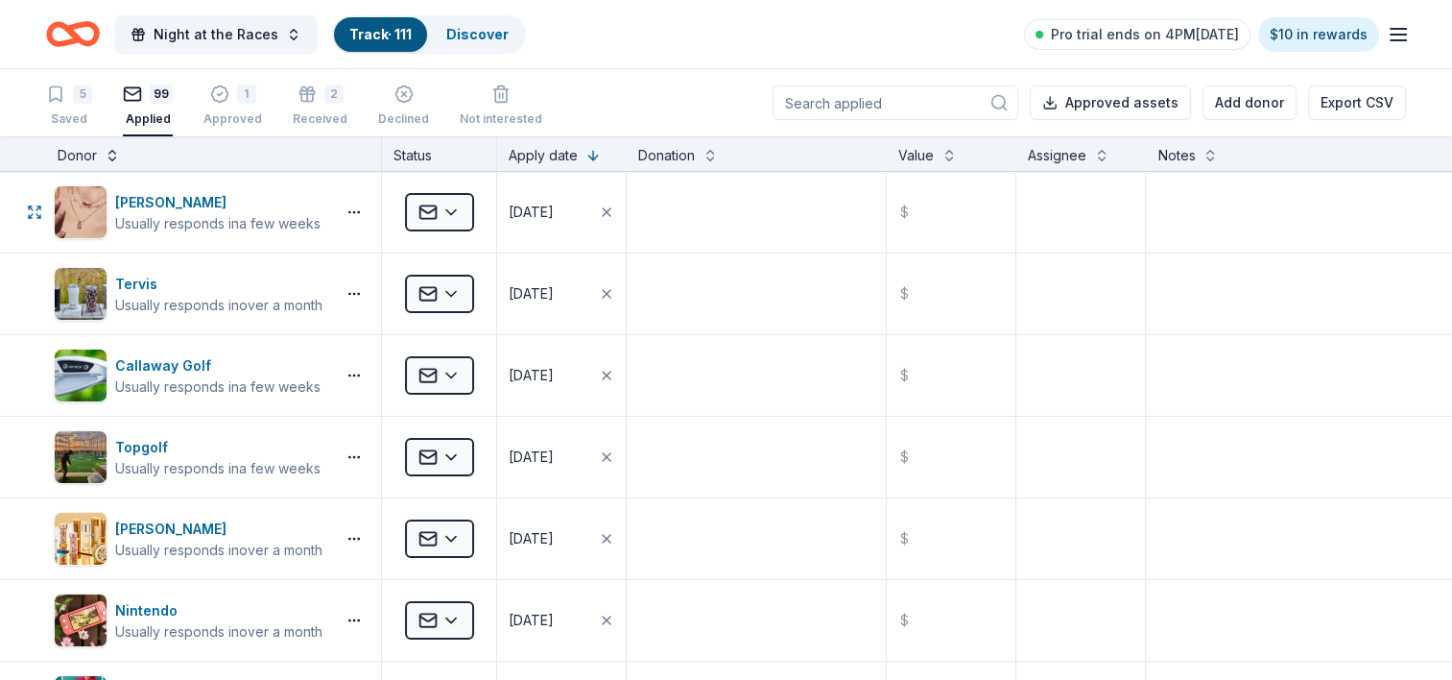
click at [108, 151] on button at bounding box center [112, 153] width 15 height 19
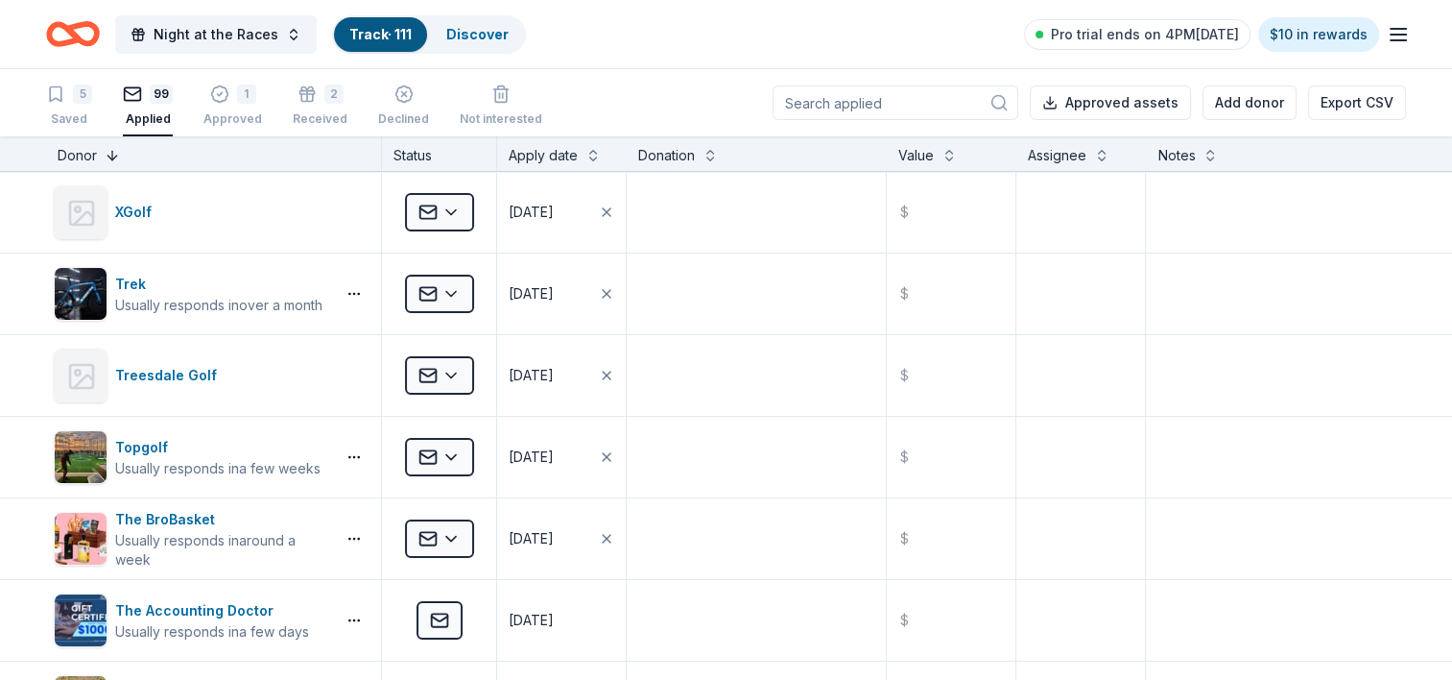
click at [113, 155] on button at bounding box center [112, 153] width 15 height 19
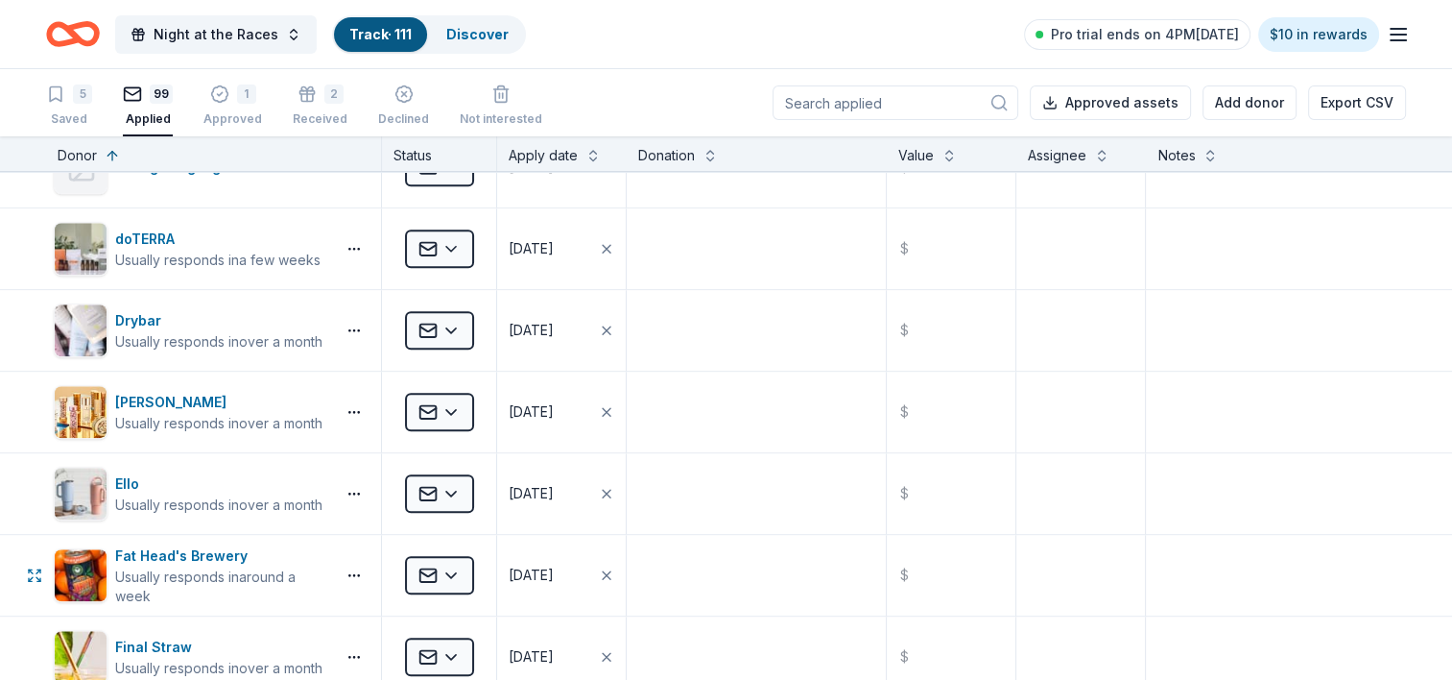
scroll to position [1728, 0]
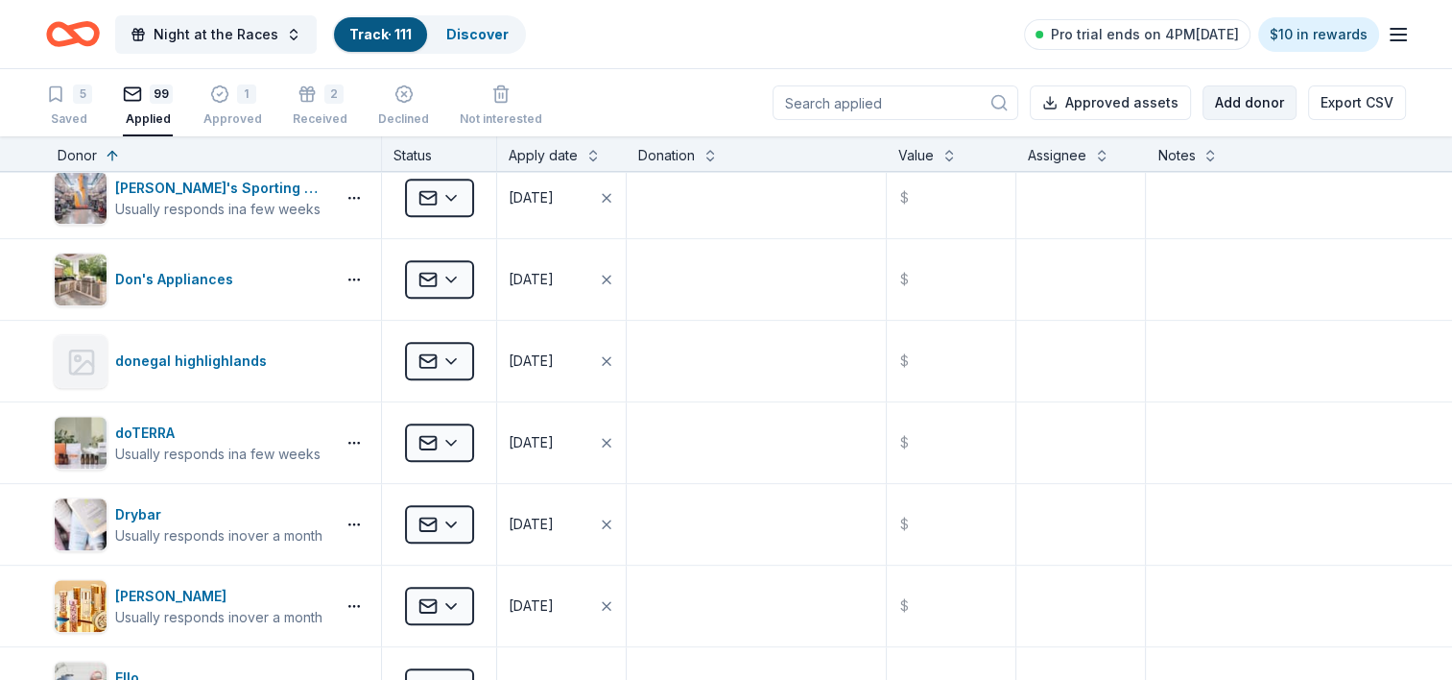
click at [1246, 104] on button "Add donor" at bounding box center [1250, 102] width 94 height 35
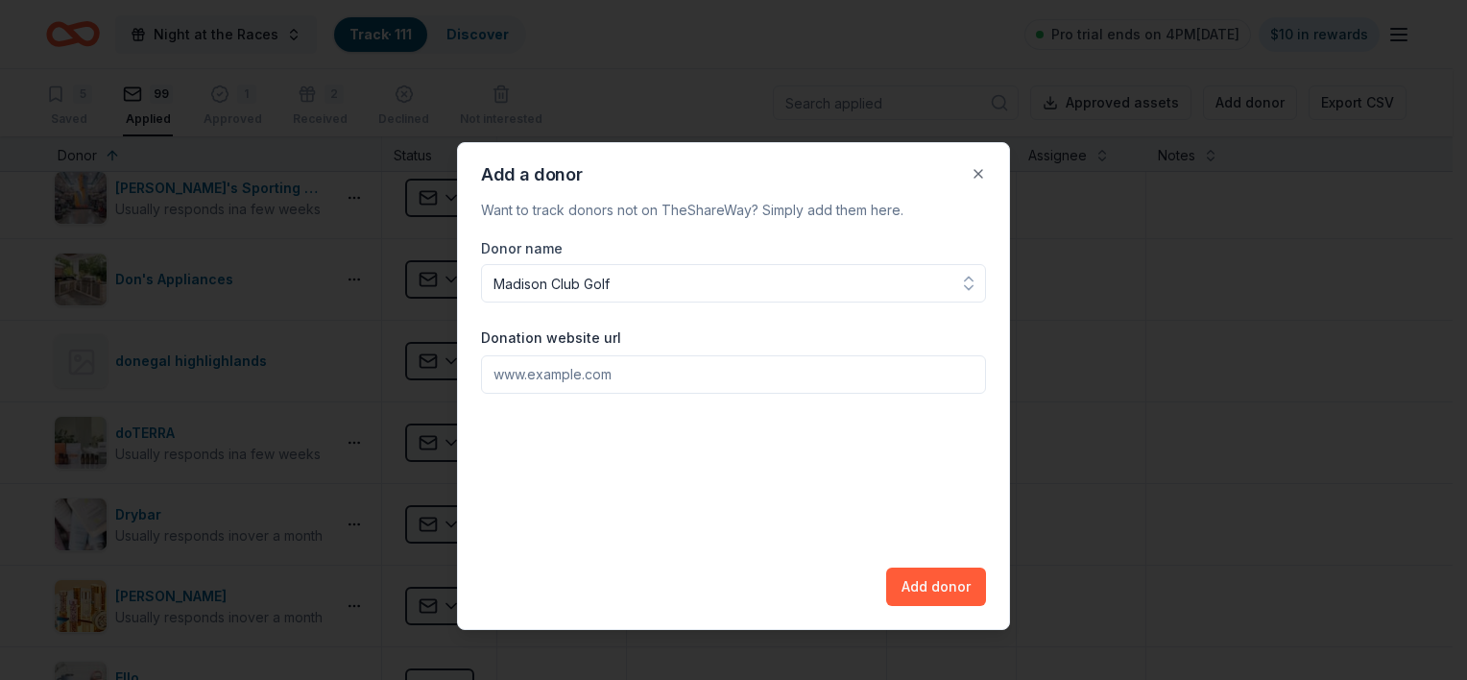
type input "Madison Club Golf"
click at [526, 384] on input "Donation website url" at bounding box center [733, 374] width 505 height 38
paste input "[URL][DOMAIN_NAME]"
type input "[URL][DOMAIN_NAME]"
click at [910, 586] on button "Add donor" at bounding box center [936, 586] width 100 height 38
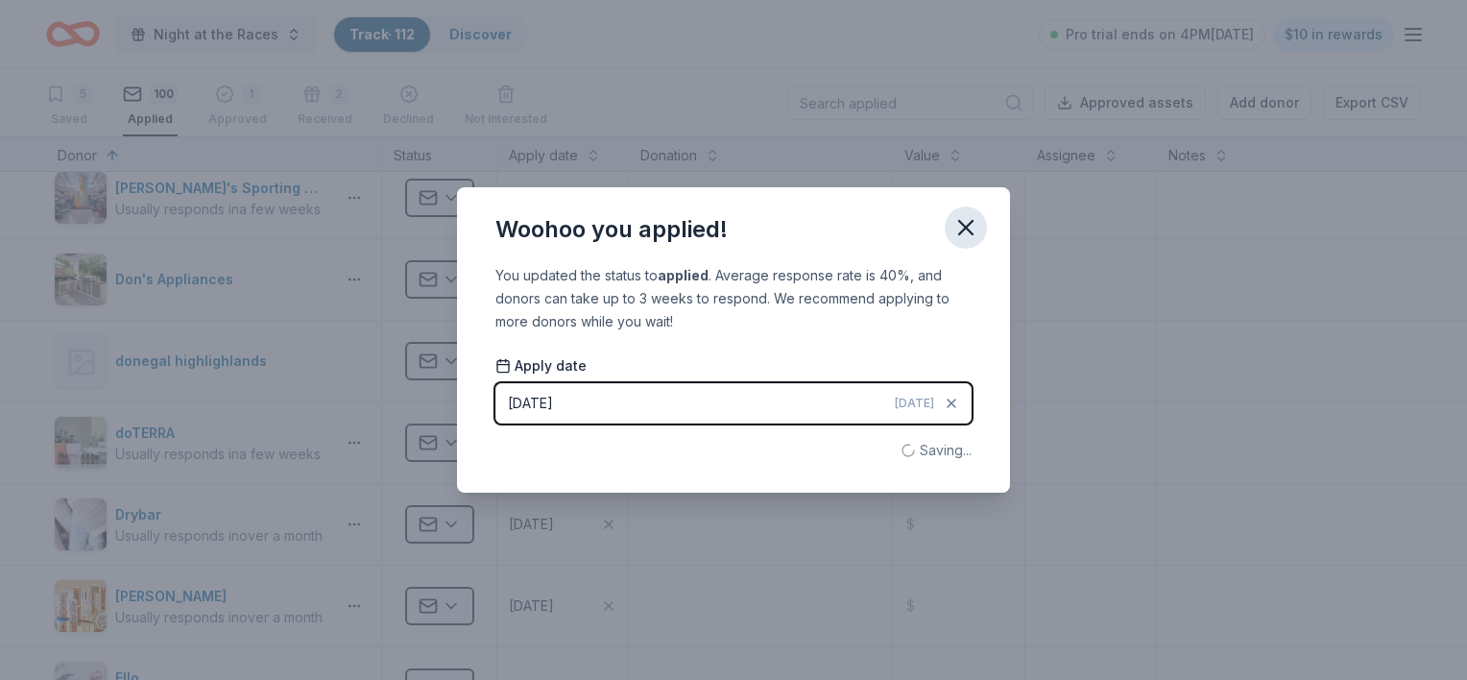
click at [965, 215] on icon "button" at bounding box center [965, 227] width 27 height 27
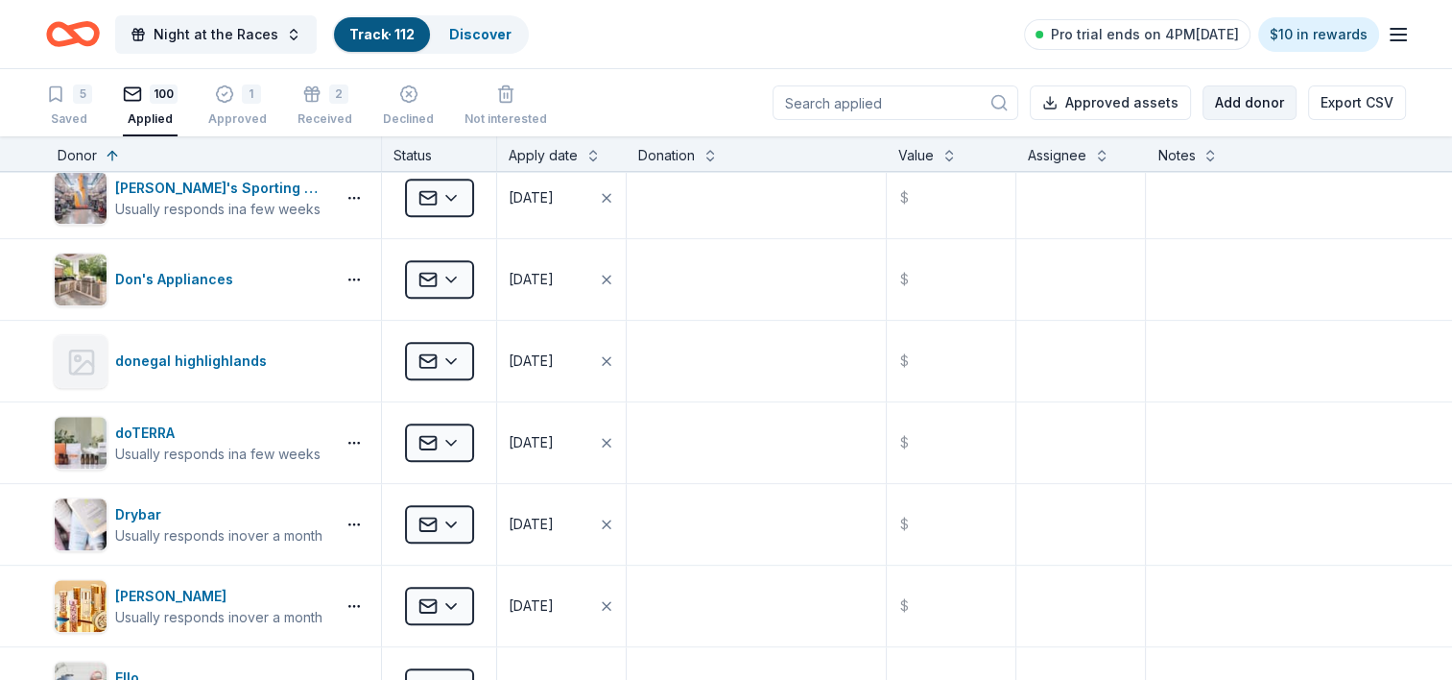
click at [1230, 98] on button "Add donor" at bounding box center [1250, 102] width 94 height 35
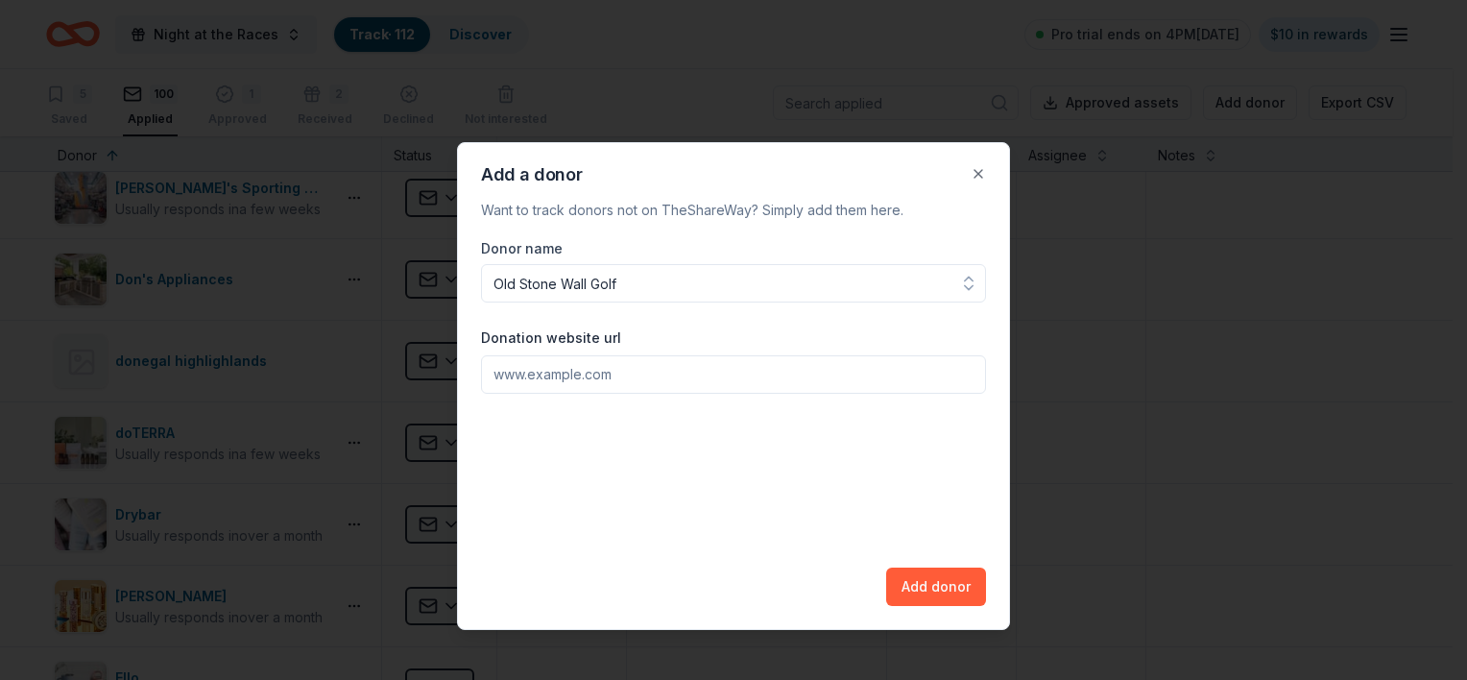
type input "Old Stone Wall Golf"
click at [691, 369] on input "Donation website url" at bounding box center [733, 374] width 505 height 38
paste input "[URL][DOMAIN_NAME]"
type input "[URL][DOMAIN_NAME]"
click at [917, 587] on button "Add donor" at bounding box center [936, 586] width 100 height 38
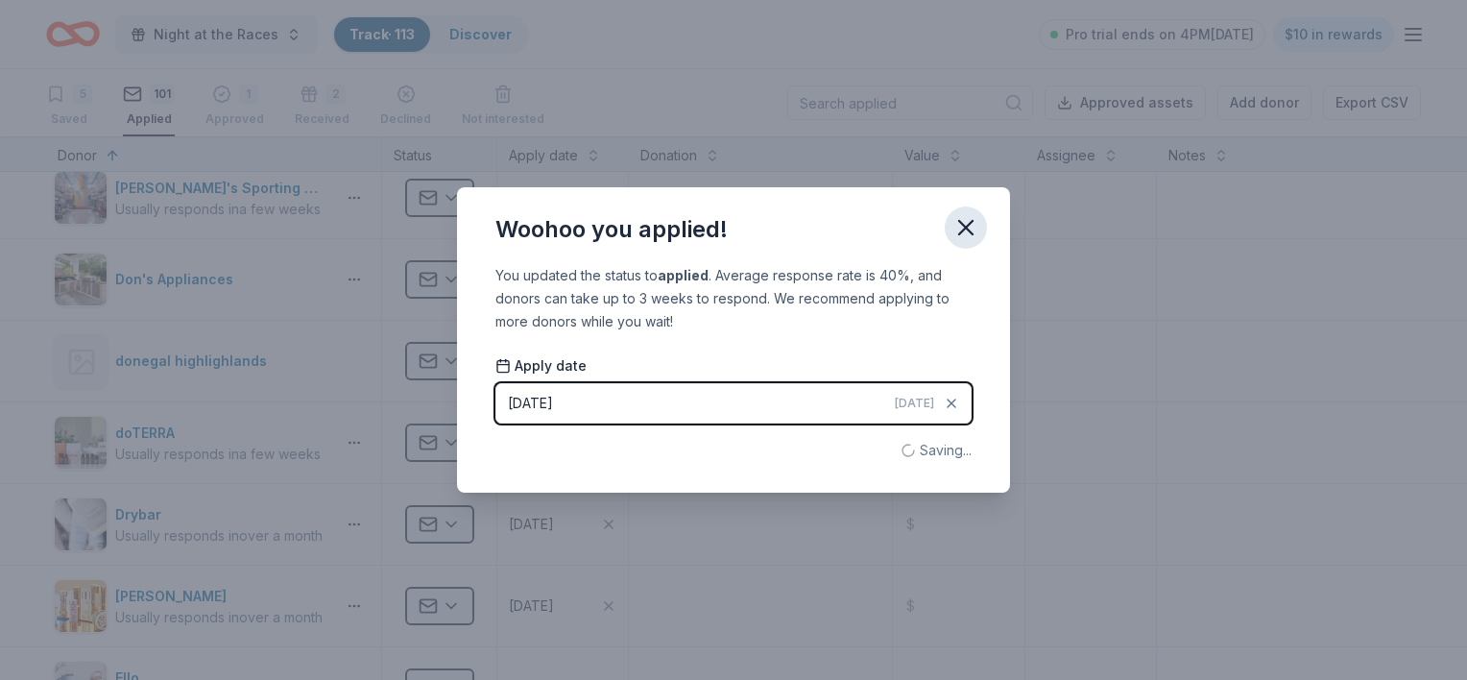
click at [962, 230] on icon "button" at bounding box center [965, 227] width 13 height 13
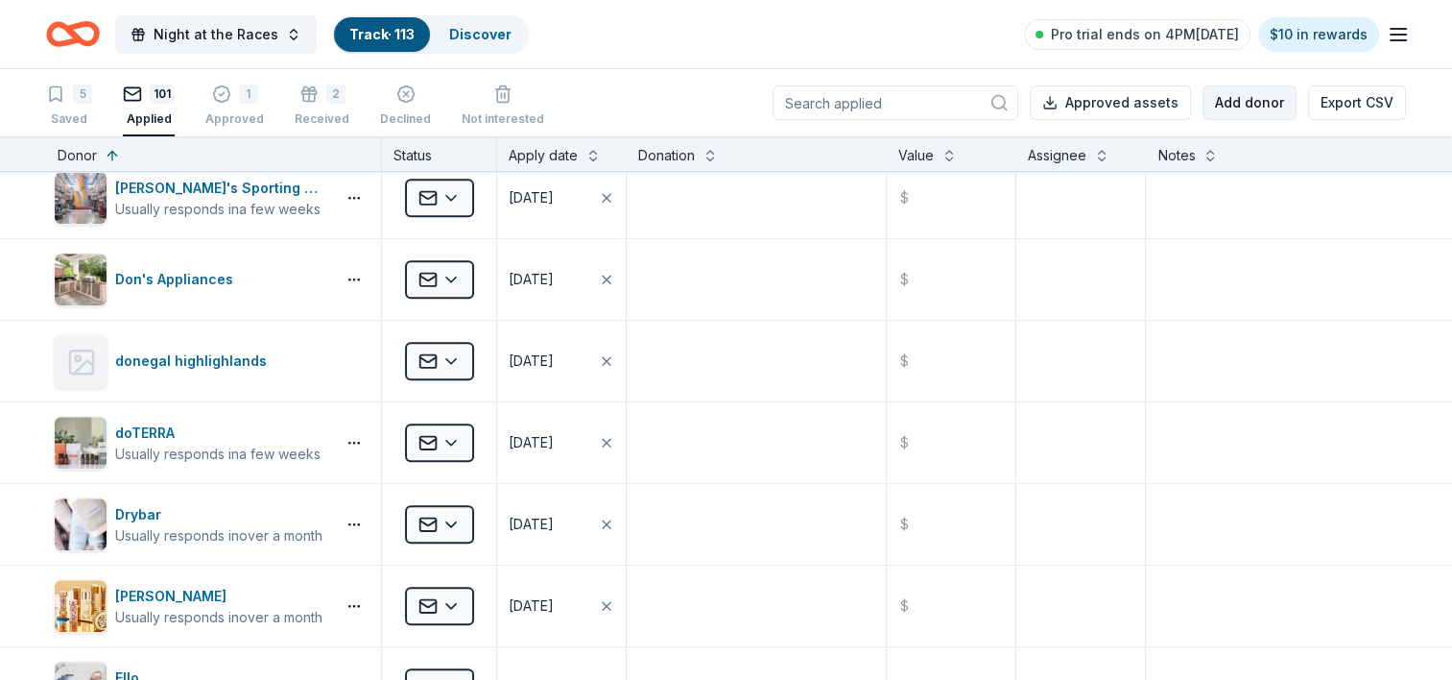
click at [1258, 96] on button "Add donor" at bounding box center [1250, 102] width 94 height 35
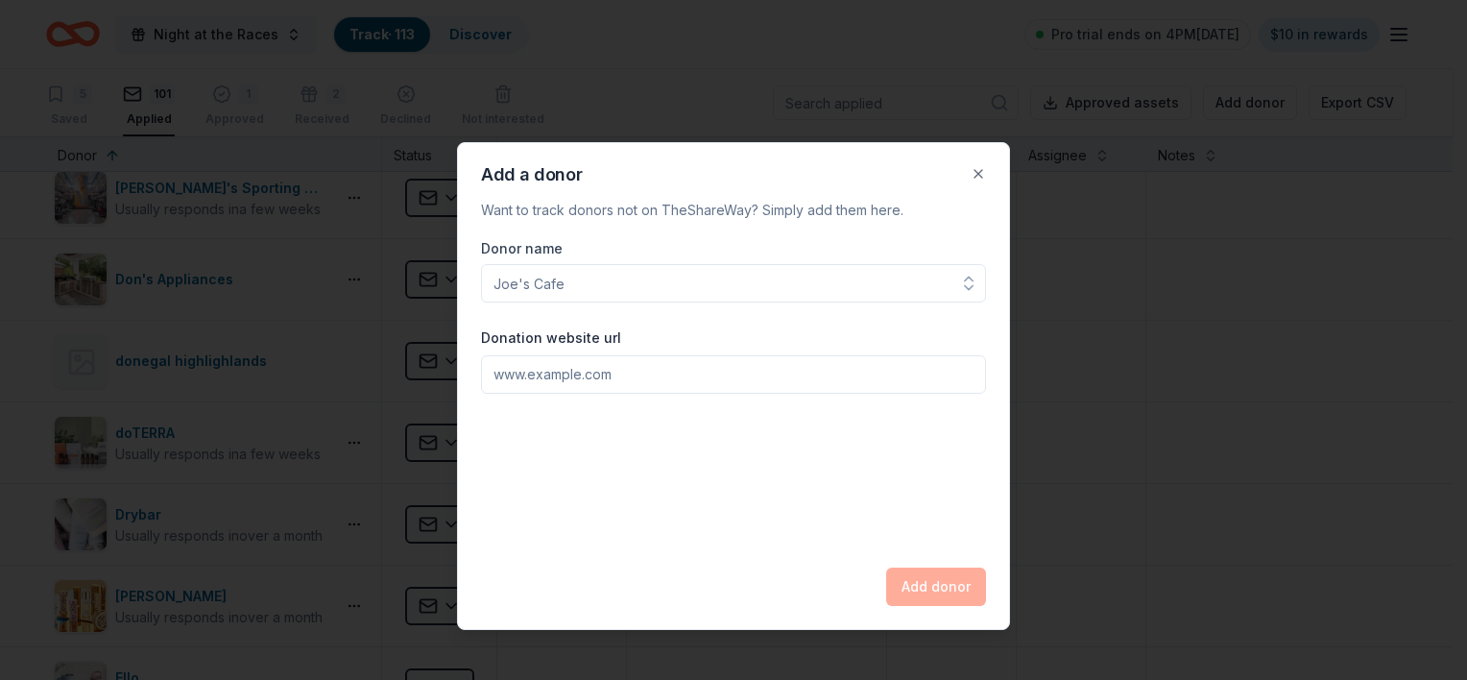
click at [687, 276] on input "Donor name" at bounding box center [733, 283] width 505 height 38
type input "Links at FirestoneFarms"
click at [533, 377] on input "Donation website url" at bounding box center [733, 374] width 505 height 38
paste input "[URL][DOMAIN_NAME][PERSON_NAME]"
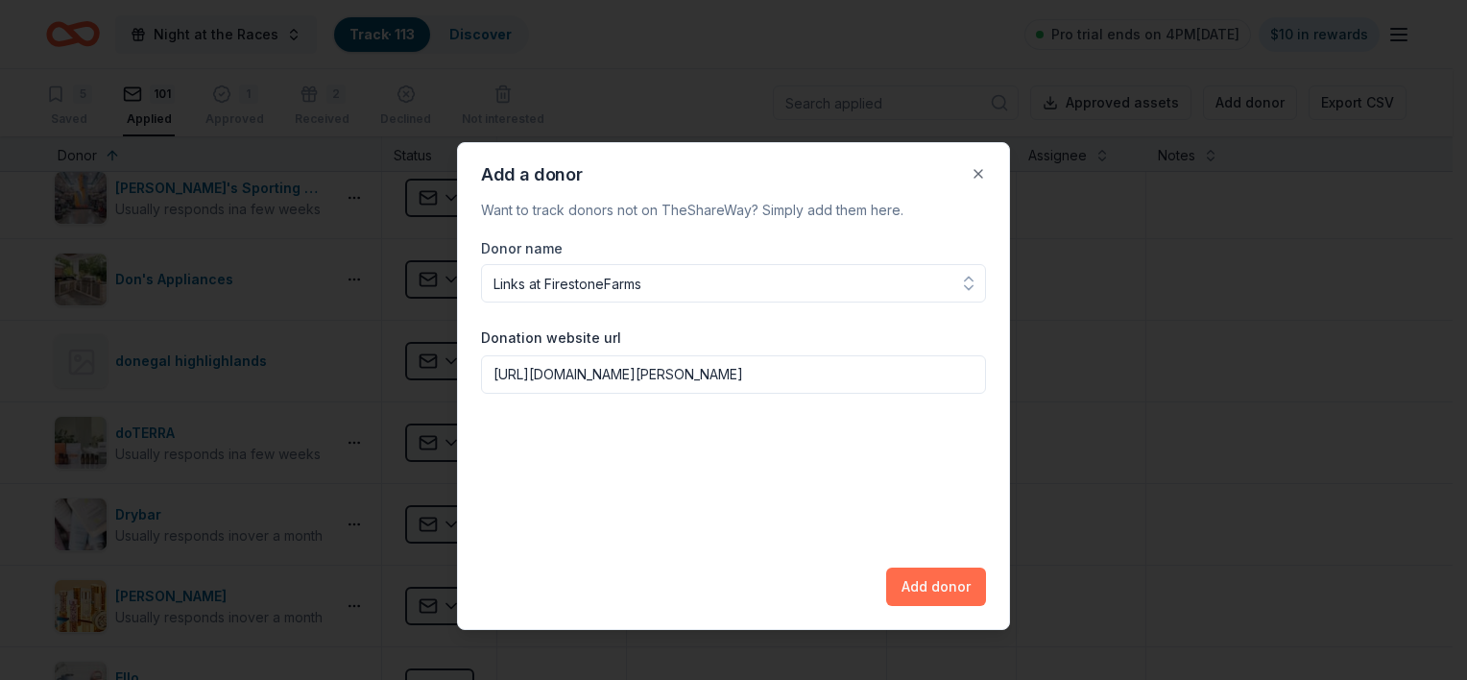
type input "[URL][DOMAIN_NAME][PERSON_NAME]"
click at [961, 578] on button "Add donor" at bounding box center [936, 586] width 100 height 38
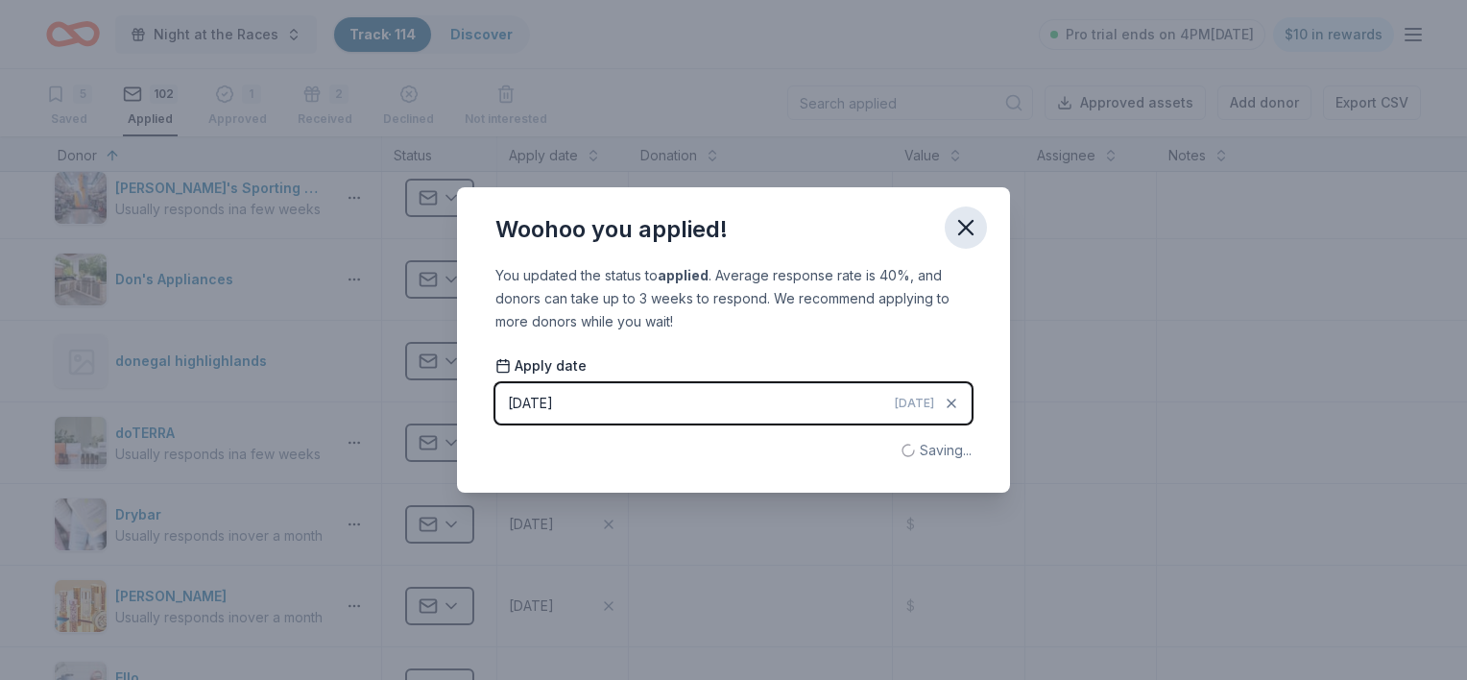
click at [957, 231] on icon "button" at bounding box center [965, 227] width 27 height 27
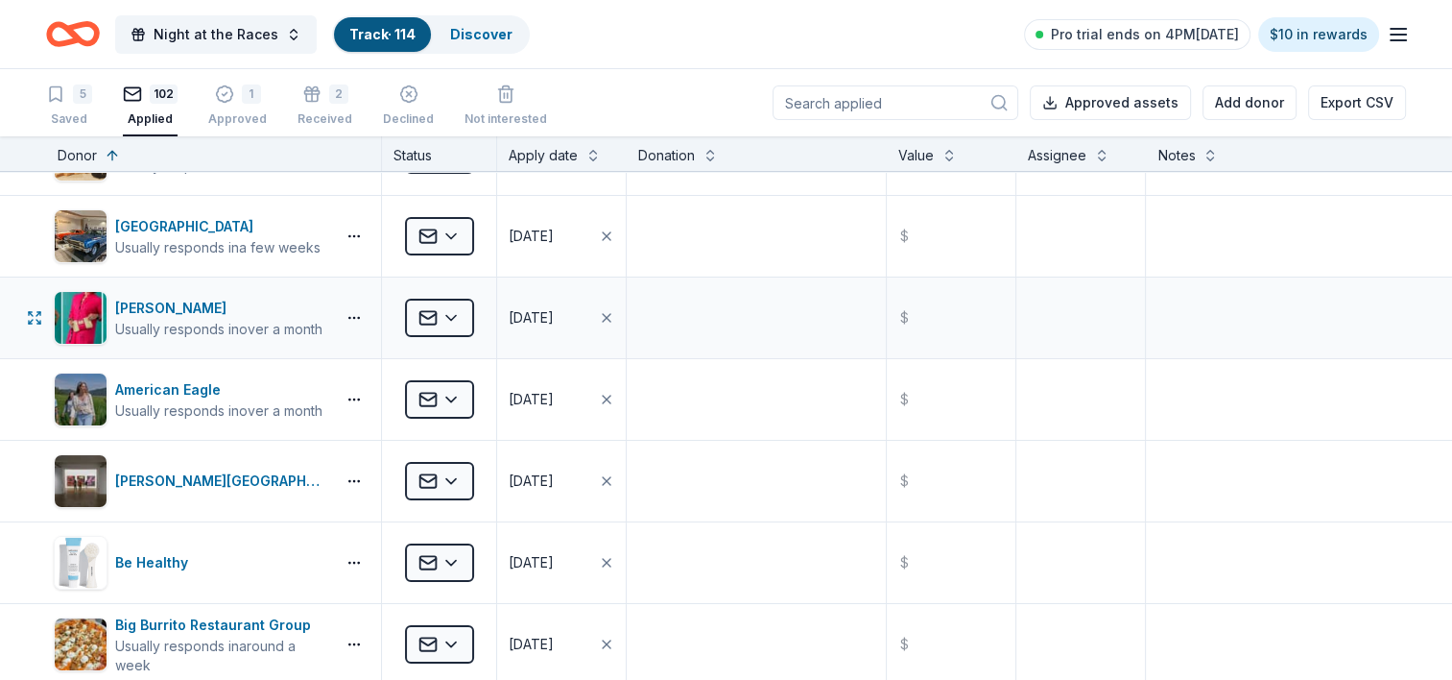
scroll to position [0, 0]
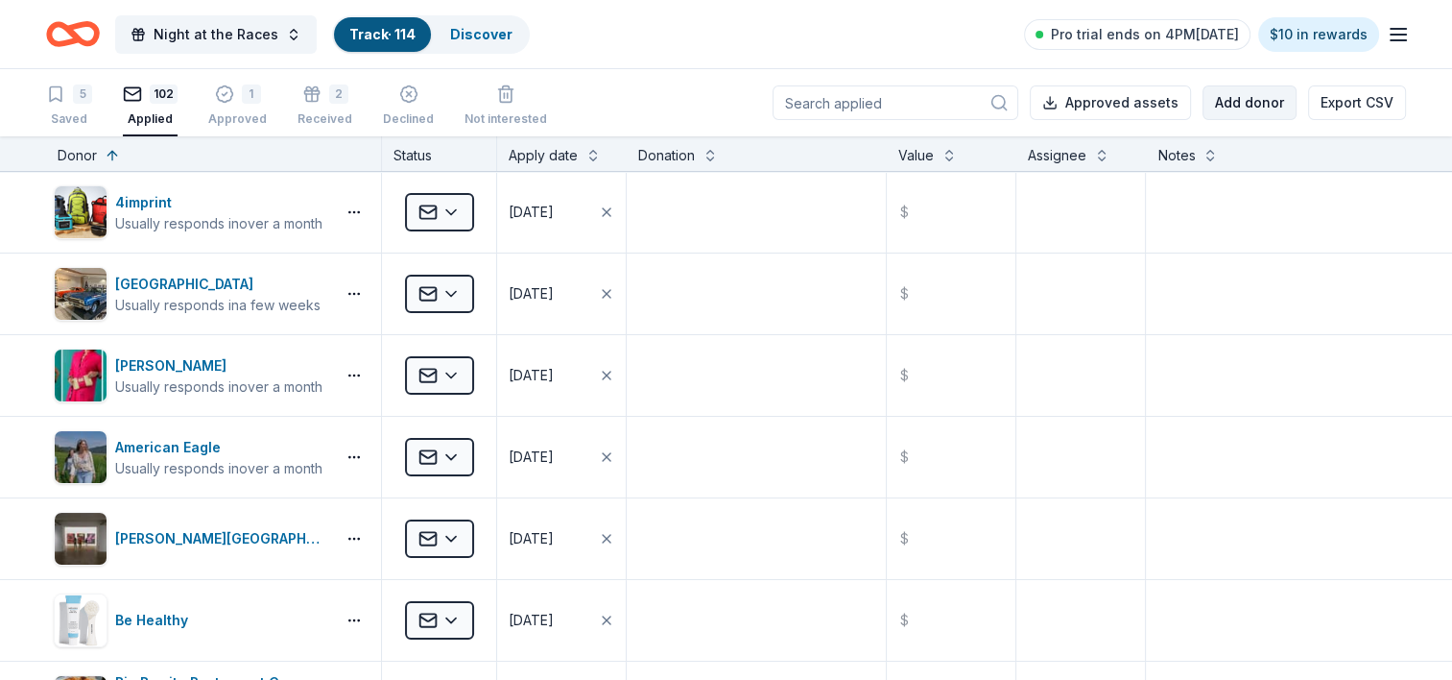
click at [1224, 104] on button "Add donor" at bounding box center [1250, 102] width 94 height 35
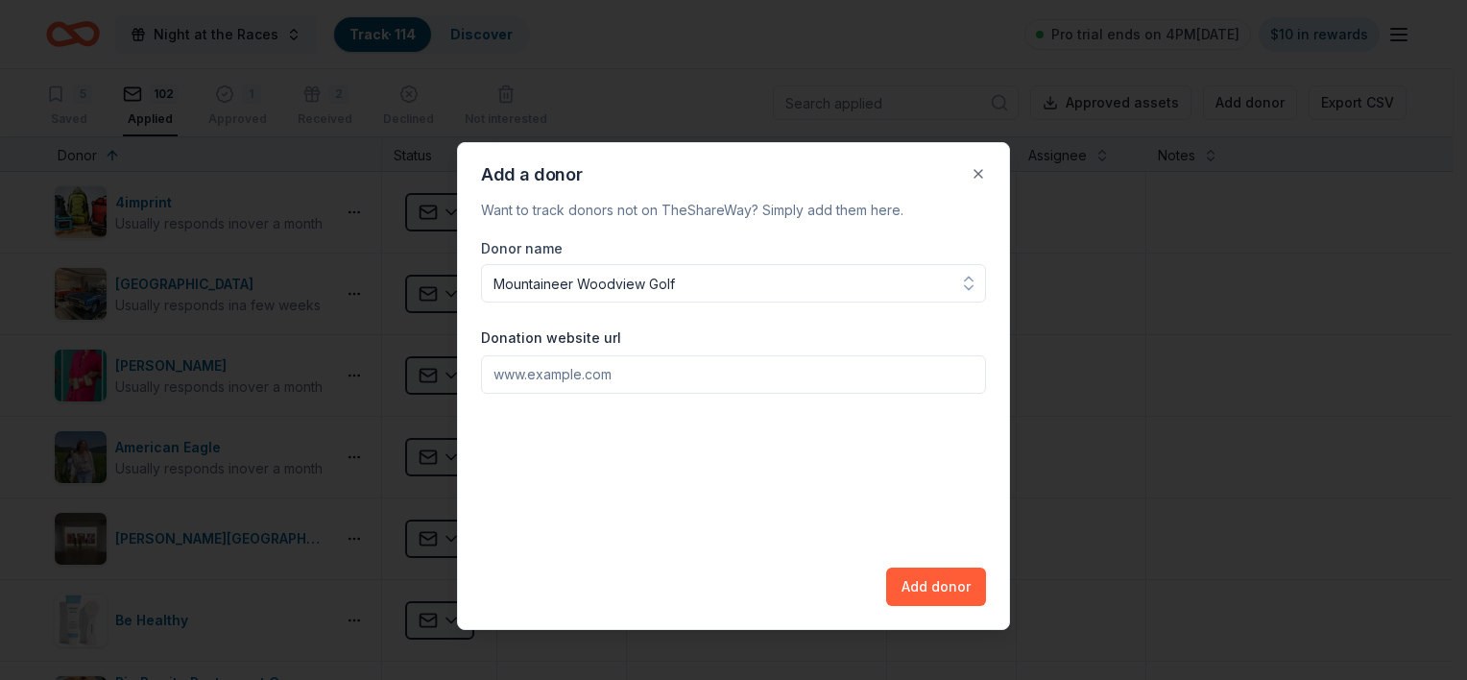
type input "Mountaineer Woodview Golf"
click at [623, 365] on input "Donation website url" at bounding box center [733, 374] width 505 height 38
paste input "[URL][DOMAIN_NAME]"
type input "[URL][DOMAIN_NAME]"
click at [922, 587] on button "Add donor" at bounding box center [936, 586] width 100 height 38
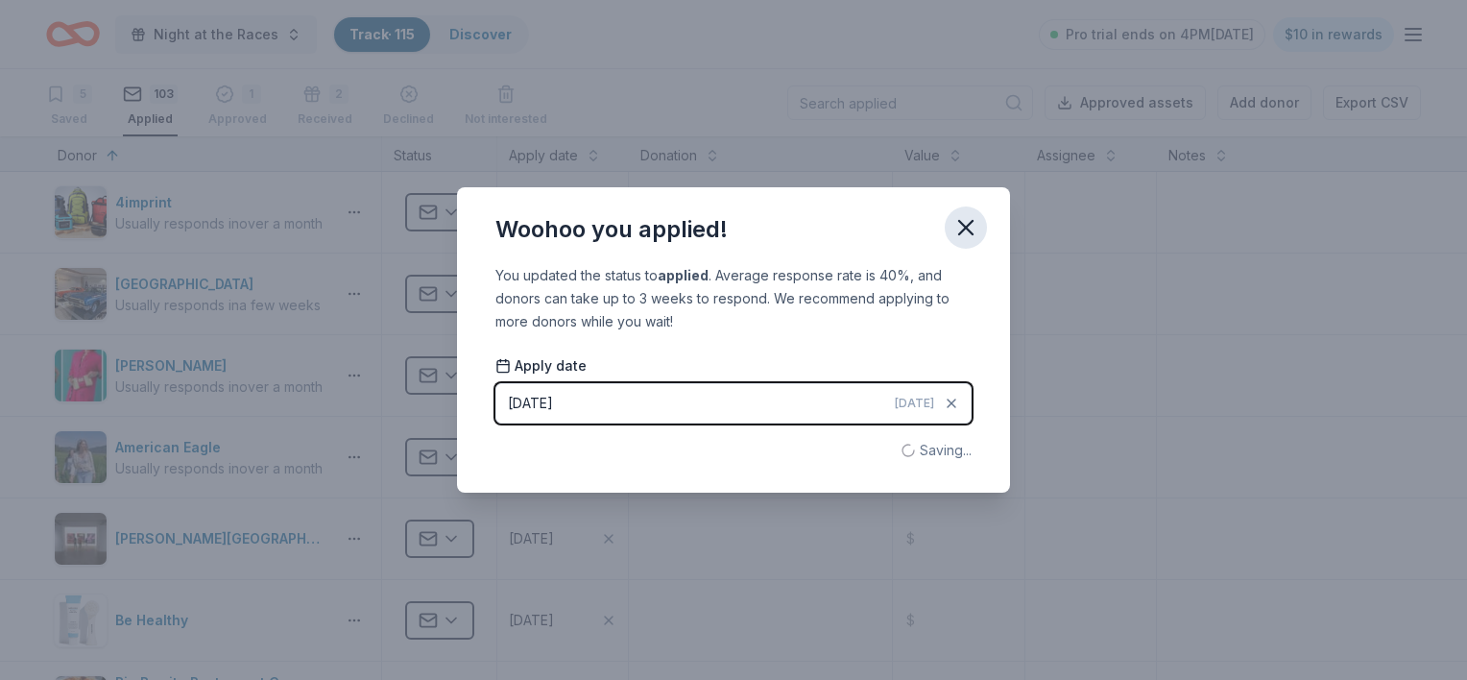
click at [968, 225] on icon "button" at bounding box center [965, 227] width 13 height 13
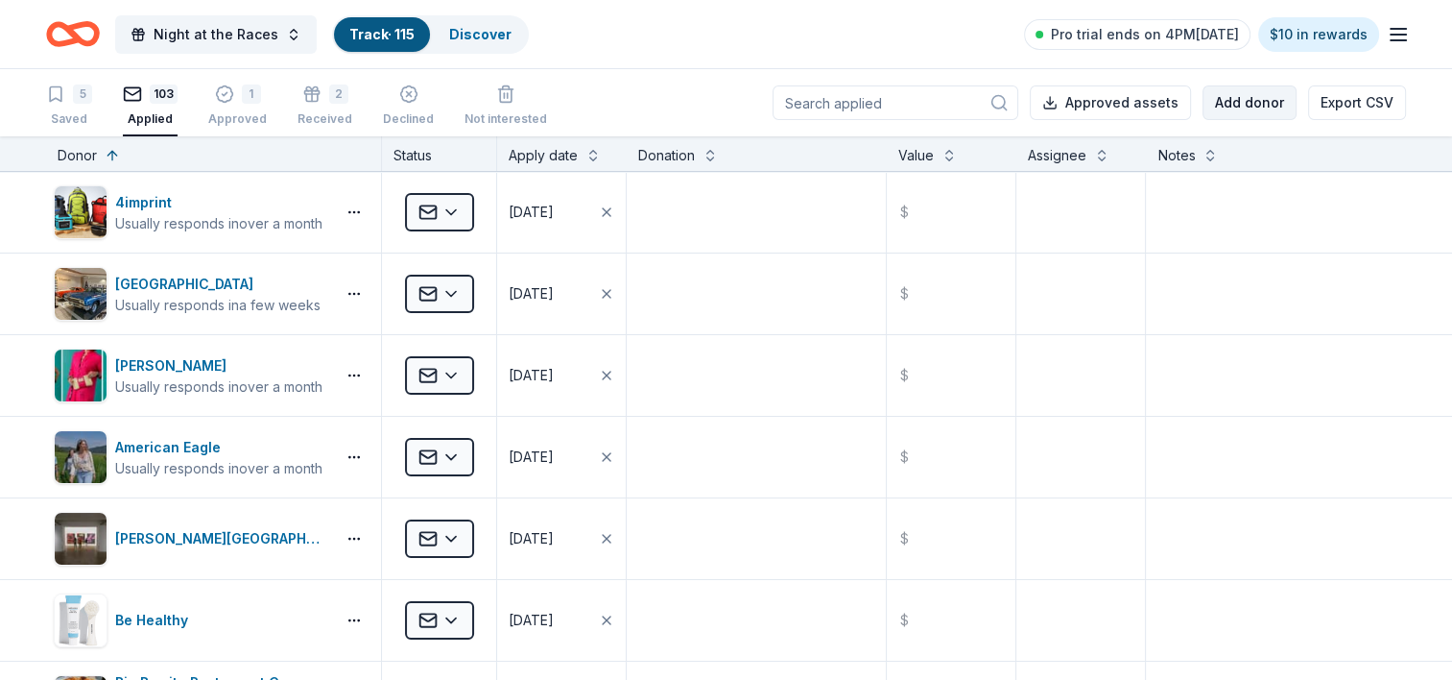
click at [1248, 104] on button "Add donor" at bounding box center [1250, 102] width 94 height 35
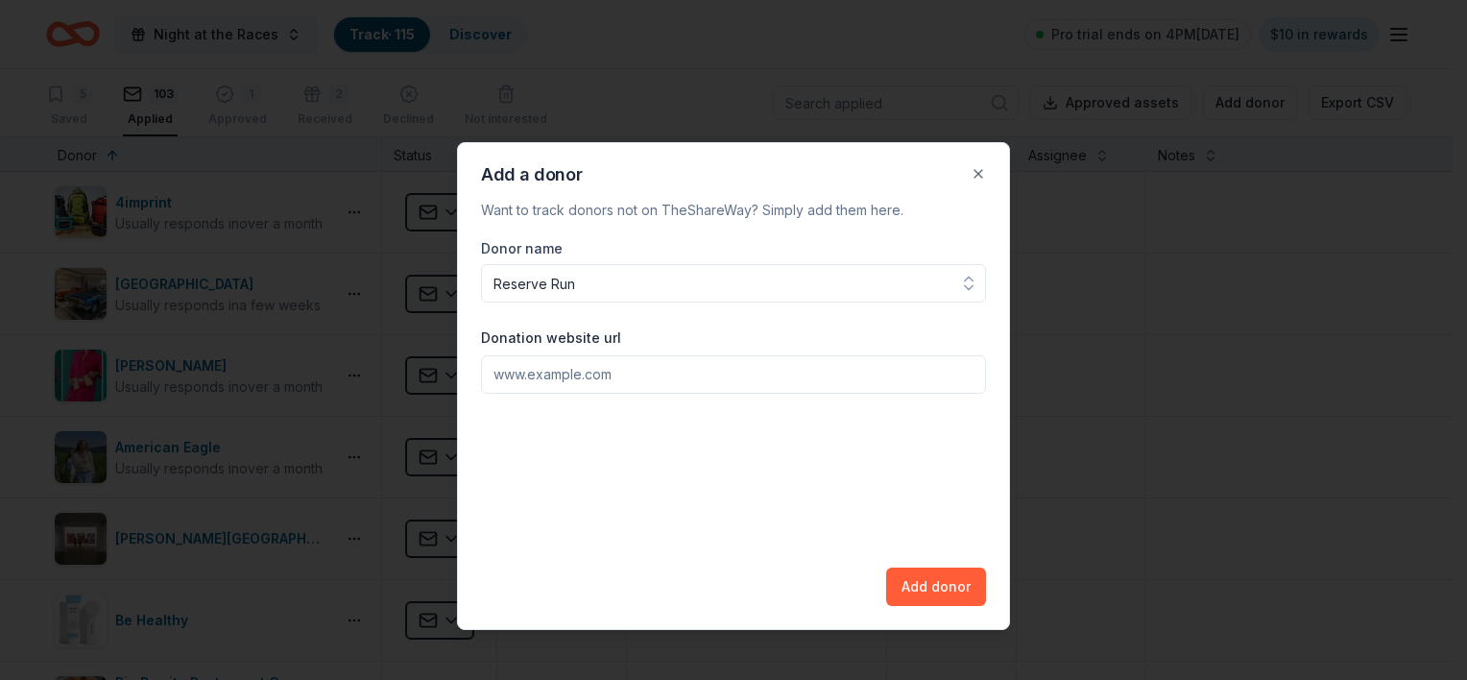
type input "Reserve Run"
click at [510, 389] on input "Donation website url" at bounding box center [733, 374] width 505 height 38
paste input "[URL][DOMAIN_NAME]"
type input "[URL][DOMAIN_NAME]"
click at [942, 587] on button "Add donor" at bounding box center [936, 586] width 100 height 38
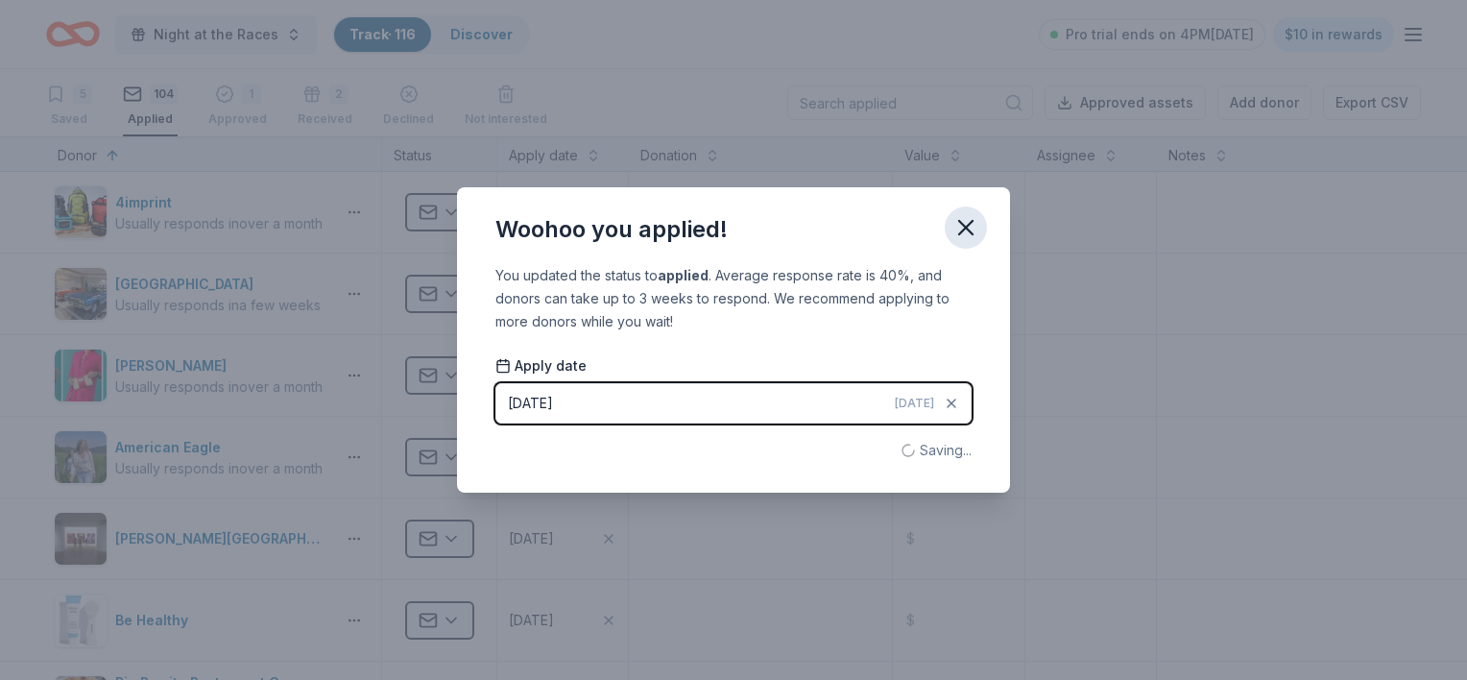
click at [962, 227] on icon "button" at bounding box center [965, 227] width 27 height 27
